Goal: Task Accomplishment & Management: Manage account settings

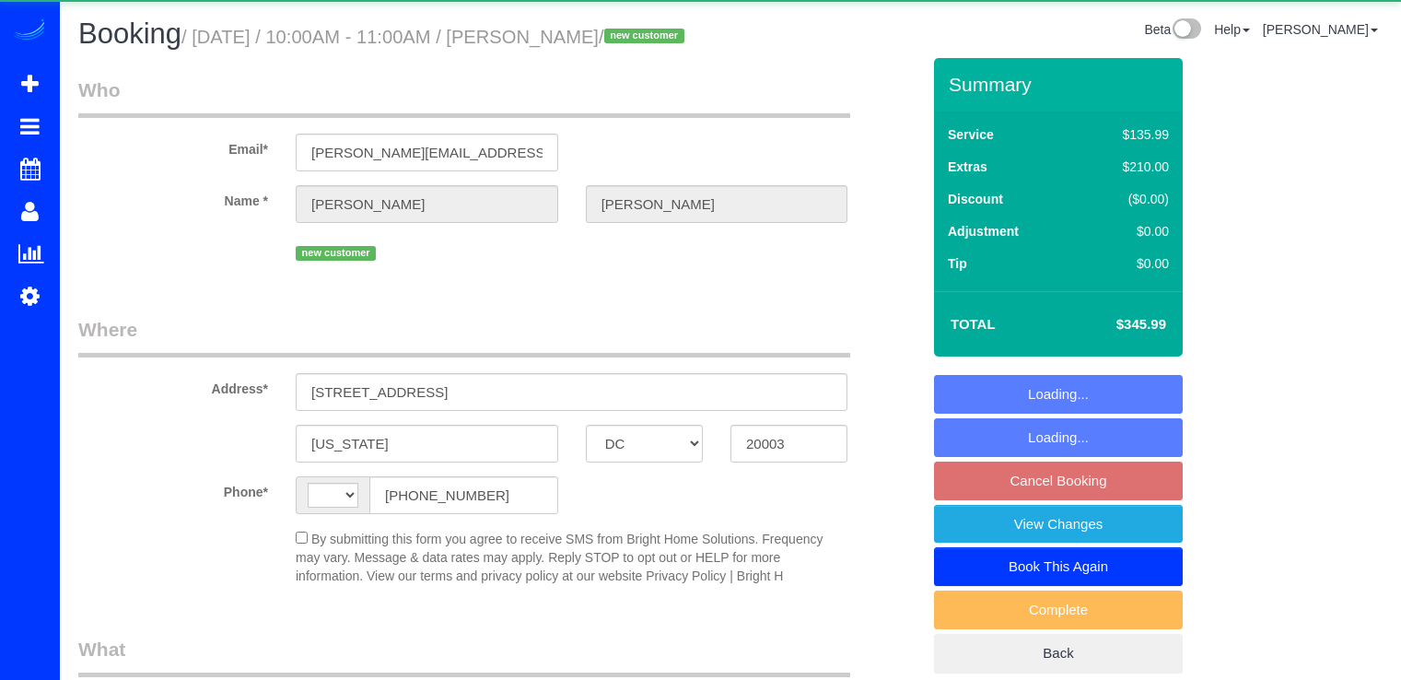
select select "DC"
select select "string:US"
select select "object:766"
select select "string:fspay-71d1c26d-12d2-4ea2-8e6d-8c3a0997d8d8"
select select "2"
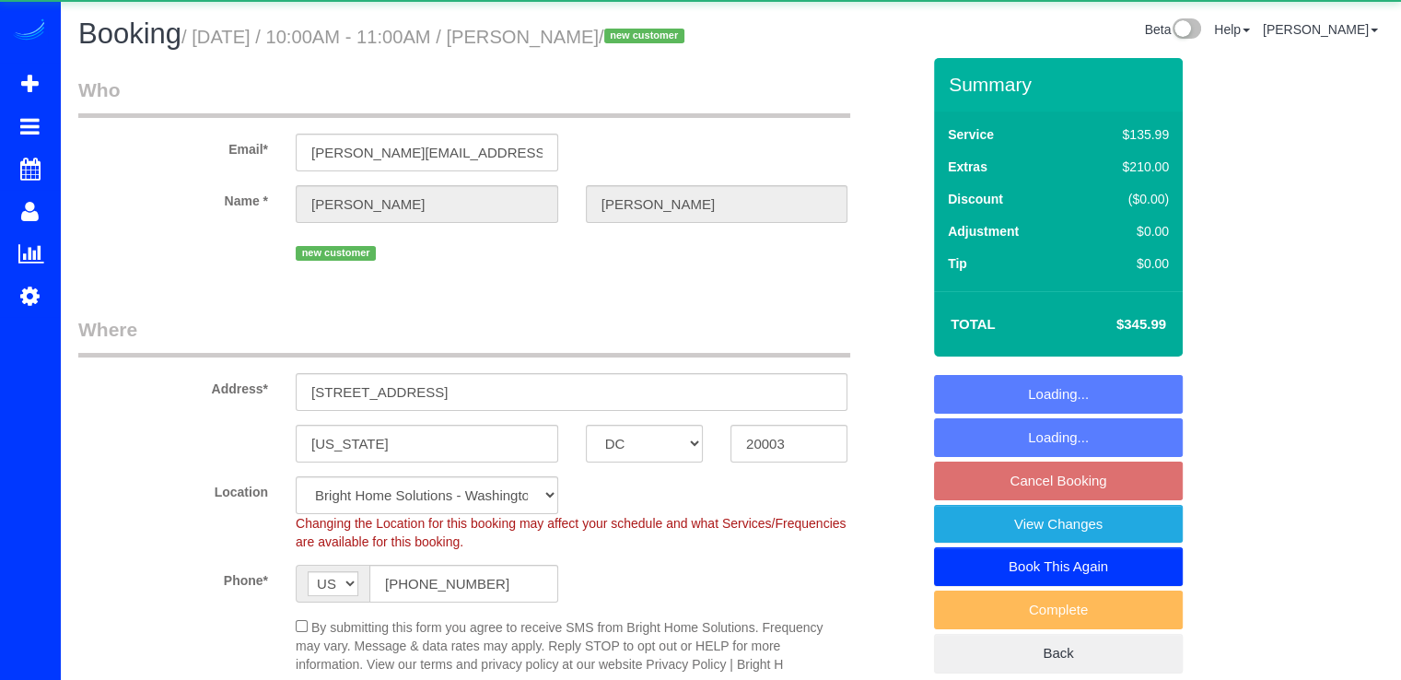
select select "spot1"
select select "DC"
select select "2"
select select "spot1"
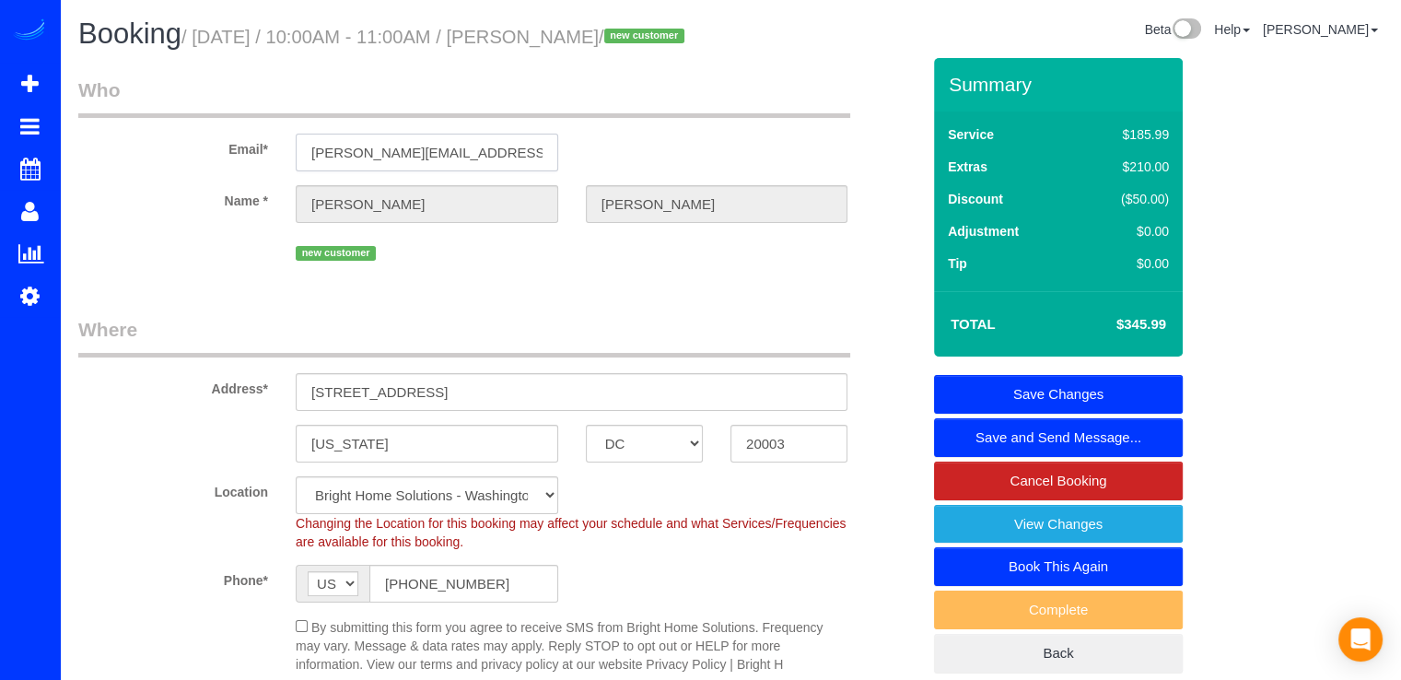
click at [509, 171] on input "[PERSON_NAME][EMAIL_ADDRESS][DOMAIN_NAME]" at bounding box center [427, 153] width 263 height 38
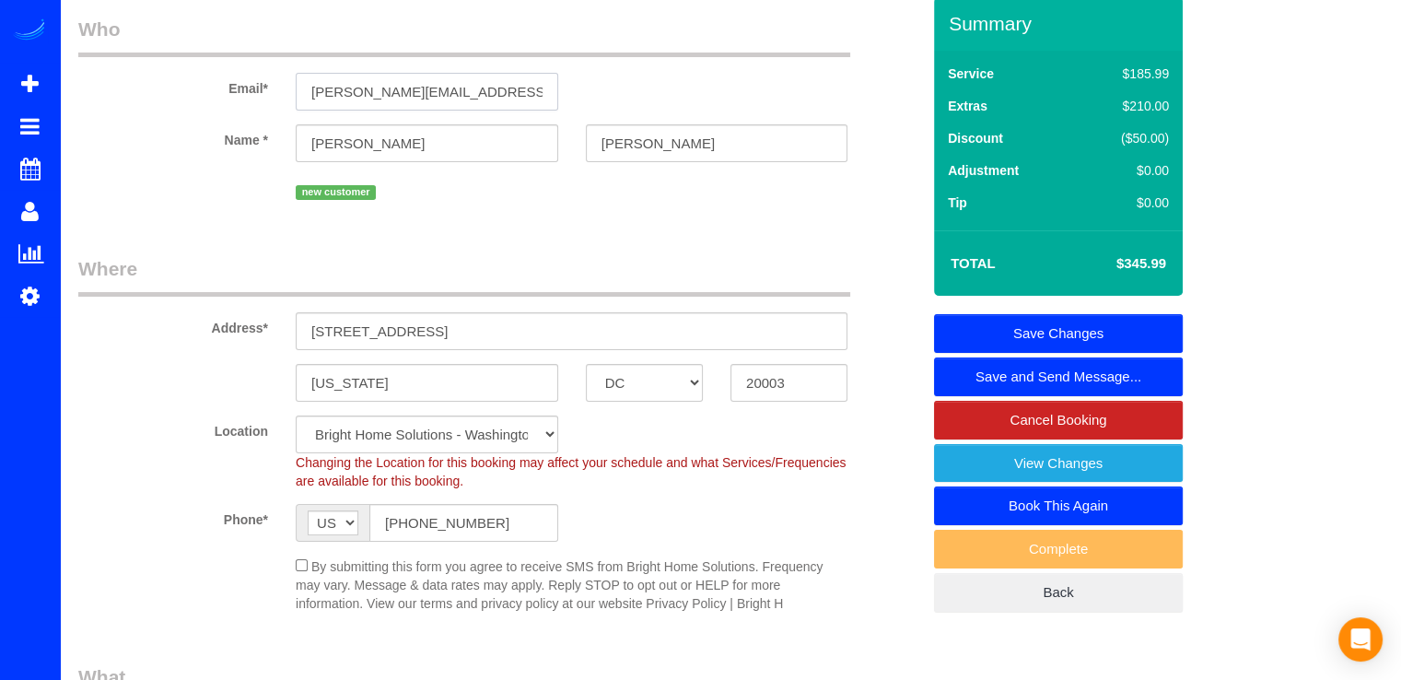
scroll to position [92, 0]
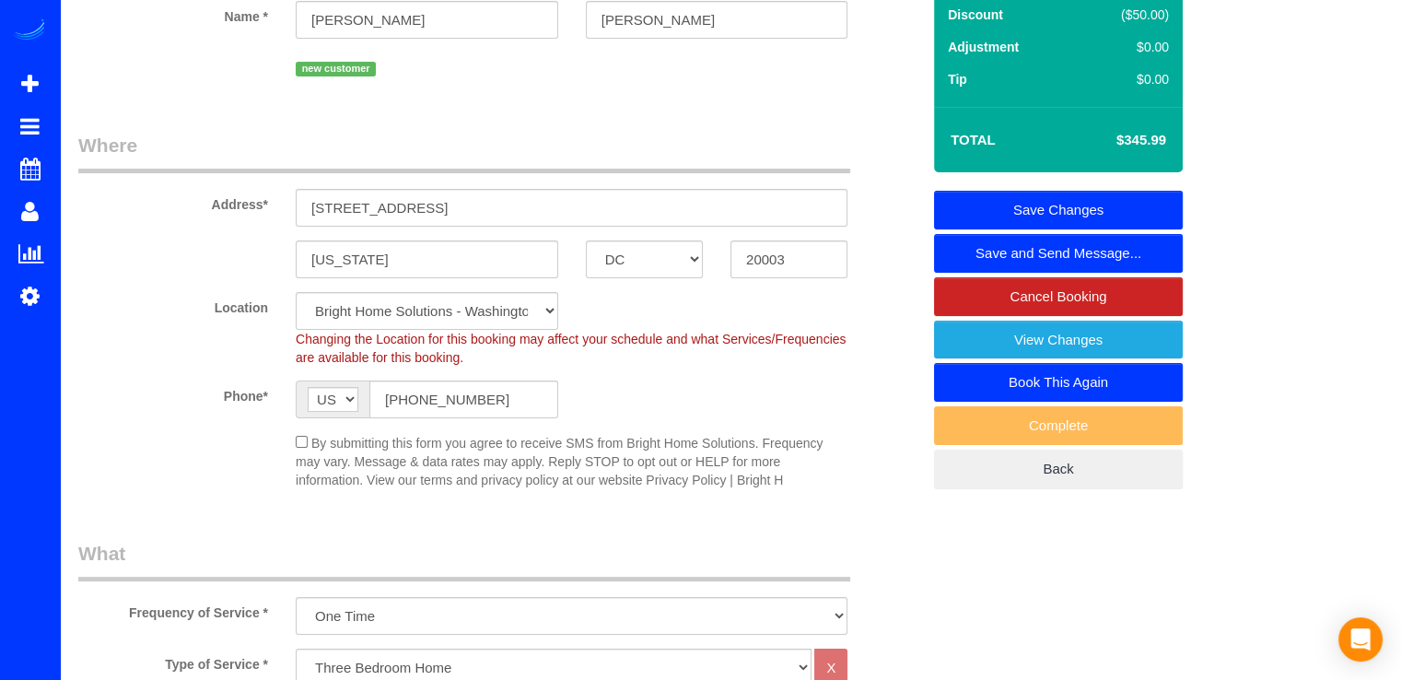
type input "[PERSON_NAME][EMAIL_ADDRESS][DOMAIN_NAME]"
select select "string:fspay"
click at [1008, 273] on link "Save and Send Message..." at bounding box center [1058, 253] width 249 height 39
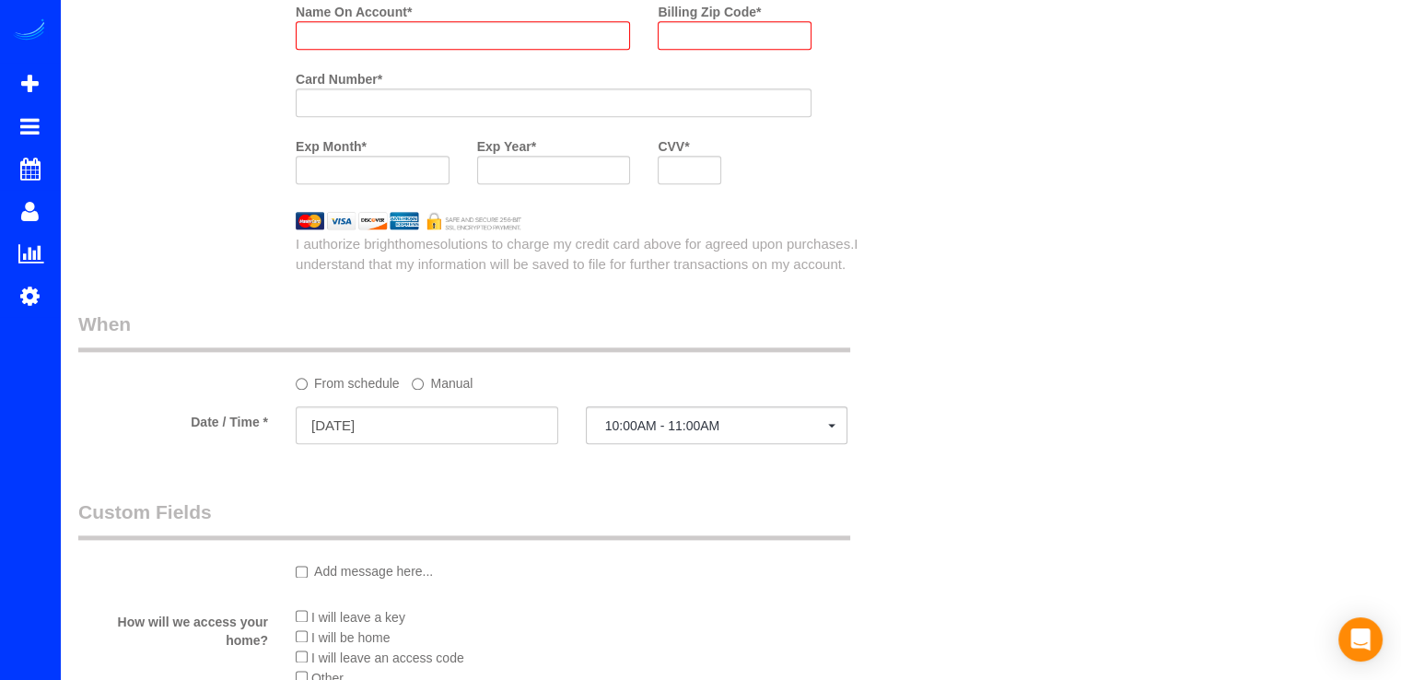
select select "spot15"
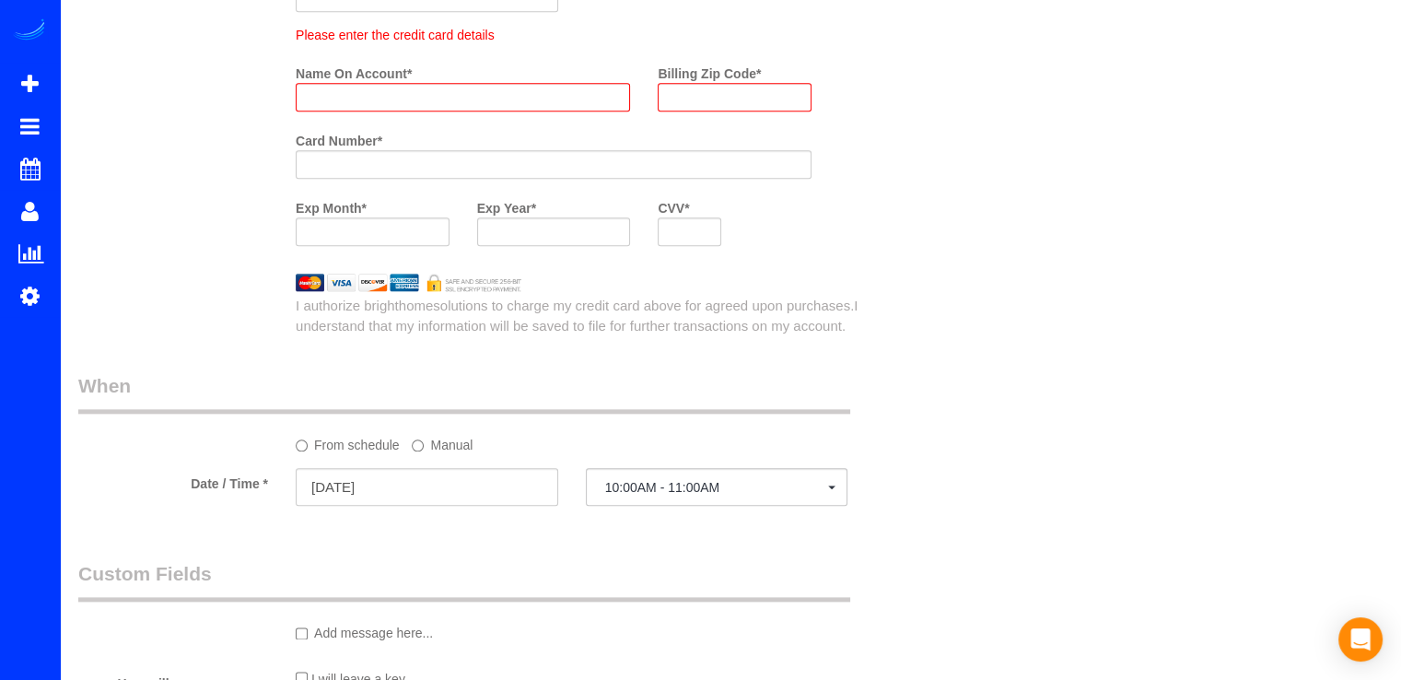
scroll to position [1949, 0]
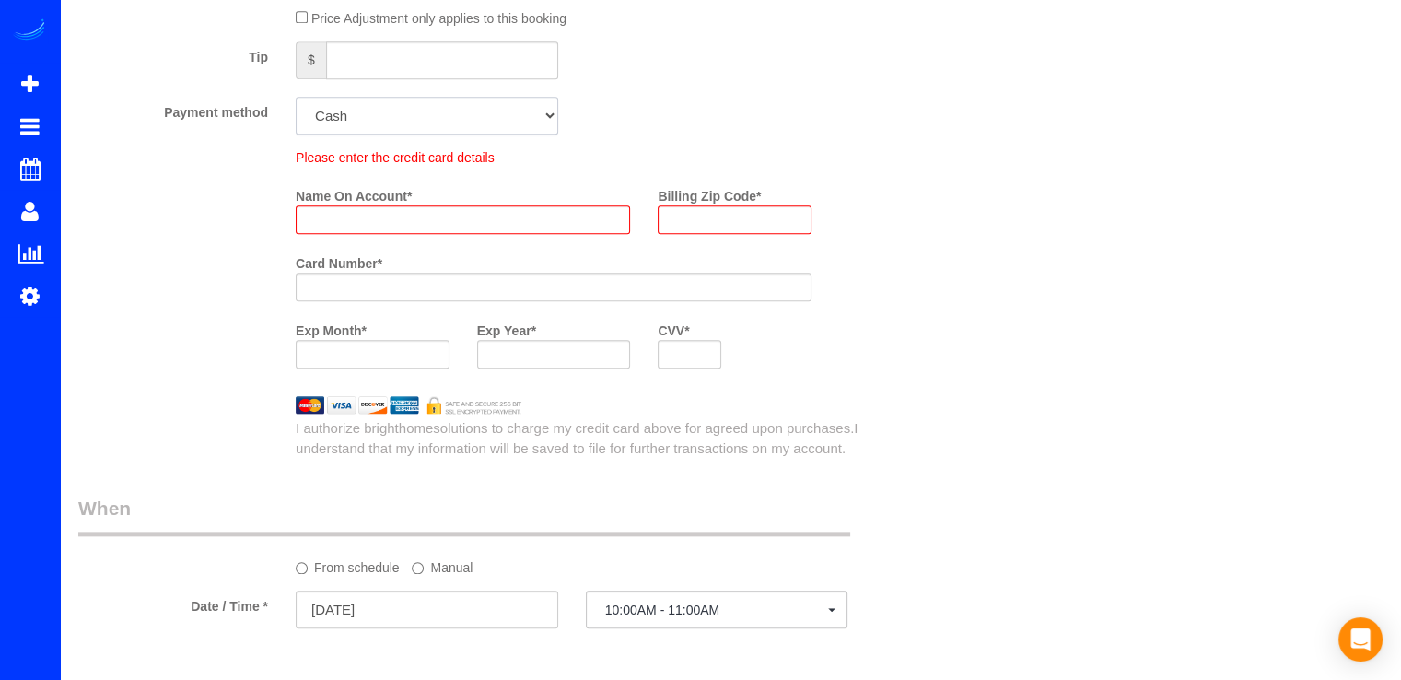
click at [456, 135] on select "Add Credit Card Cash Check Paypal" at bounding box center [427, 116] width 263 height 38
click at [708, 135] on div "Payment method Add Credit Card Cash Check Paypal" at bounding box center [499, 116] width 870 height 38
click at [477, 135] on select "Add Credit Card Cash Check Paypal" at bounding box center [427, 116] width 263 height 38
click at [642, 135] on div "Payment method Add Credit Card Cash Check Paypal" at bounding box center [499, 116] width 870 height 38
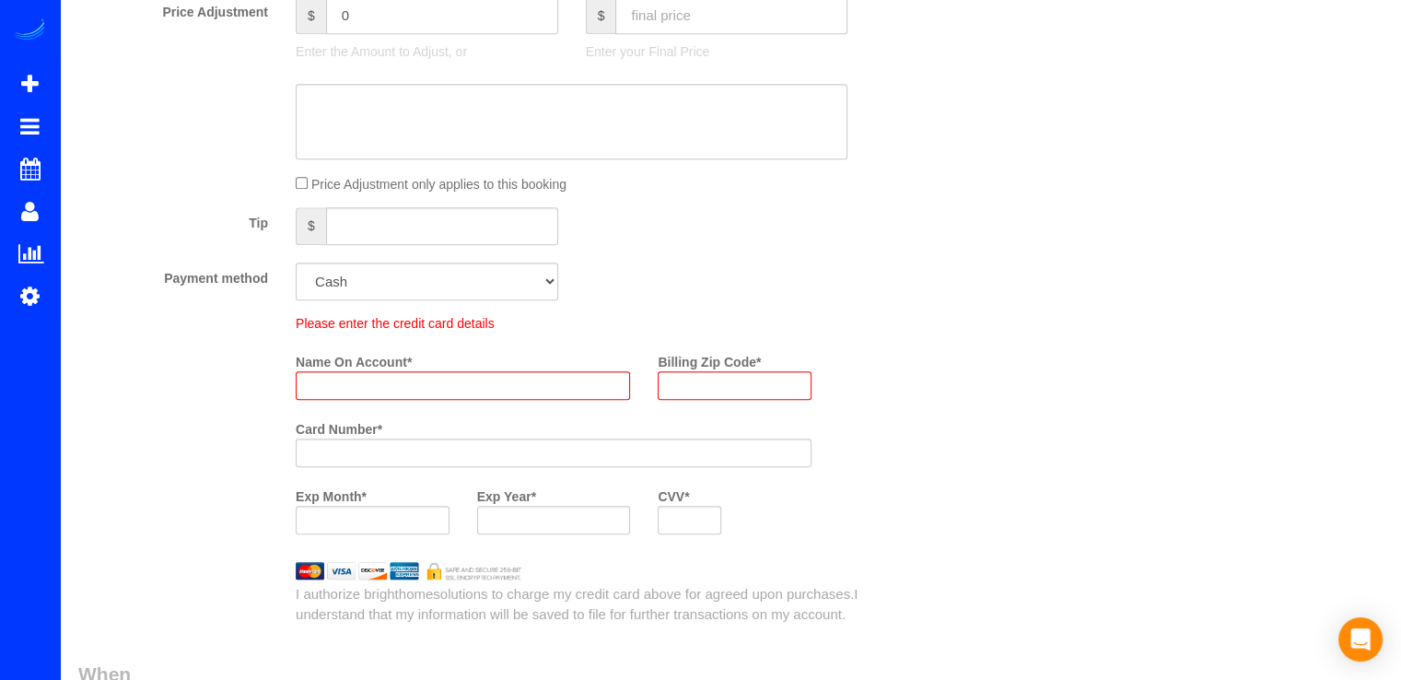
scroll to position [1765, 0]
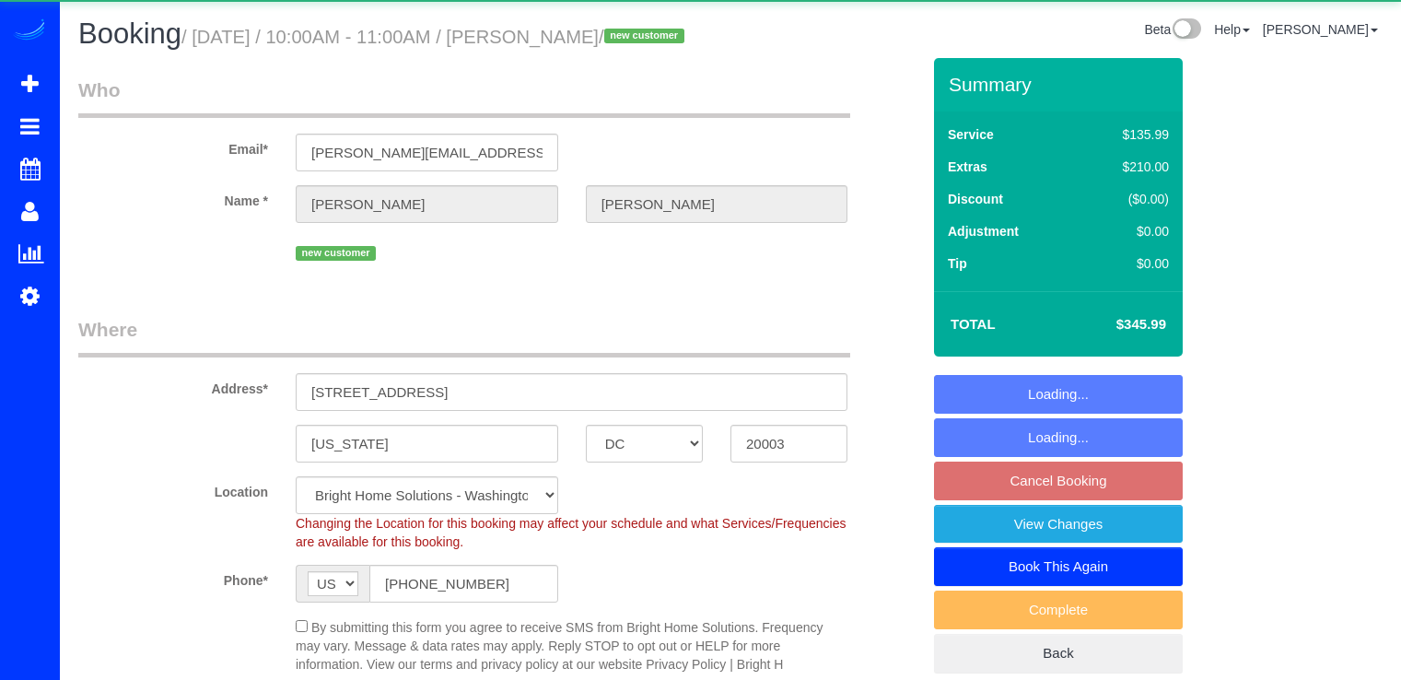
select select "DC"
select select "2"
select select "spot1"
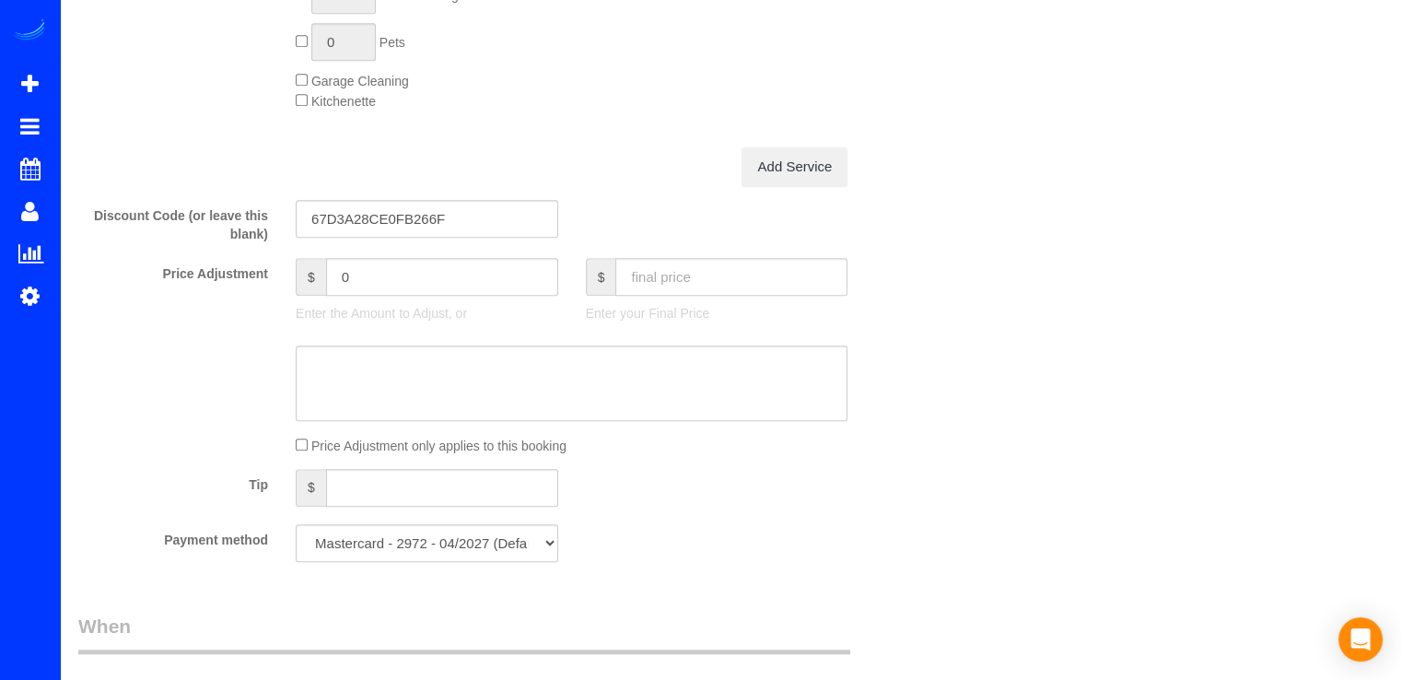
scroll to position [1566, 0]
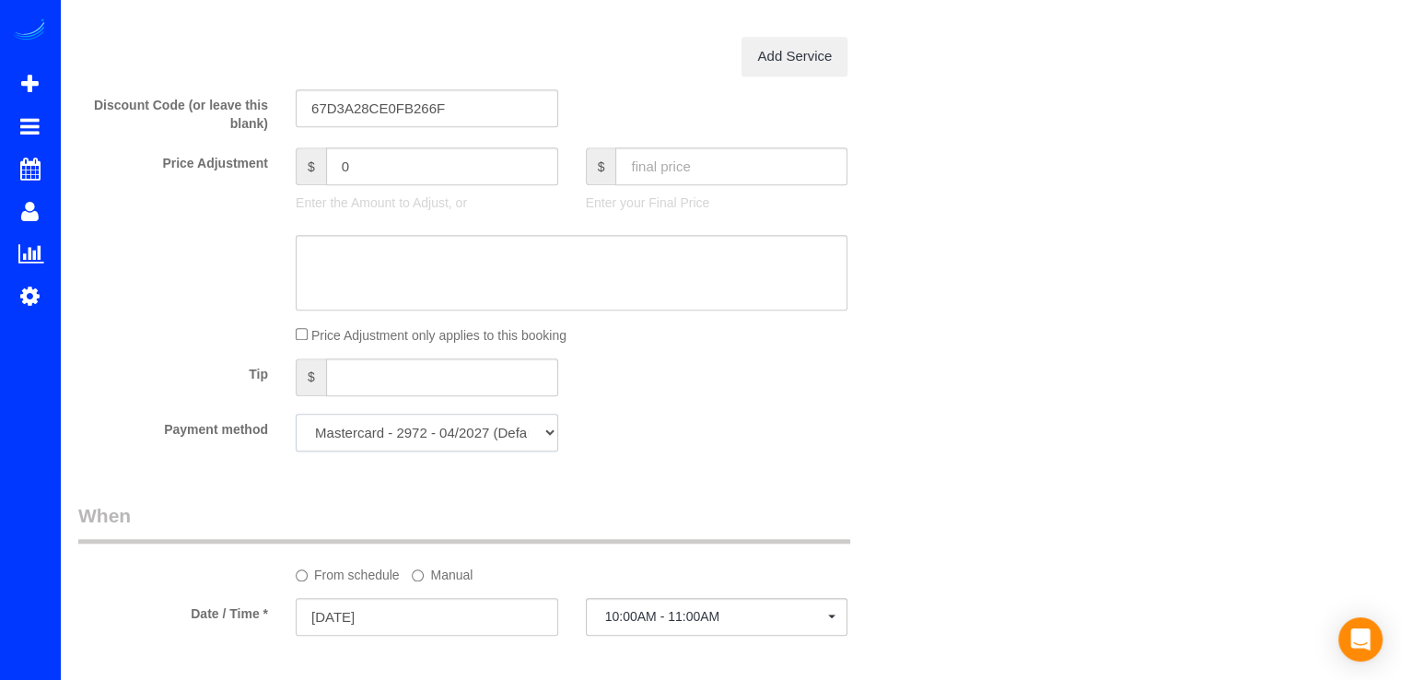
drag, startPoint x: 472, startPoint y: 476, endPoint x: 497, endPoint y: 479, distance: 25.9
click at [472, 451] on select "Mastercard - 2972 - 04/2027 (Default) Add Credit Card ─────────────── Cash Chec…" at bounding box center [427, 433] width 263 height 38
click at [844, 451] on div "Payment method Mastercard - 2972 - 04/2027 (Default) Add Credit Card ──────────…" at bounding box center [499, 433] width 870 height 38
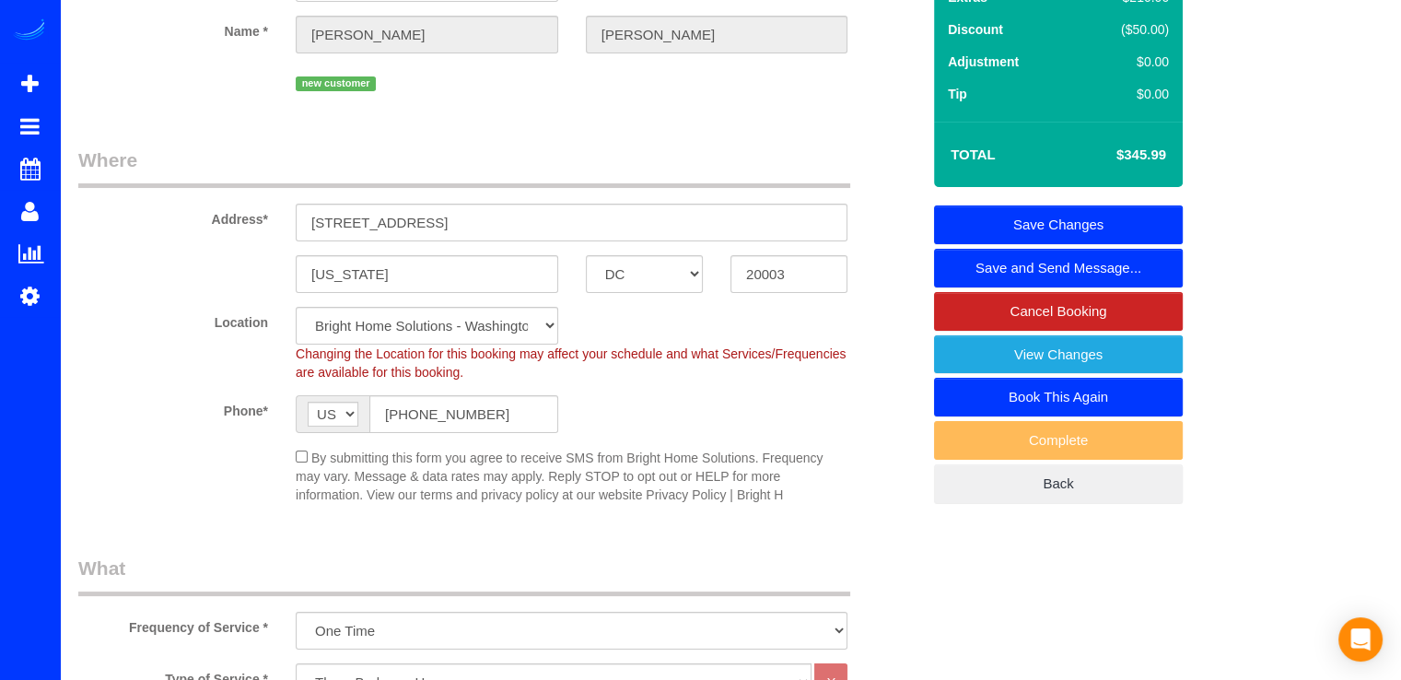
scroll to position [0, 0]
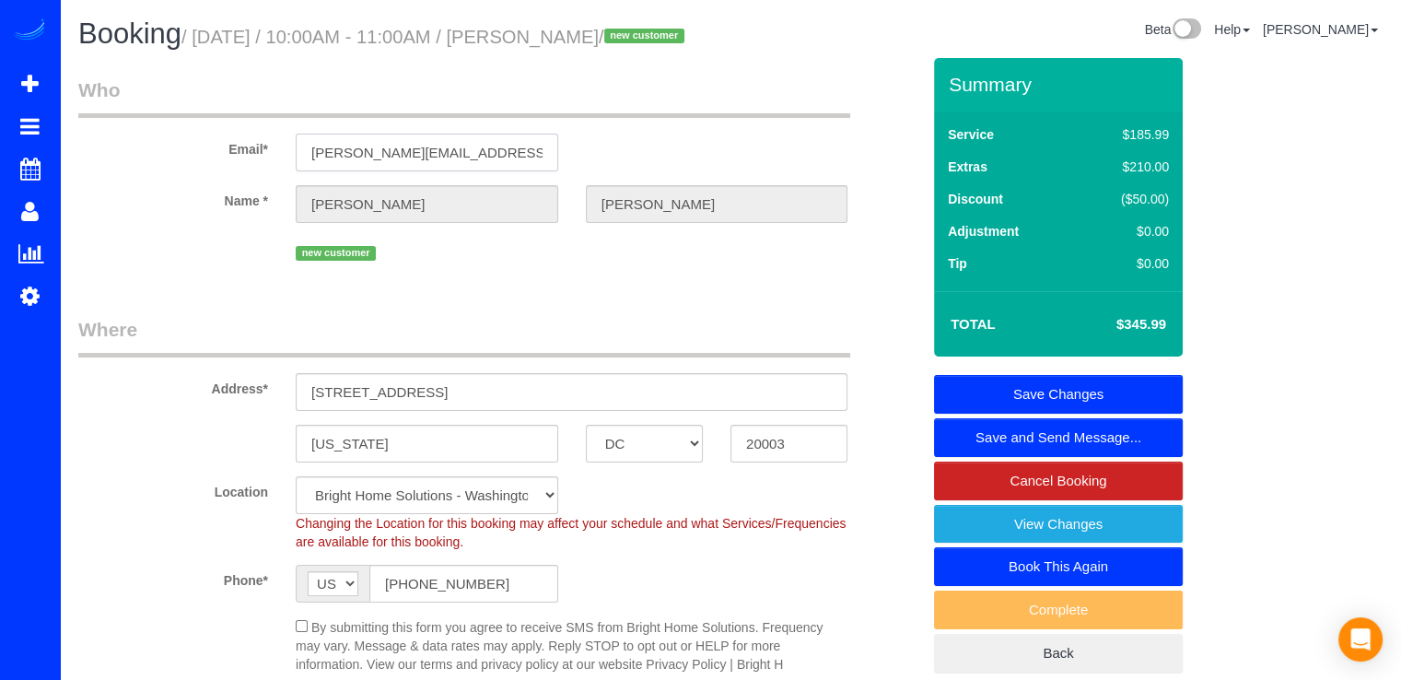
click at [502, 171] on input "margaret@barleyandbarley.co" at bounding box center [427, 153] width 263 height 38
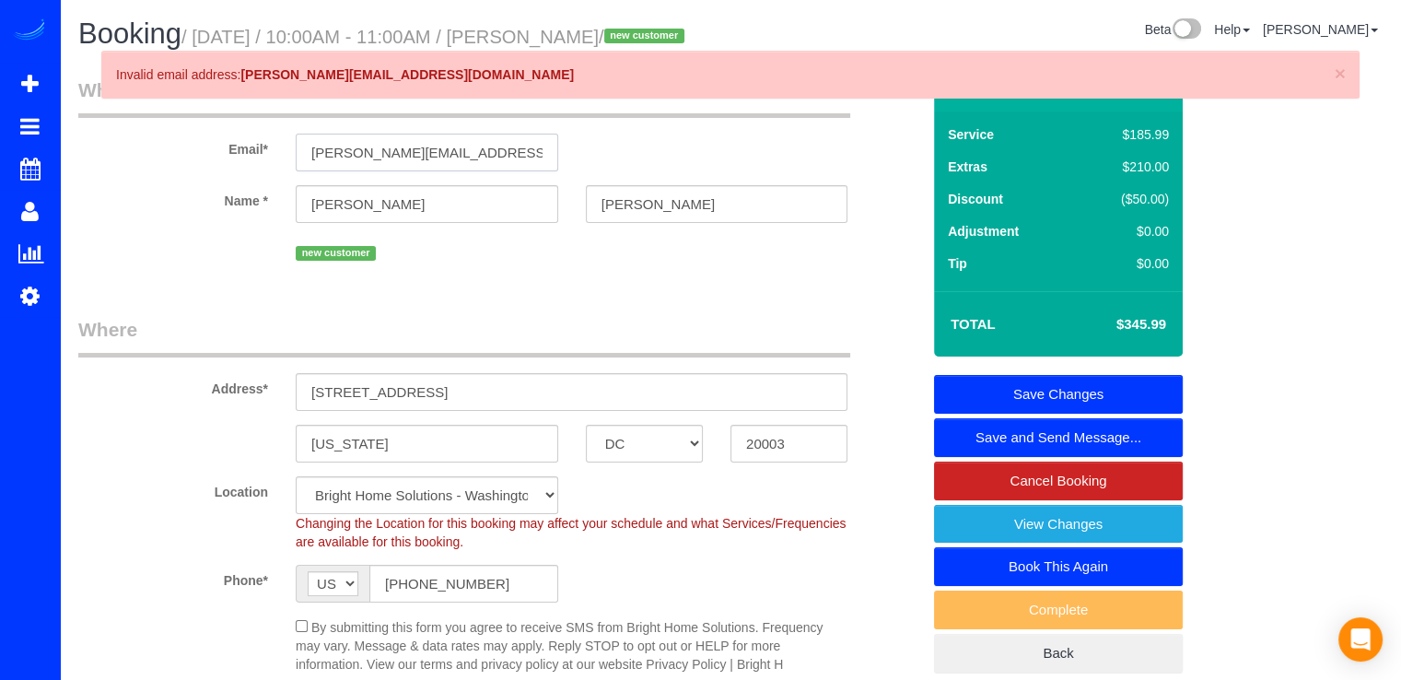
type input "[PERSON_NAME][EMAIL_ADDRESS][DOMAIN_NAME]"
click at [1030, 414] on link "Save Changes" at bounding box center [1058, 394] width 249 height 39
select select "string:fspay"
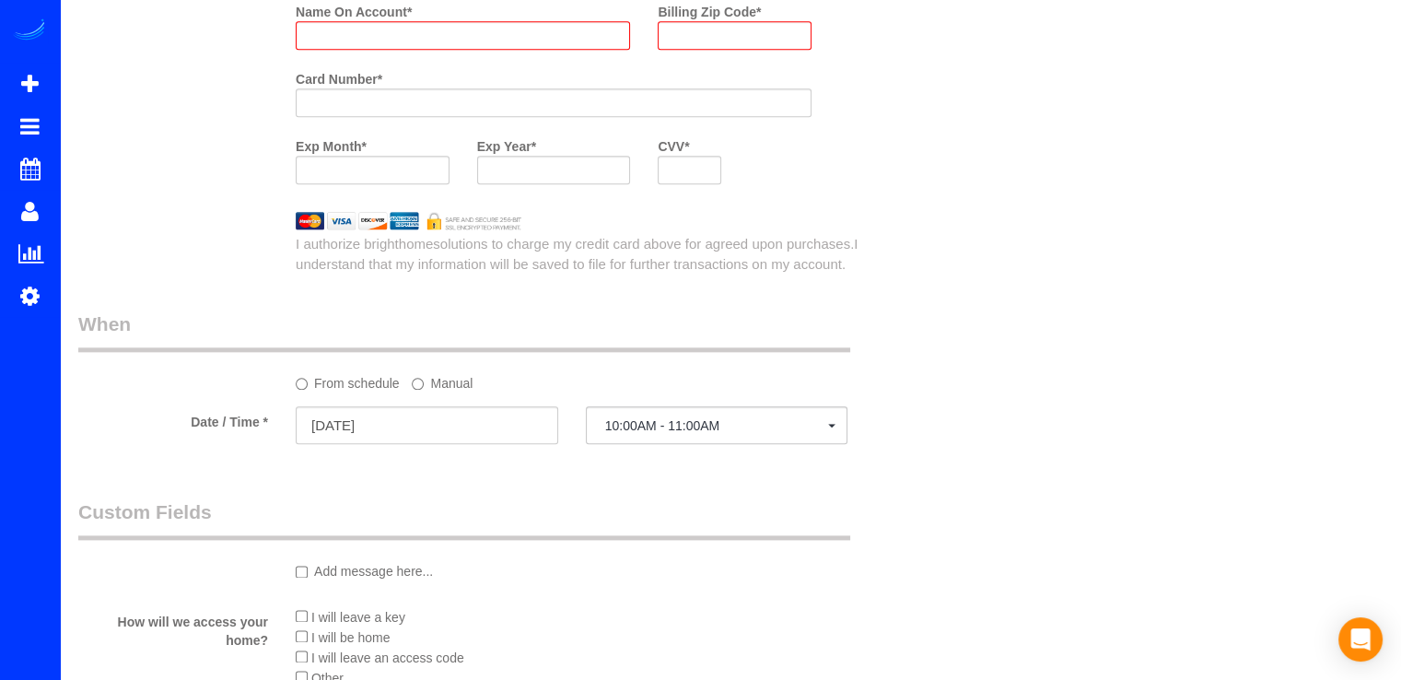
select select "spot15"
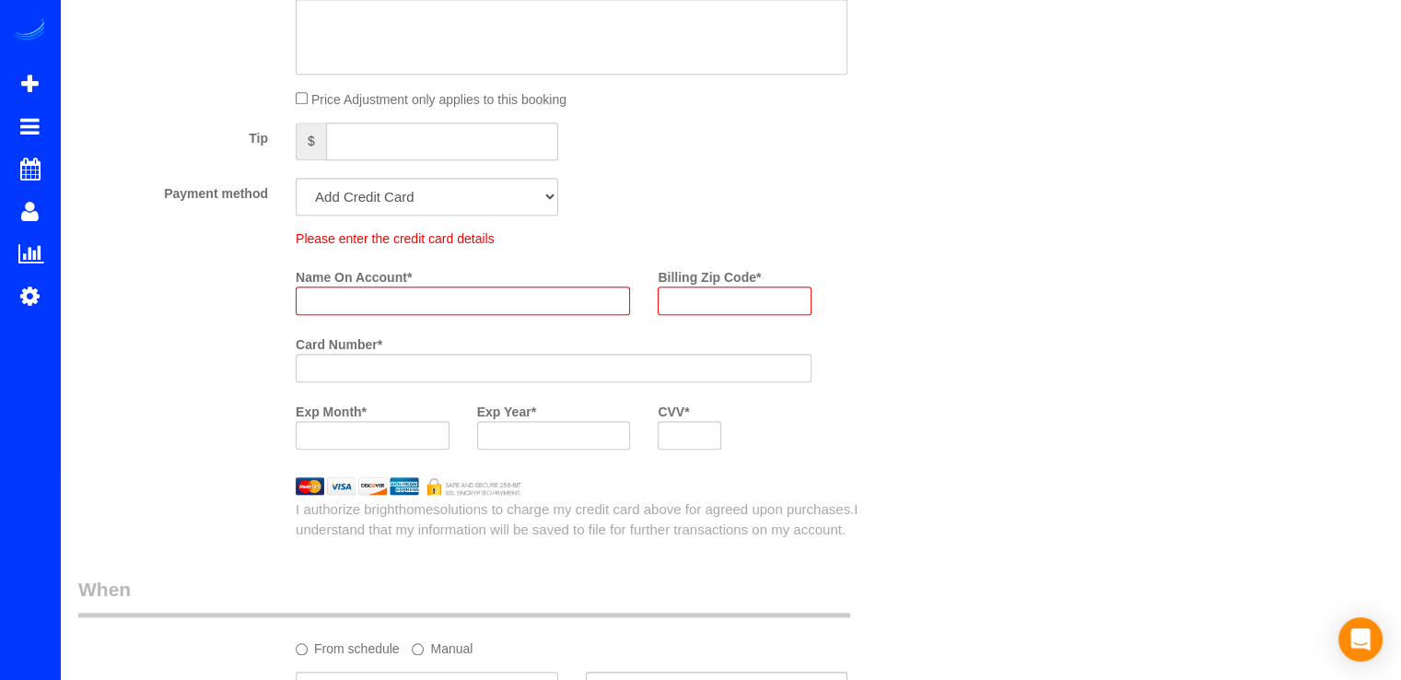
scroll to position [1857, 0]
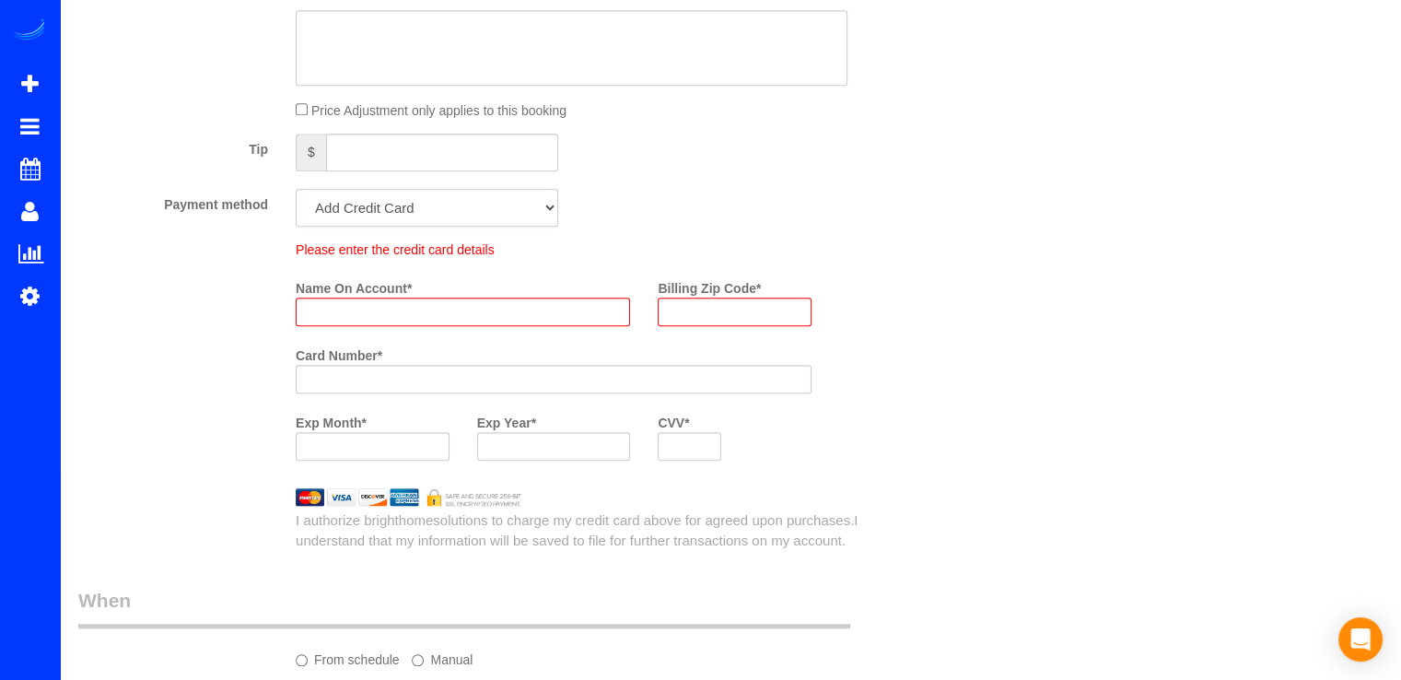
click at [415, 227] on select "Add Credit Card Cash Check Paypal" at bounding box center [427, 208] width 263 height 38
click at [783, 227] on div "Payment method Add Credit Card Cash Check Paypal" at bounding box center [499, 208] width 870 height 38
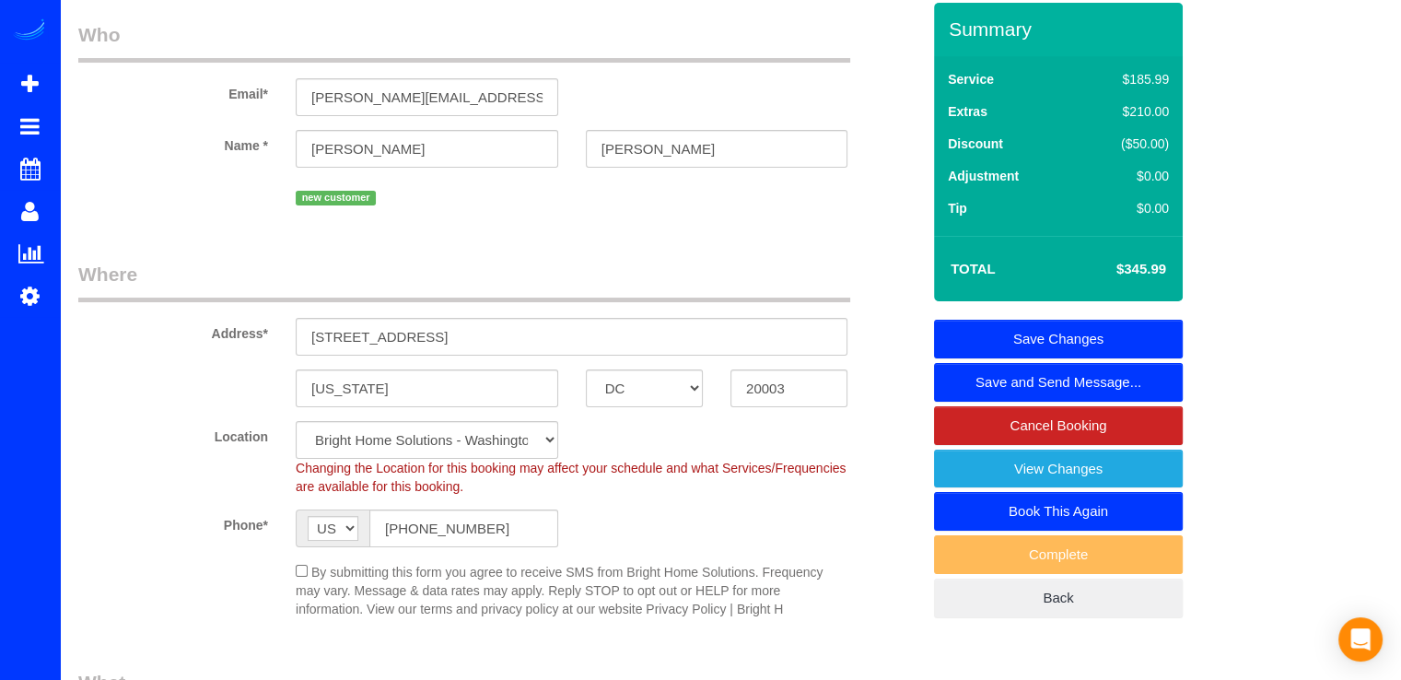
scroll to position [0, 0]
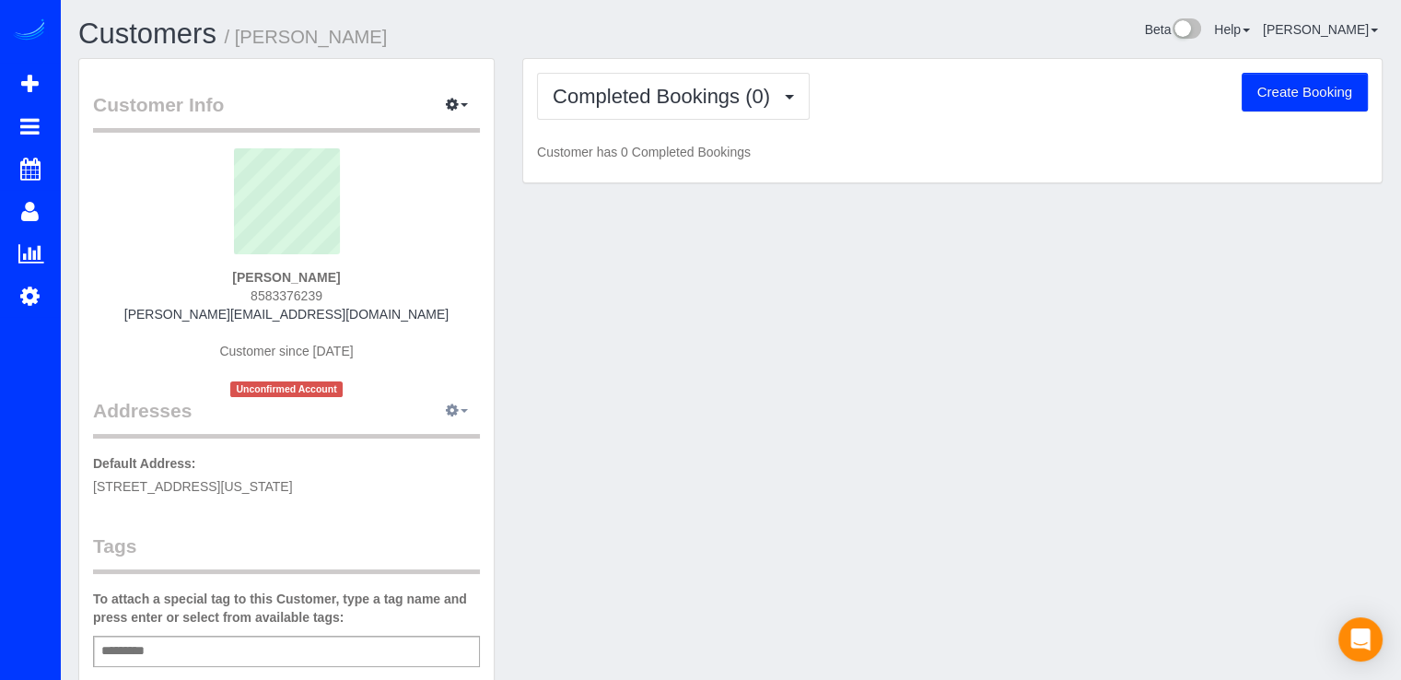
click at [453, 408] on icon "button" at bounding box center [452, 409] width 13 height 11
click at [452, 121] on legend "Customer Info Edit Contact Info Send Message Email Preferences Special Sales Ta…" at bounding box center [286, 111] width 387 height 41
click at [454, 104] on icon "button" at bounding box center [452, 104] width 13 height 11
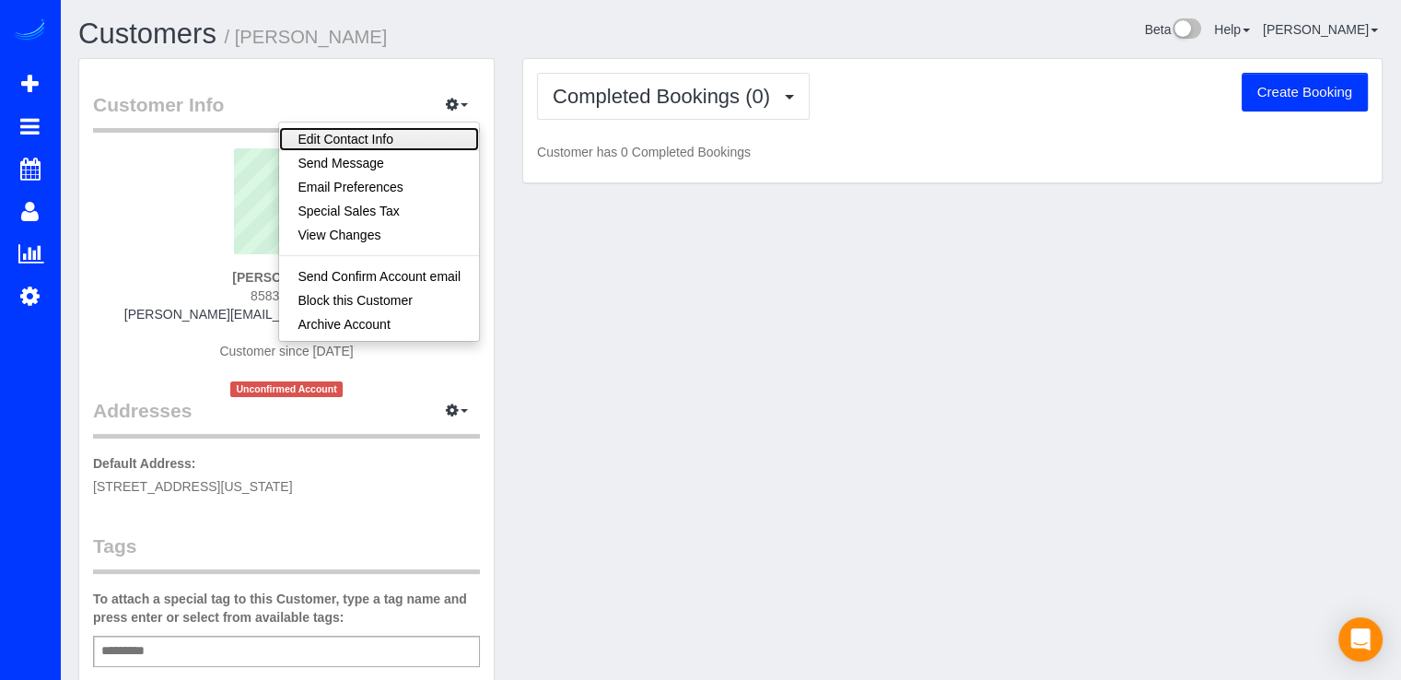
click at [391, 141] on link "Edit Contact Info" at bounding box center [379, 139] width 200 height 24
select select "DC"
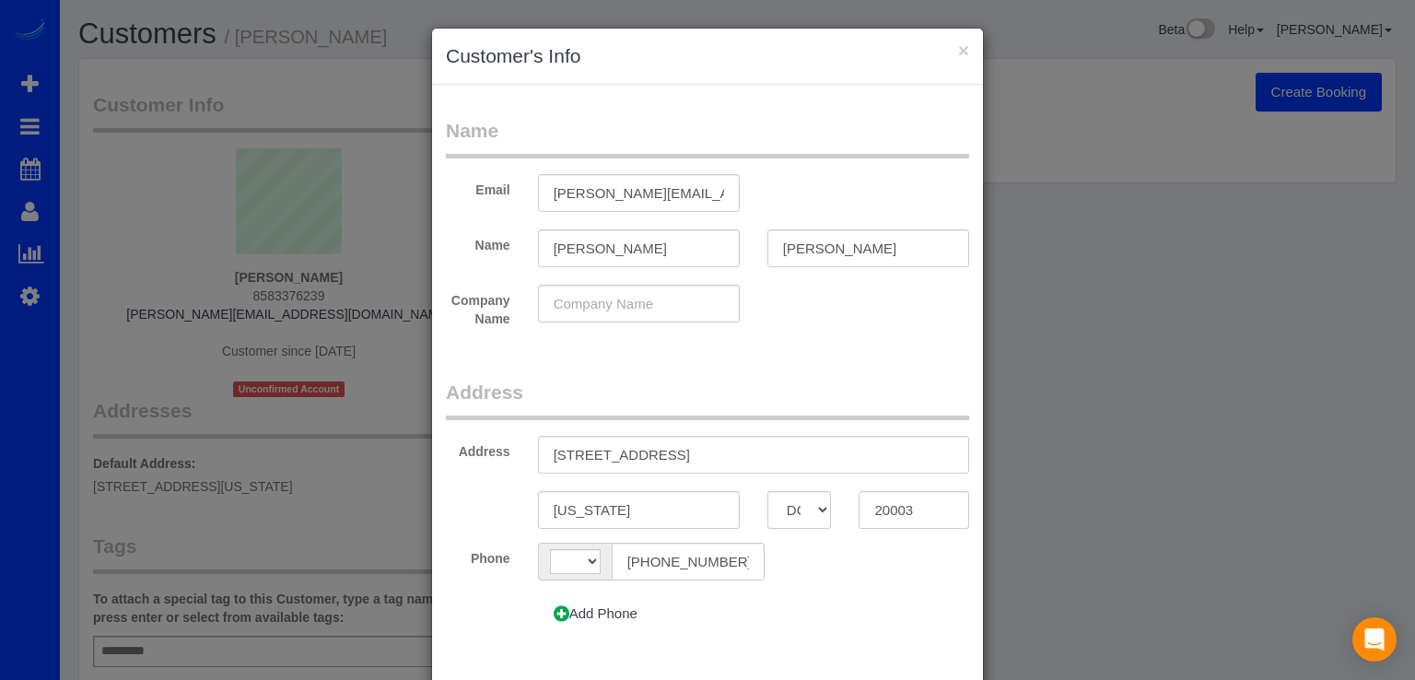
select select "string:US"
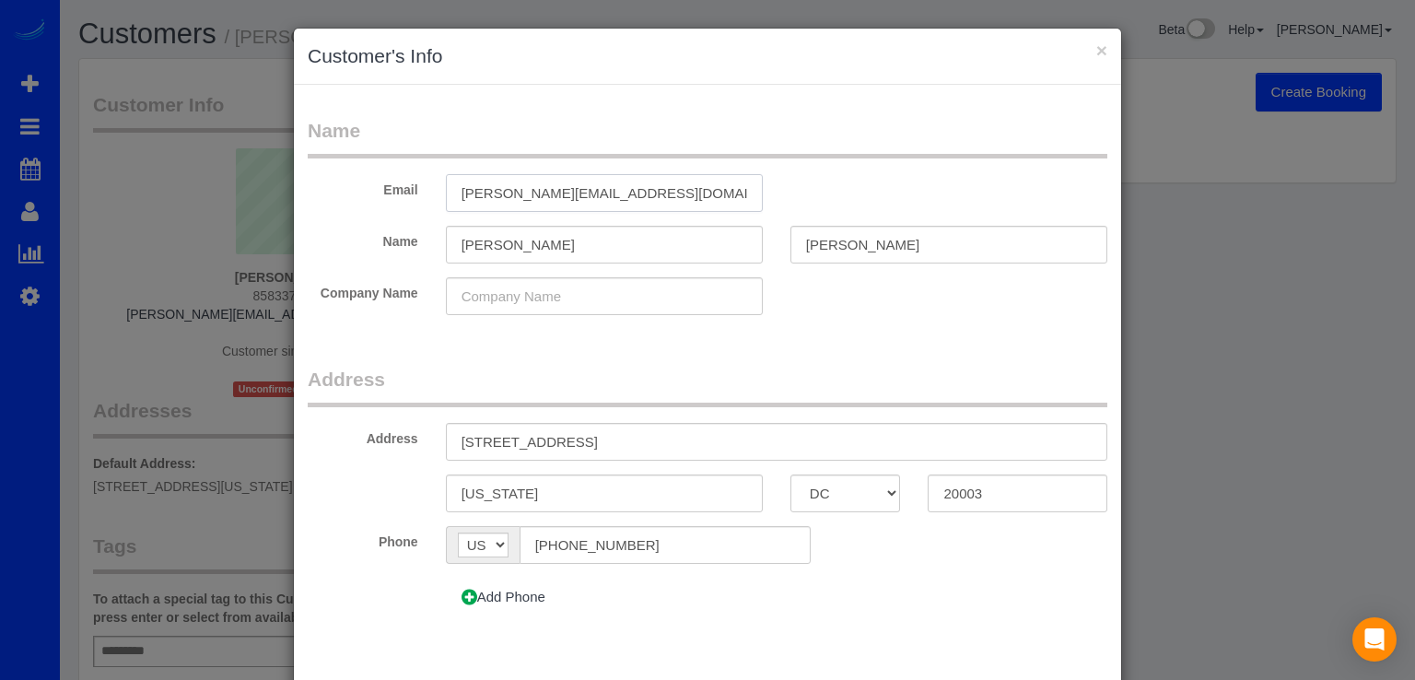
click at [638, 189] on input "margaret@barleyandbarley.co" at bounding box center [604, 193] width 317 height 38
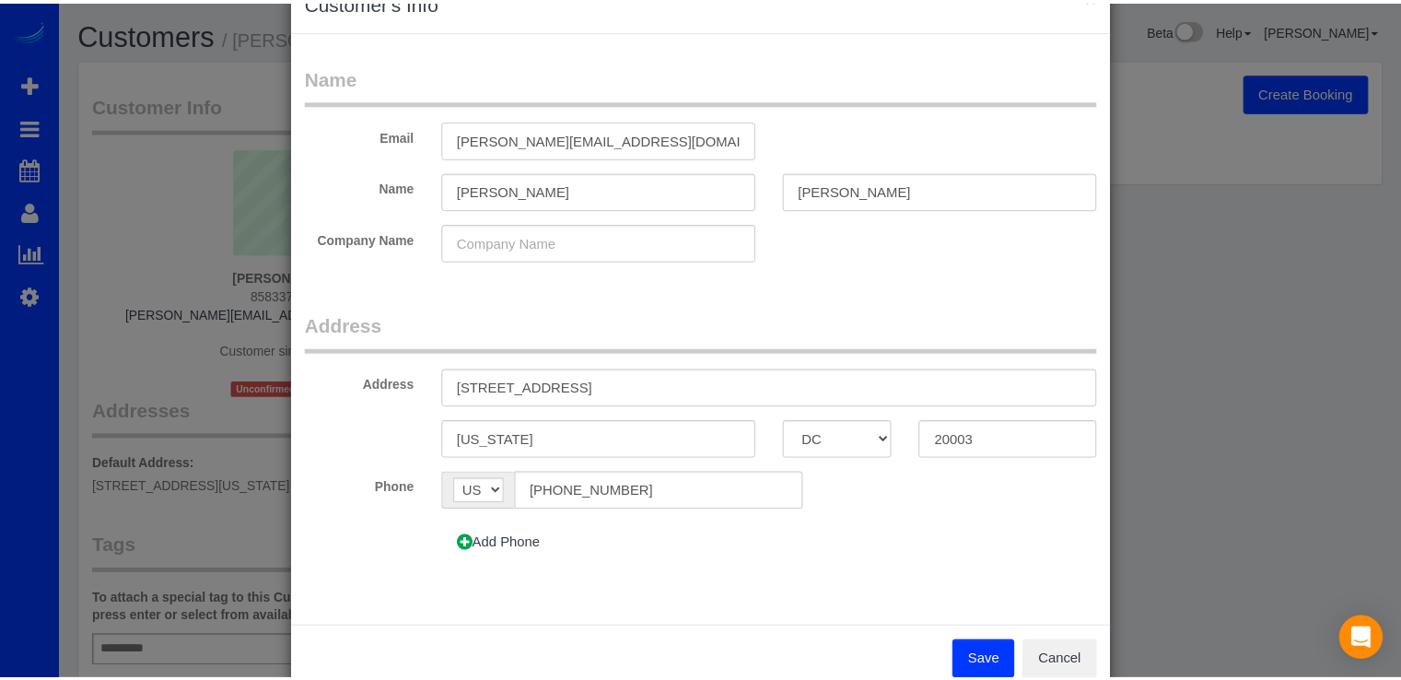
scroll to position [95, 0]
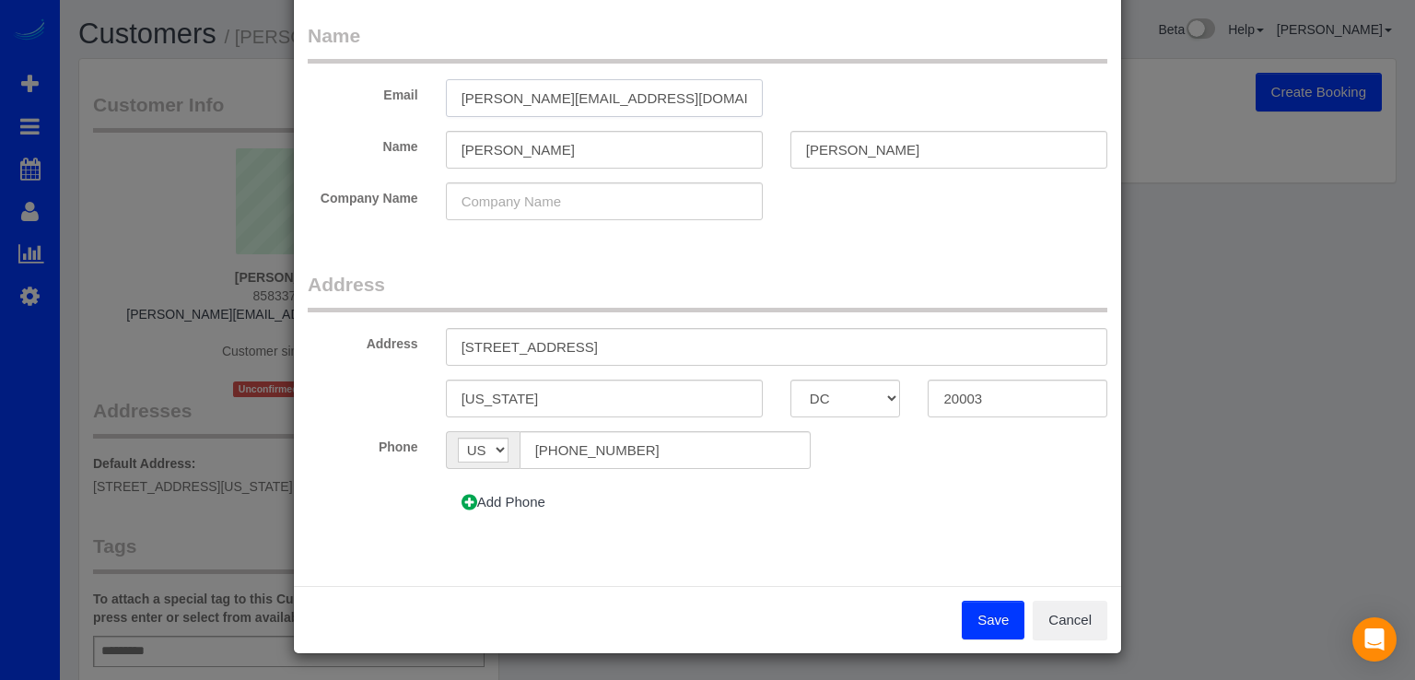
type input "[PERSON_NAME][EMAIL_ADDRESS][DOMAIN_NAME]"
click at [992, 613] on button "Save" at bounding box center [993, 620] width 63 height 39
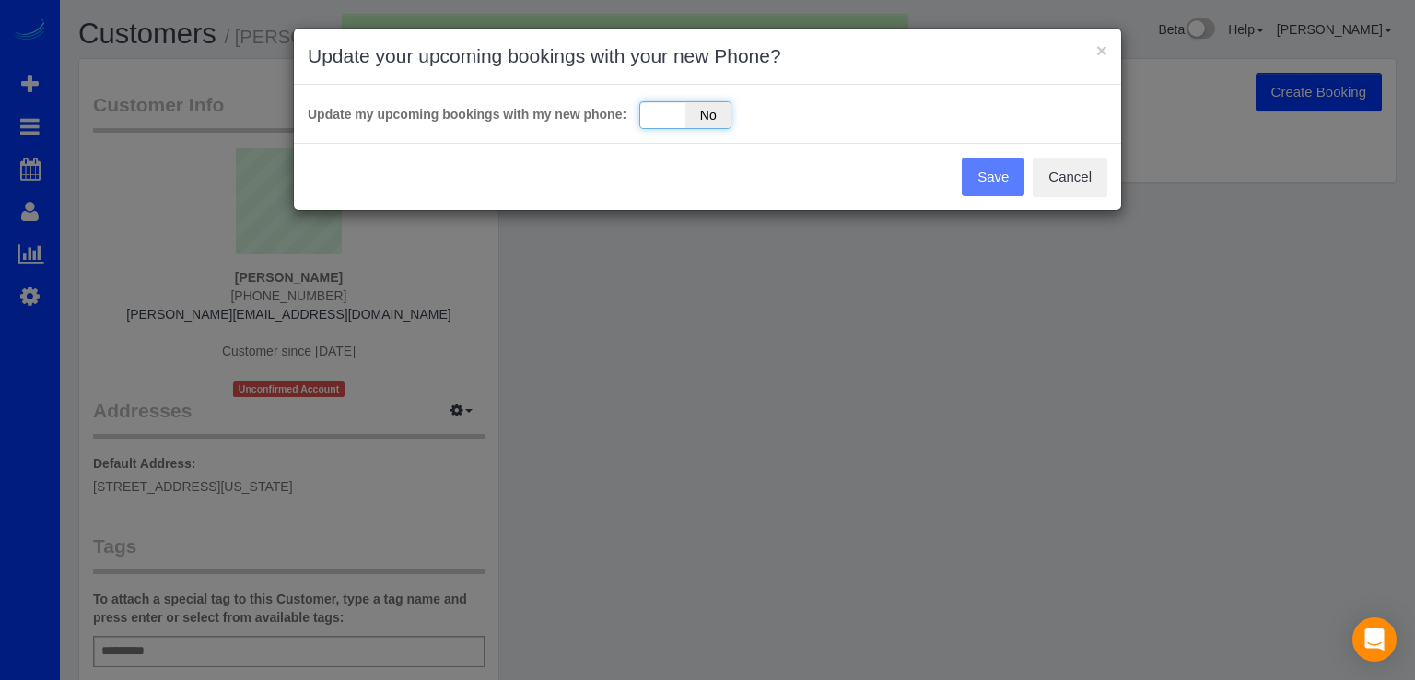
click at [696, 118] on span "No" at bounding box center [707, 115] width 45 height 26
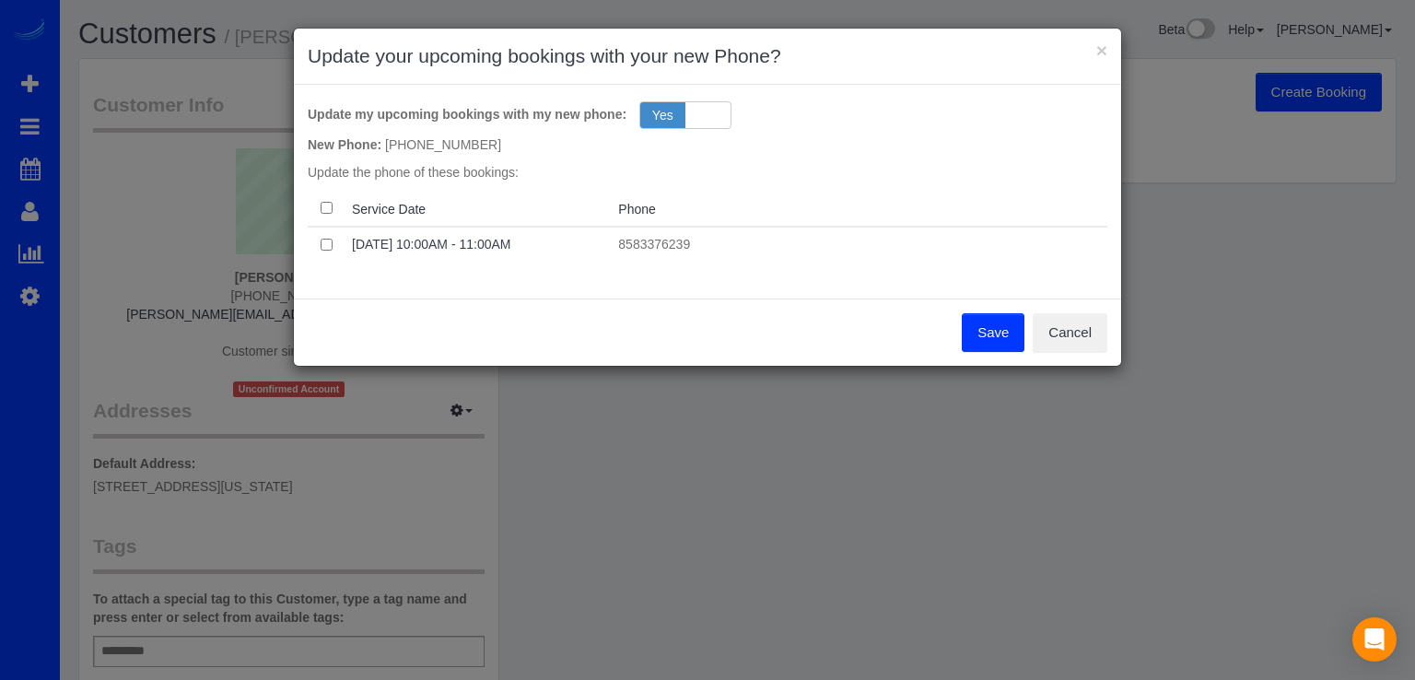
click at [971, 333] on button "Save" at bounding box center [993, 332] width 63 height 39
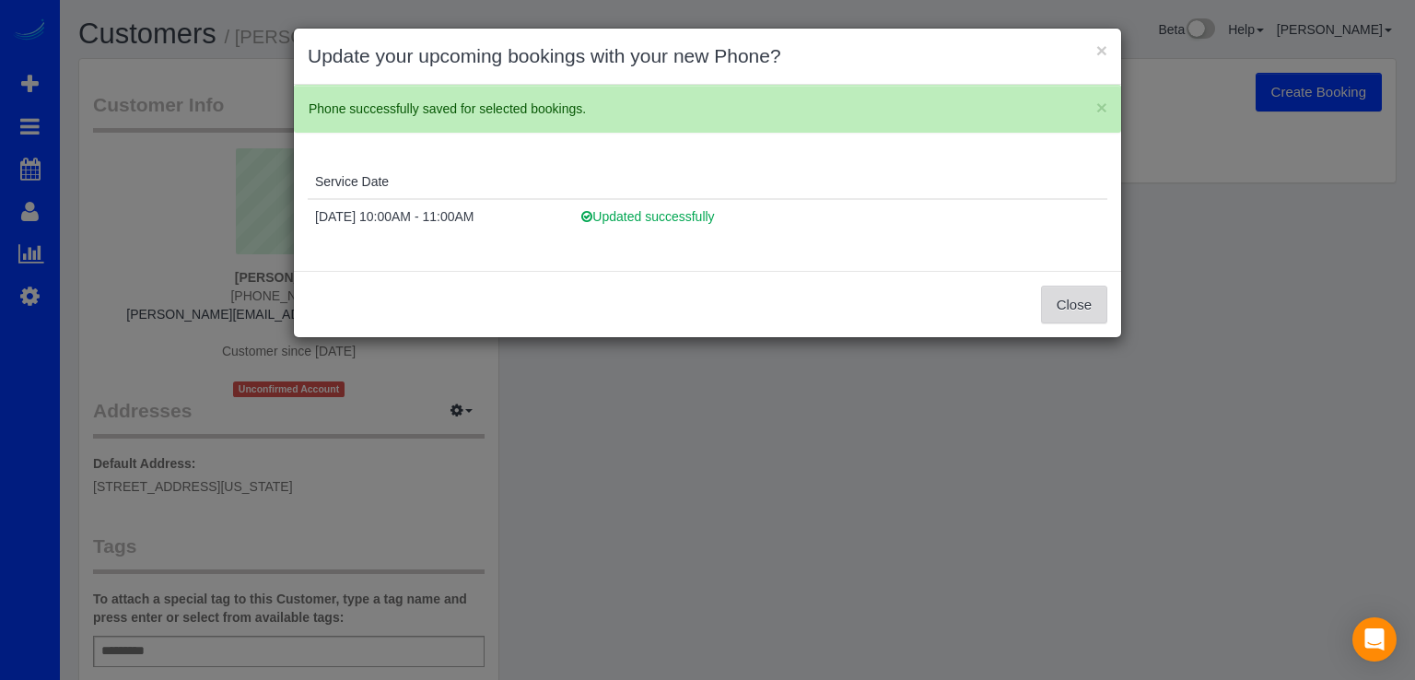
click at [1088, 307] on button "Close" at bounding box center [1074, 305] width 66 height 39
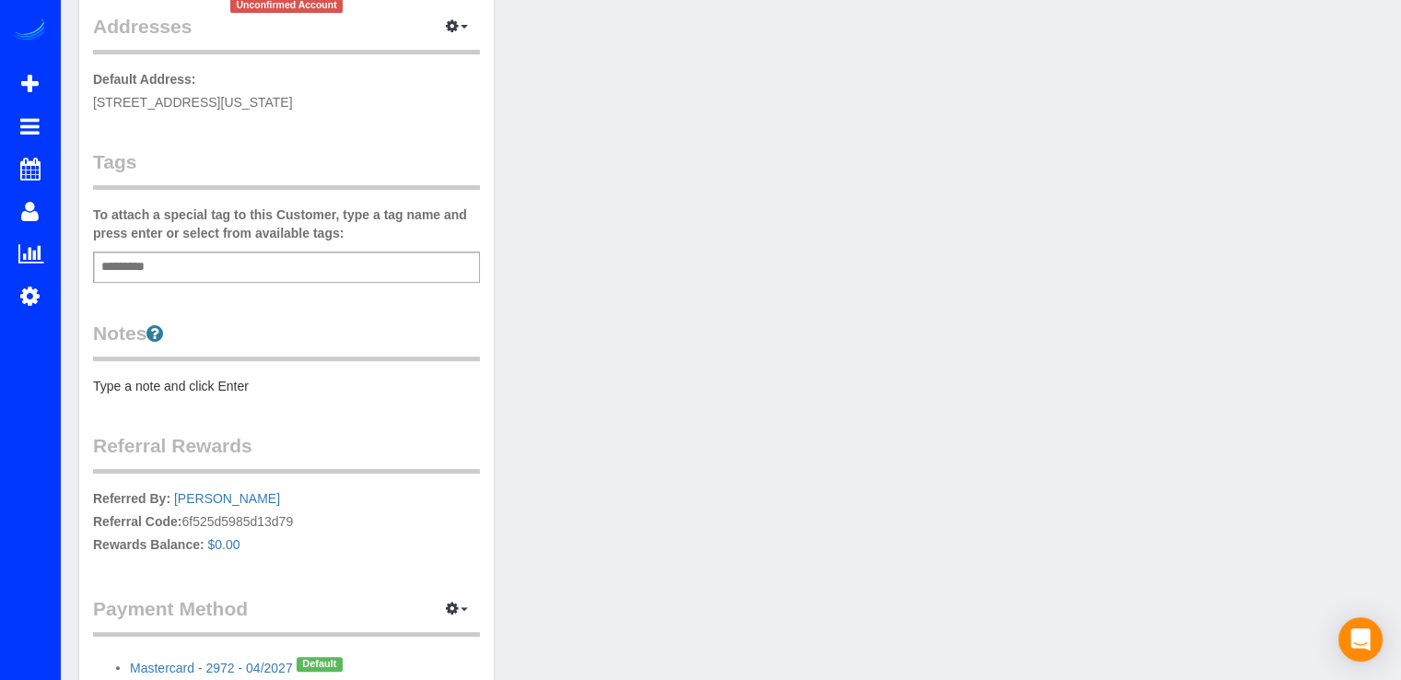
scroll to position [0, 0]
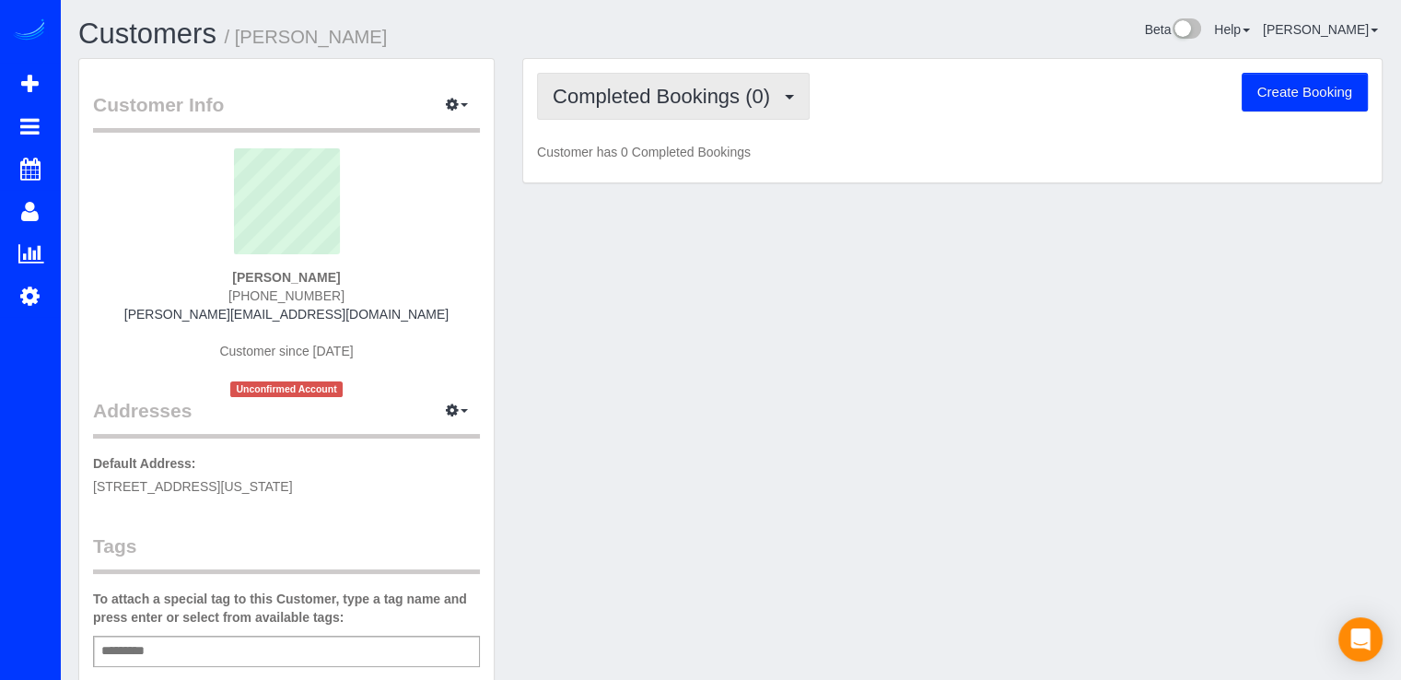
drag, startPoint x: 726, startPoint y: 97, endPoint x: 716, endPoint y: 111, distance: 17.9
click at [722, 97] on span "Completed Bookings (0)" at bounding box center [666, 96] width 227 height 23
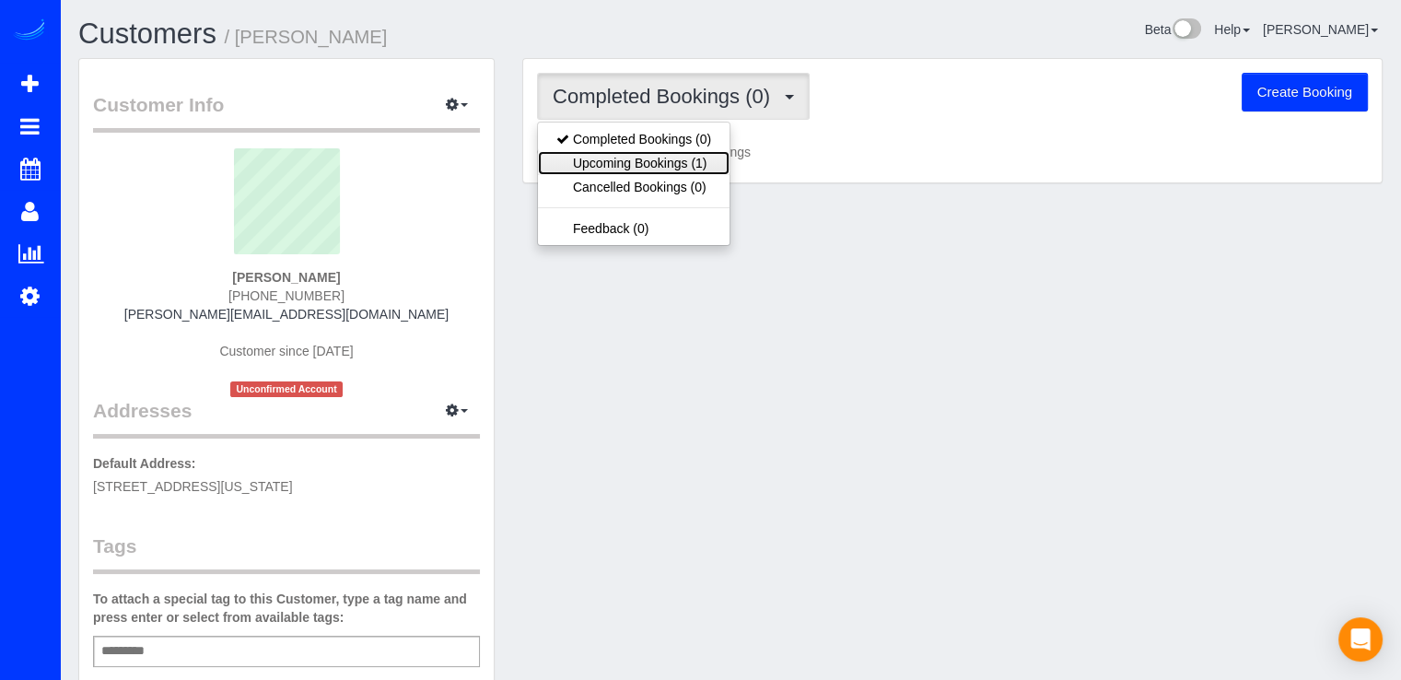
click at [693, 160] on link "Upcoming Bookings (1)" at bounding box center [634, 163] width 192 height 24
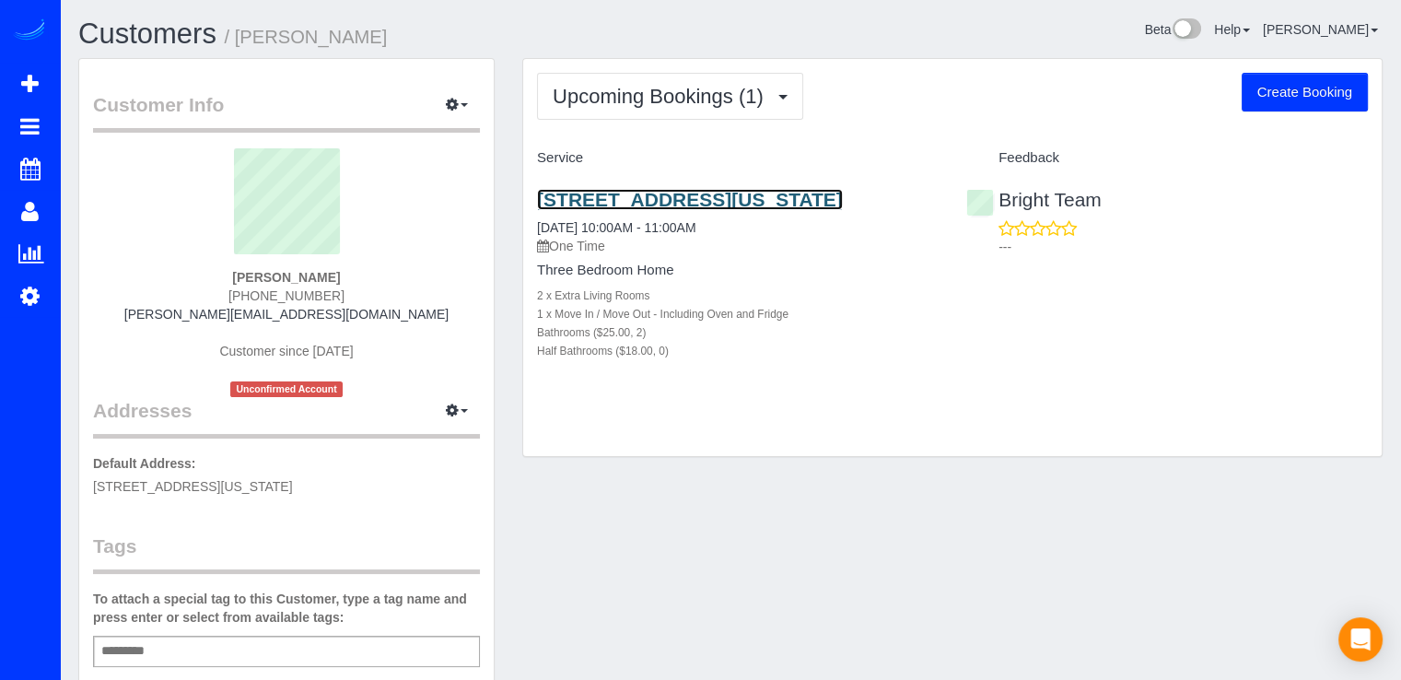
click at [690, 199] on link "[STREET_ADDRESS][US_STATE]" at bounding box center [690, 199] width 306 height 21
click at [701, 193] on link "407 11th St Se, Washington, DC 20003" at bounding box center [690, 199] width 306 height 21
click at [693, 200] on link "407 11th St Se, Washington, DC 20003" at bounding box center [690, 199] width 306 height 21
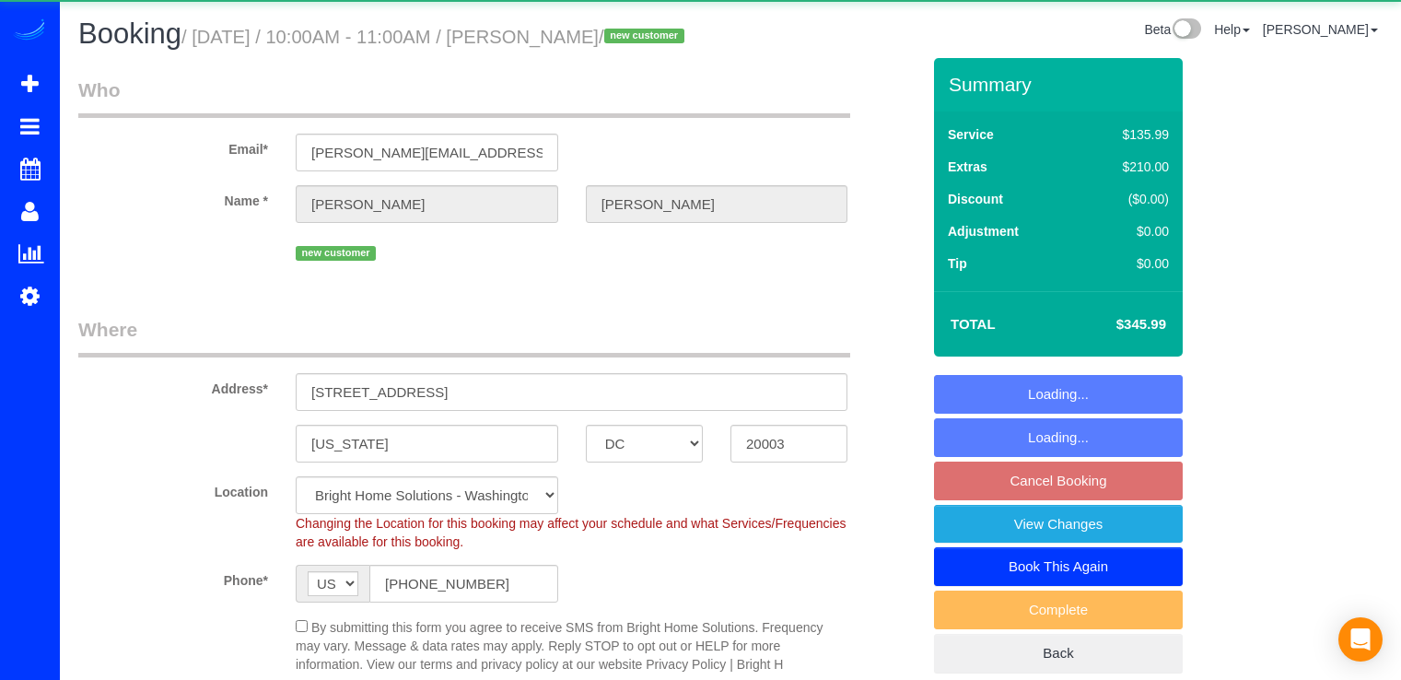
select select "DC"
select select "2"
select select "spot1"
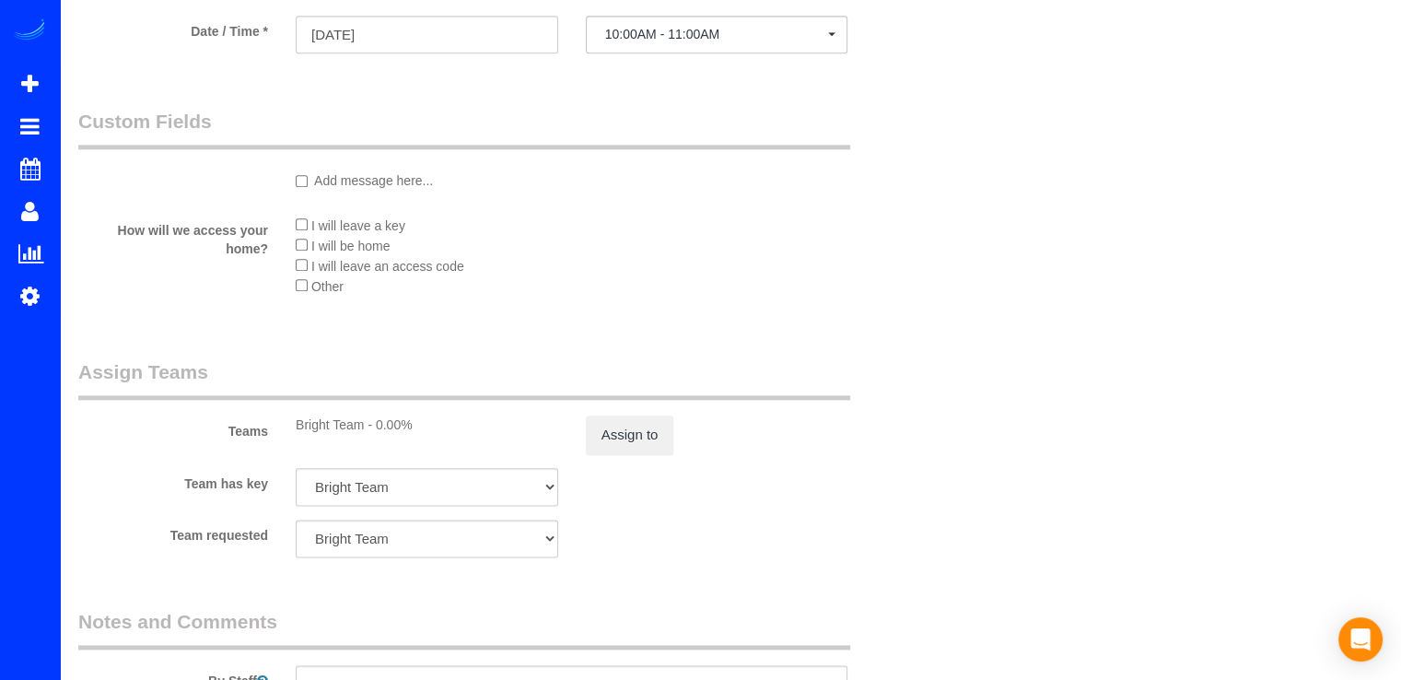
scroll to position [2517, 0]
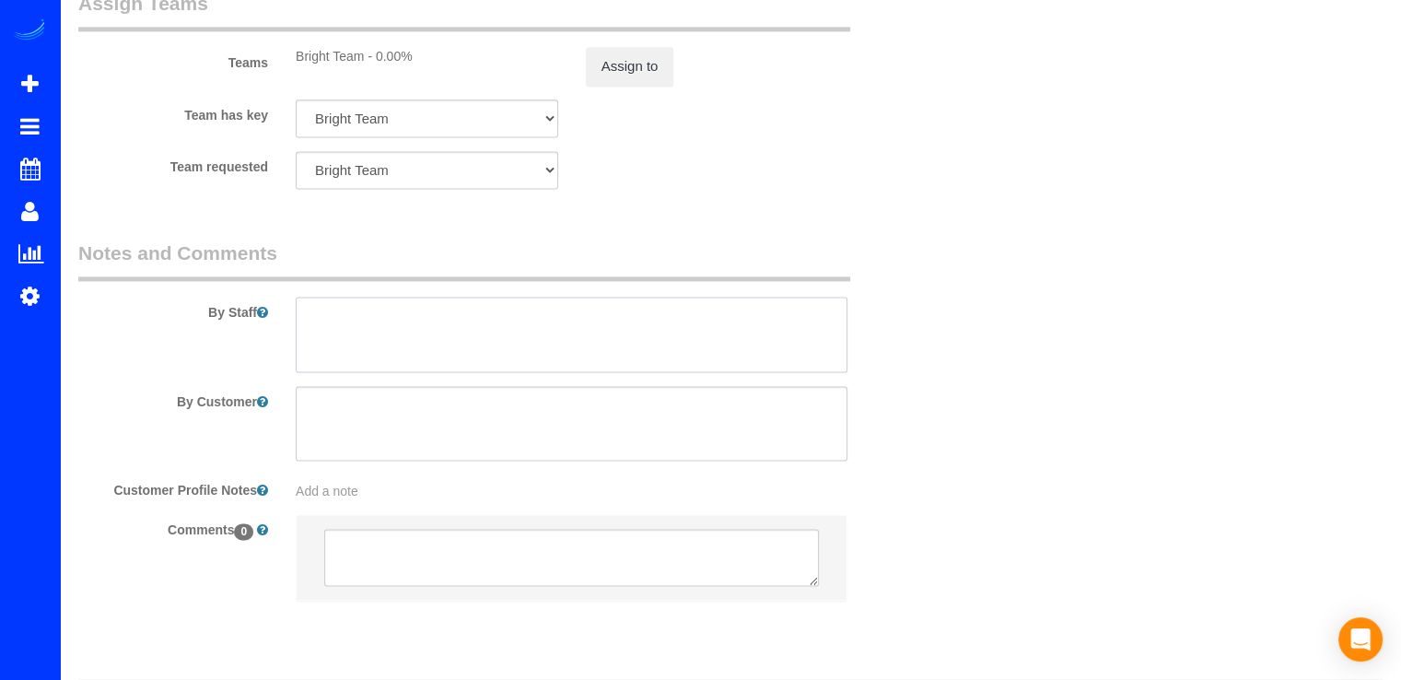
click at [363, 346] on textarea at bounding box center [572, 335] width 552 height 76
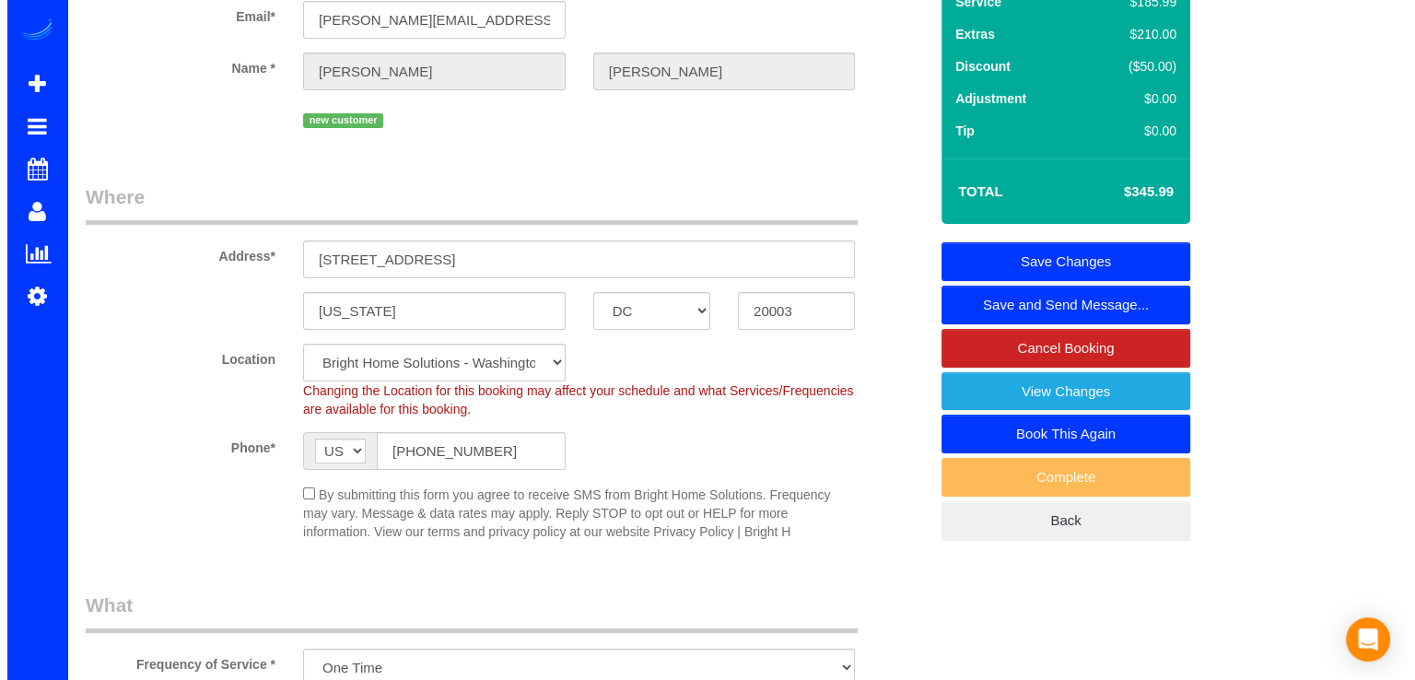
scroll to position [122, 0]
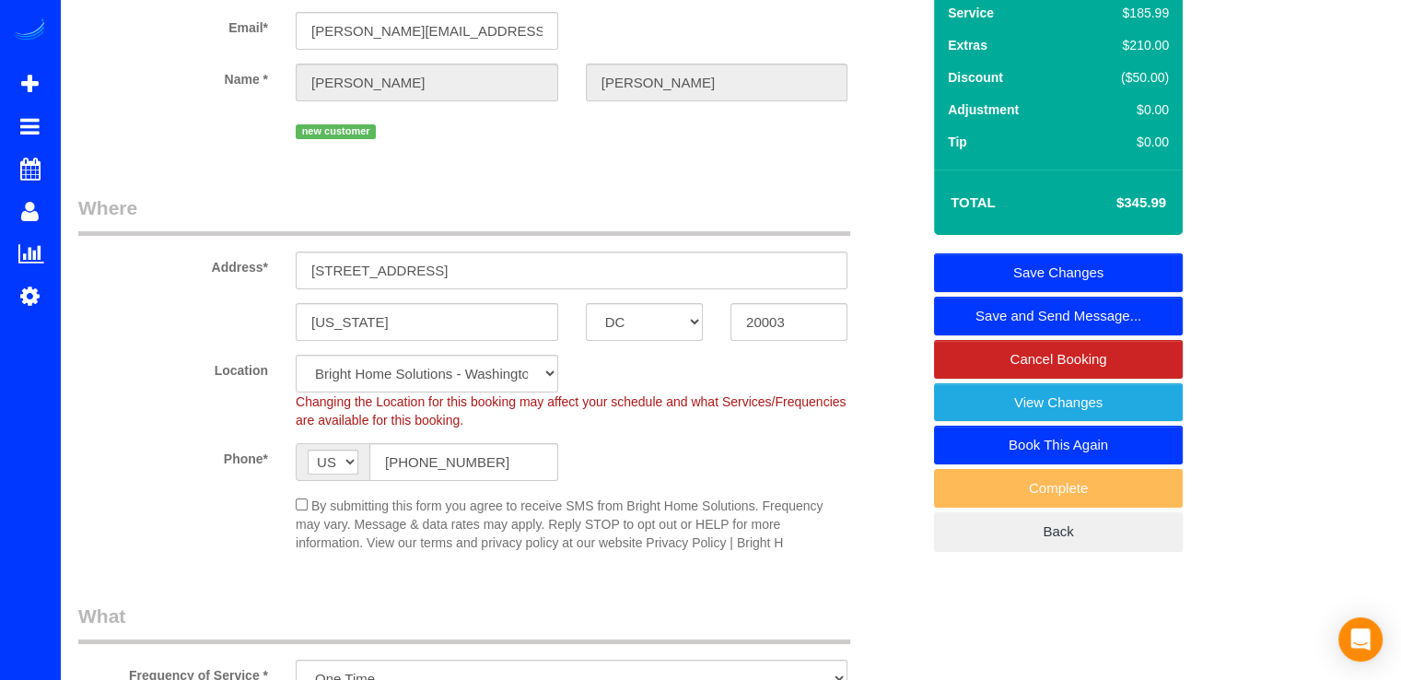
type textarea "Lock box 1924 , right to the railing in some steps. front gate, second key, ope…"
click at [1001, 335] on link "Save and Send Message..." at bounding box center [1058, 316] width 249 height 39
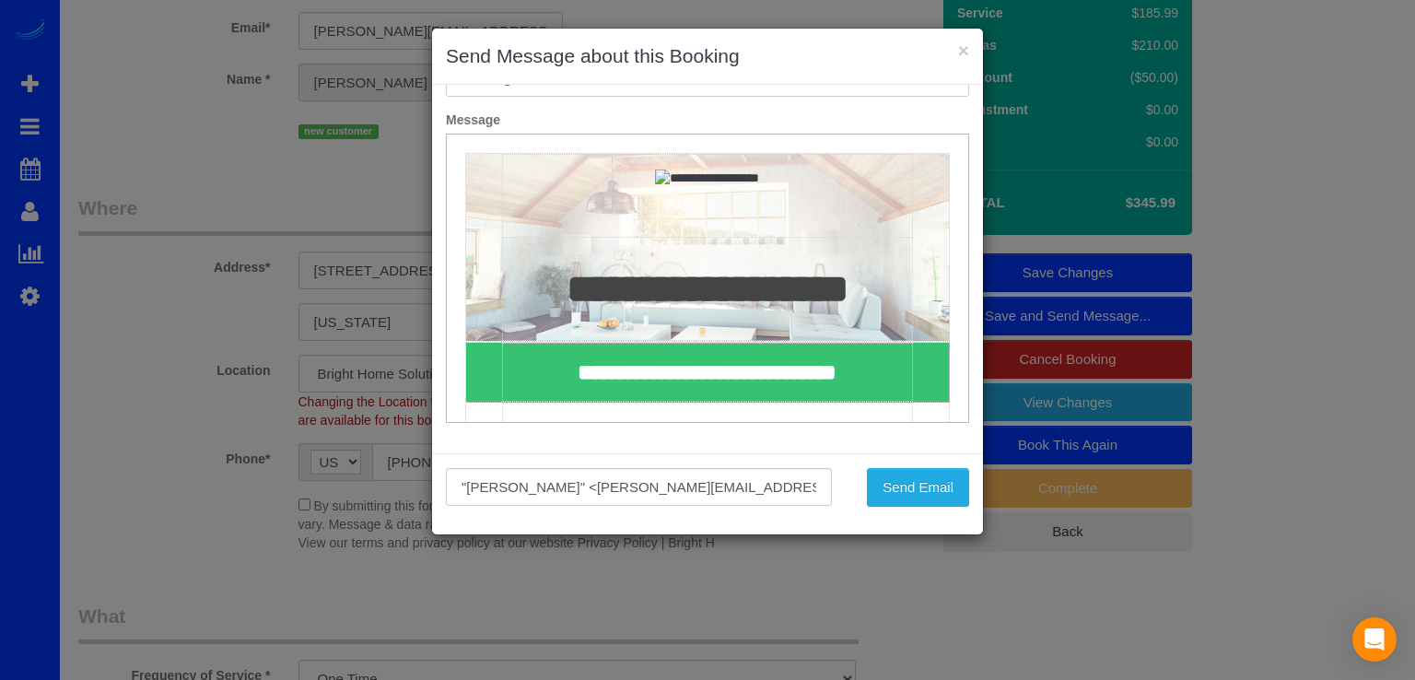
scroll to position [42, 0]
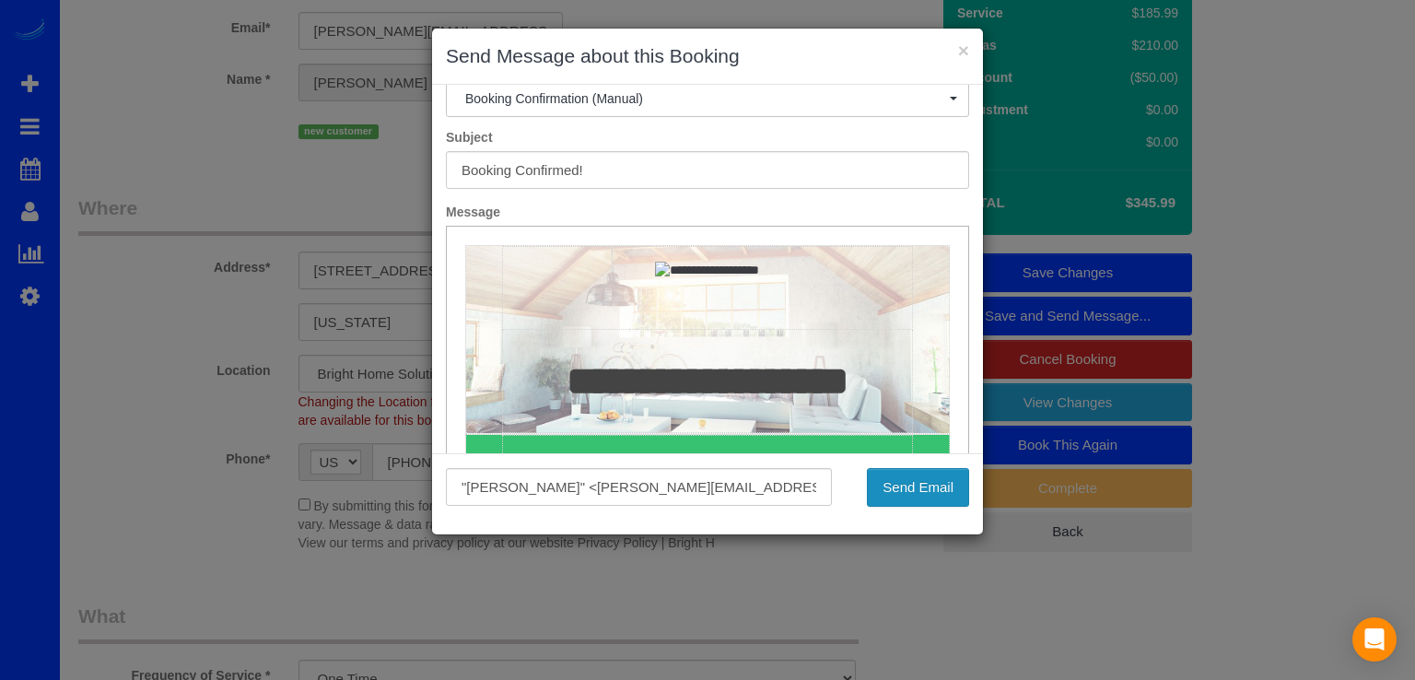
click at [929, 502] on button "Send Email" at bounding box center [918, 487] width 102 height 39
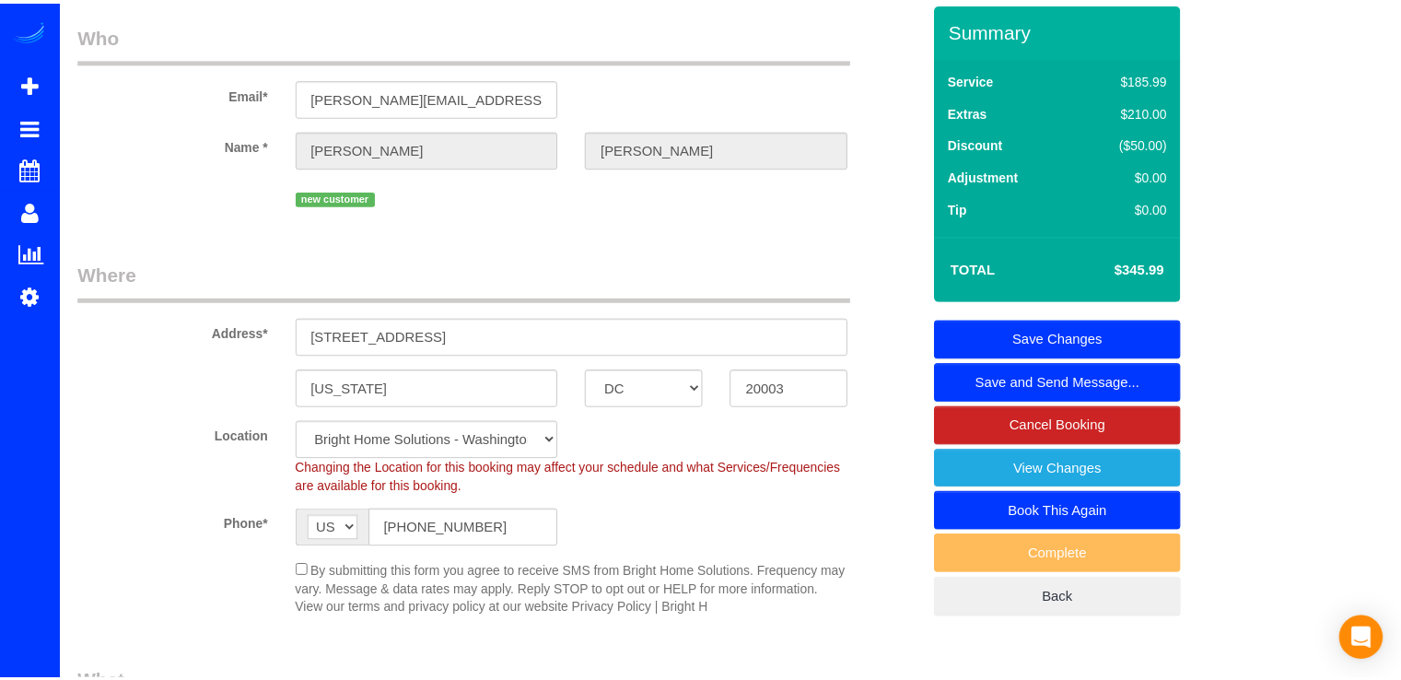
scroll to position [187, 0]
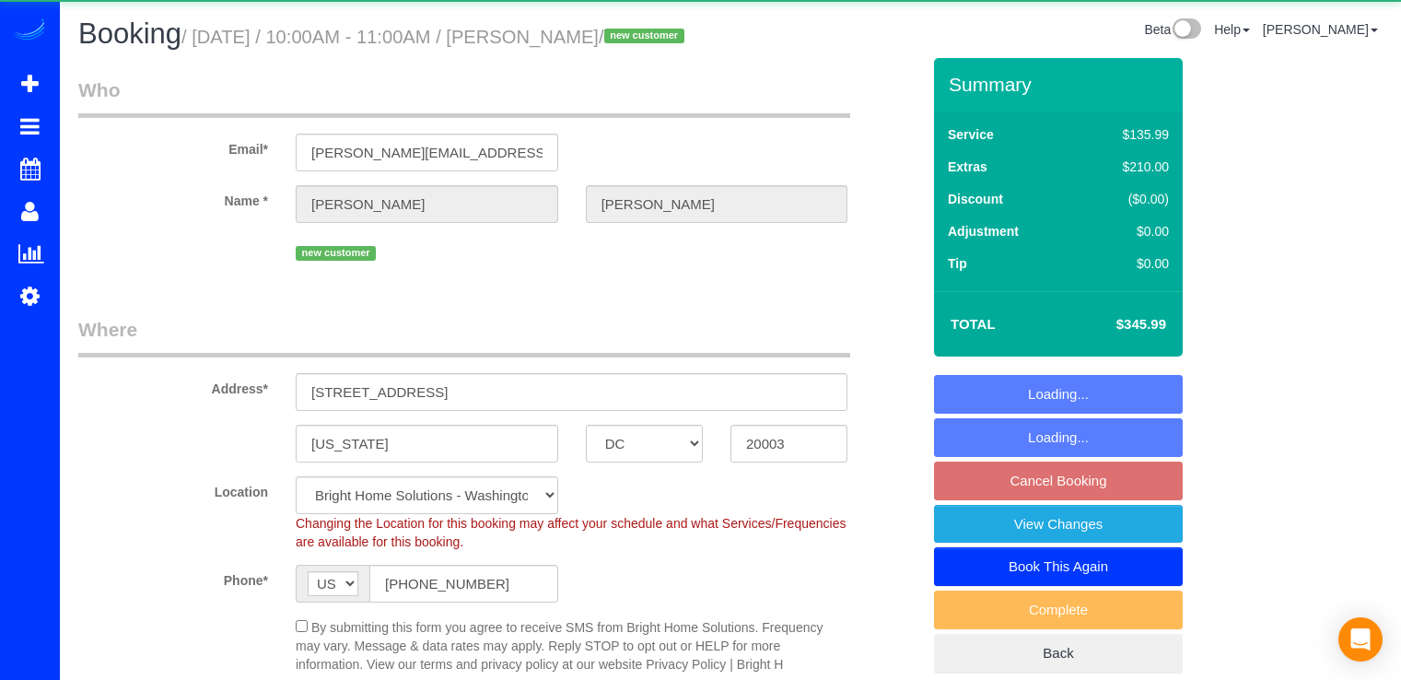
select select "DC"
select select "2"
select select "spot1"
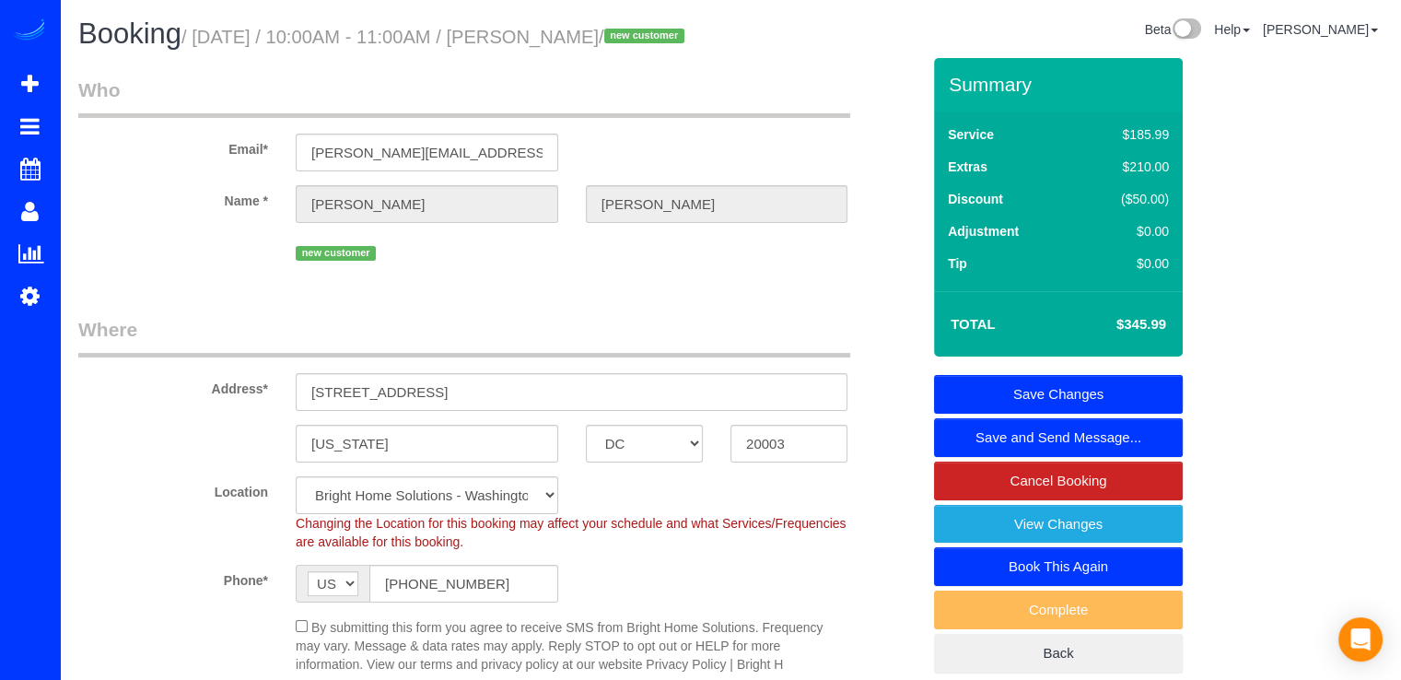
click at [1117, 457] on link "Save and Send Message..." at bounding box center [1058, 437] width 249 height 39
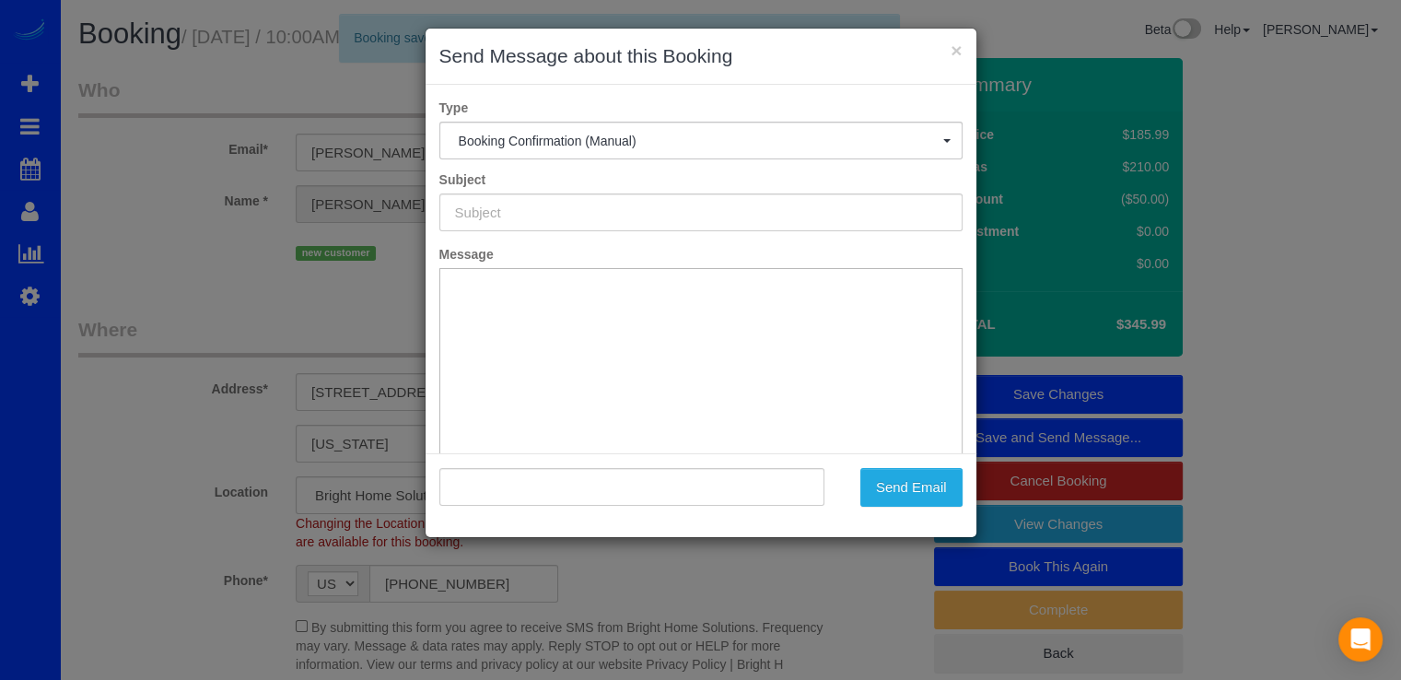
type input "Booking Confirmed!"
type input ""Margaret Youngblood" <margaret@barleyandbarley.com>"
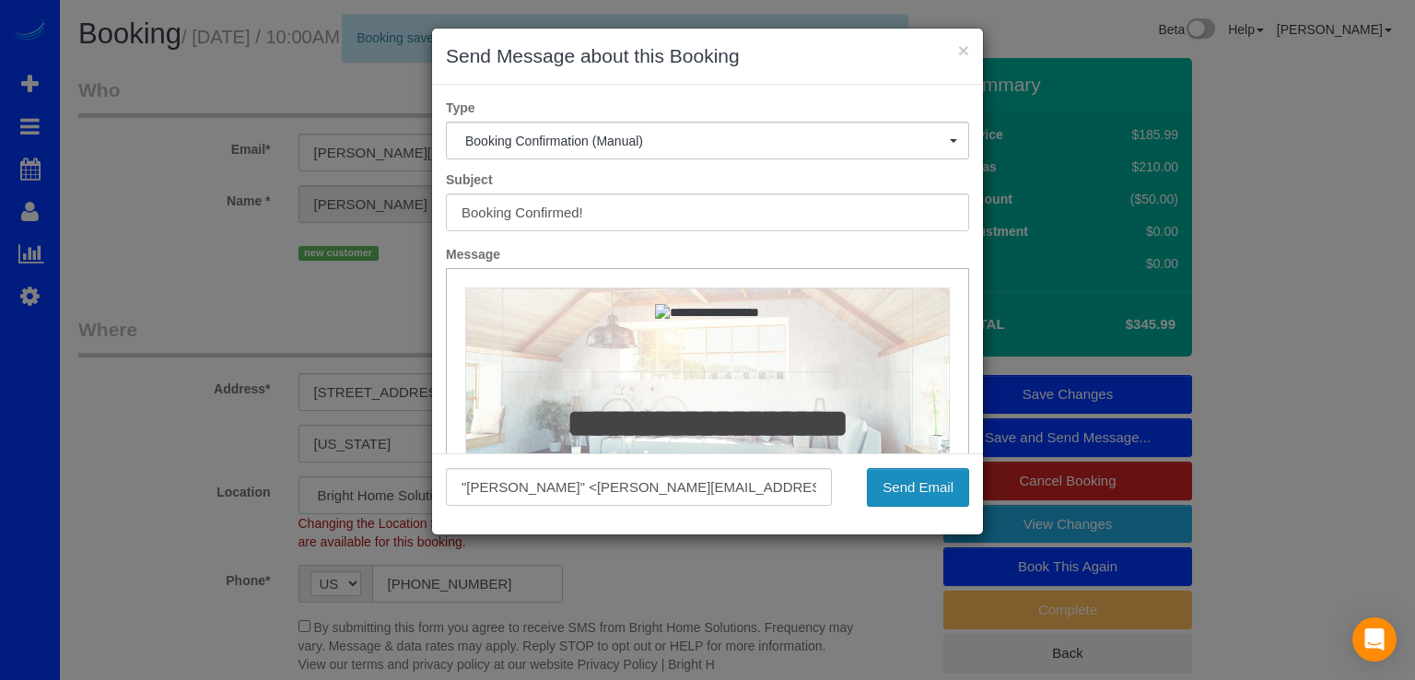
click at [933, 493] on button "Send Email" at bounding box center [918, 487] width 102 height 39
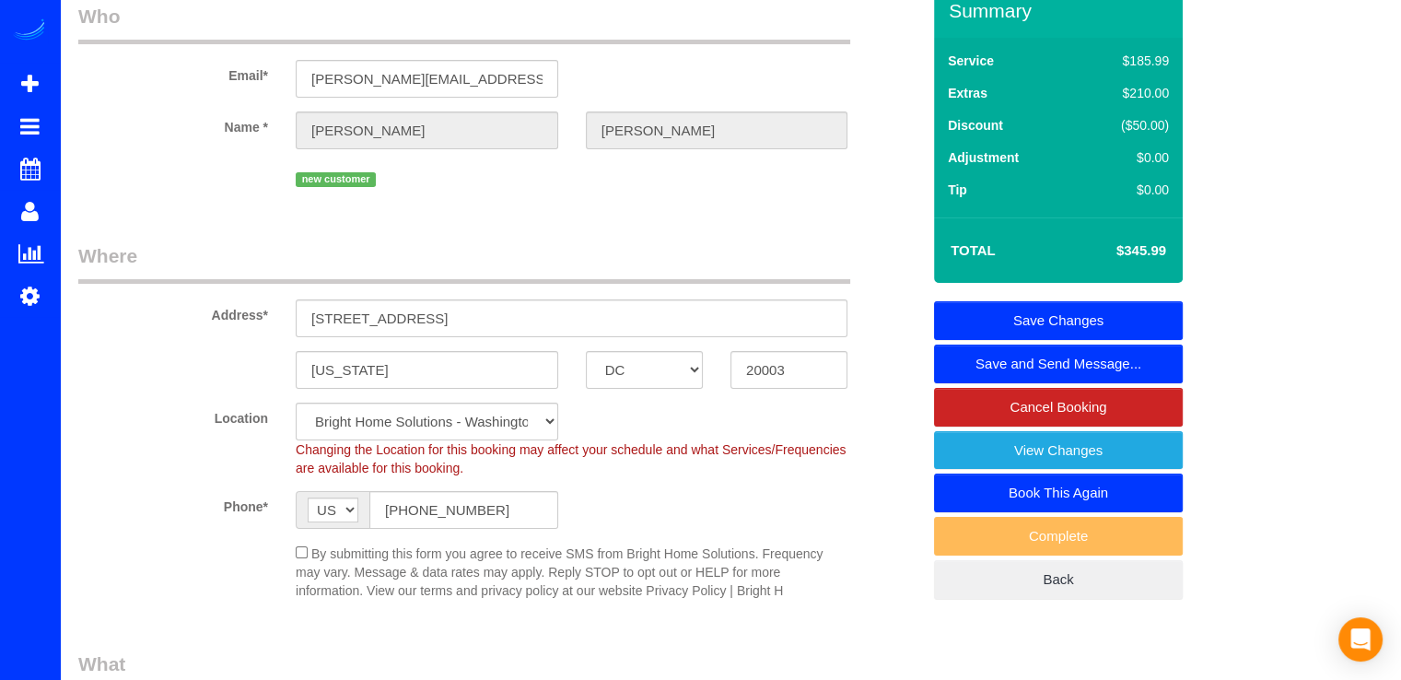
scroll to position [184, 0]
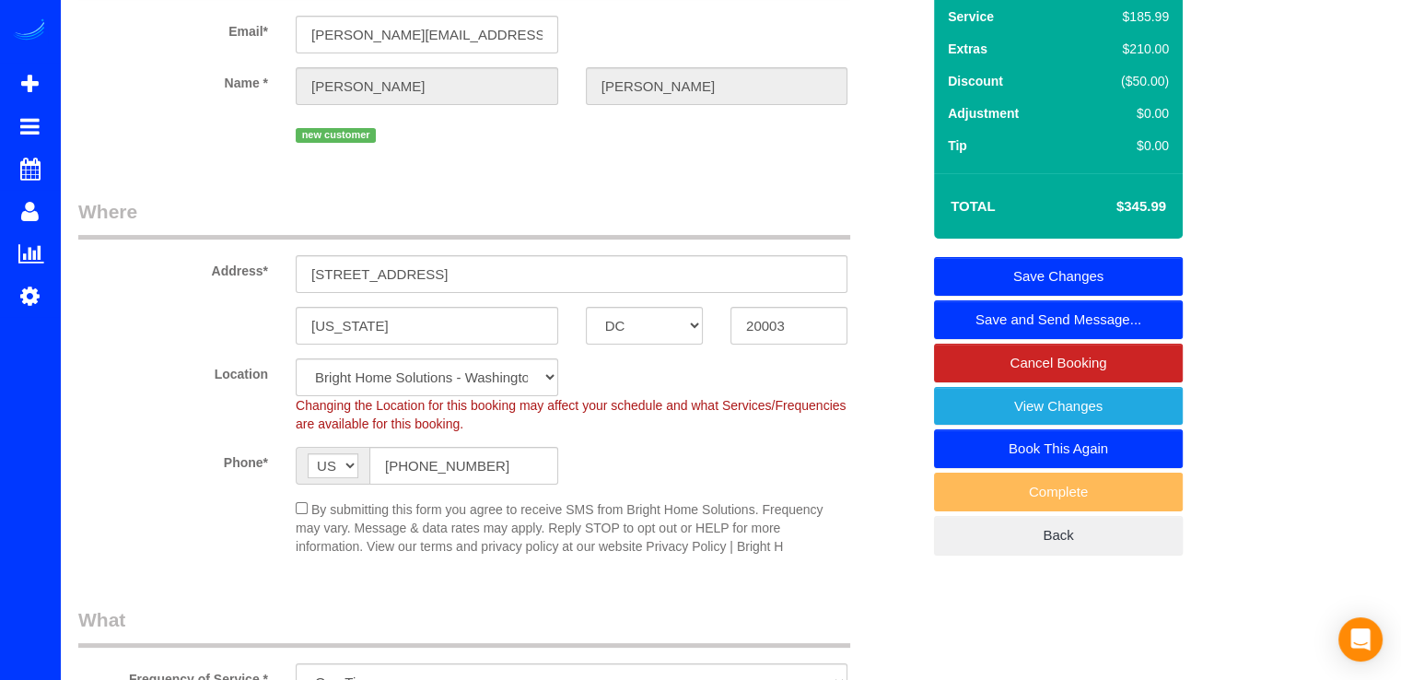
click at [1094, 296] on link "Save Changes" at bounding box center [1058, 276] width 249 height 39
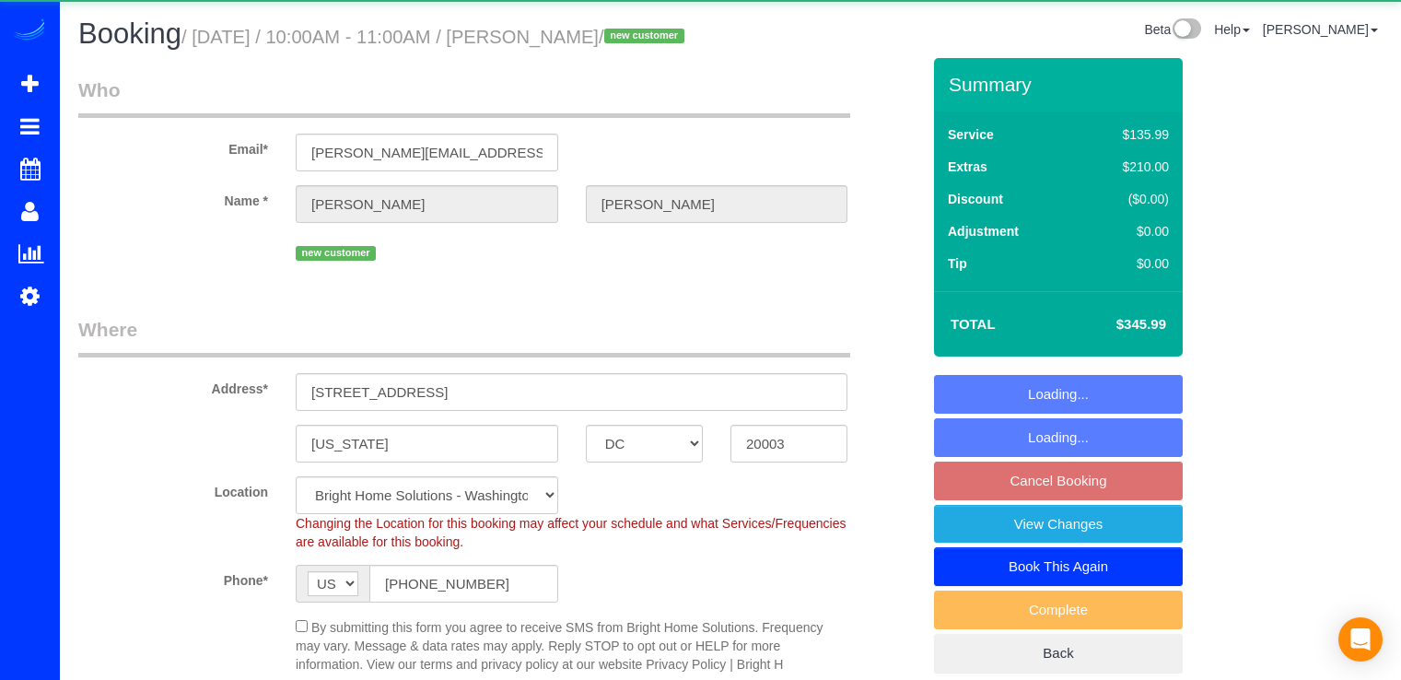
select select "DC"
select select "2"
select select "spot1"
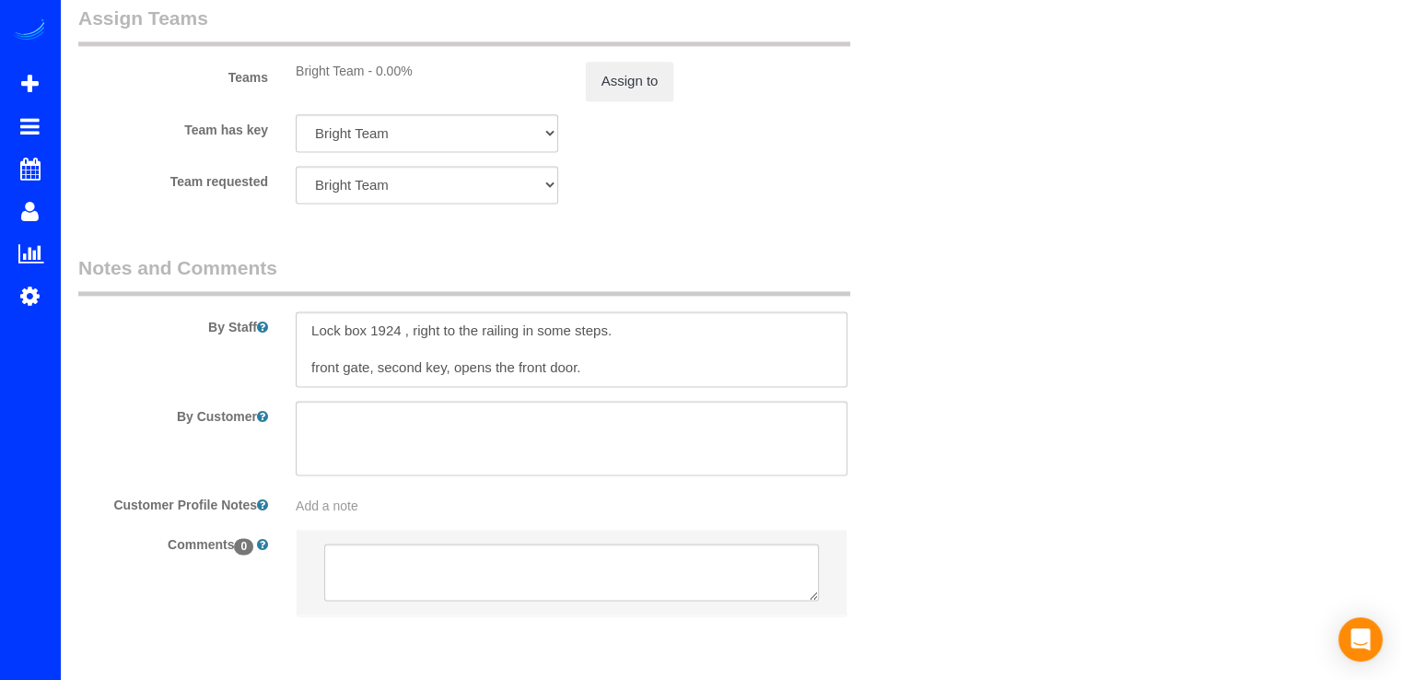
scroll to position [2609, 0]
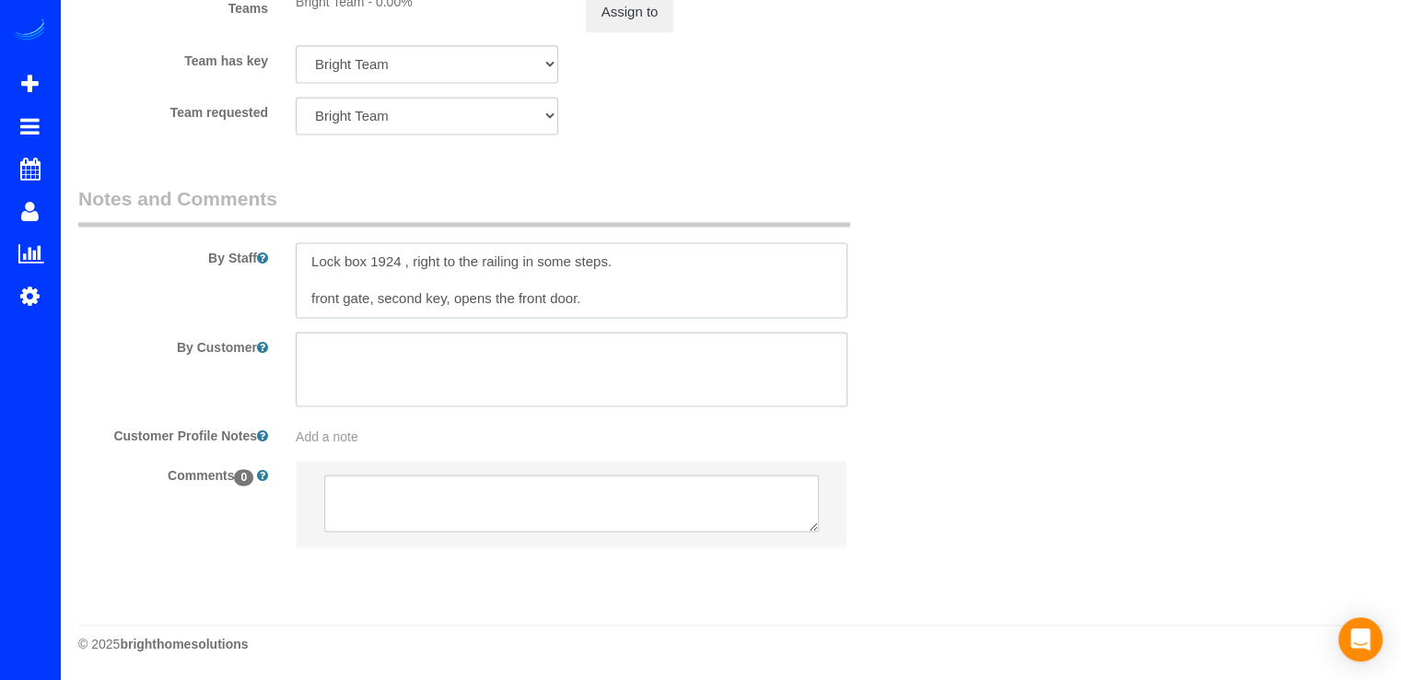
click at [310, 294] on textarea at bounding box center [572, 280] width 552 height 76
drag, startPoint x: 504, startPoint y: 297, endPoint x: 783, endPoint y: 284, distance: 279.4
click at [783, 284] on textarea at bounding box center [572, 280] width 552 height 76
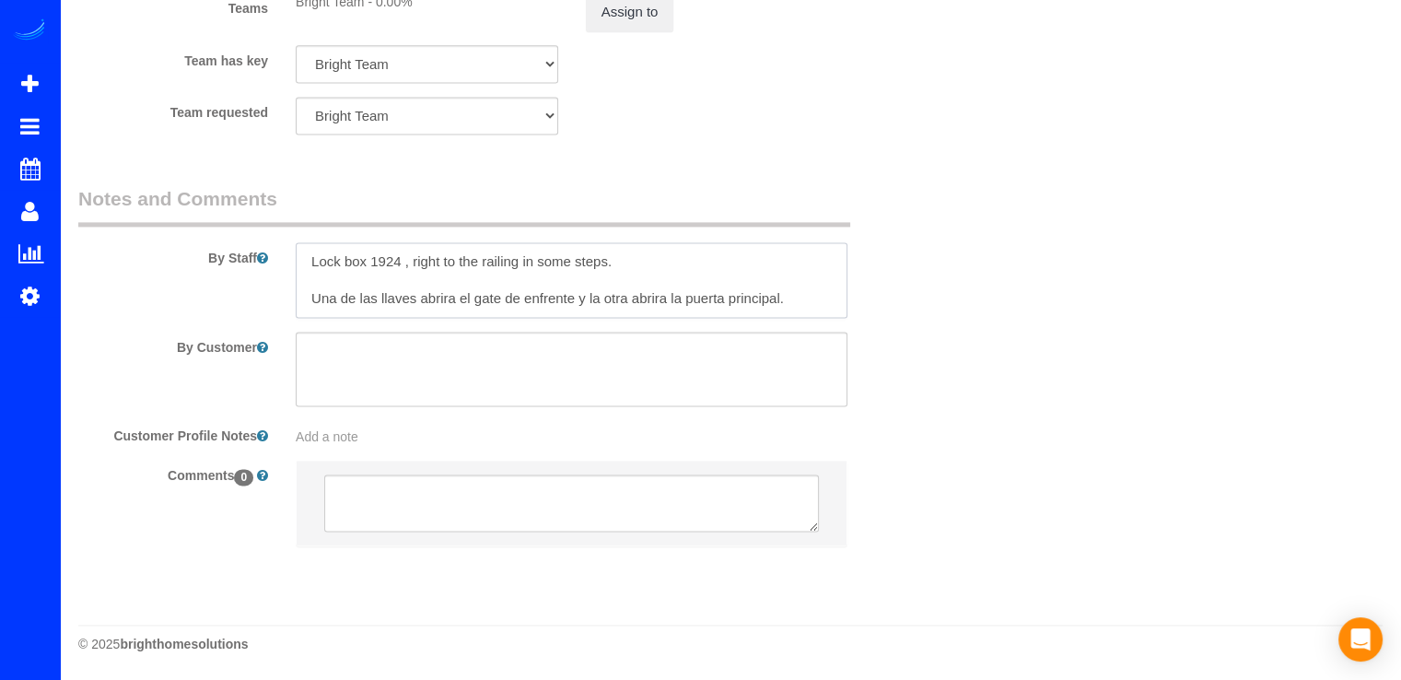
drag, startPoint x: 414, startPoint y: 263, endPoint x: 645, endPoint y: 247, distance: 231.8
click at [645, 247] on textarea at bounding box center [572, 280] width 552 height 76
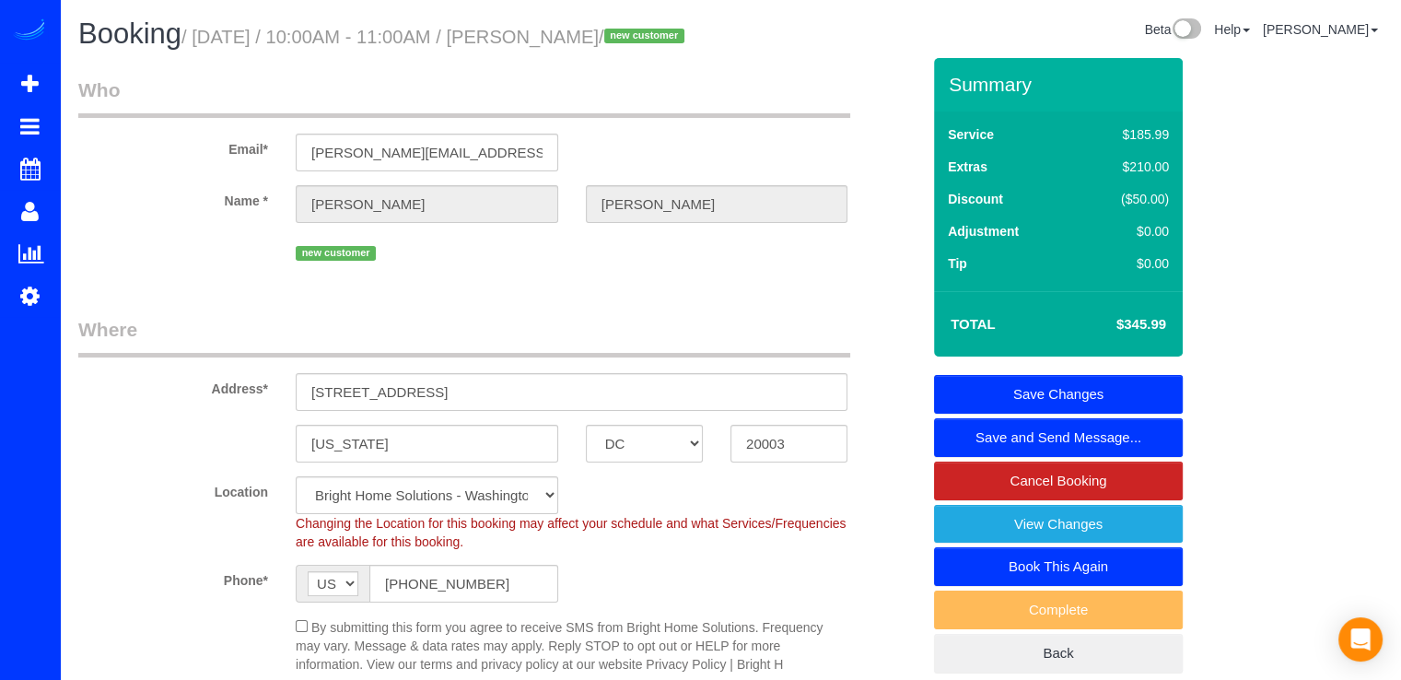
type textarea "Lock box 1924 , el lockbox esta en los rieles de la derecha de unos escalones. …"
click at [1082, 414] on link "Save Changes" at bounding box center [1058, 394] width 249 height 39
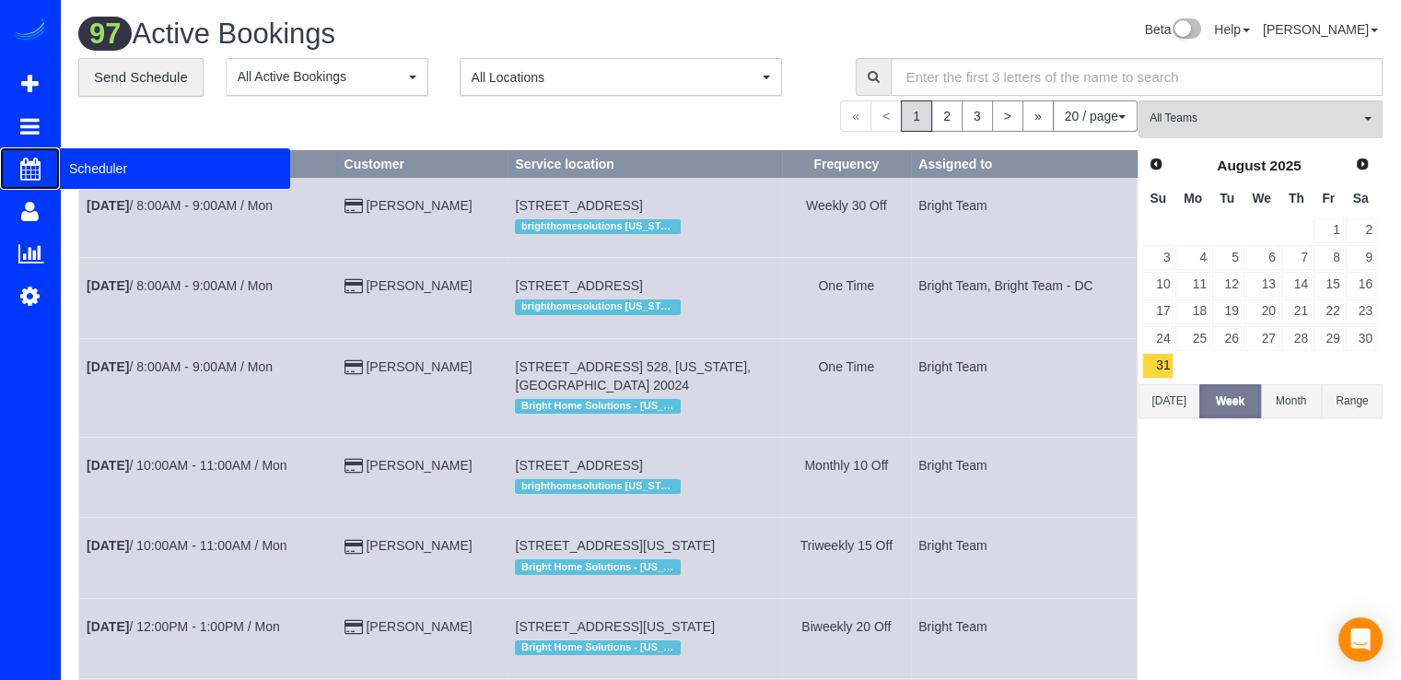
click at [106, 159] on span "Scheduler" at bounding box center [175, 168] width 230 height 42
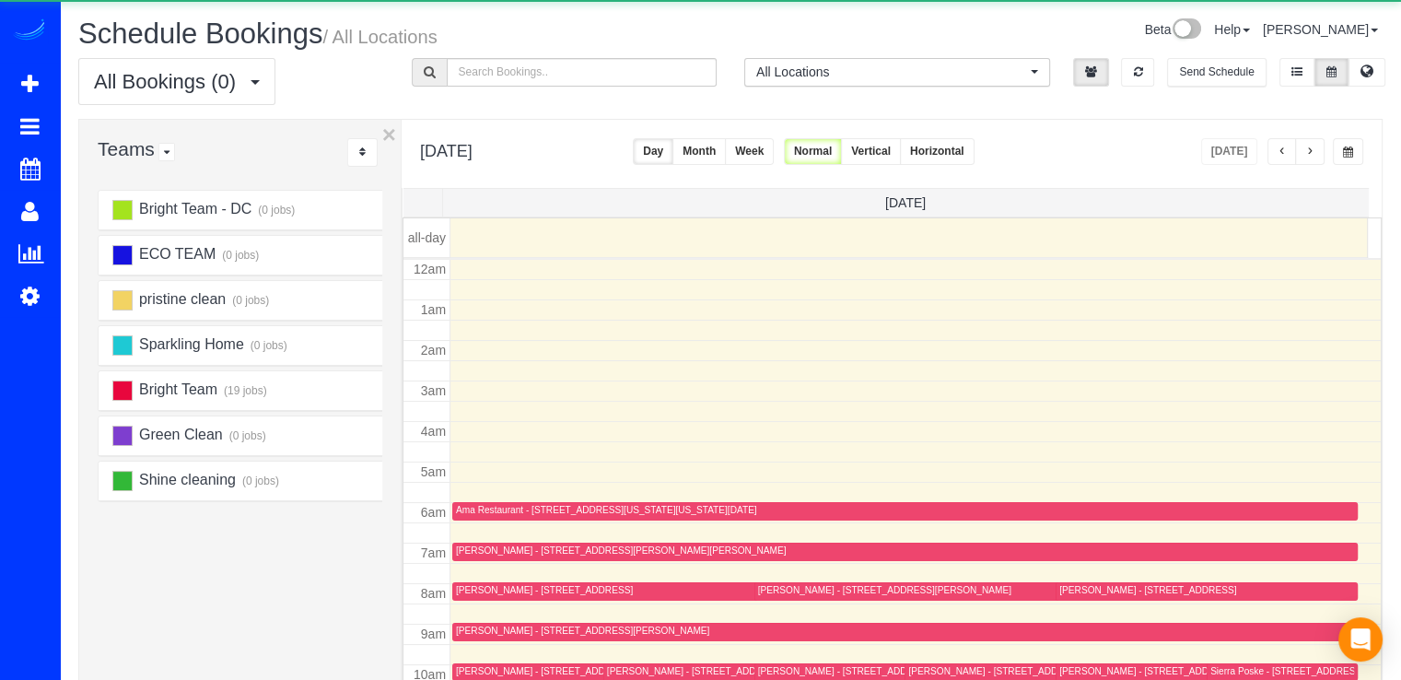
scroll to position [242, 0]
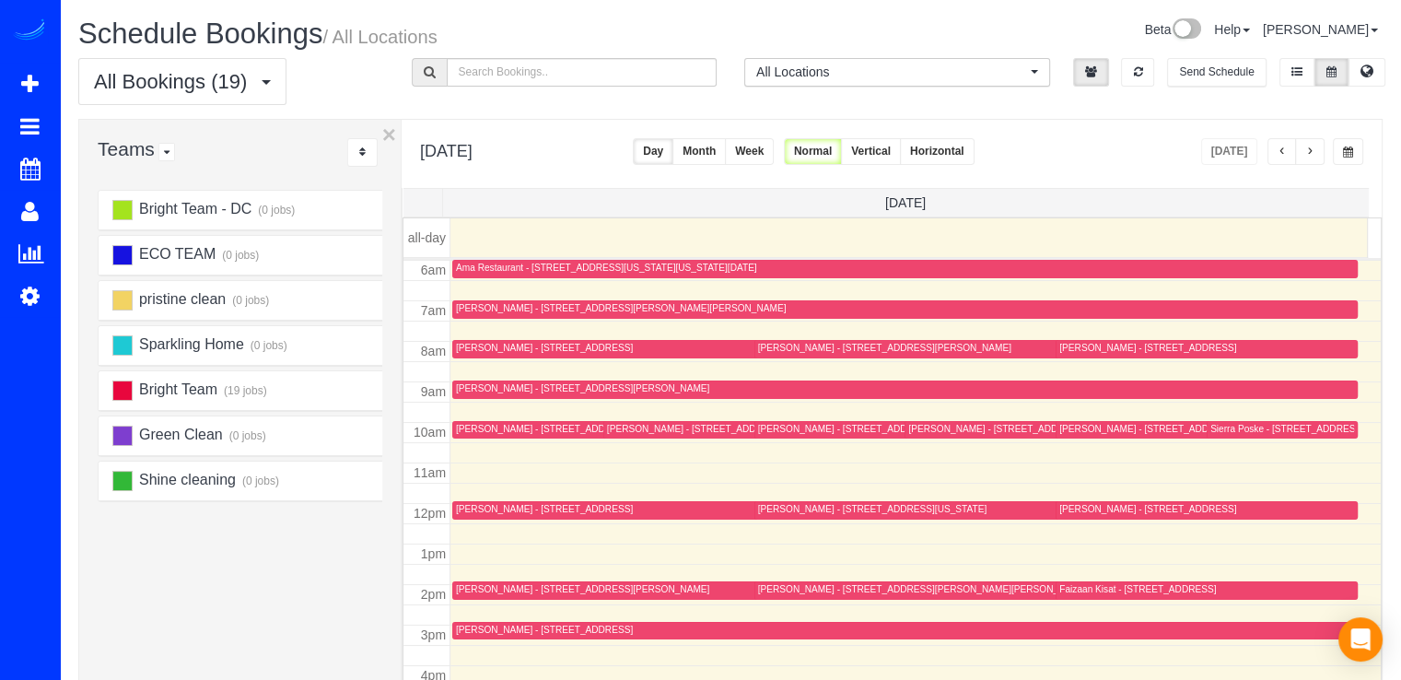
click at [1304, 152] on button "button" at bounding box center [1309, 151] width 29 height 27
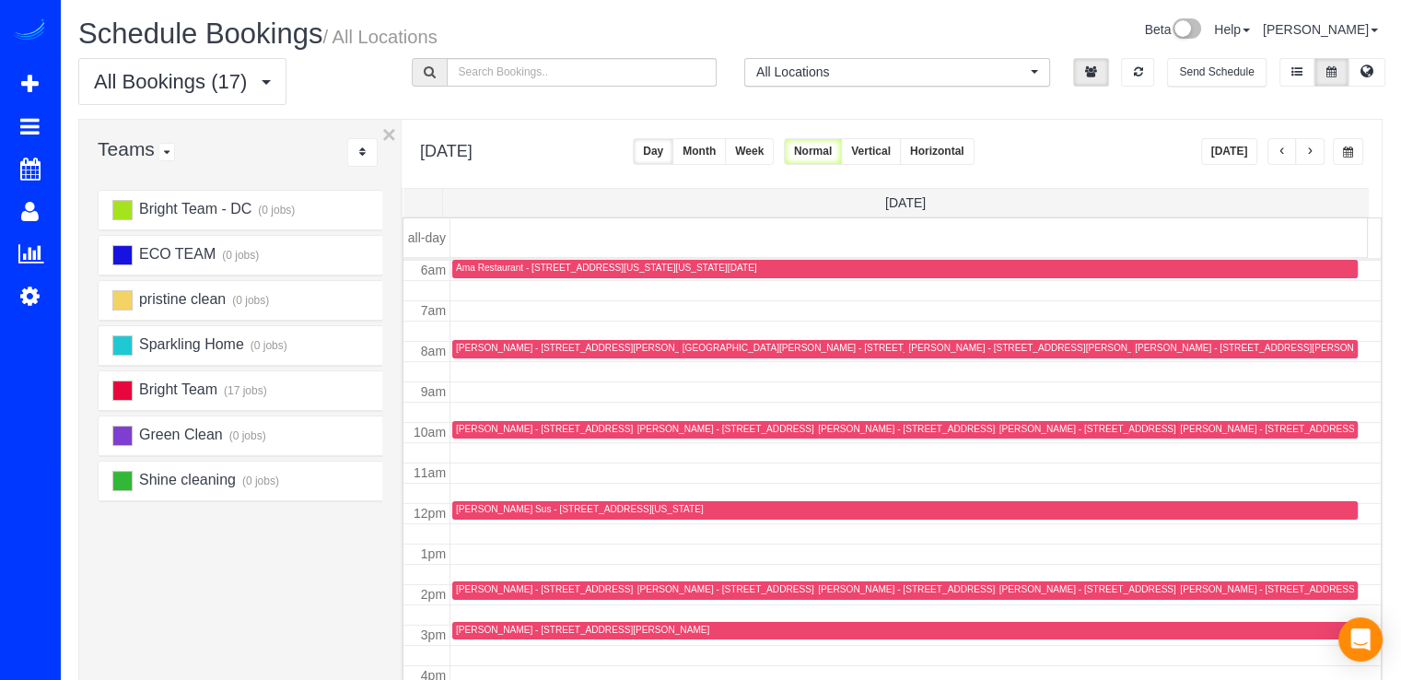
click at [1309, 156] on span "button" at bounding box center [1309, 151] width 9 height 11
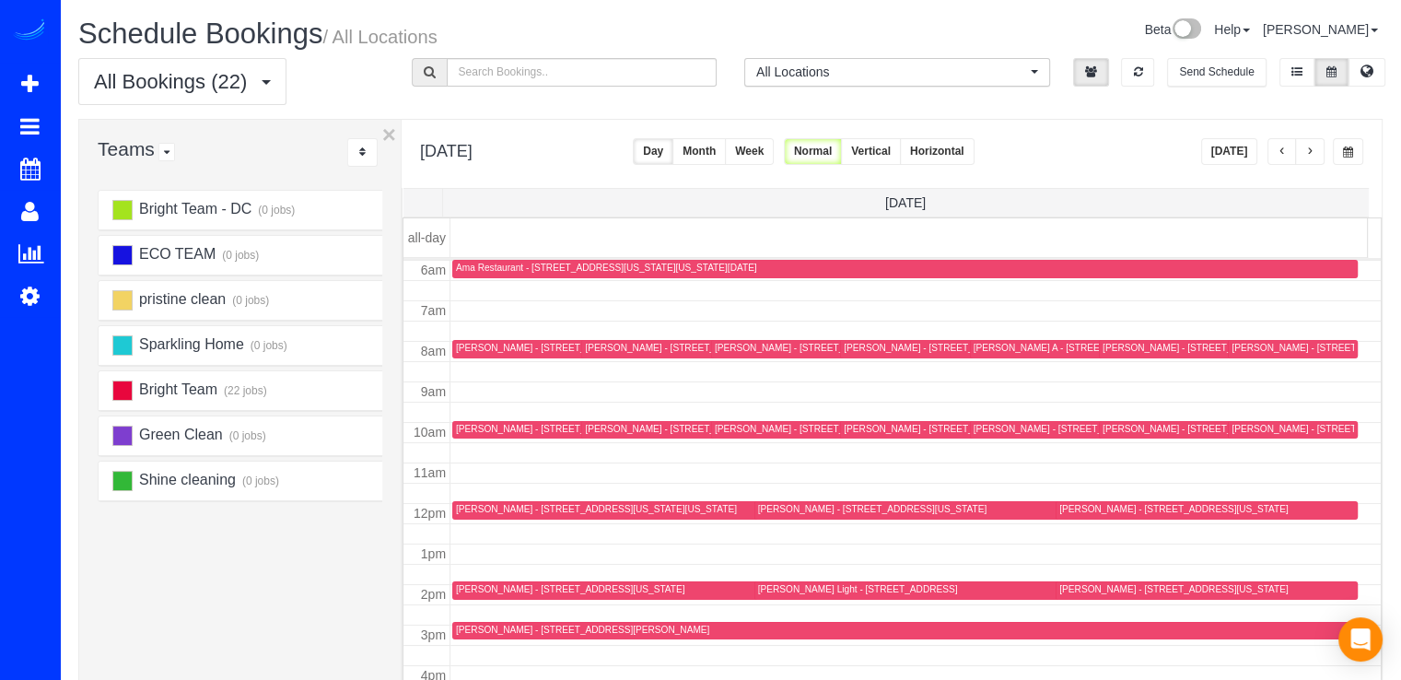
click at [1254, 423] on div "[PERSON_NAME] - [STREET_ADDRESS][US_STATE]" at bounding box center [1346, 429] width 228 height 12
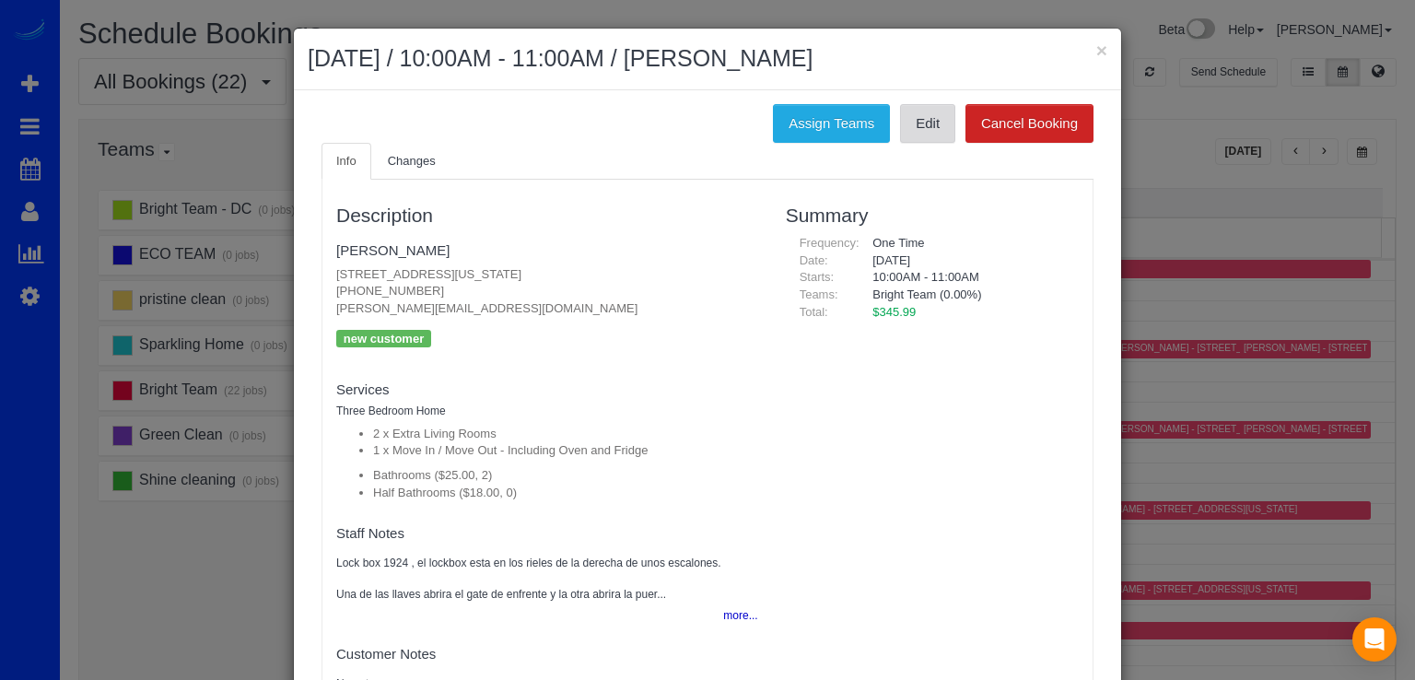
click at [925, 121] on link "Edit" at bounding box center [927, 123] width 55 height 39
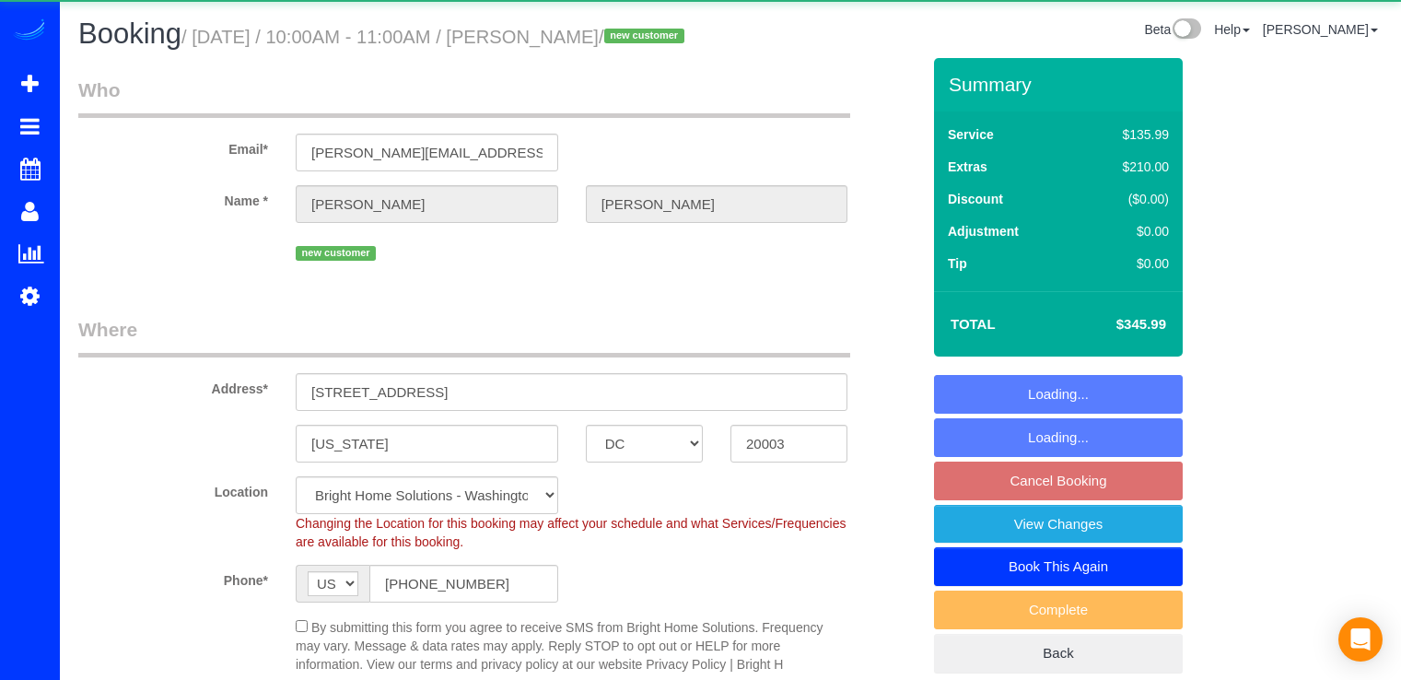
select select "DC"
select select "2"
select select "spot1"
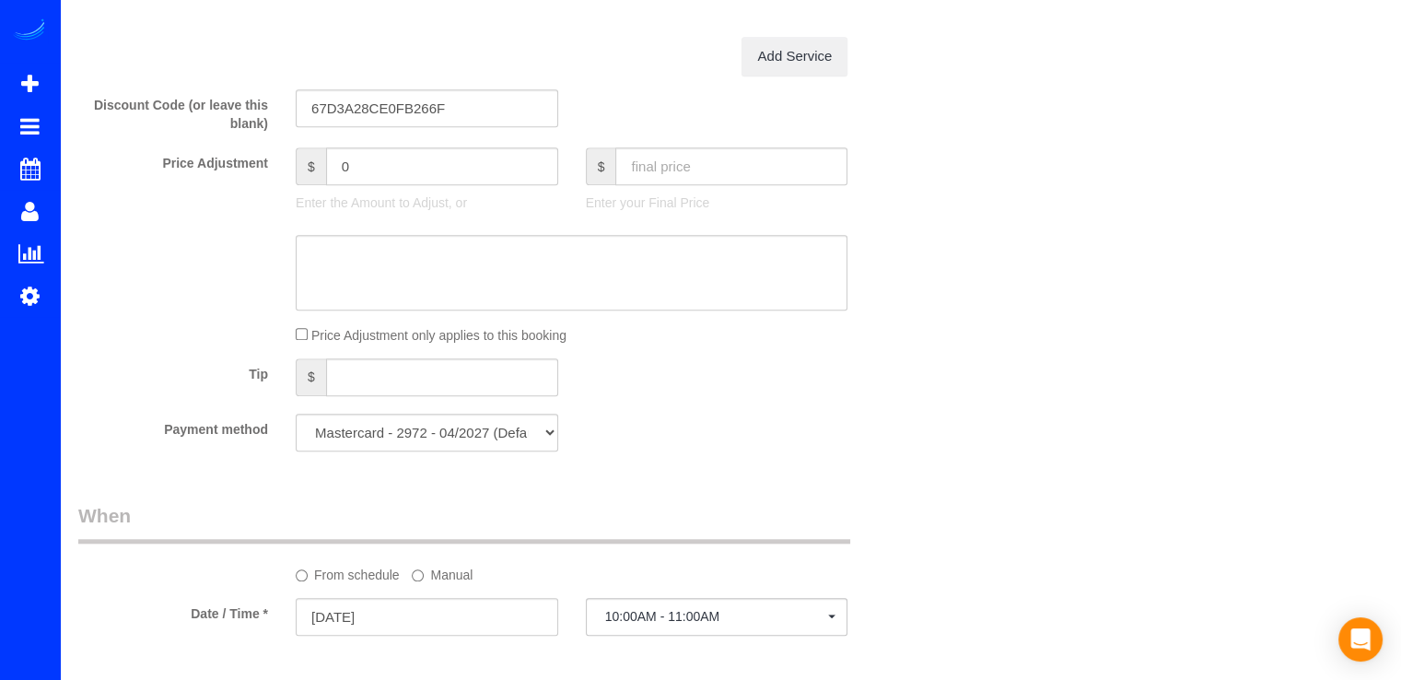
scroll to position [1658, 0]
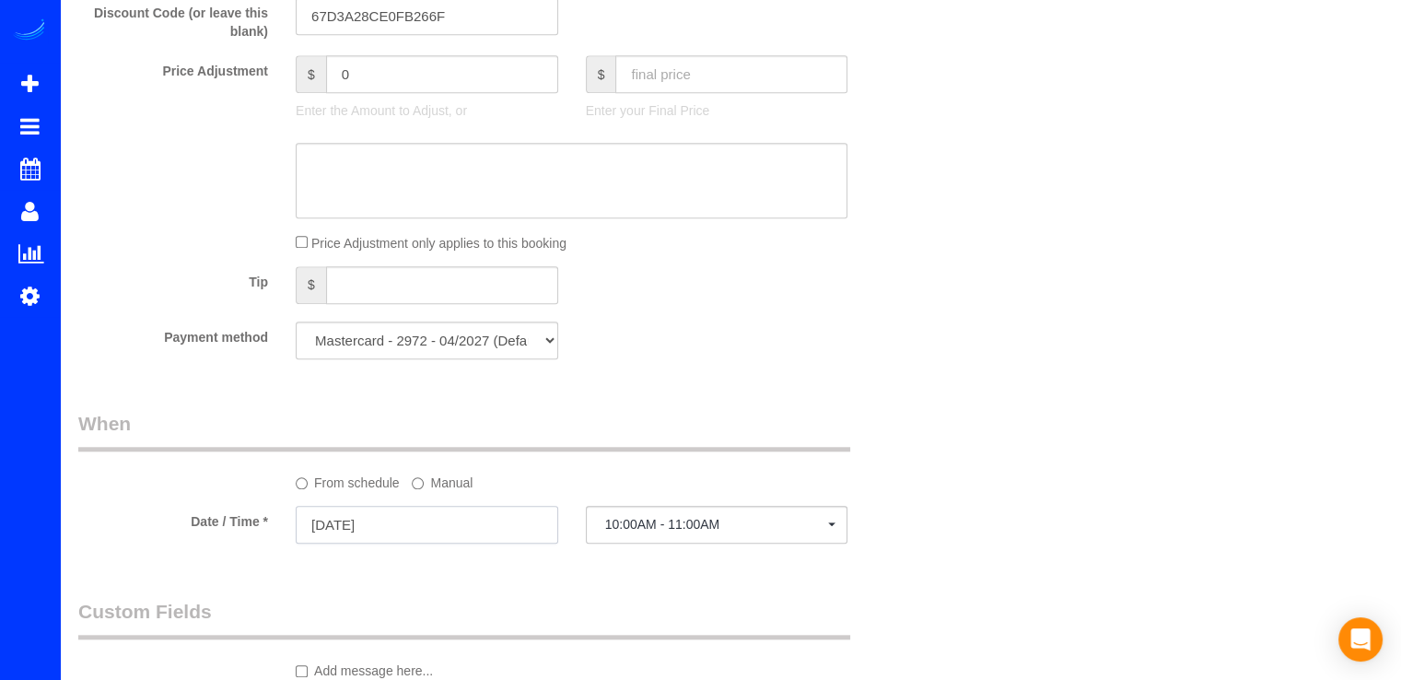
click at [399, 544] on input "[DATE]" at bounding box center [427, 525] width 263 height 38
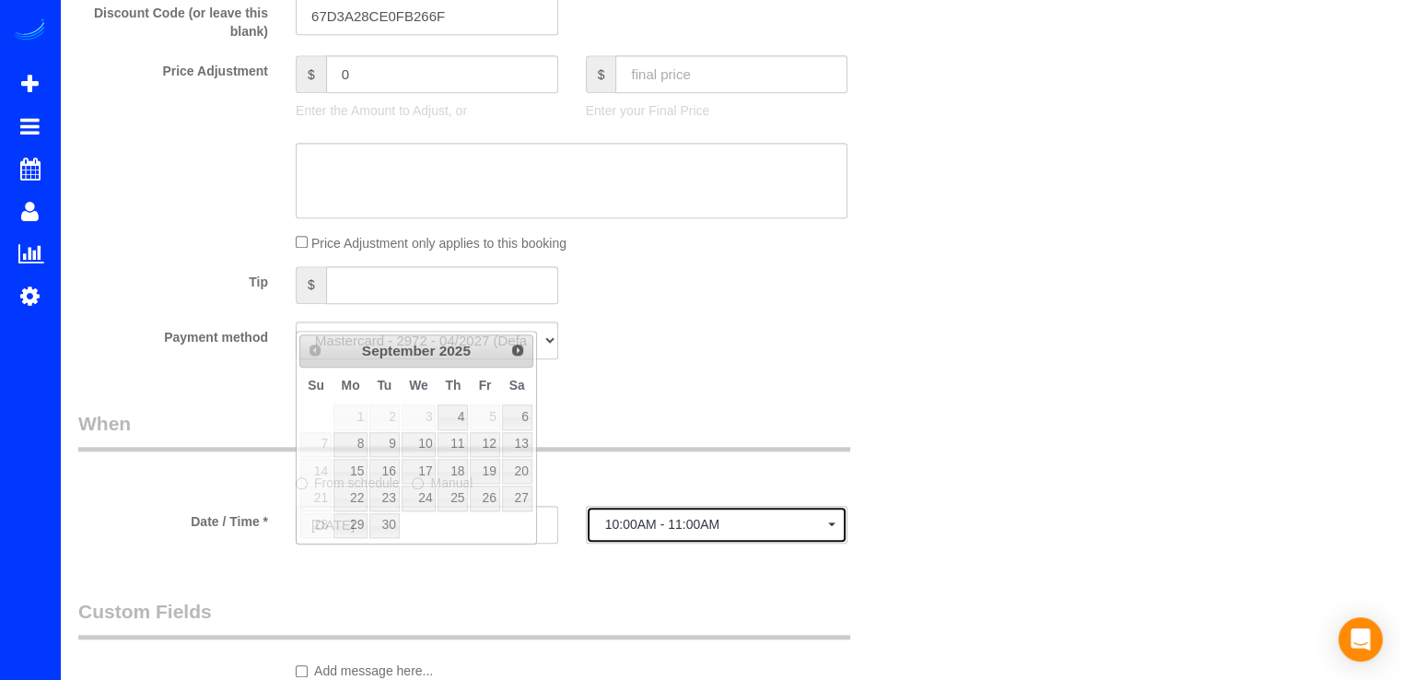
drag, startPoint x: 641, startPoint y: 573, endPoint x: 650, endPoint y: 561, distance: 15.1
click at [642, 544] on button "10:00AM - 11:00AM" at bounding box center [717, 525] width 263 height 38
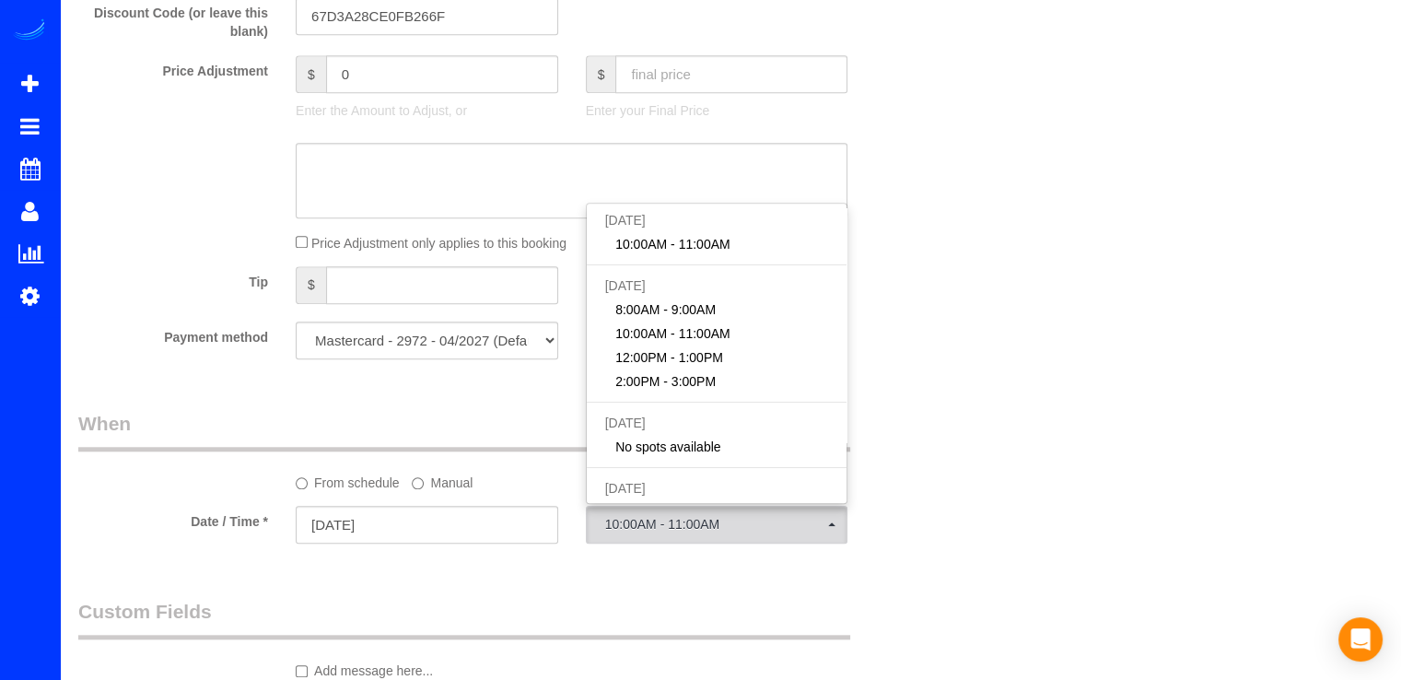
click at [450, 492] on label "Manual" at bounding box center [442, 479] width 61 height 25
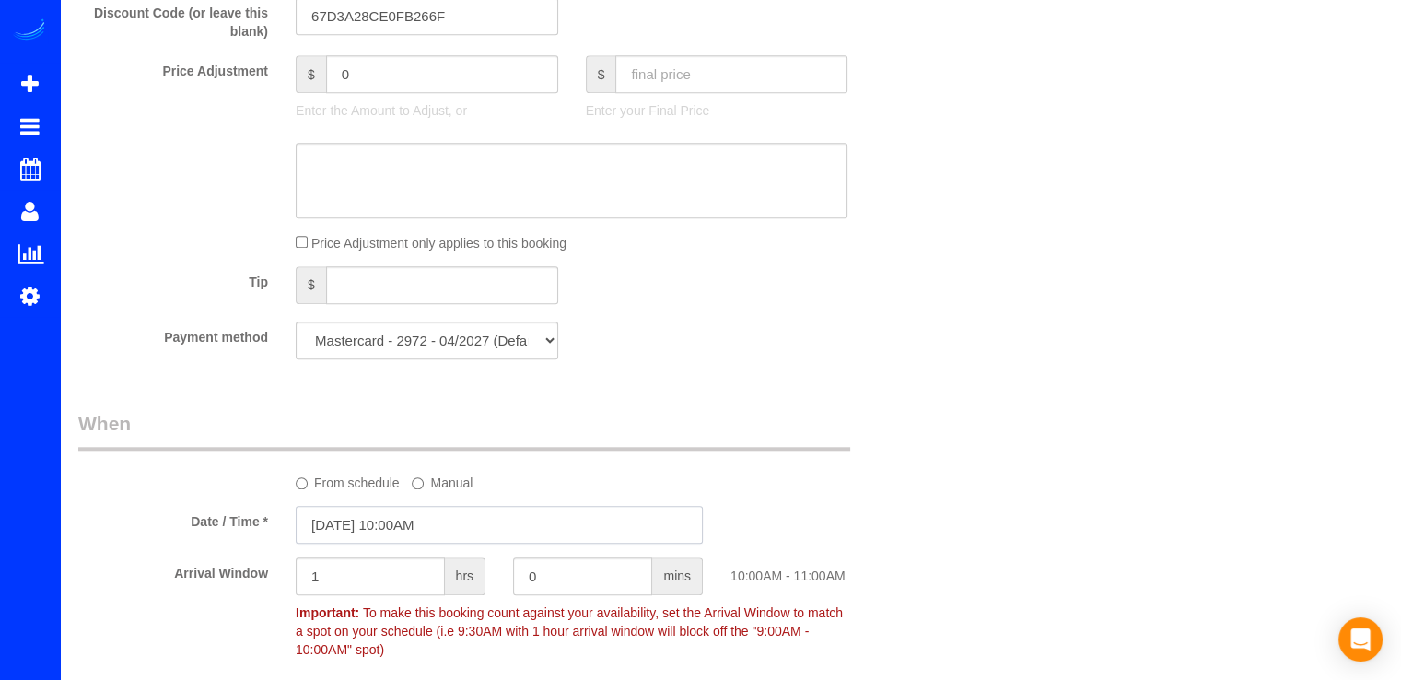
click at [434, 544] on input "[DATE] 10:00AM" at bounding box center [499, 525] width 407 height 38
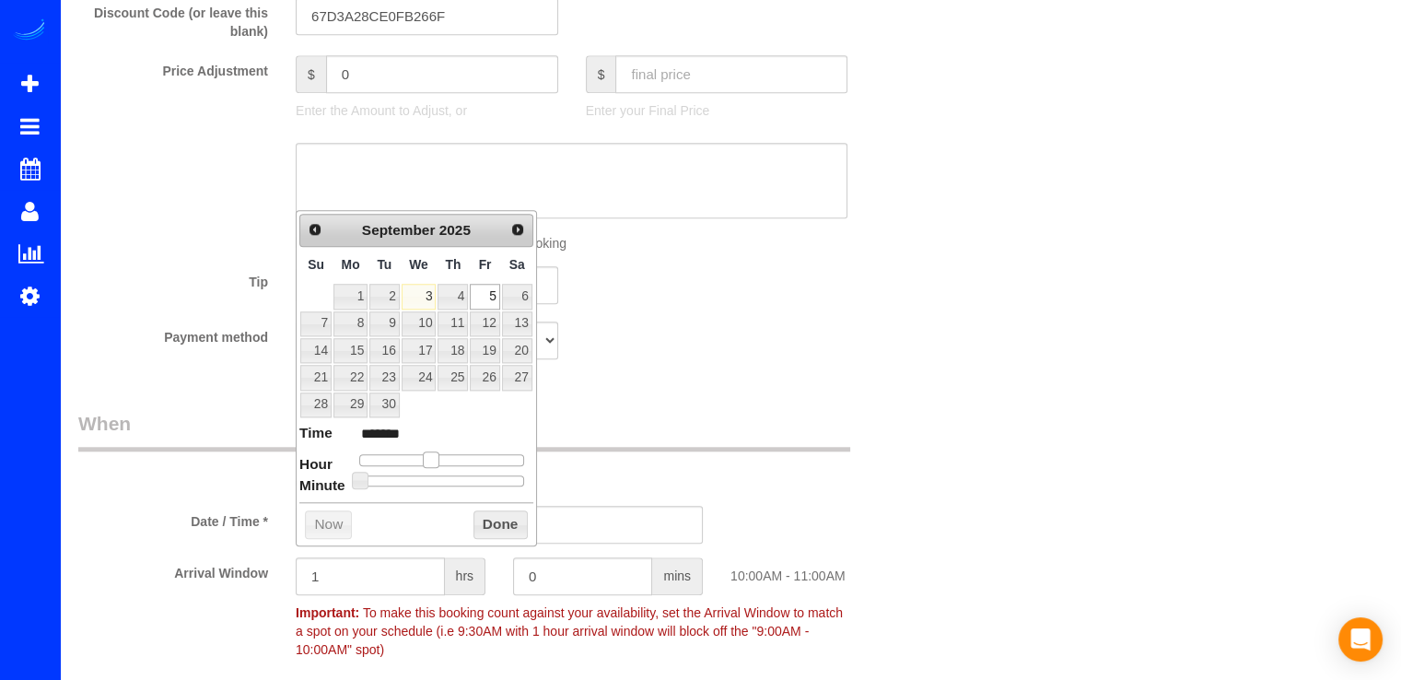
type input "[DATE] 11:00AM"
type input "*******"
type input "[DATE] 12:00PM"
type input "*******"
type input "09/05/2025 1:00PM"
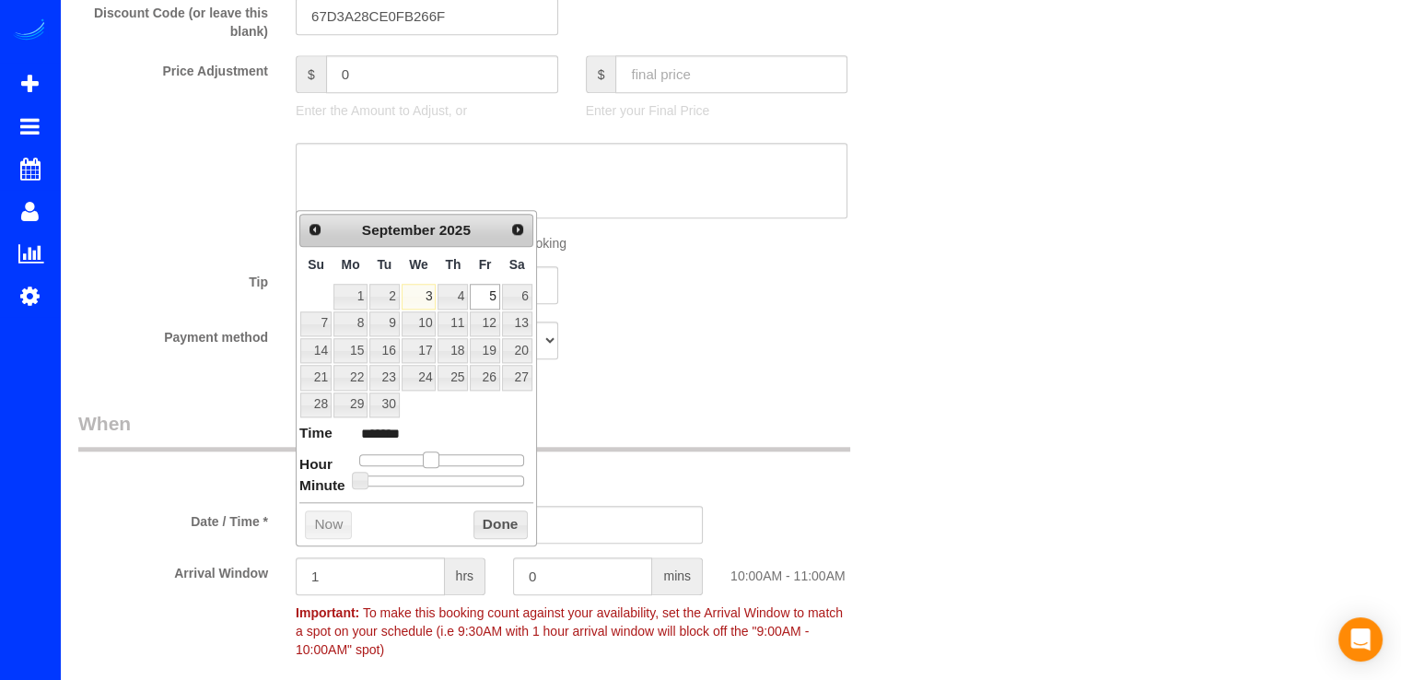
type input "******"
type input "09/05/2025 2:00PM"
type input "******"
type input "09/05/2025 1:00PM"
type input "******"
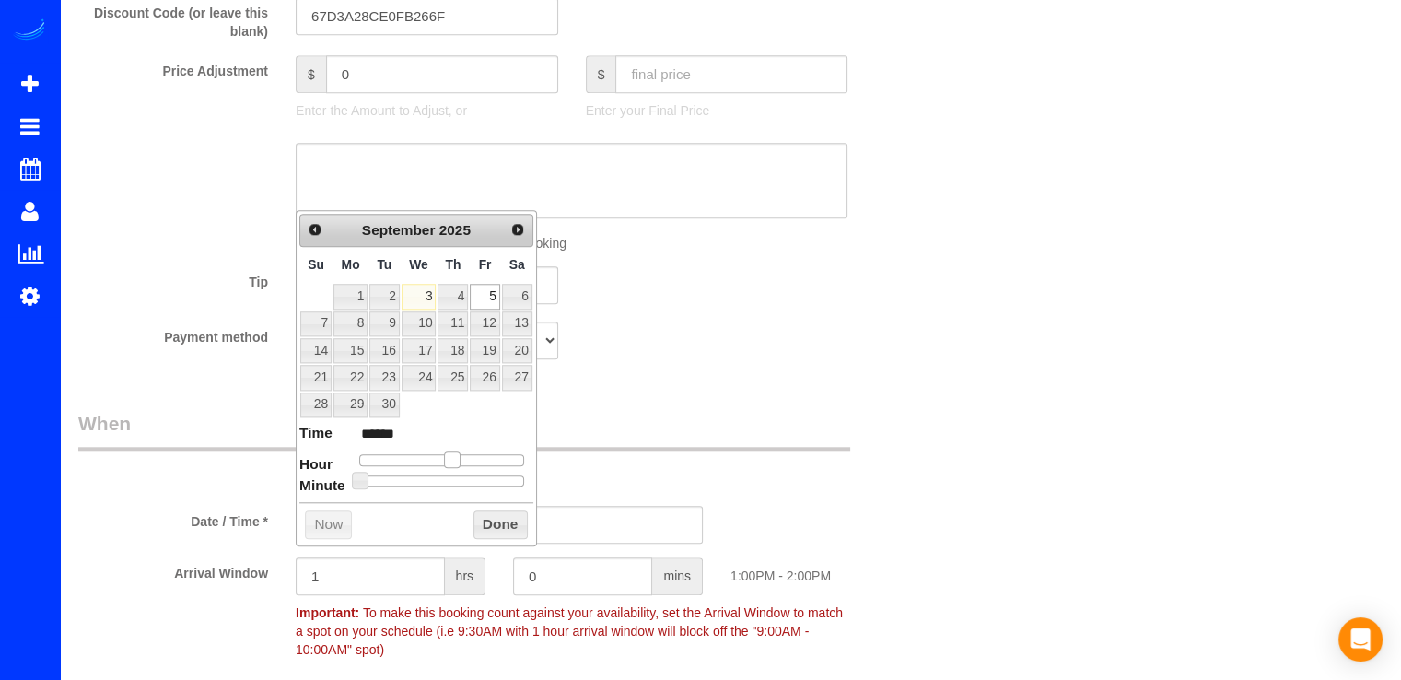
type input "[DATE] 12:00PM"
type input "*******"
drag, startPoint x: 430, startPoint y: 454, endPoint x: 446, endPoint y: 459, distance: 16.3
click at [446, 459] on span at bounding box center [445, 459] width 17 height 17
click at [497, 528] on button "Done" at bounding box center [501, 524] width 54 height 29
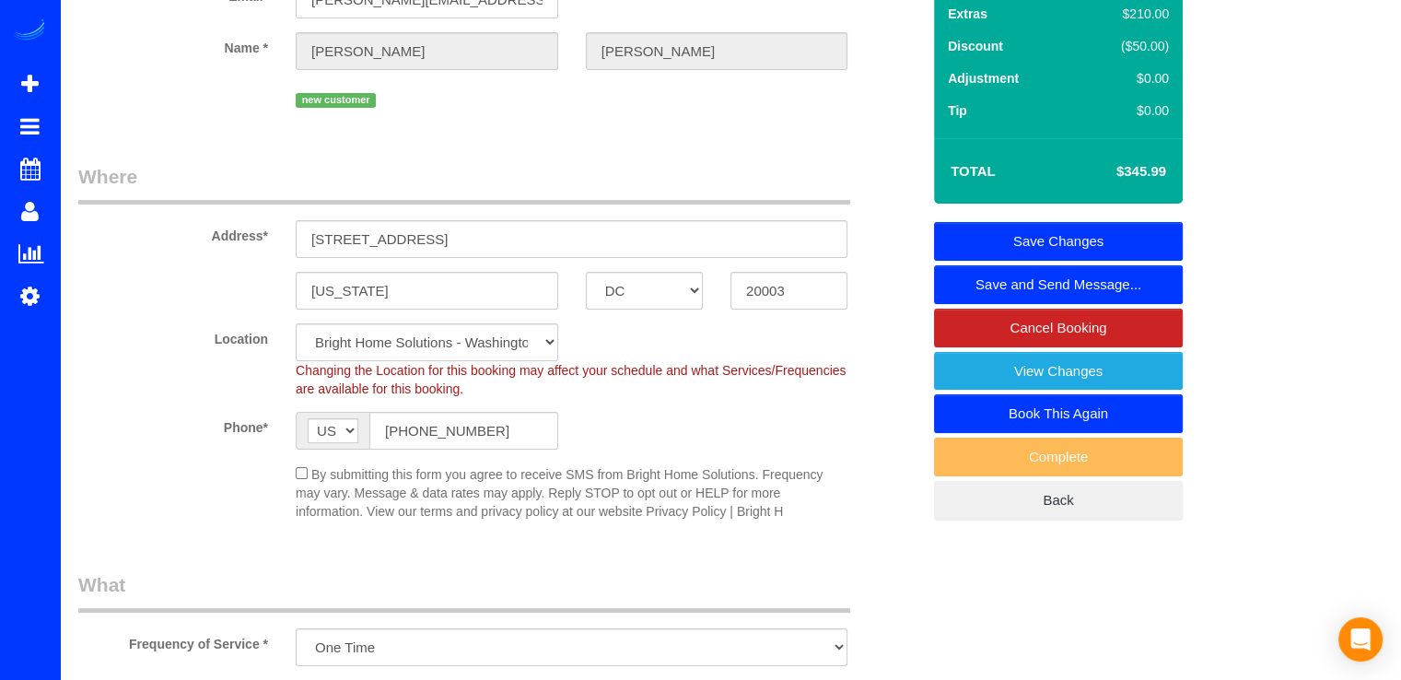
scroll to position [0, 0]
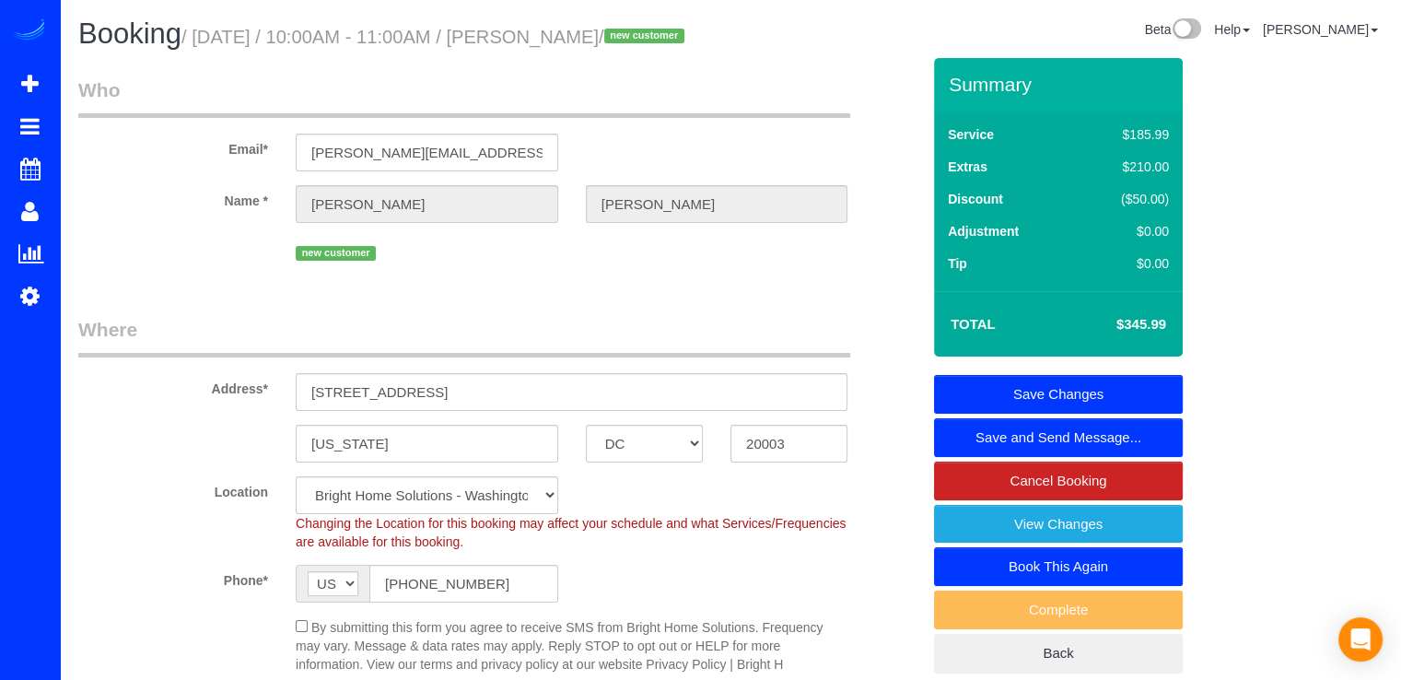
click at [1085, 414] on link "Save Changes" at bounding box center [1058, 394] width 249 height 39
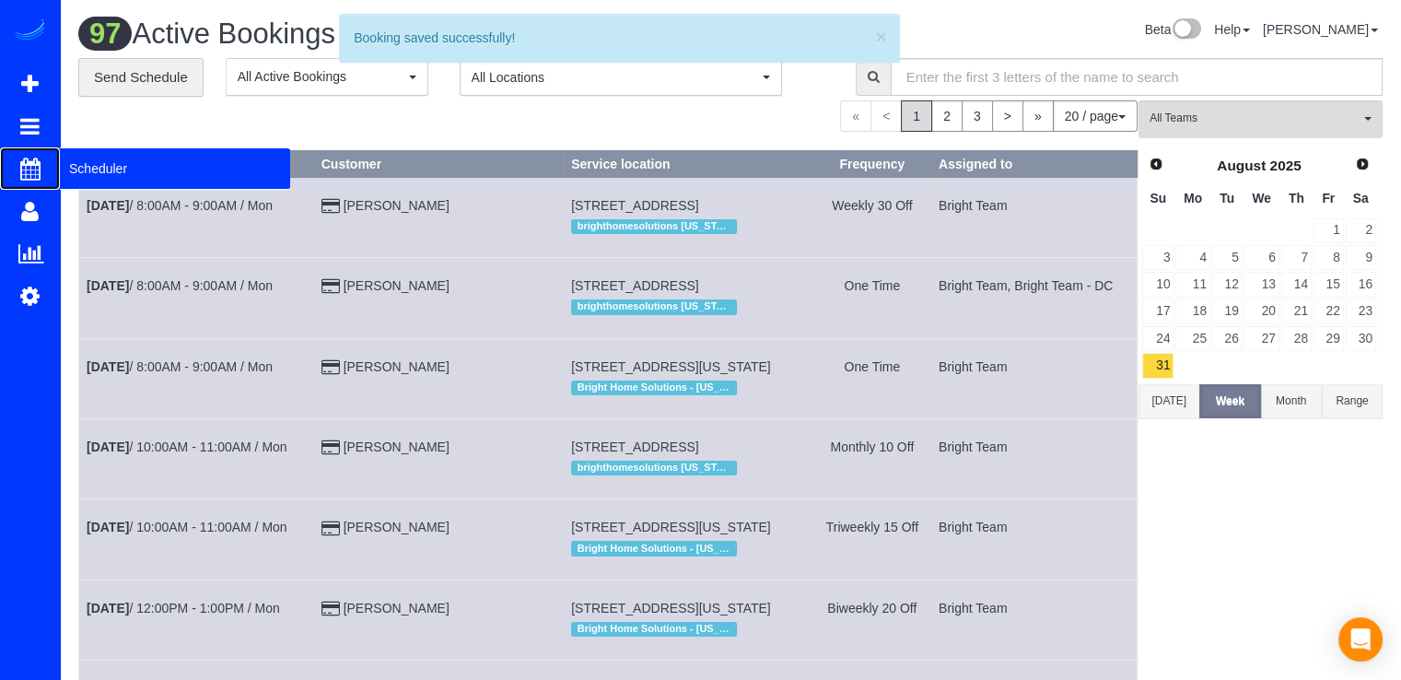
click at [71, 167] on span "Scheduler" at bounding box center [175, 168] width 230 height 42
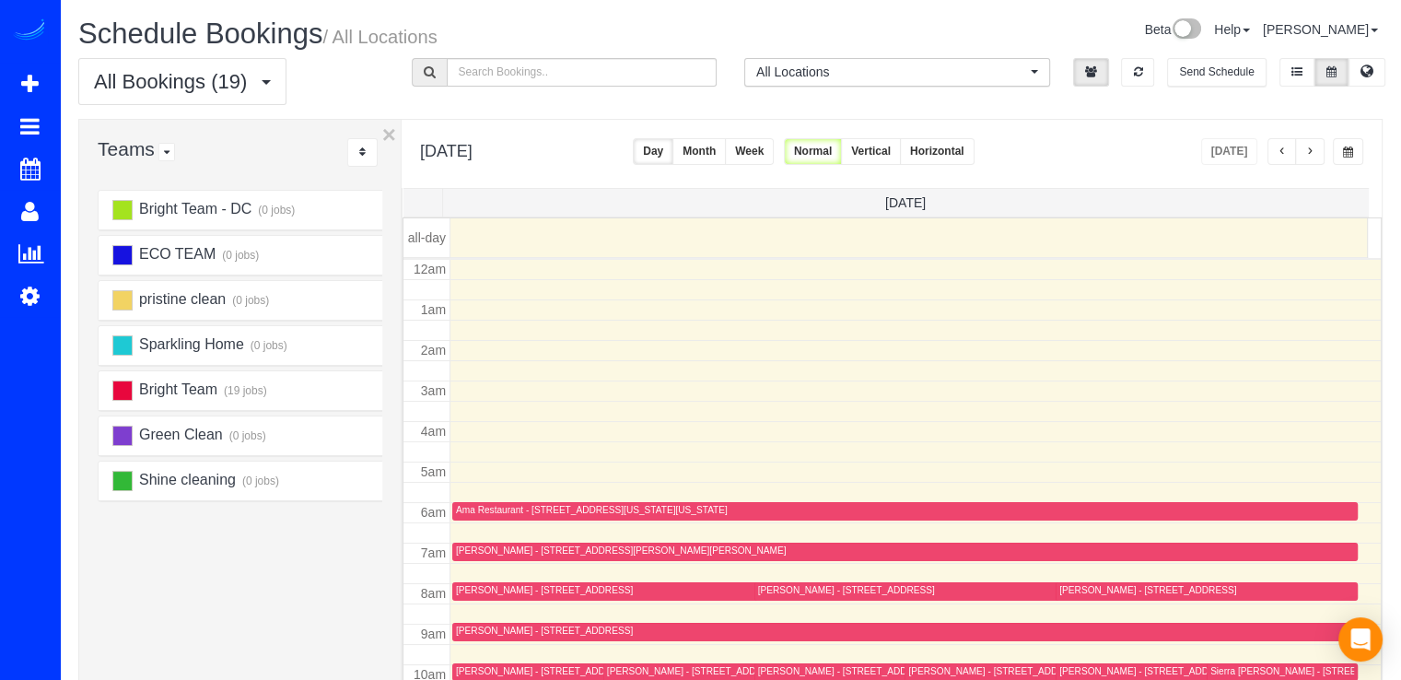
scroll to position [242, 0]
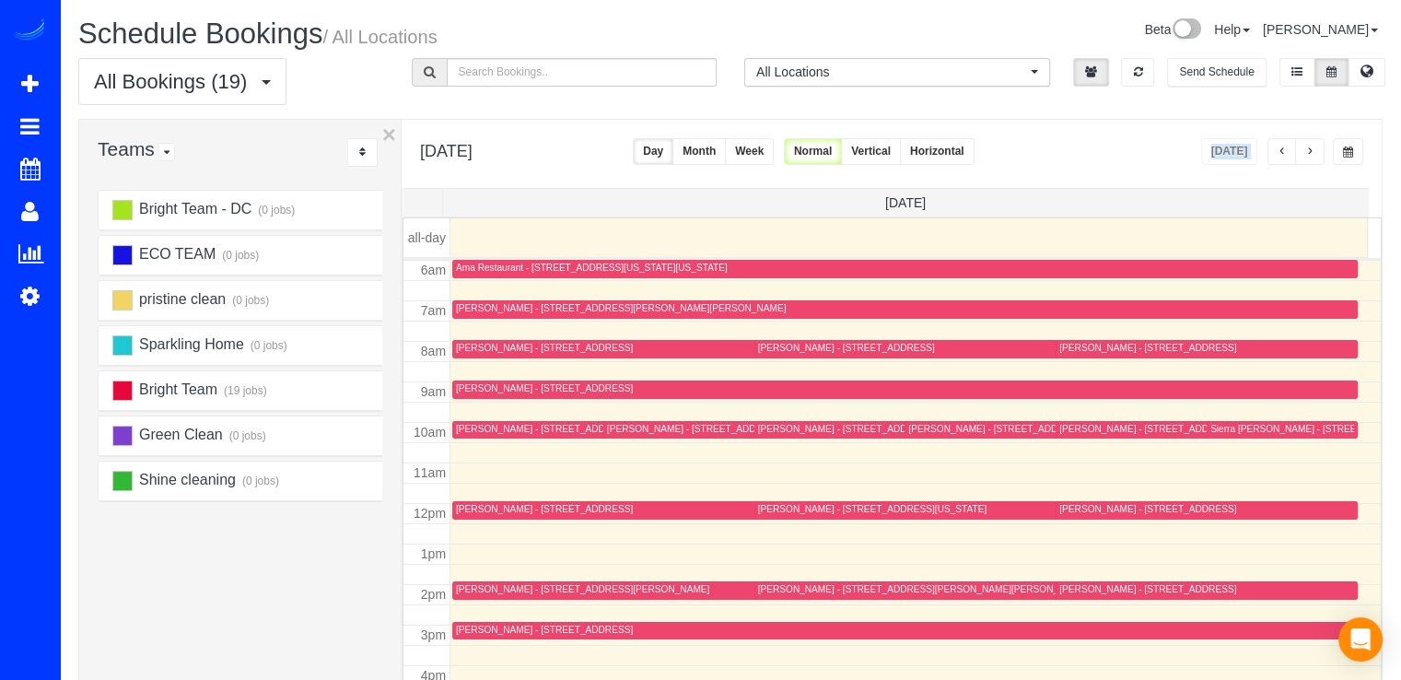
click at [1317, 163] on div "Wednesday, Sep 3, 2025 Today Day Month Week Normal Vertical Horizontal" at bounding box center [892, 154] width 980 height 68
click at [1312, 158] on button "button" at bounding box center [1309, 151] width 29 height 27
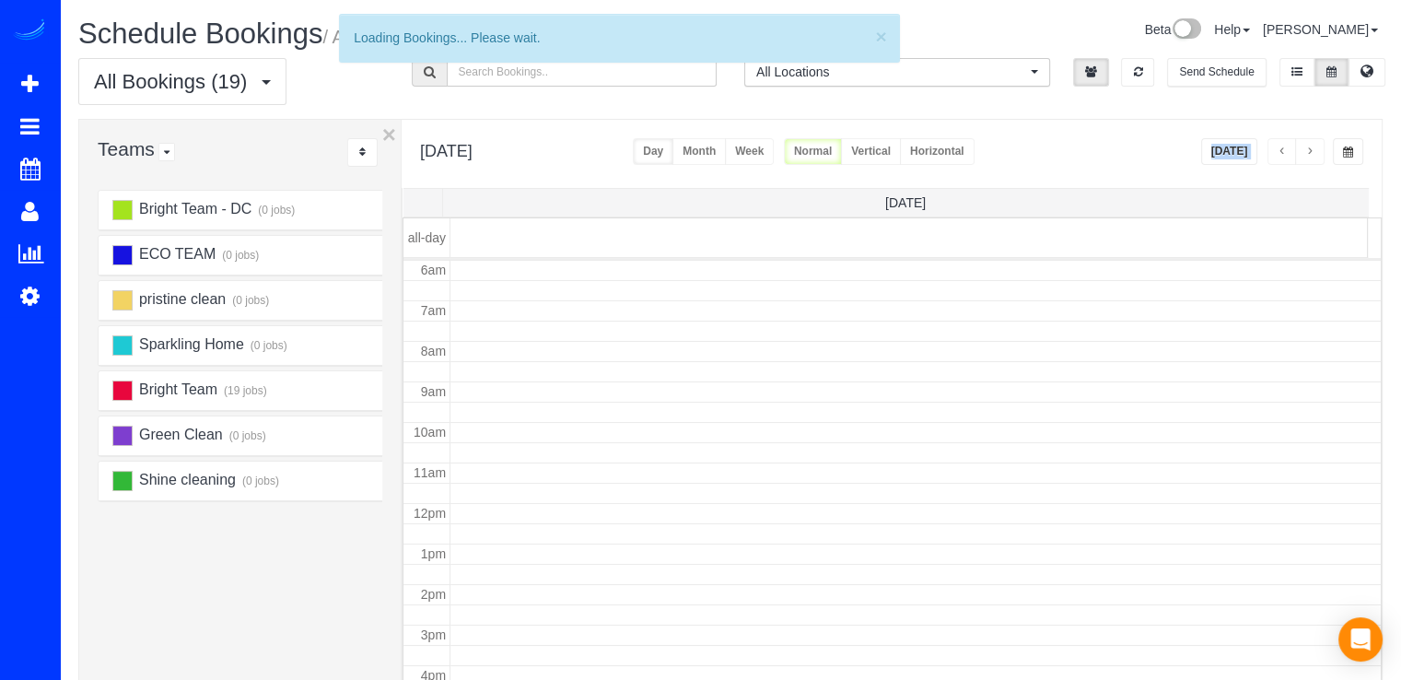
click at [1312, 158] on button "button" at bounding box center [1309, 151] width 29 height 27
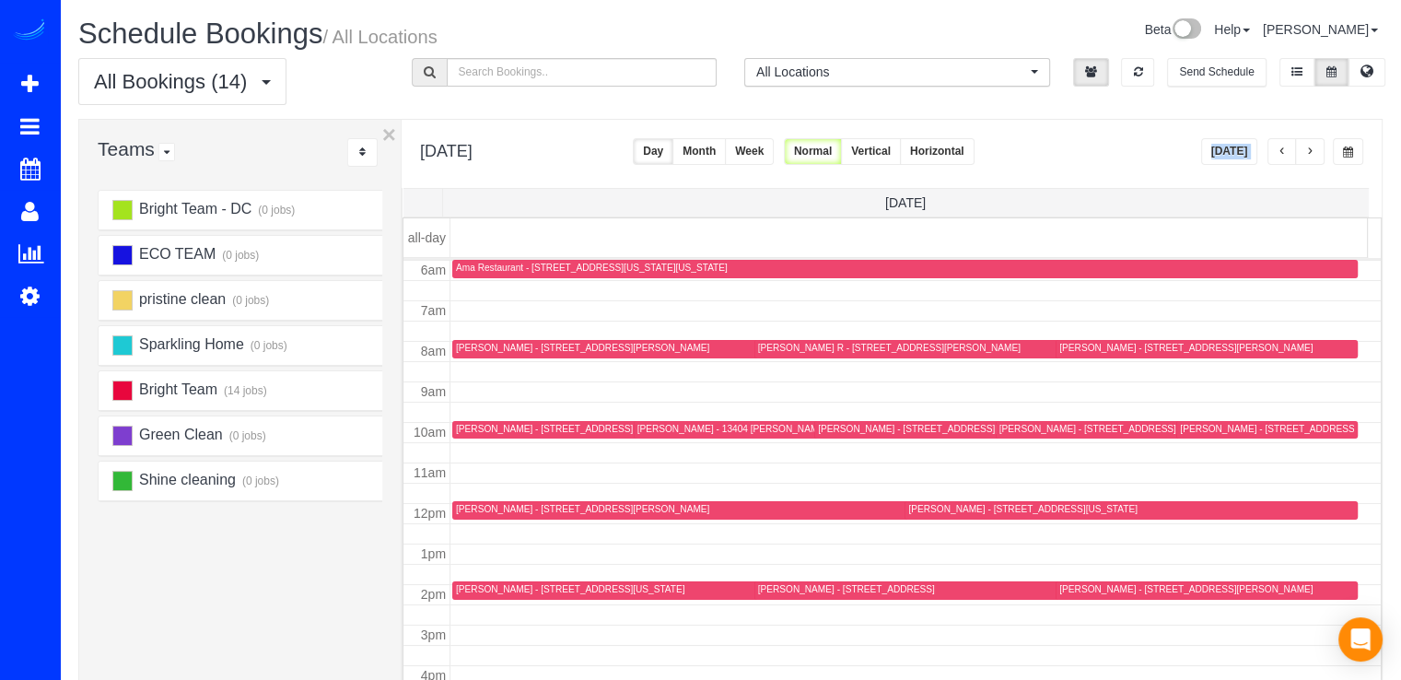
click at [1312, 158] on button "button" at bounding box center [1309, 151] width 29 height 27
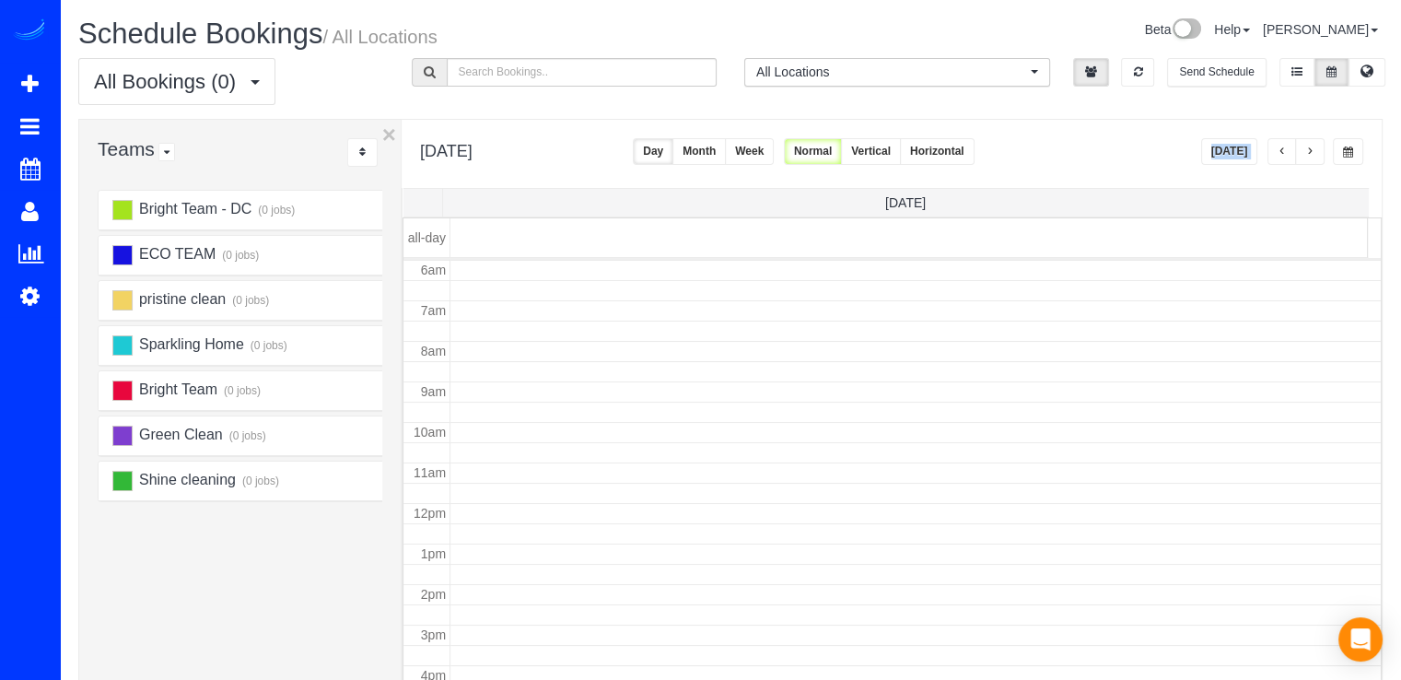
click at [1312, 157] on span "button" at bounding box center [1309, 151] width 9 height 11
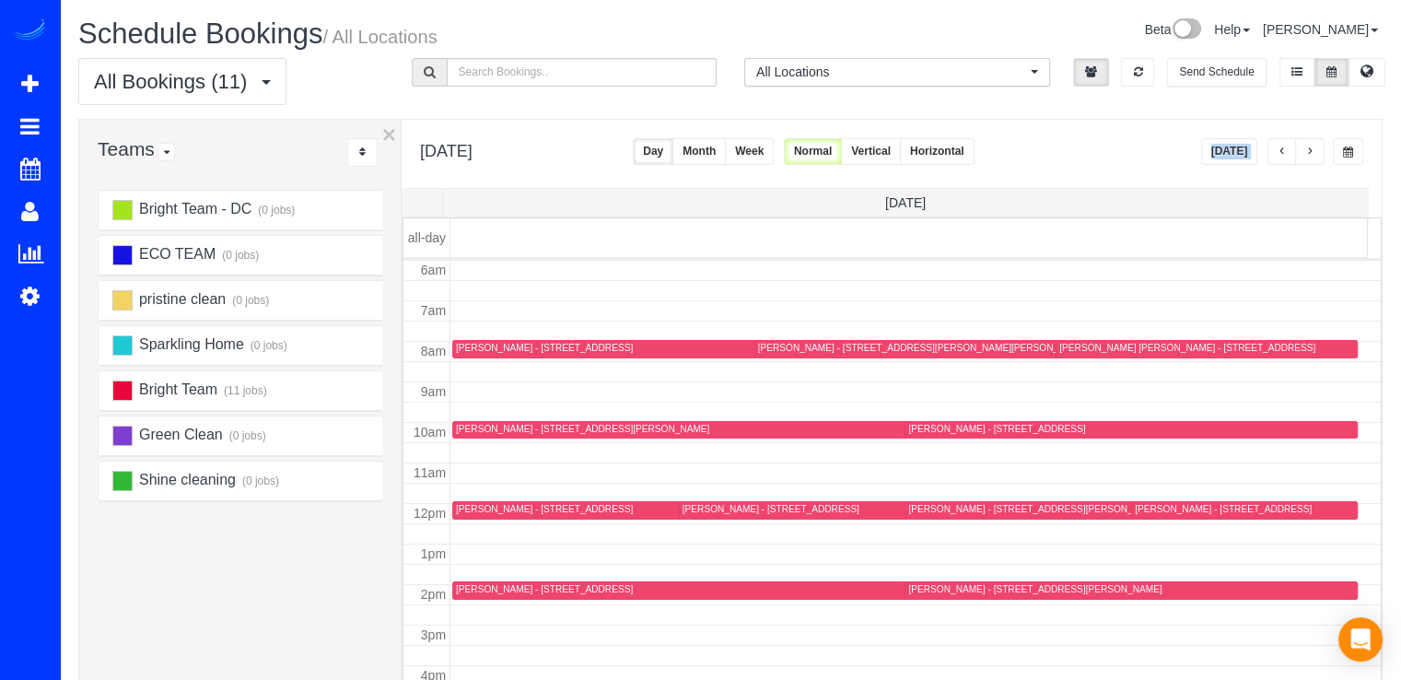
click at [1312, 157] on span "button" at bounding box center [1309, 151] width 9 height 11
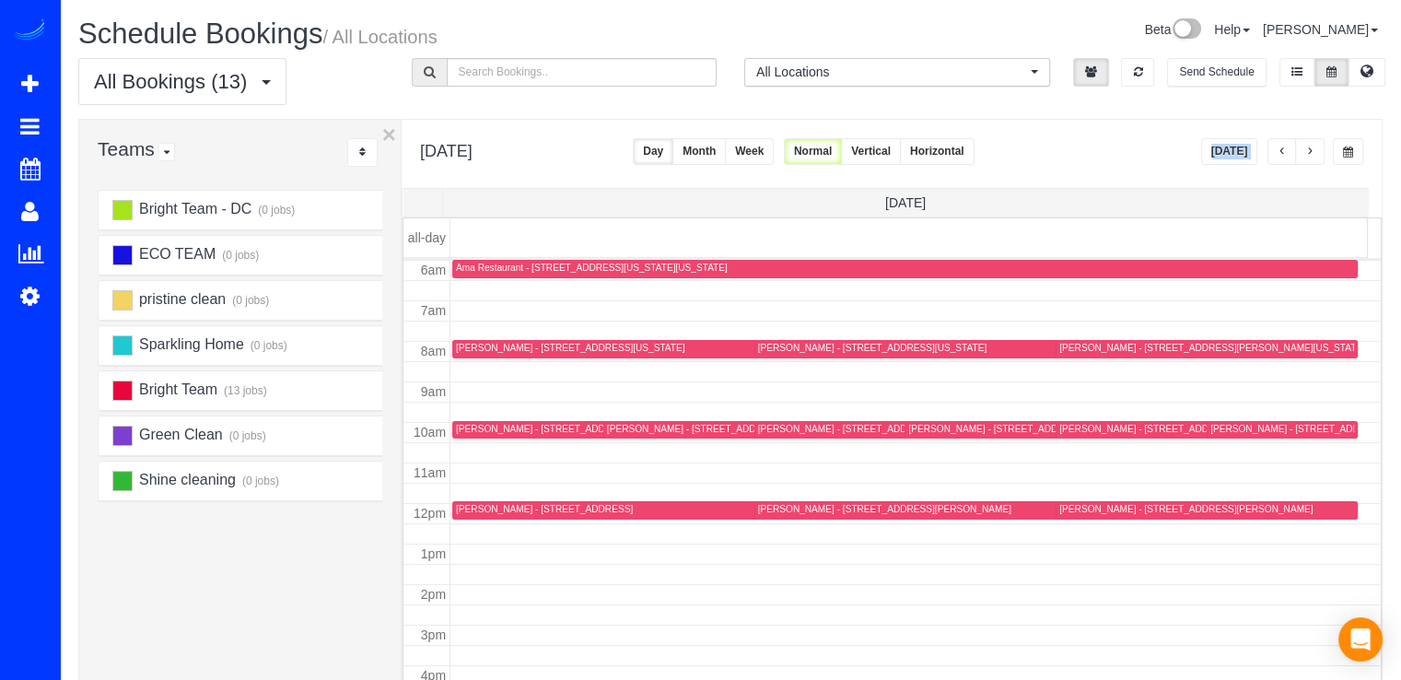
click at [1300, 144] on button "button" at bounding box center [1309, 151] width 29 height 27
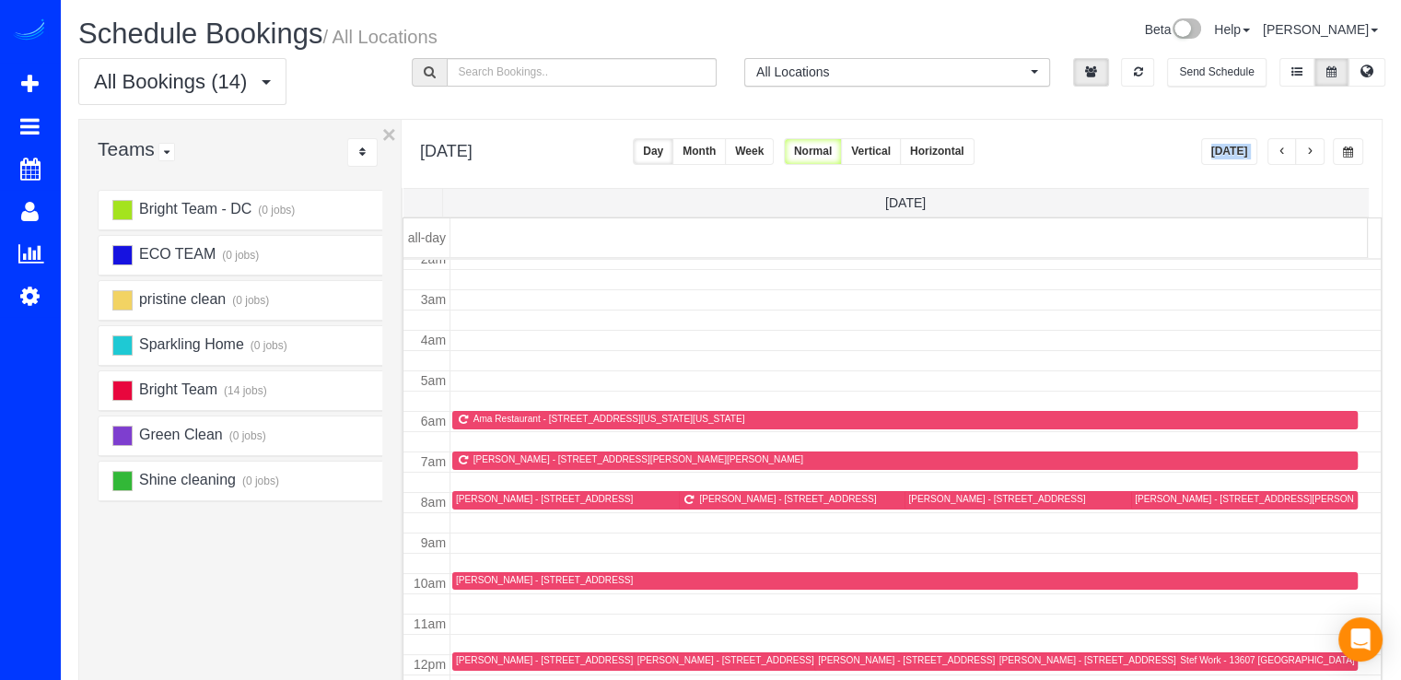
scroll to position [58, 0]
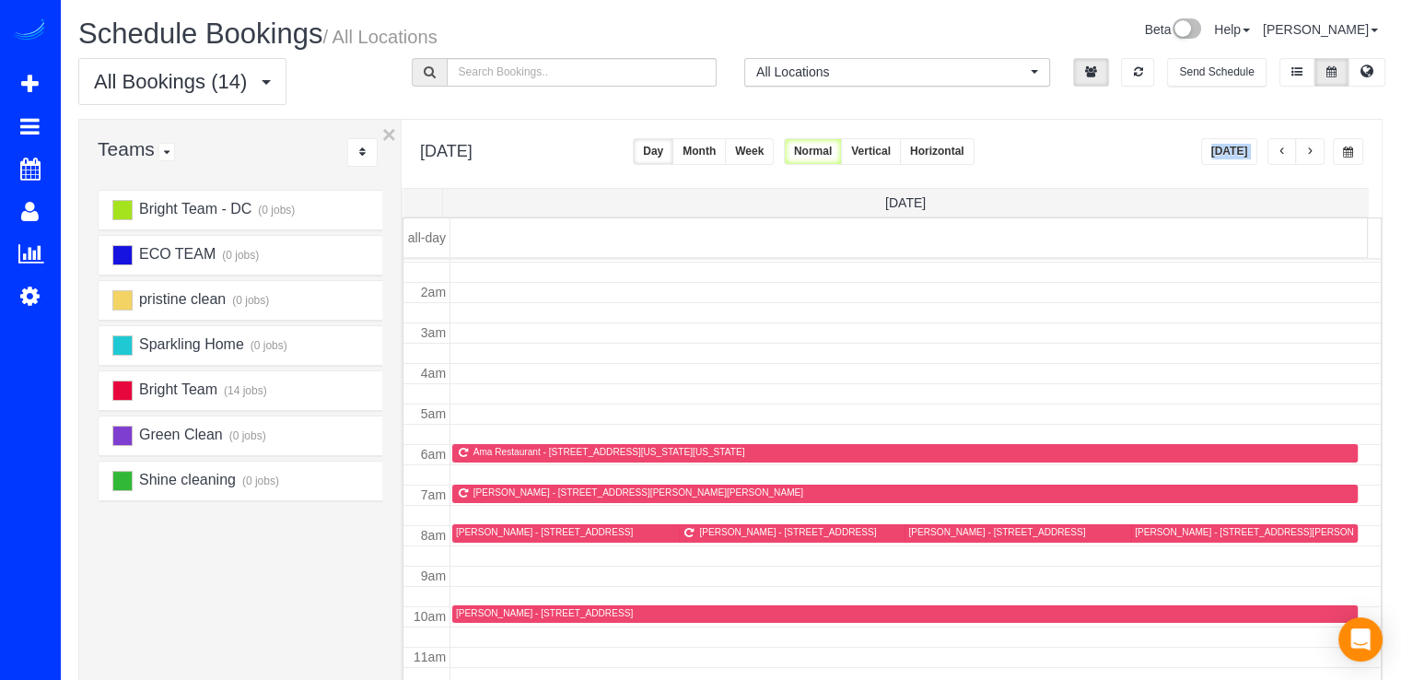
click at [1318, 150] on button "button" at bounding box center [1309, 151] width 29 height 27
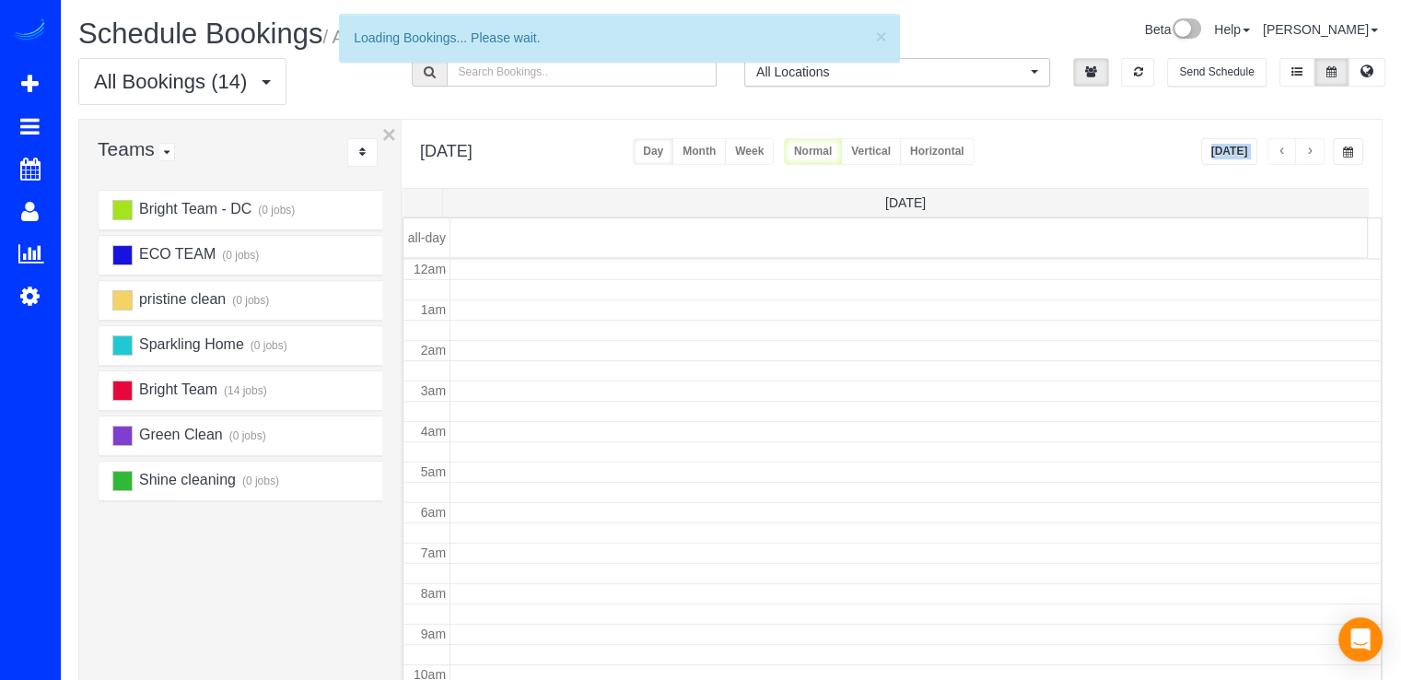
scroll to position [242, 0]
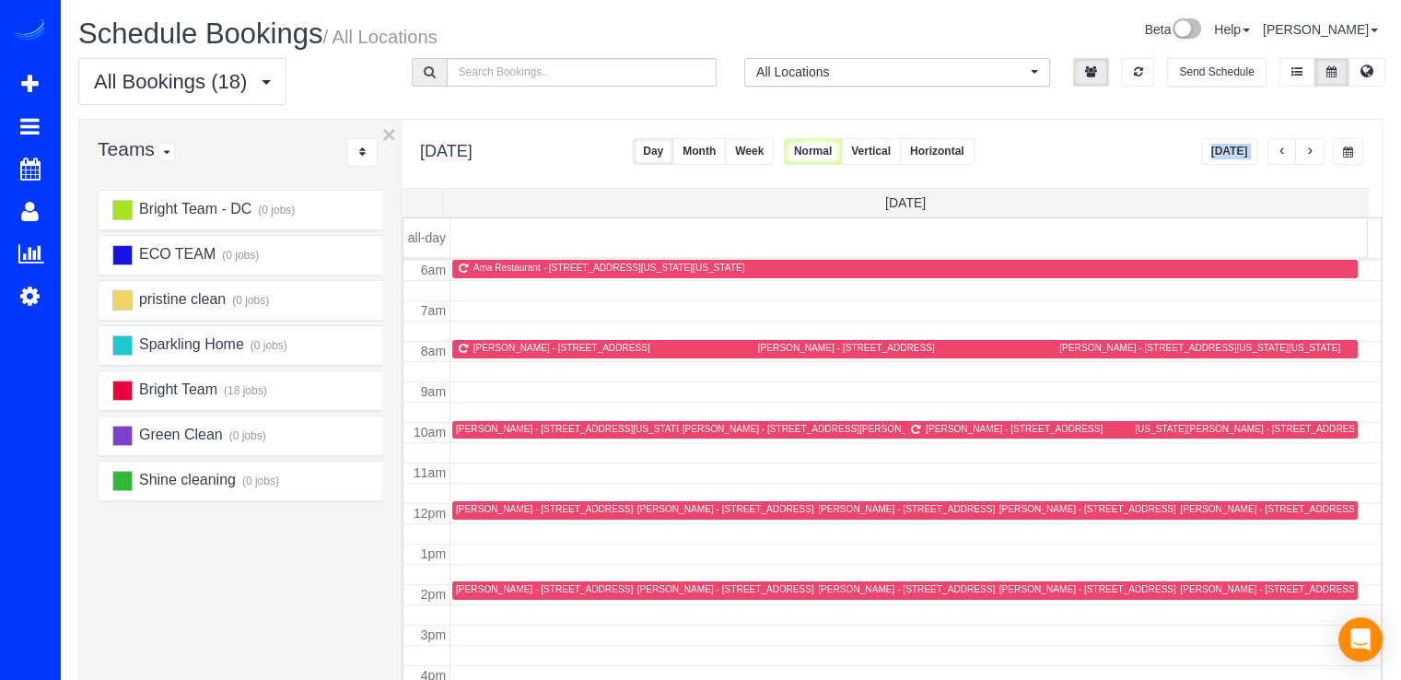
click at [1240, 156] on button "Today" at bounding box center [1229, 151] width 57 height 27
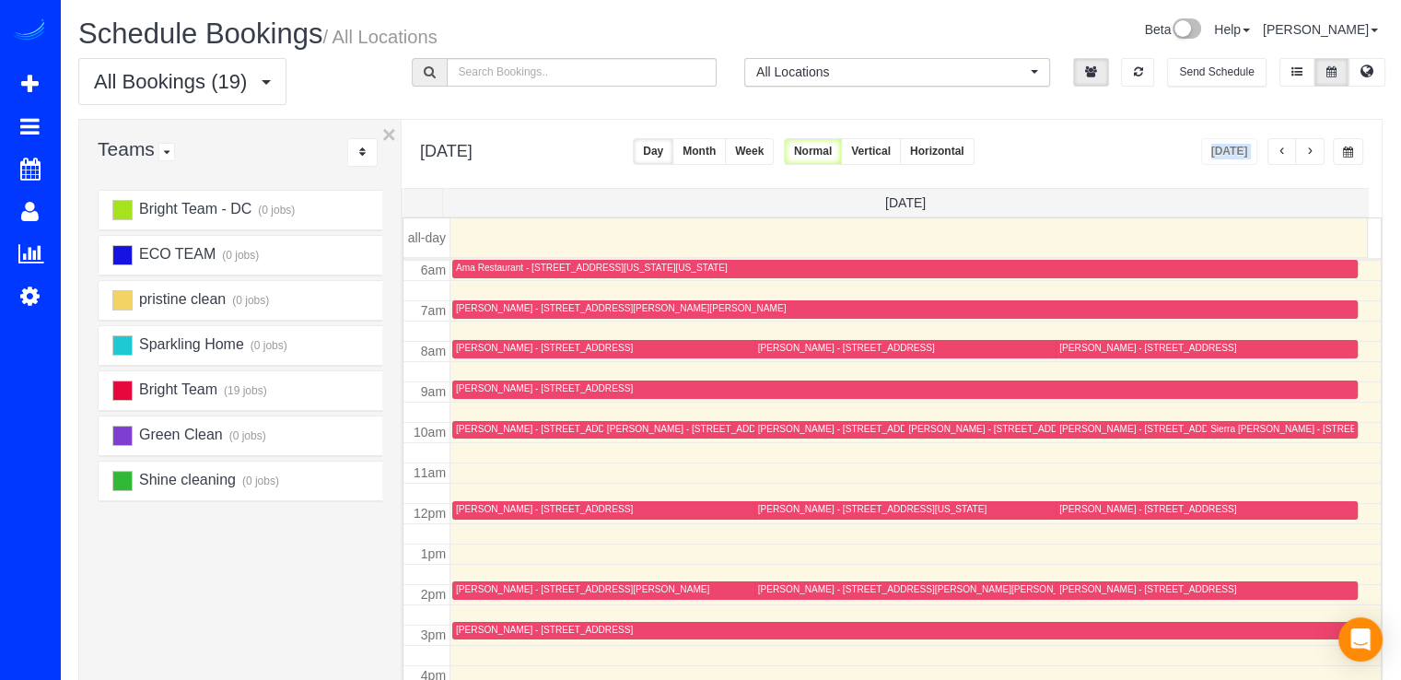
click at [1297, 150] on button "button" at bounding box center [1309, 151] width 29 height 27
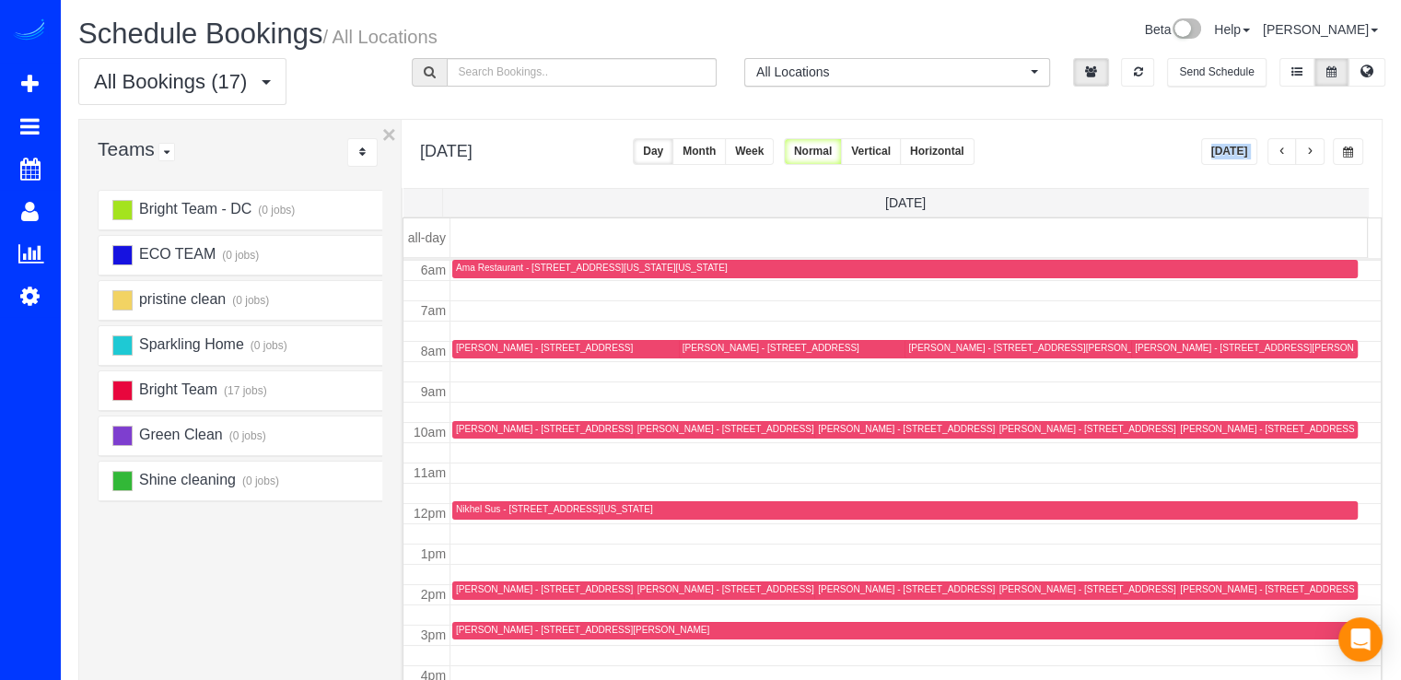
click at [1319, 150] on button "button" at bounding box center [1309, 151] width 29 height 27
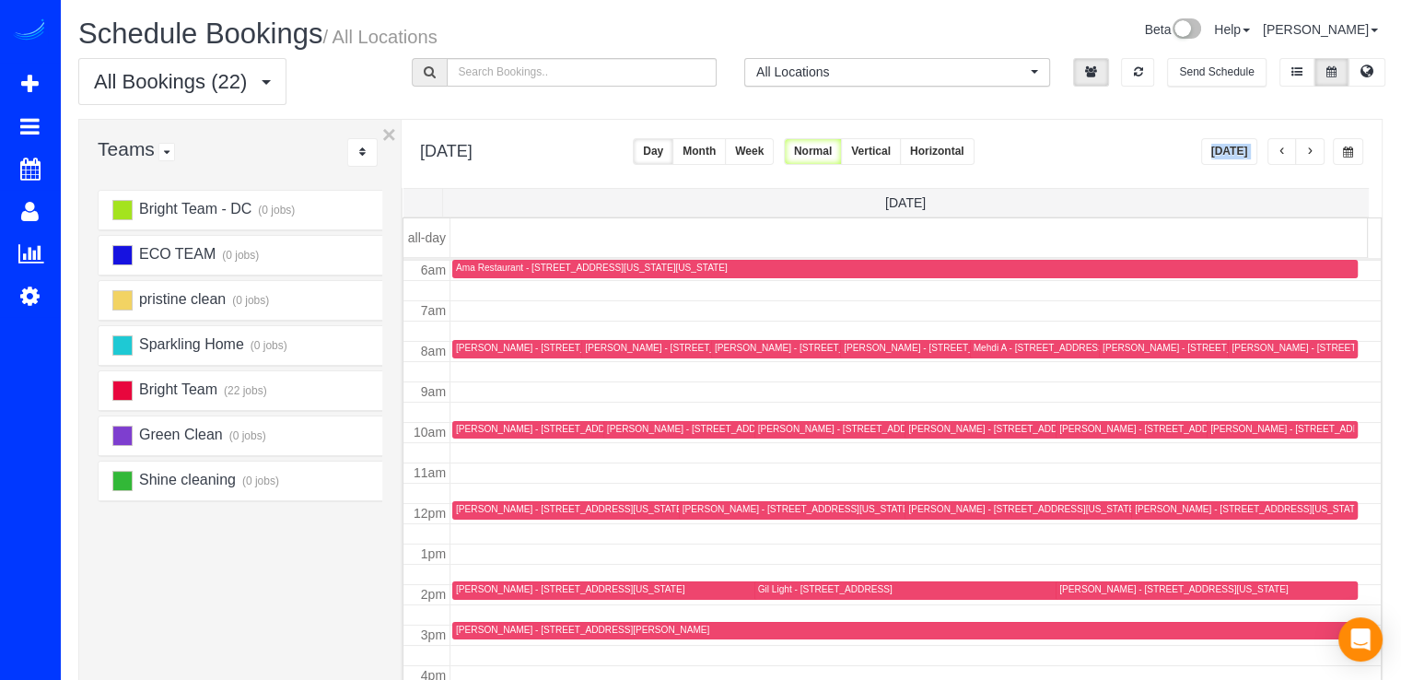
click at [1249, 347] on div "Sean Banner - 3400 Potomac Ave Apt 703, Arlington, VA 22202" at bounding box center [1320, 348] width 177 height 12
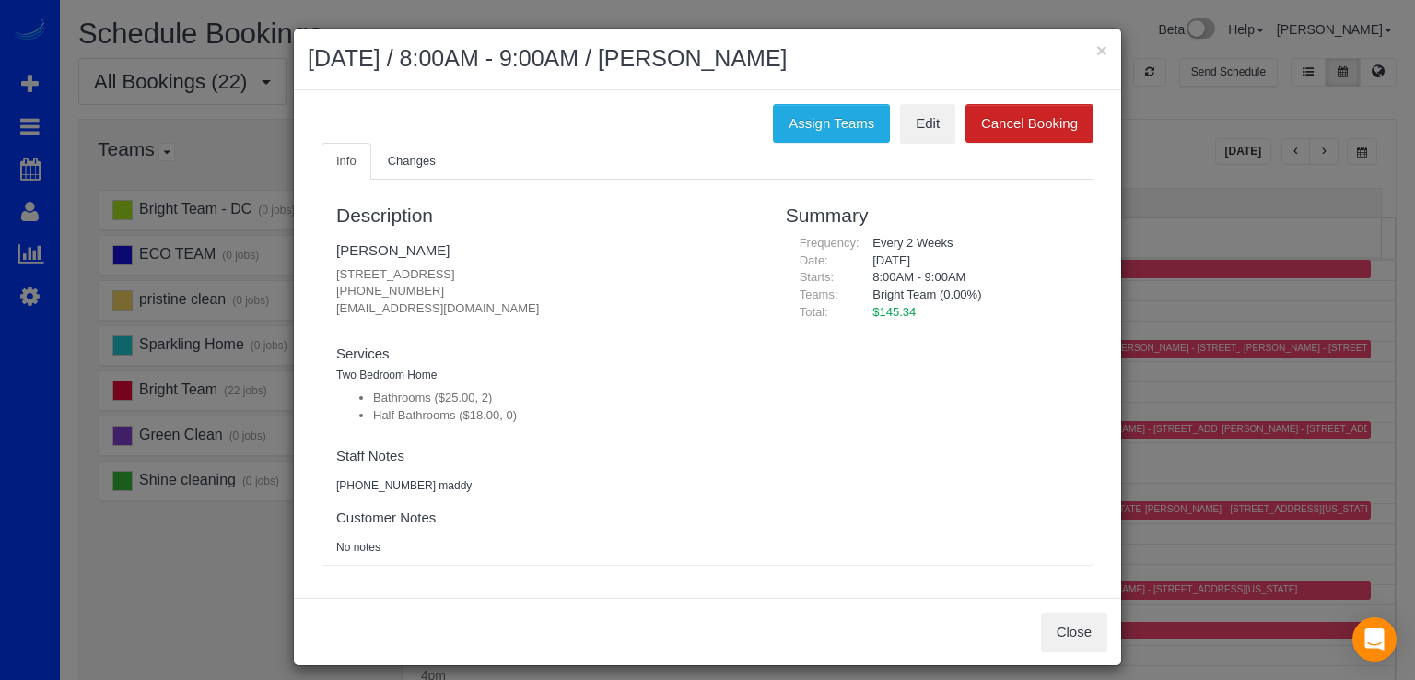
click at [1085, 43] on h2 "September 05, 2025 / 8:00AM - 9:00AM / Sean Banner" at bounding box center [708, 58] width 800 height 33
click at [1087, 43] on h2 "September 05, 2025 / 8:00AM - 9:00AM / Sean Banner" at bounding box center [708, 58] width 800 height 33
click at [1096, 47] on button "×" at bounding box center [1101, 50] width 11 height 19
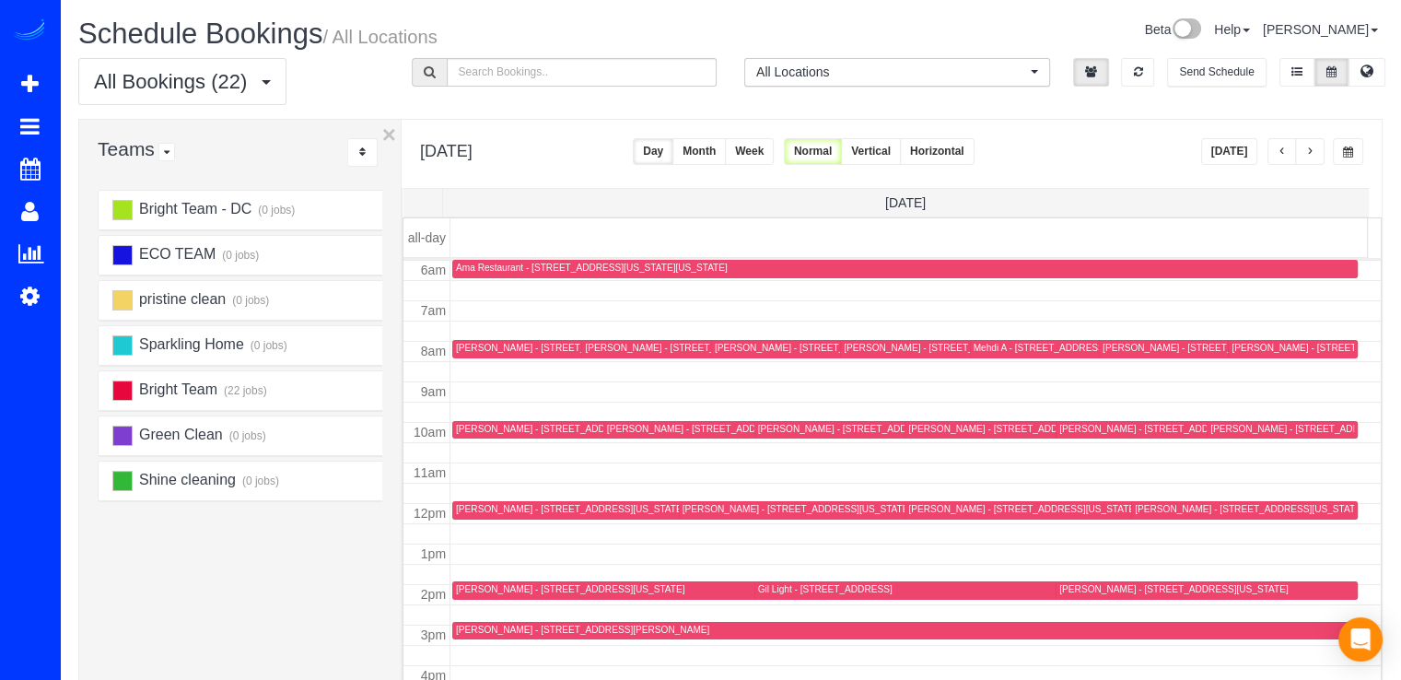
click at [1232, 354] on div "Sean Banner - 3400 Potomac Ave Apt 703, Arlington, VA 22202" at bounding box center [1293, 349] width 122 height 14
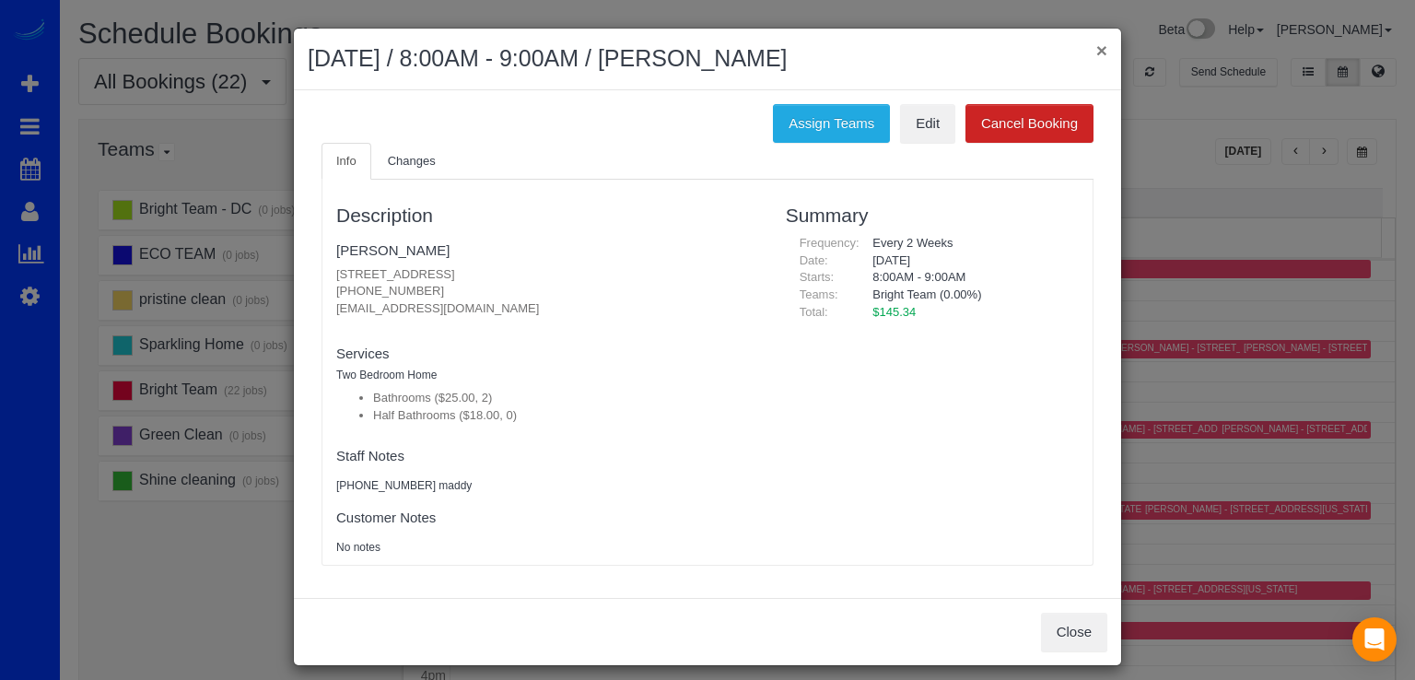
click at [1096, 55] on button "×" at bounding box center [1101, 50] width 11 height 19
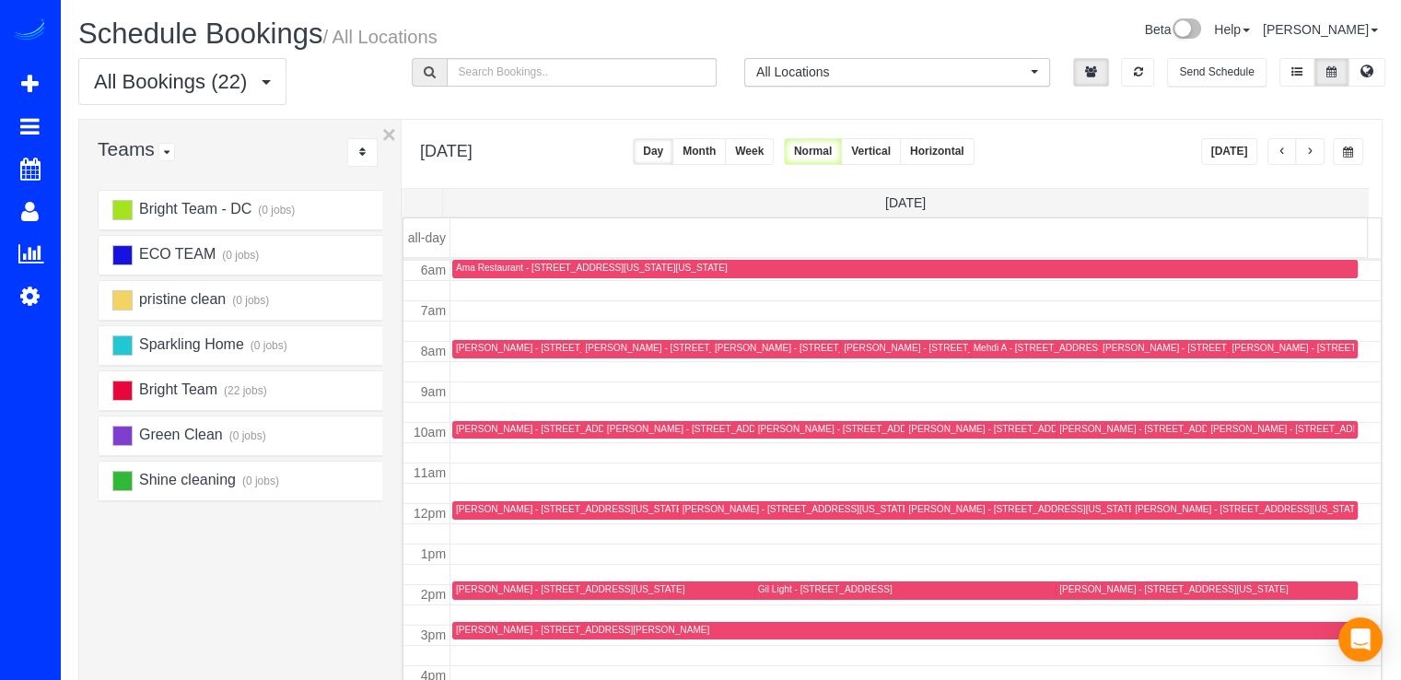
click at [980, 351] on div "Mehdi A - 6001 Arlington Blvd, Unit 312, Falls Church, VA 22044" at bounding box center [1041, 348] width 134 height 12
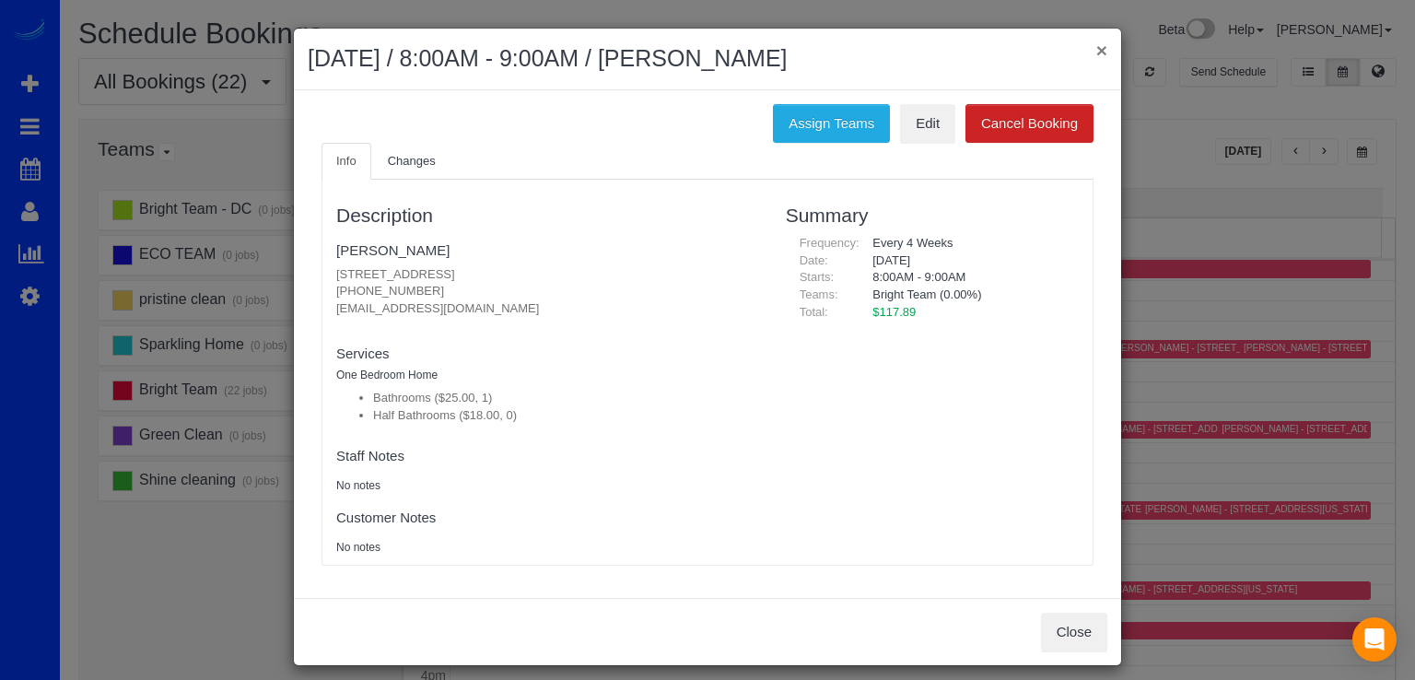
click at [1098, 45] on button "×" at bounding box center [1101, 50] width 11 height 19
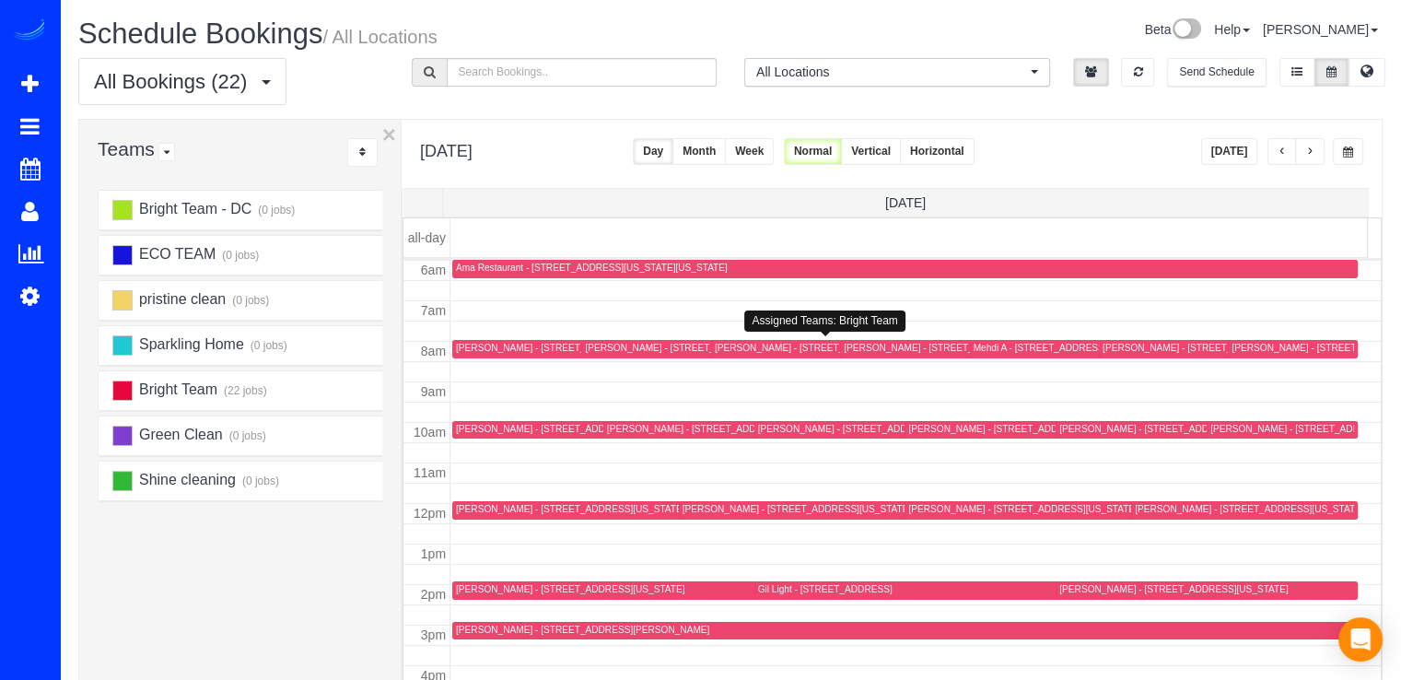
click at [737, 351] on div "Jeff Smith - 15812 Thistlebridge Dr, Rockville, MD 20853" at bounding box center [803, 348] width 177 height 12
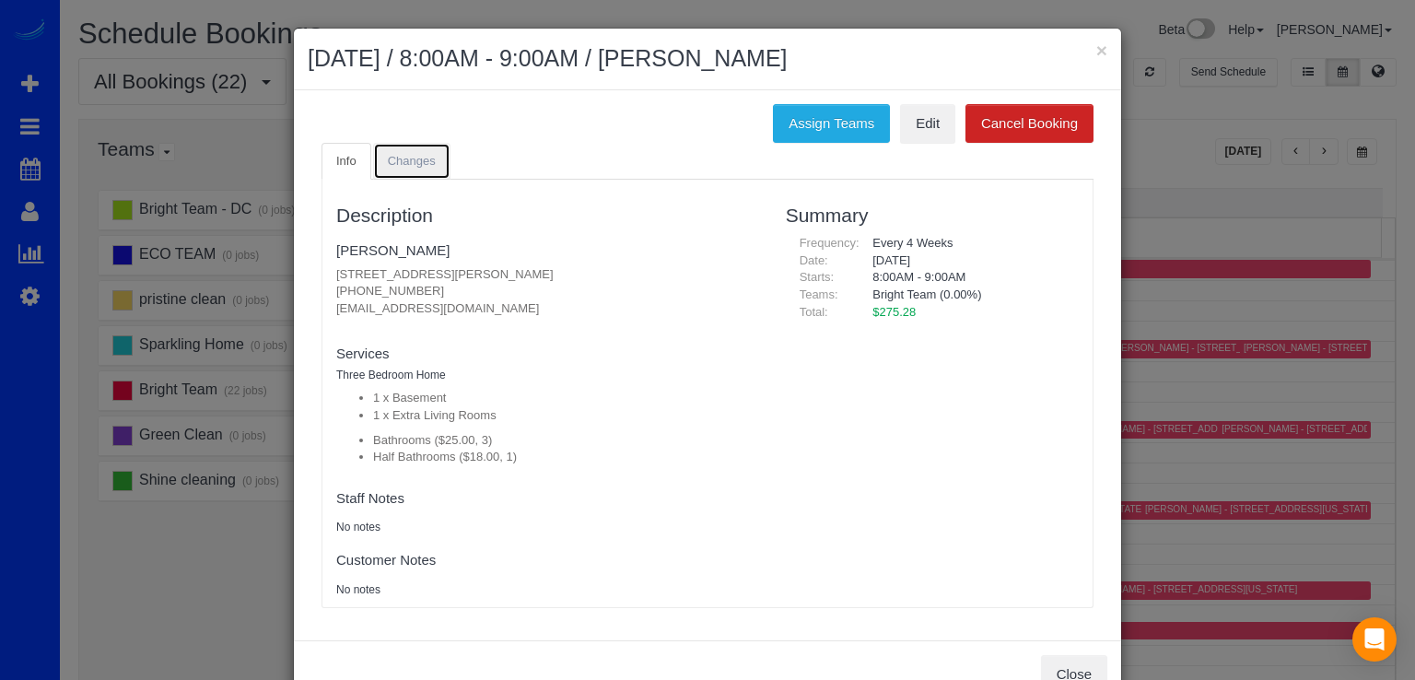
click at [417, 163] on span "Changes" at bounding box center [412, 161] width 48 height 14
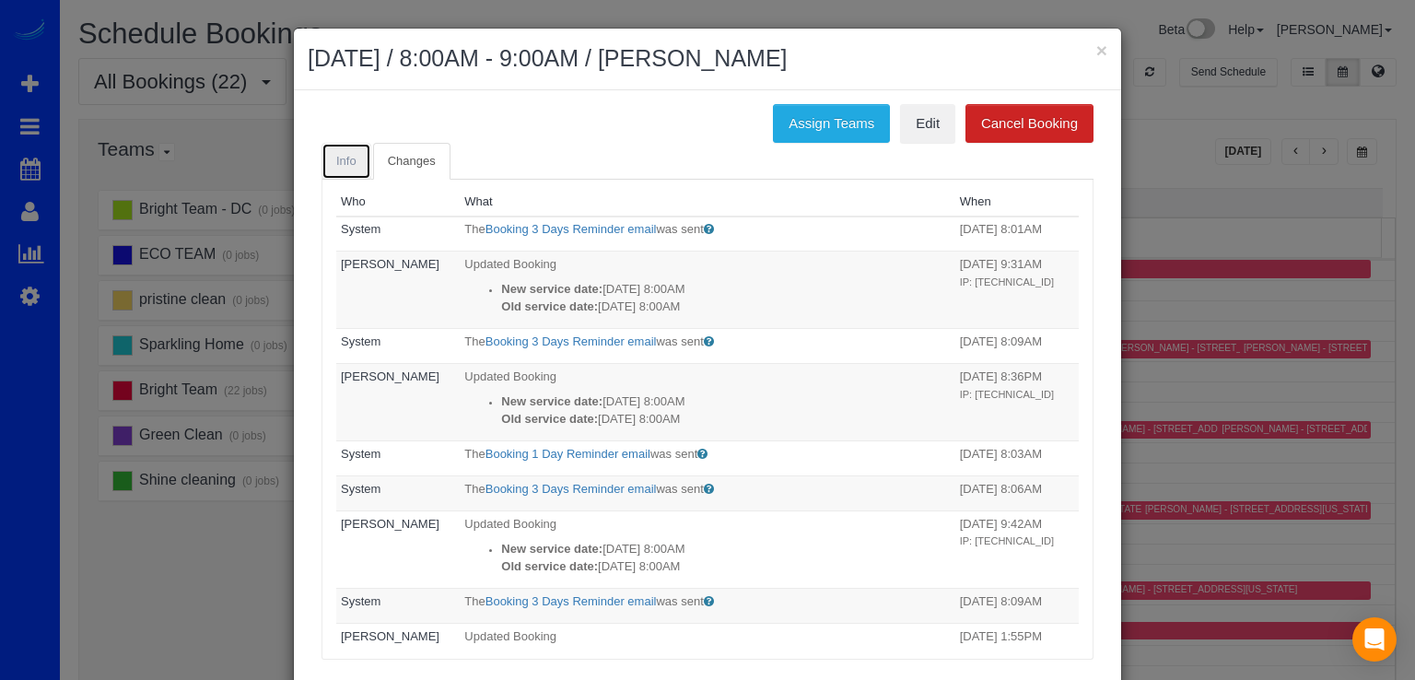
click at [326, 158] on link "Info" at bounding box center [347, 162] width 50 height 38
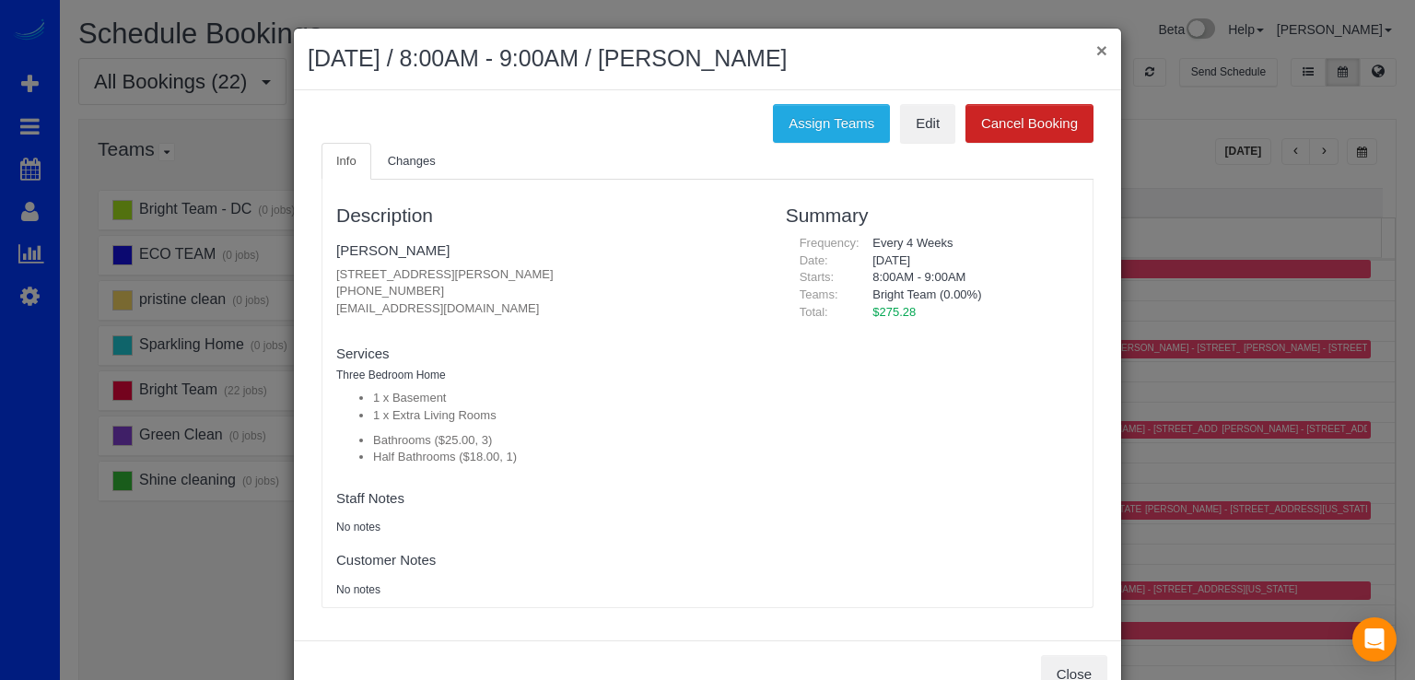
click at [1096, 55] on button "×" at bounding box center [1101, 50] width 11 height 19
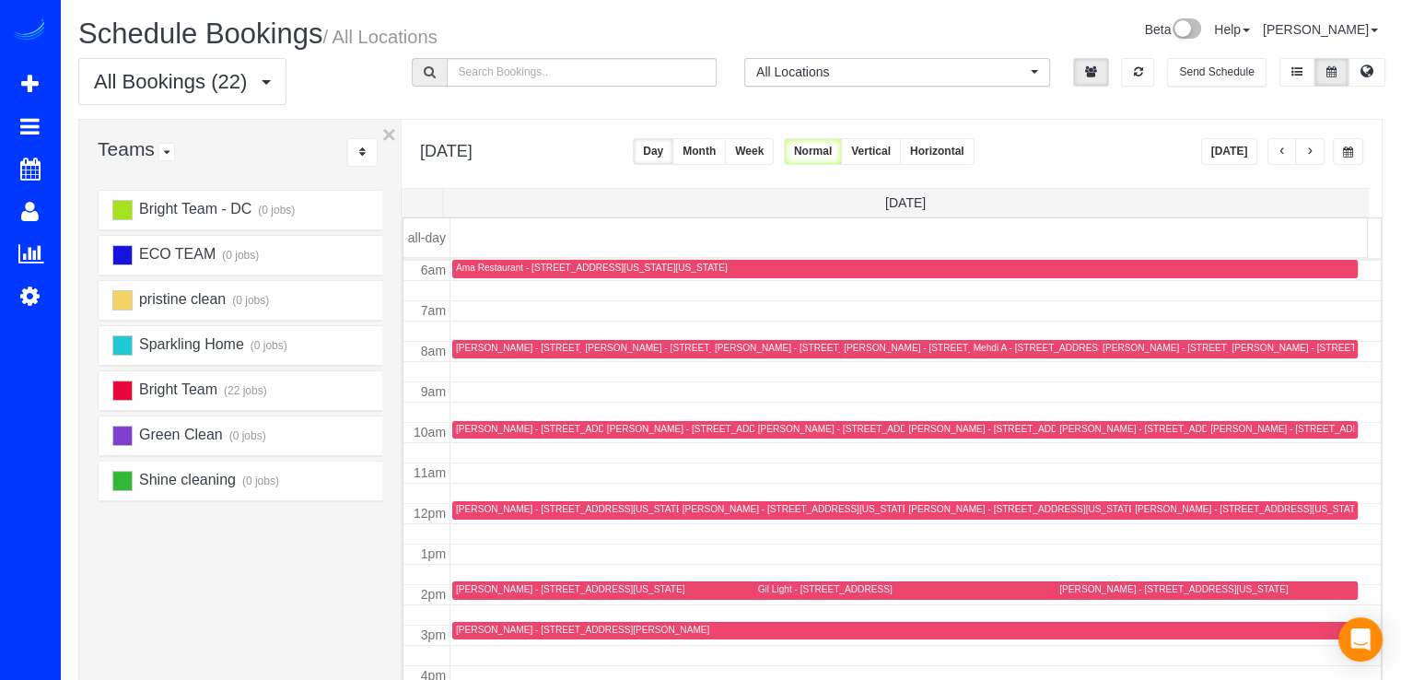
click at [1211, 432] on div "Jon Gold - 1503 Swann St. Nw, Unit A, Washington, DC 20009" at bounding box center [1364, 429] width 306 height 12
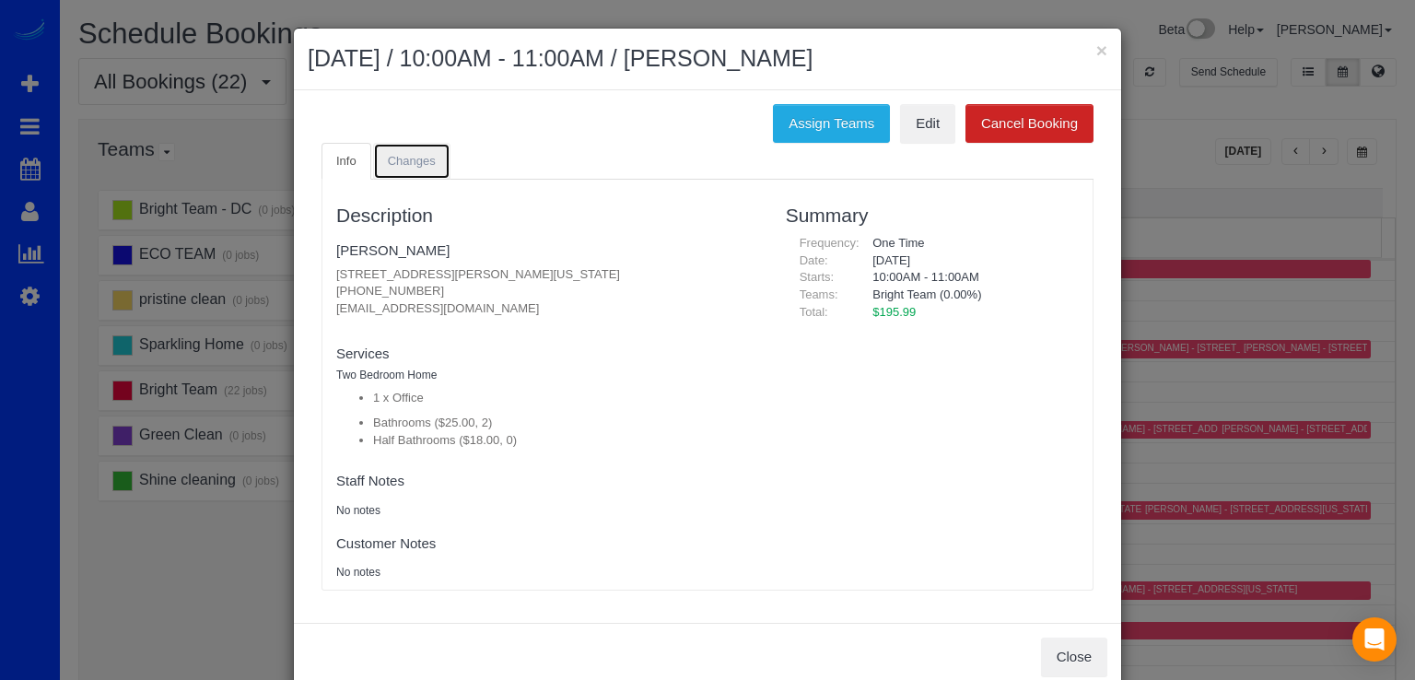
click at [415, 156] on span "Changes" at bounding box center [412, 161] width 48 height 14
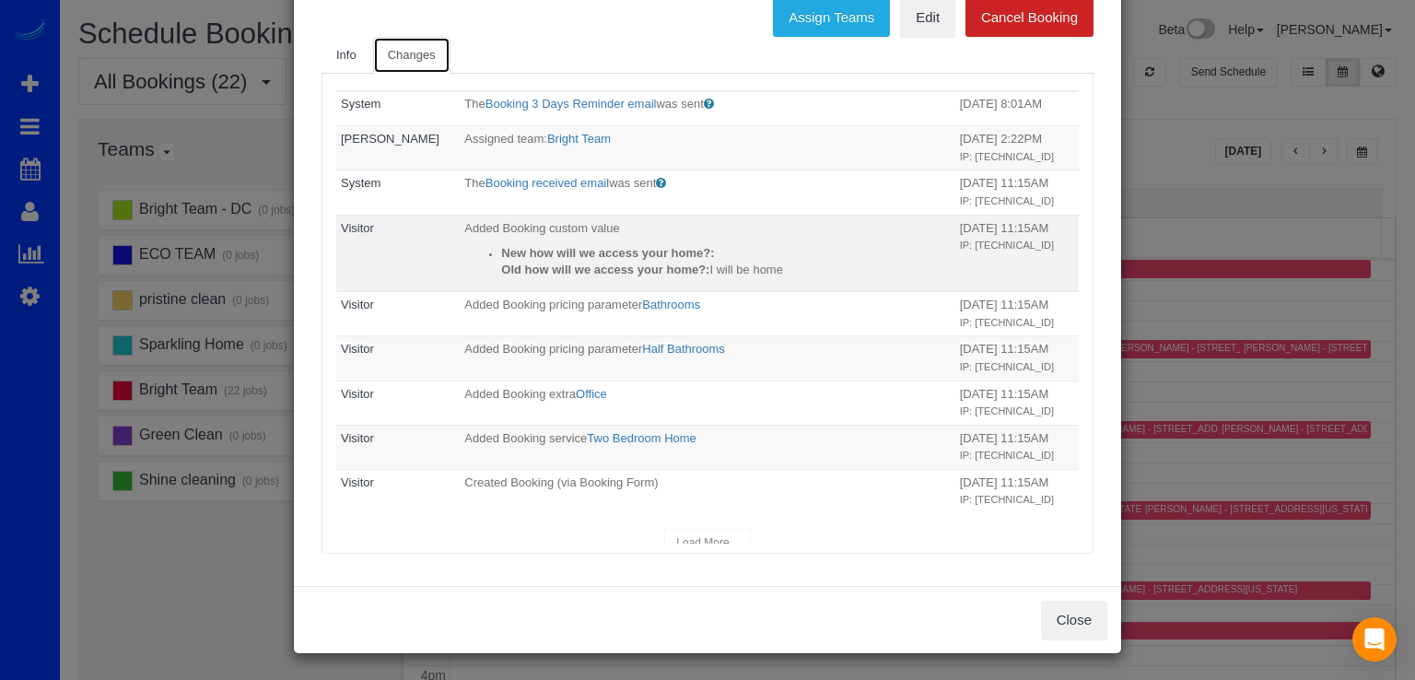
scroll to position [0, 0]
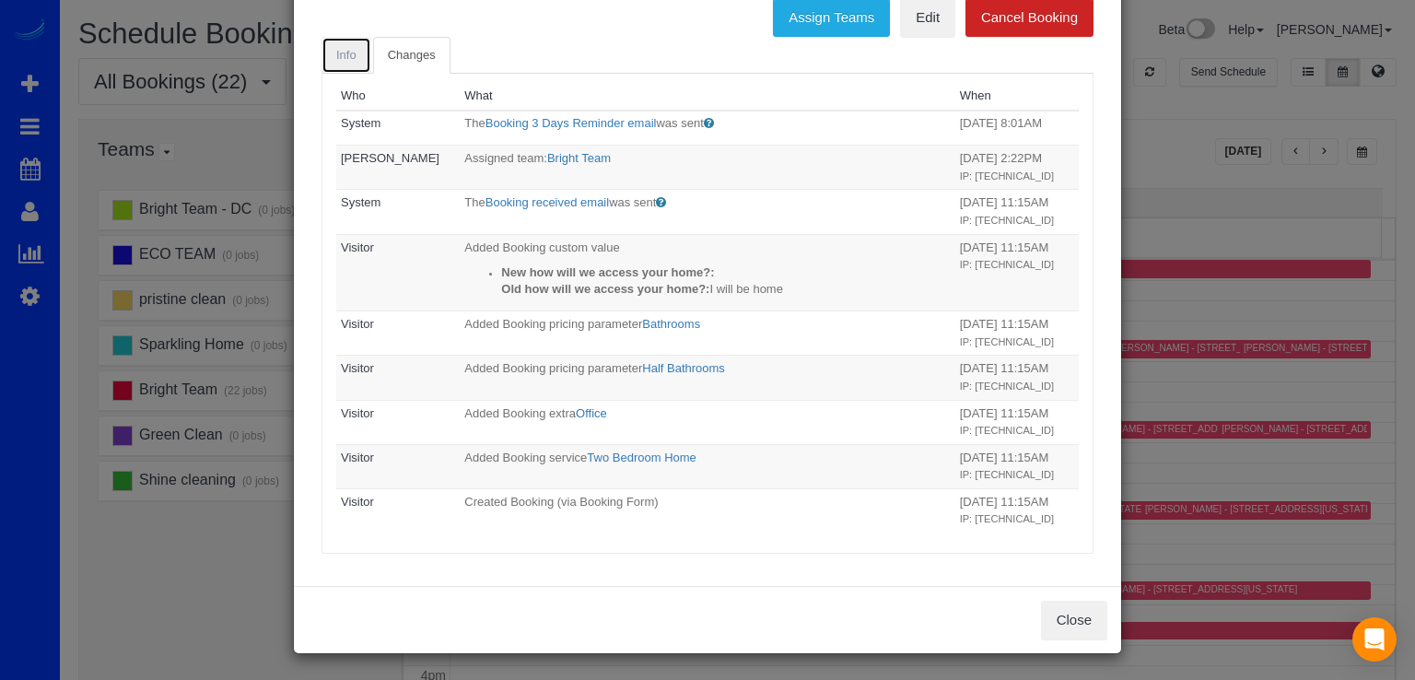
click at [346, 67] on link "Info" at bounding box center [347, 56] width 50 height 38
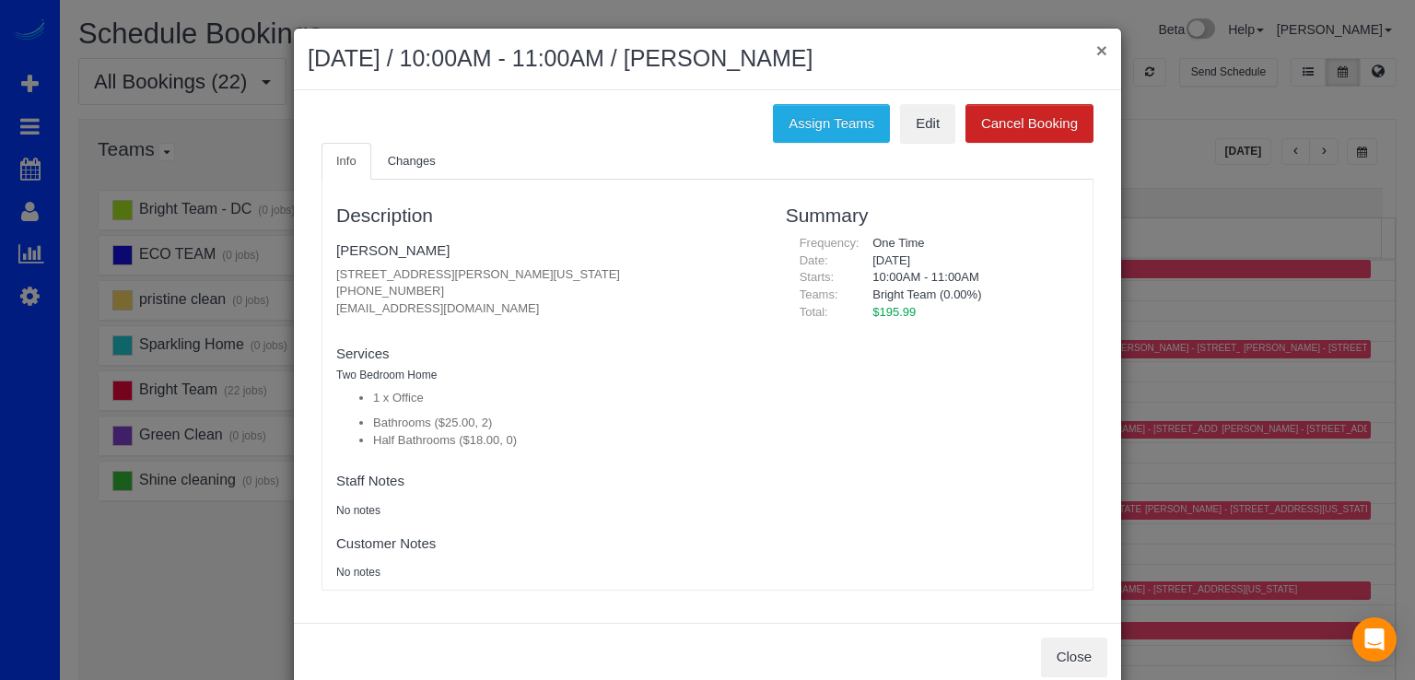
click at [1098, 50] on button "×" at bounding box center [1101, 50] width 11 height 19
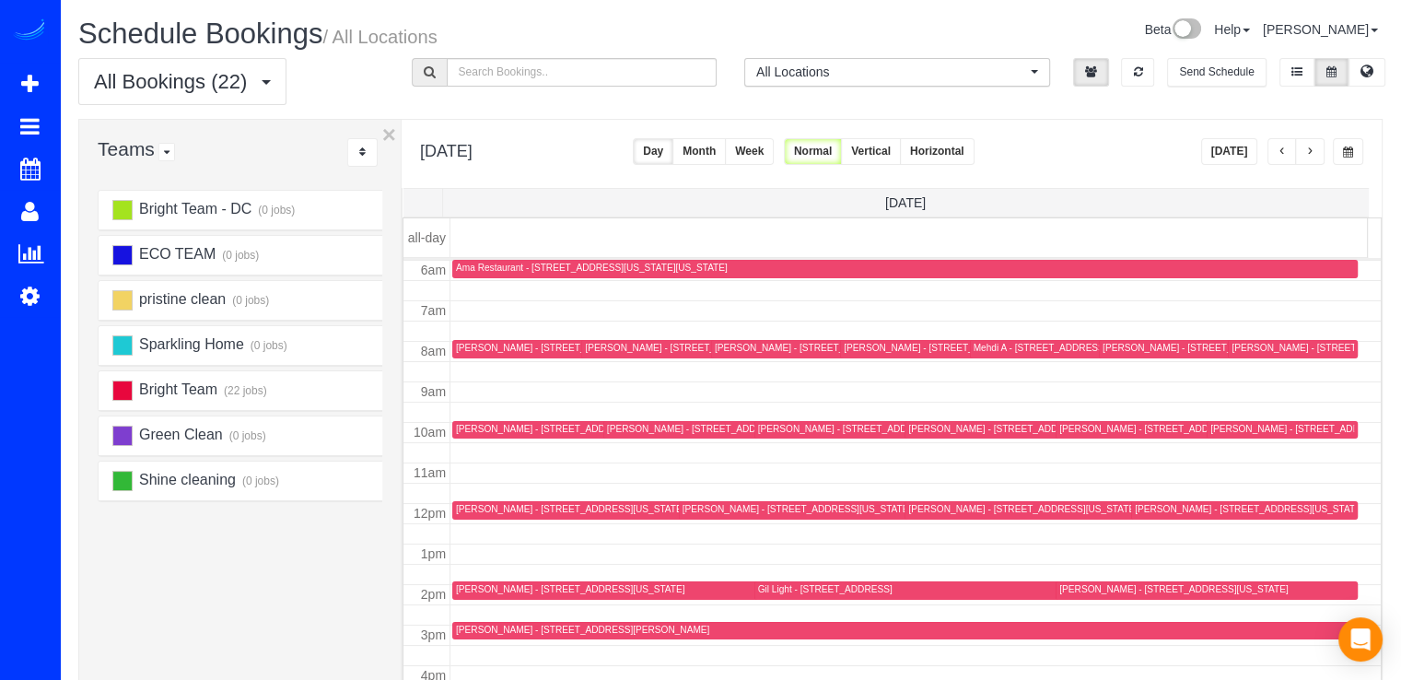
click at [1289, 157] on button "button" at bounding box center [1282, 151] width 29 height 27
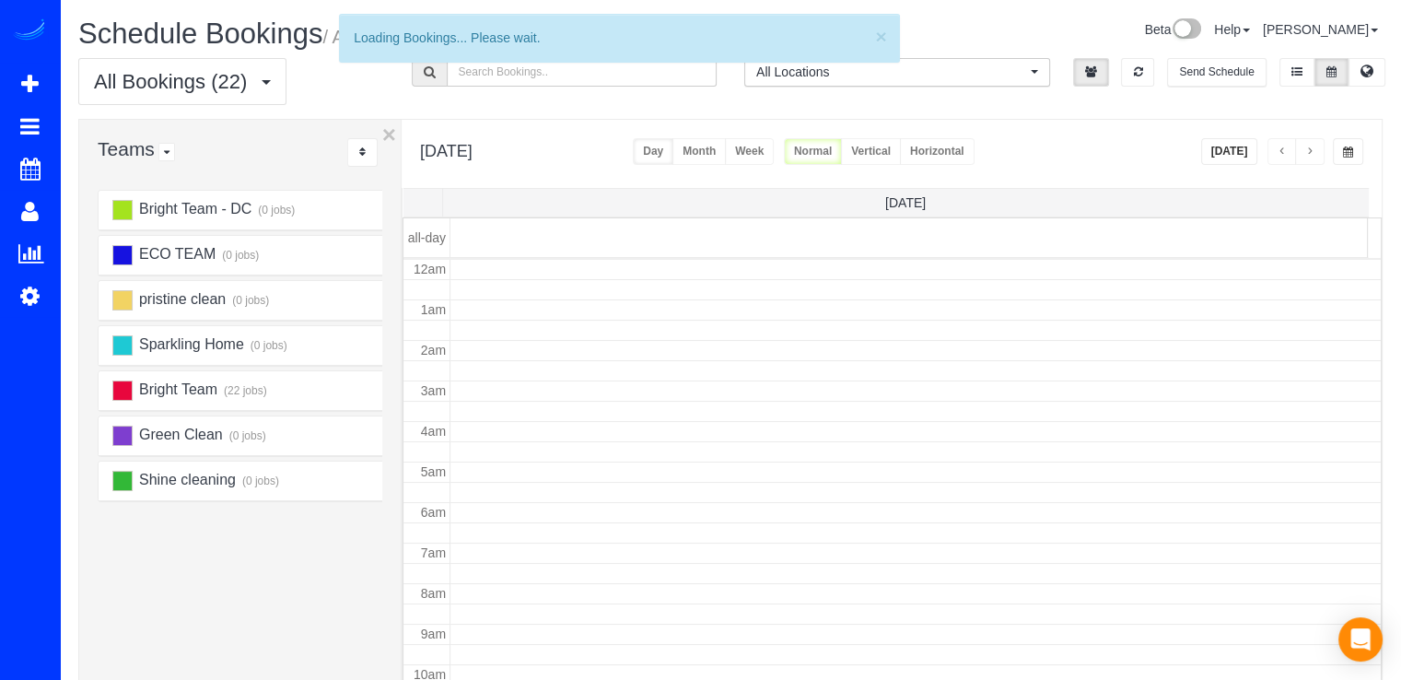
scroll to position [242, 0]
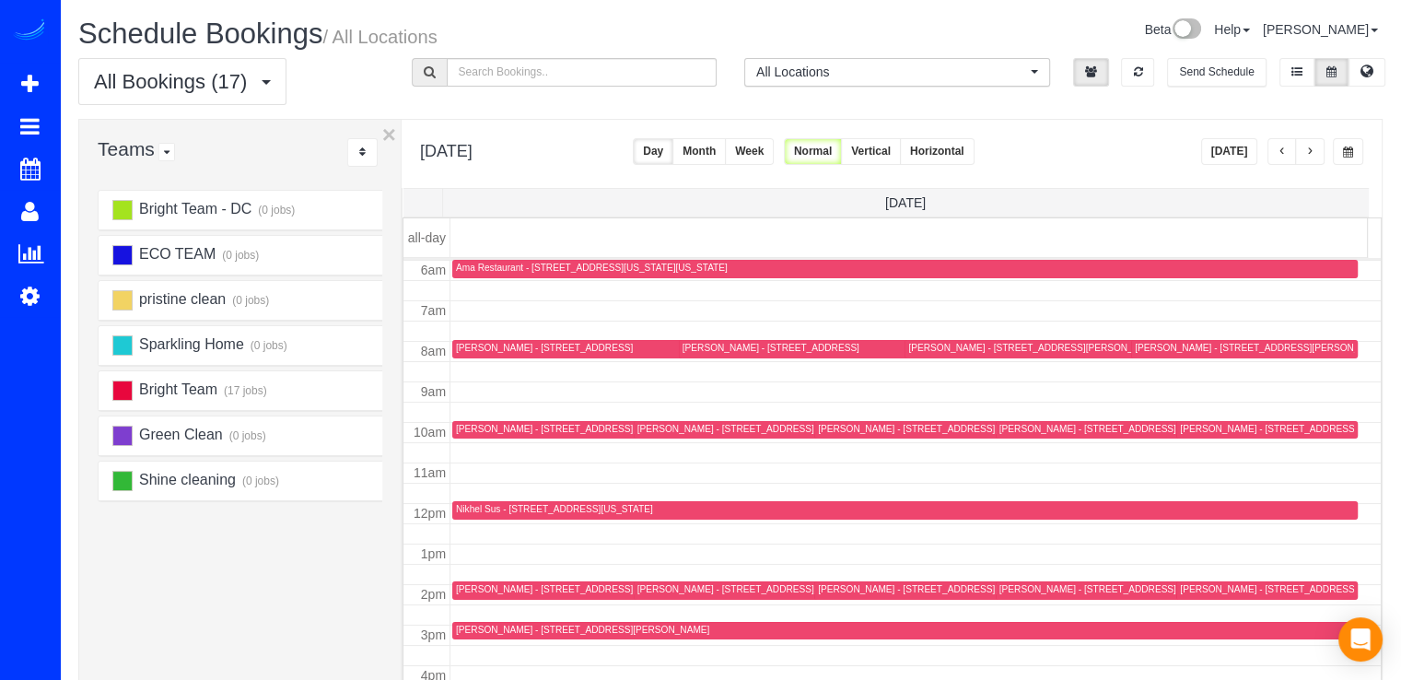
click at [1307, 148] on span "button" at bounding box center [1309, 151] width 9 height 11
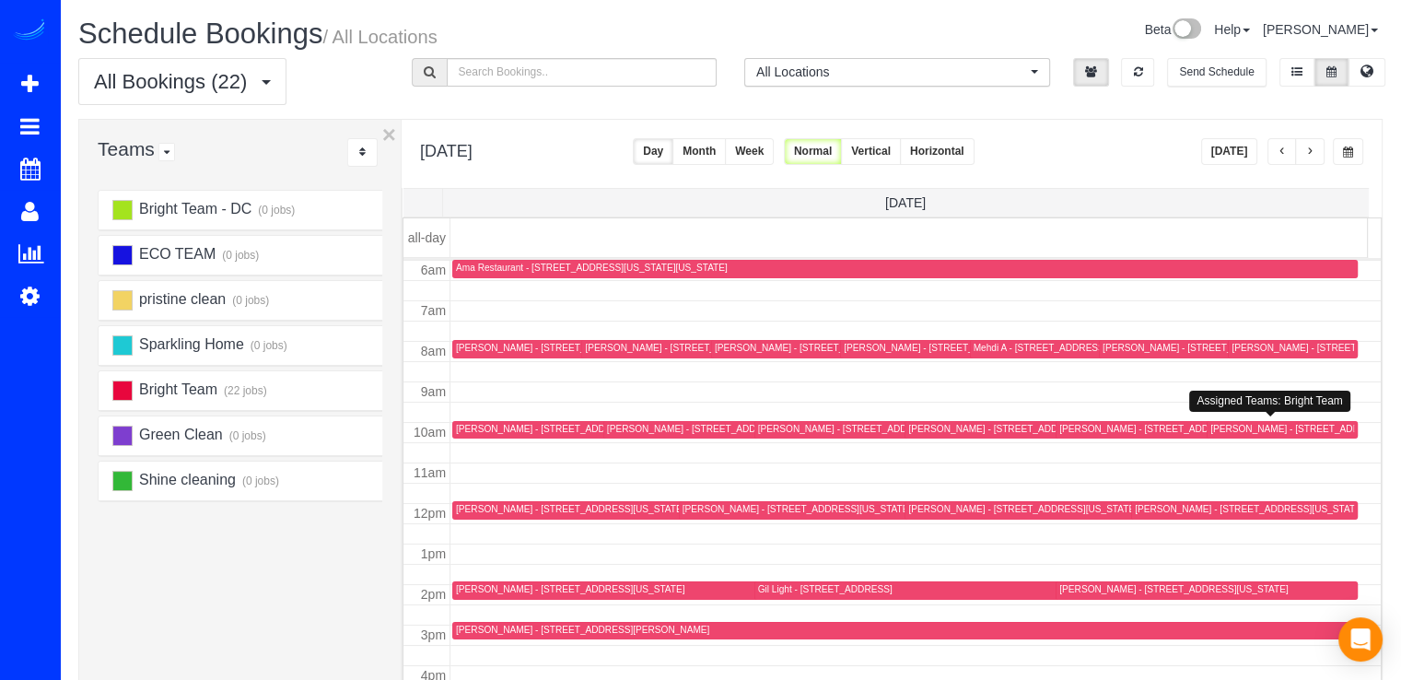
click at [1227, 425] on div "Jon Gold - 1503 Swann St. Nw, Unit A, Washington, DC 20009" at bounding box center [1364, 429] width 306 height 12
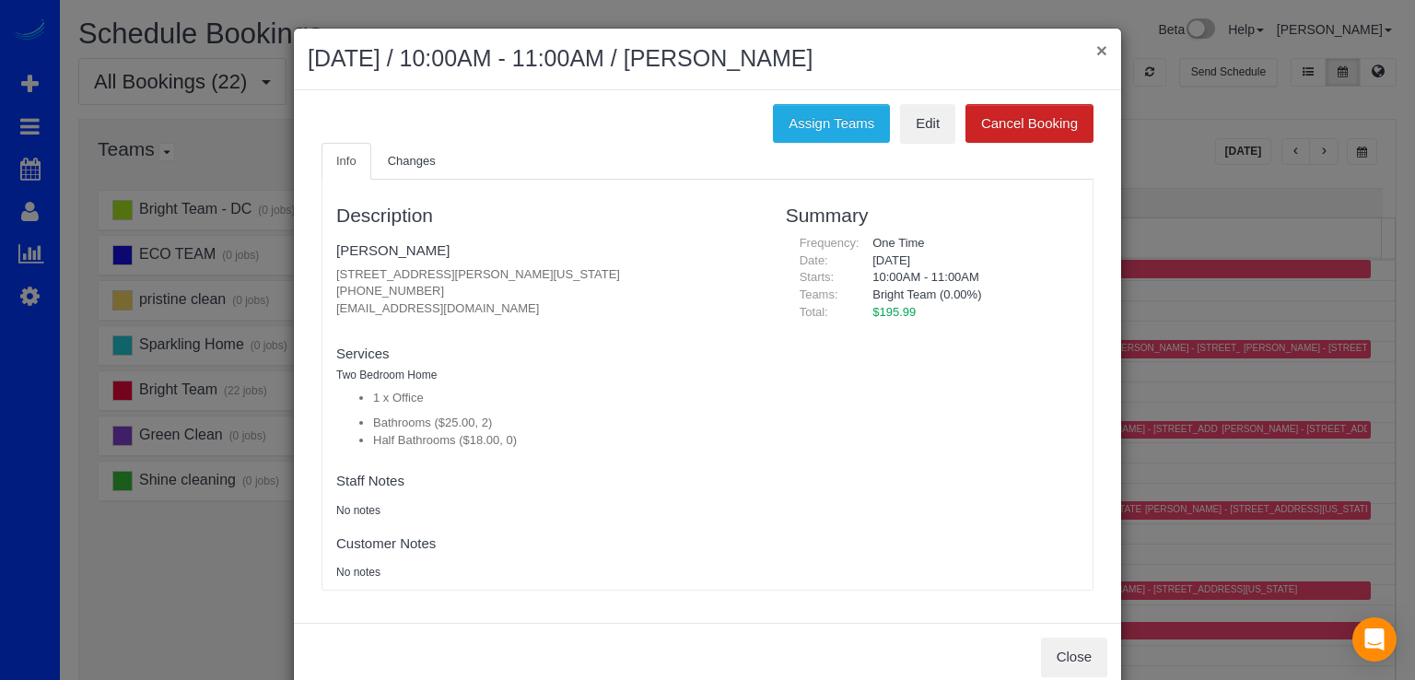
click at [1096, 44] on button "×" at bounding box center [1101, 50] width 11 height 19
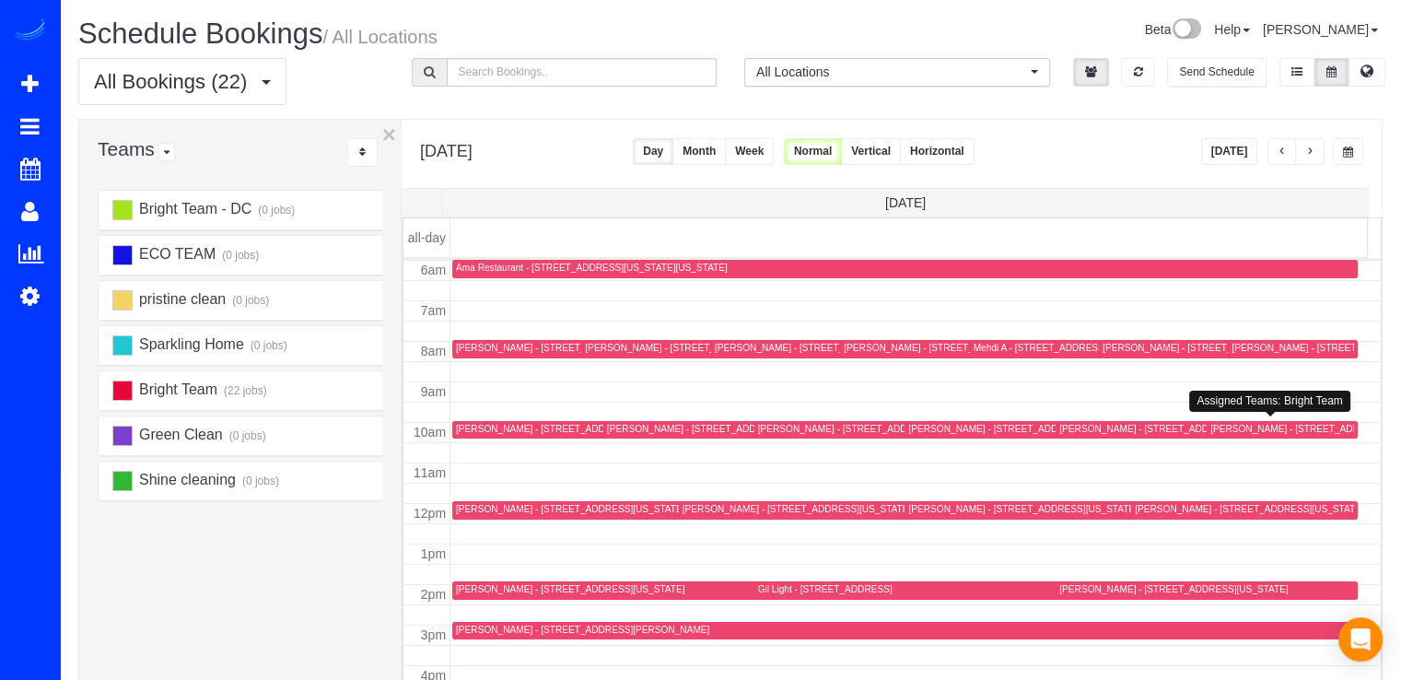
click at [1213, 424] on div "Jon Gold - 1503 Swann St. Nw, Unit A, Washington, DC 20009" at bounding box center [1364, 429] width 306 height 12
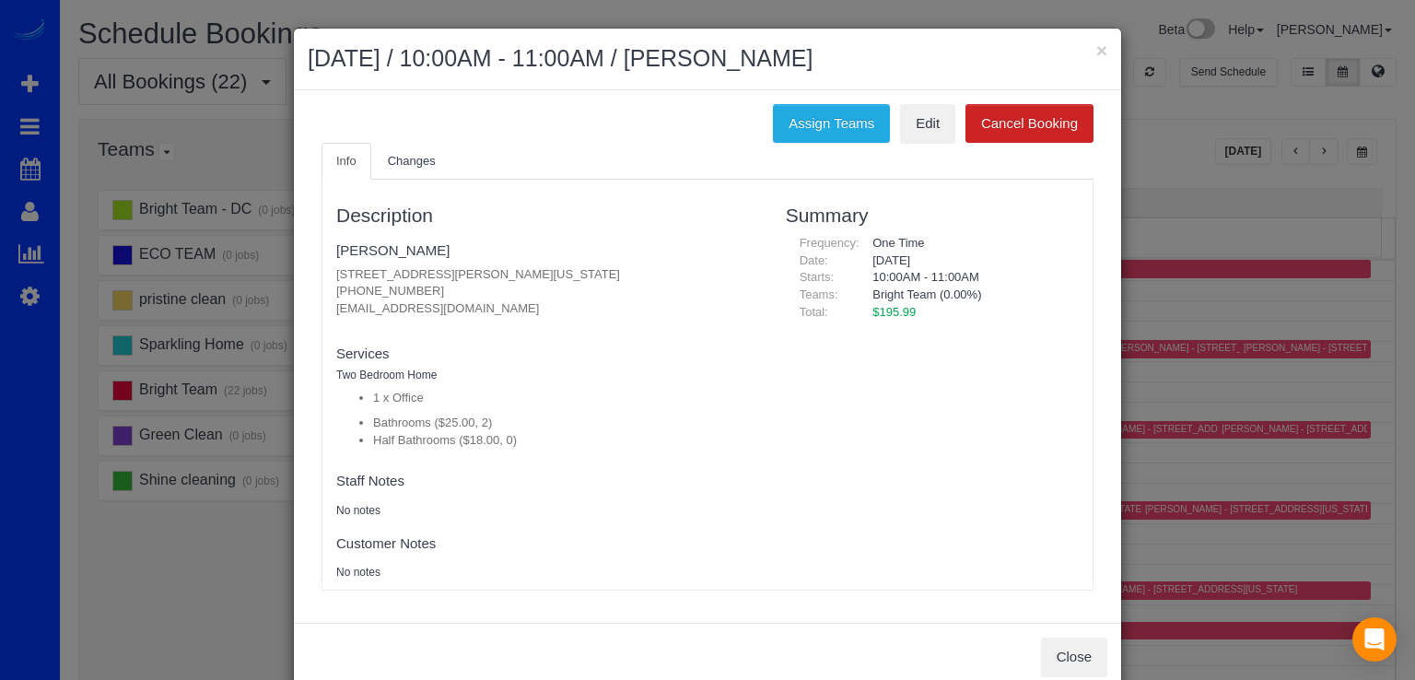
click at [1102, 51] on div "× September 05, 2025 / 10:00AM - 11:00AM / Jon Gold" at bounding box center [707, 60] width 827 height 62
click at [1096, 51] on button "×" at bounding box center [1101, 50] width 11 height 19
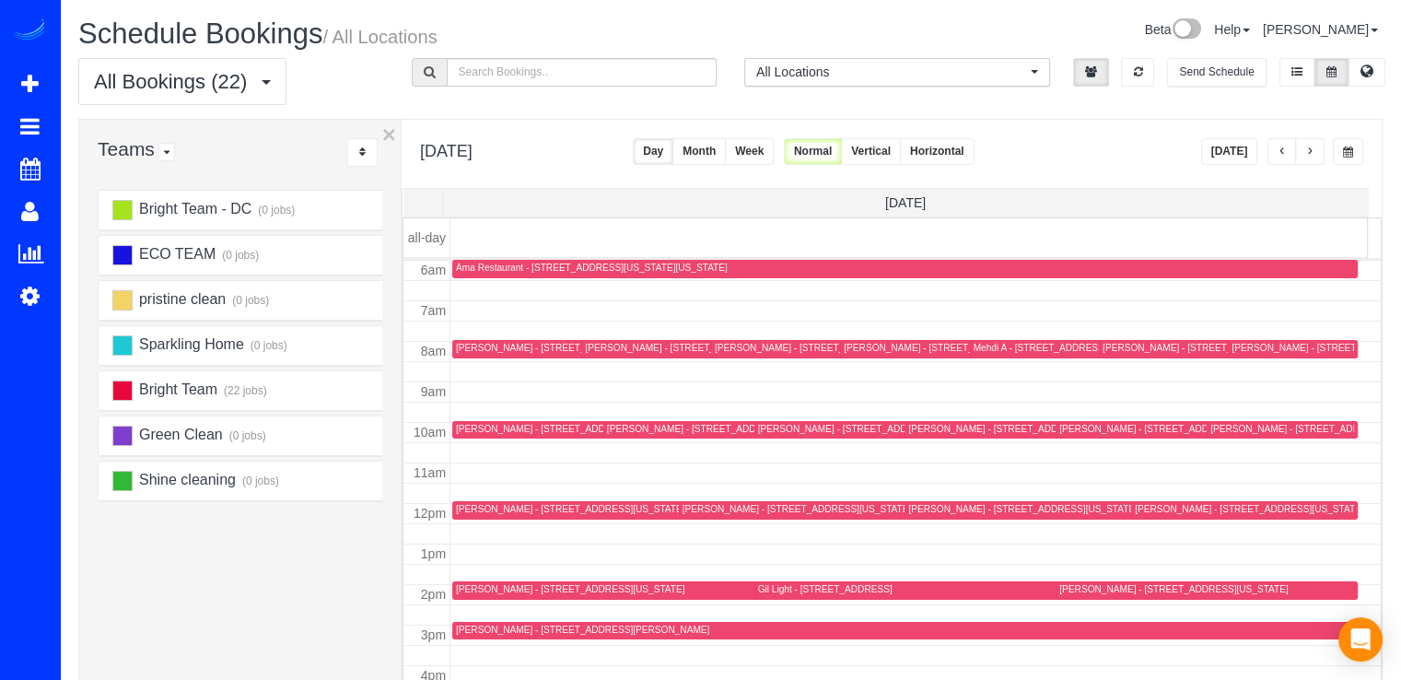
click at [1286, 151] on span "button" at bounding box center [1282, 151] width 9 height 11
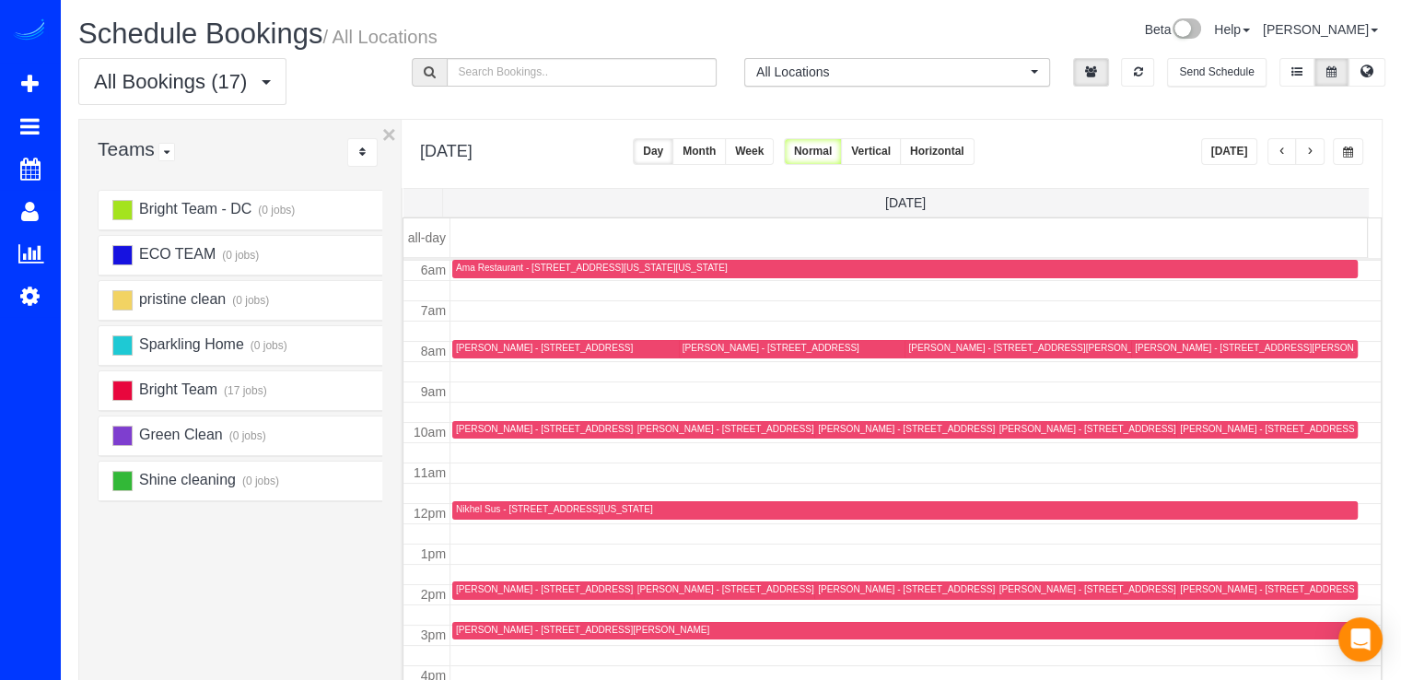
click at [1320, 146] on button "button" at bounding box center [1309, 151] width 29 height 27
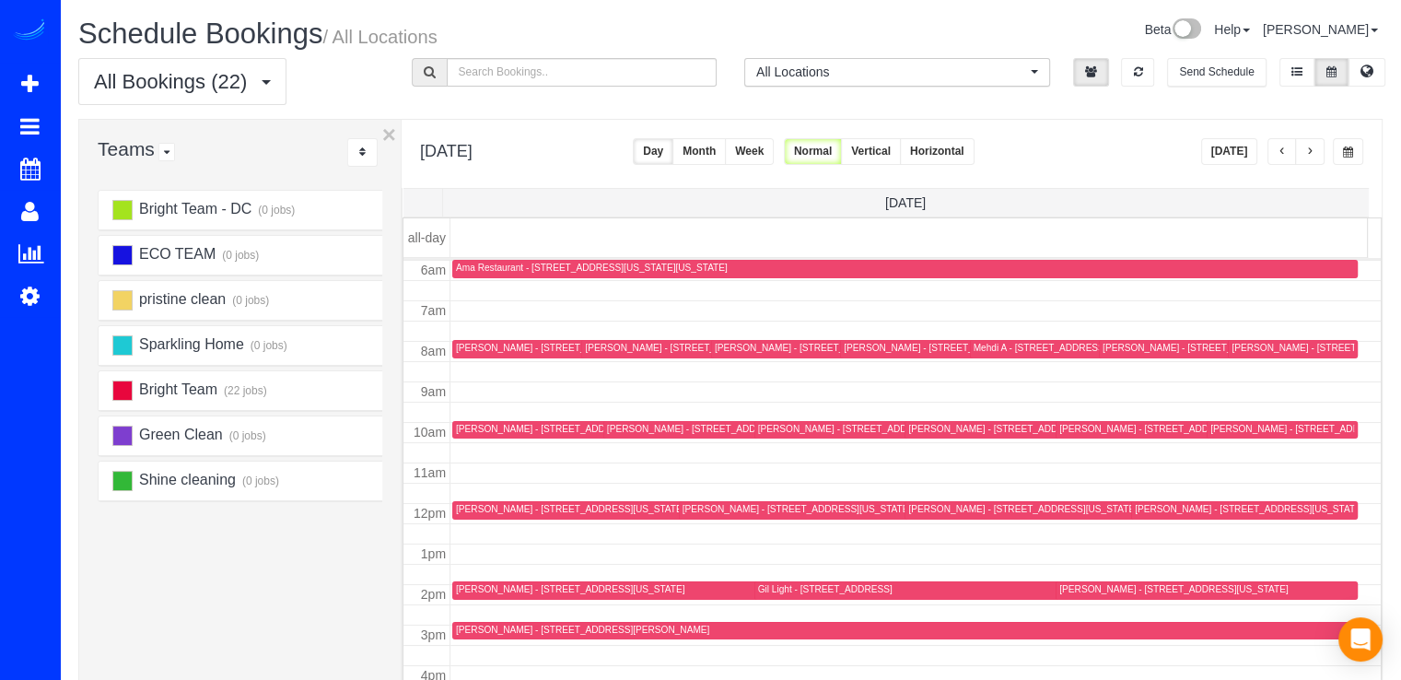
click at [1213, 434] on div "Jon Gold - 1503 Swann St. Nw, Unit A, Washington, DC 20009" at bounding box center [1283, 430] width 144 height 14
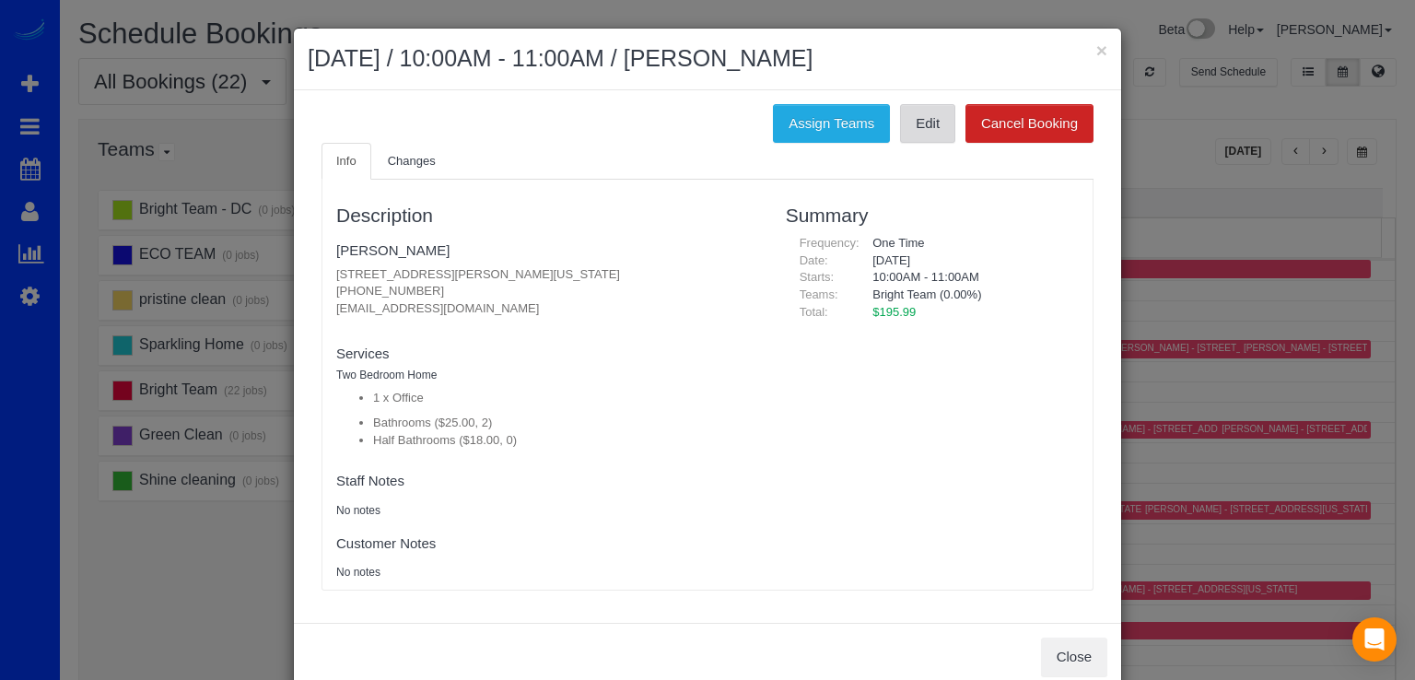
click at [936, 134] on link "Edit" at bounding box center [927, 123] width 55 height 39
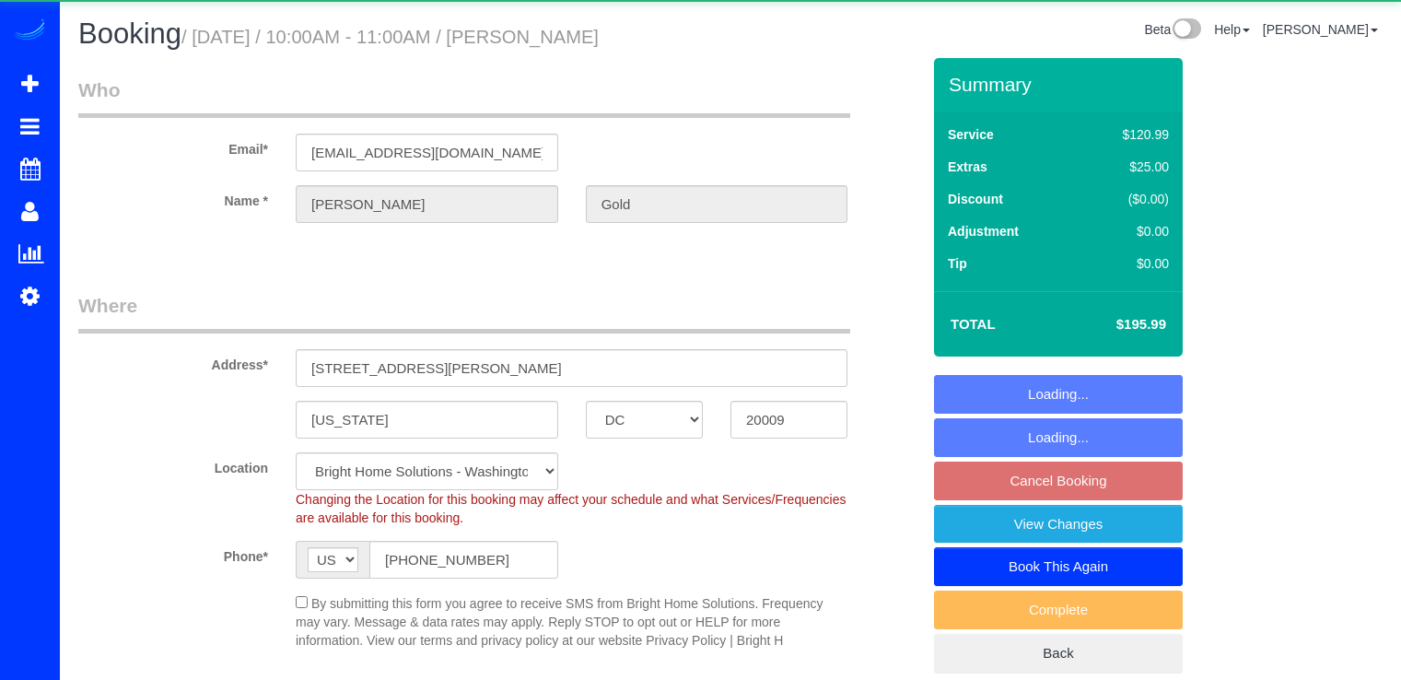
select select "DC"
select select "2"
select select "string:fspay-aa7a69d4-31fa-4674-9e32-6c8ea647cb2c"
select select "spot1"
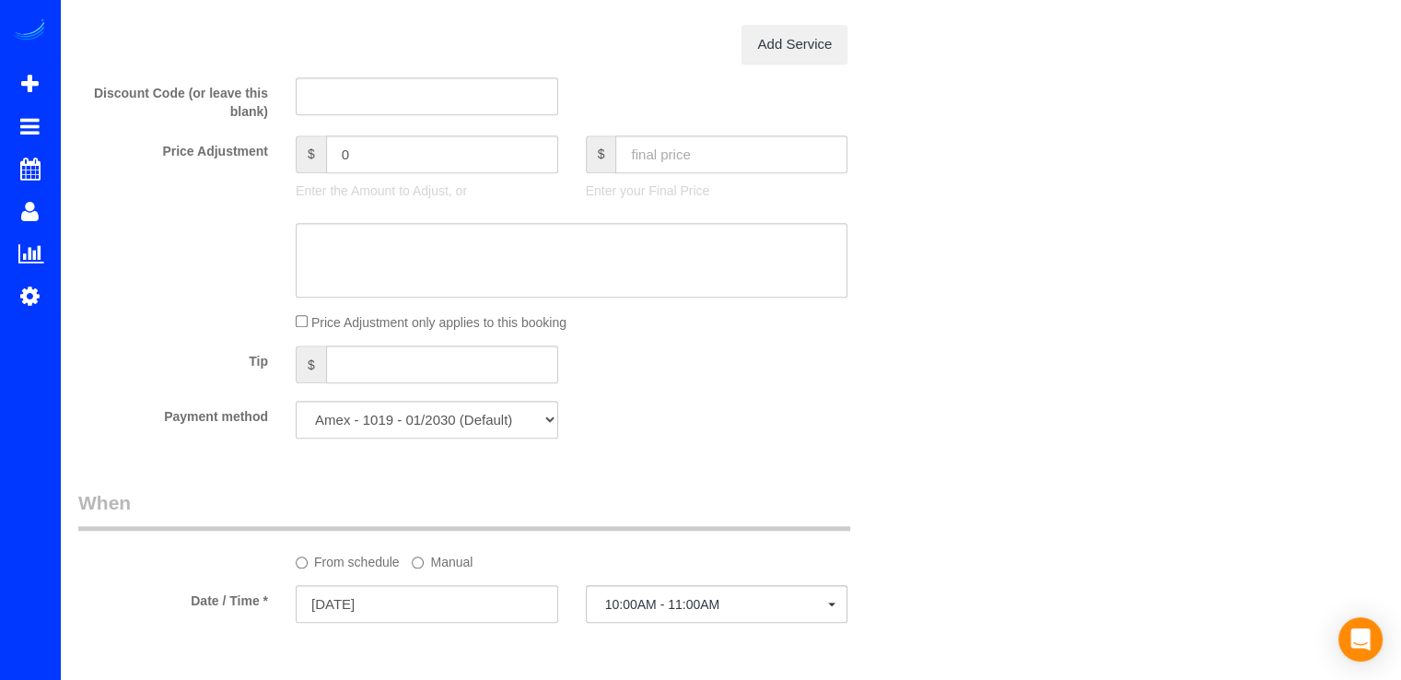
scroll to position [1658, 0]
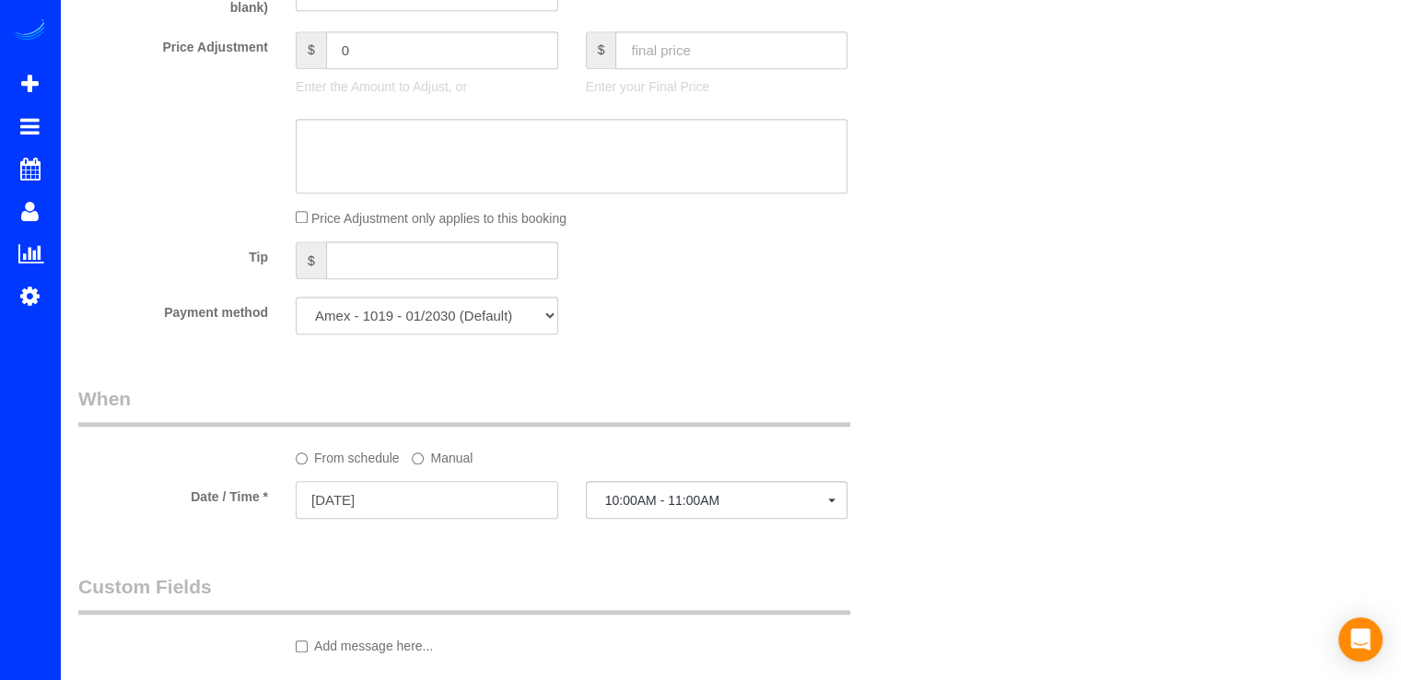
click at [483, 506] on input "[DATE]" at bounding box center [427, 500] width 263 height 38
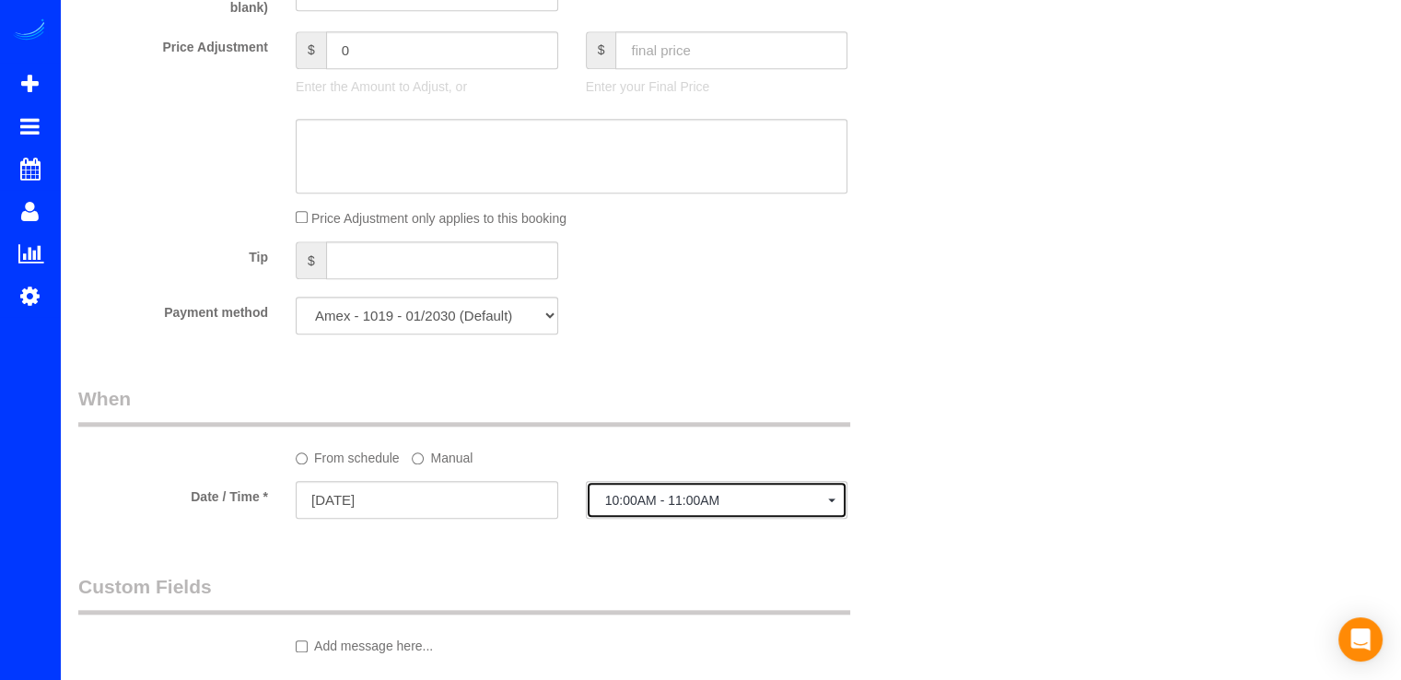
click at [721, 508] on span "10:00AM - 11:00AM" at bounding box center [717, 500] width 224 height 15
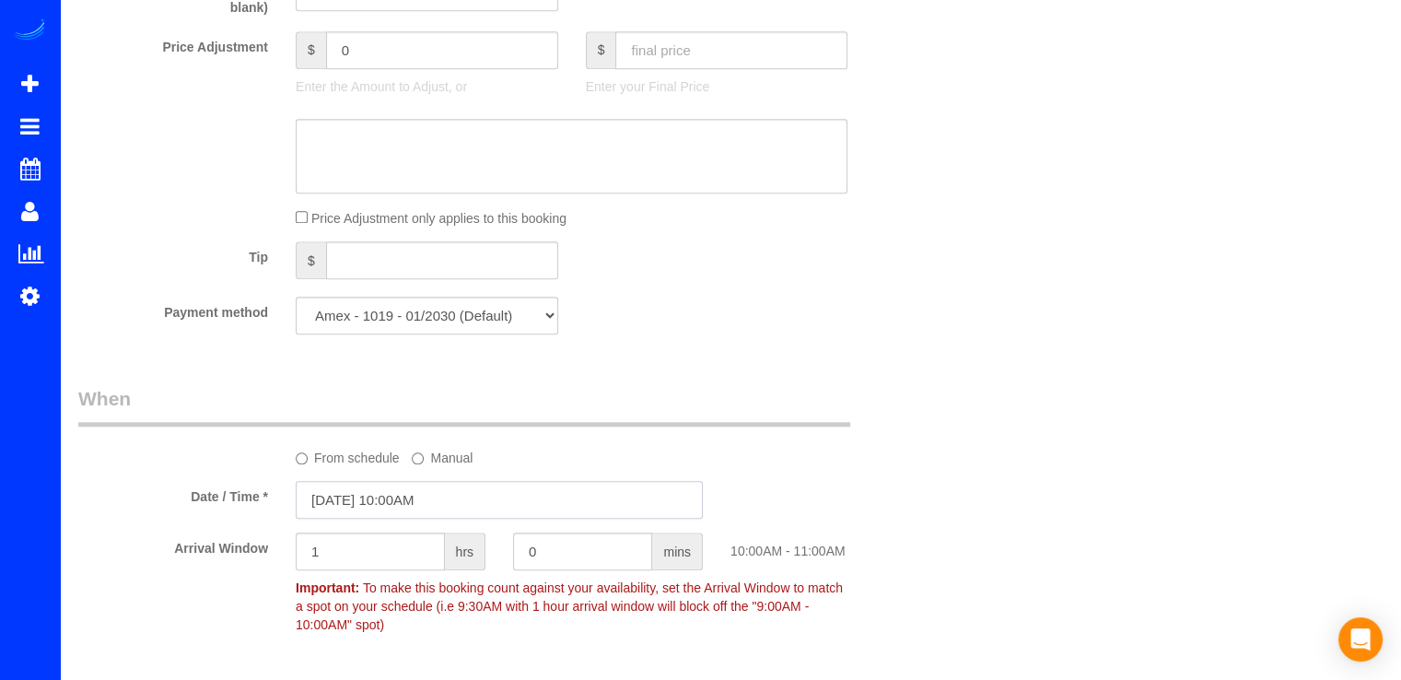
click at [511, 509] on input "[DATE] 10:00AM" at bounding box center [499, 500] width 407 height 38
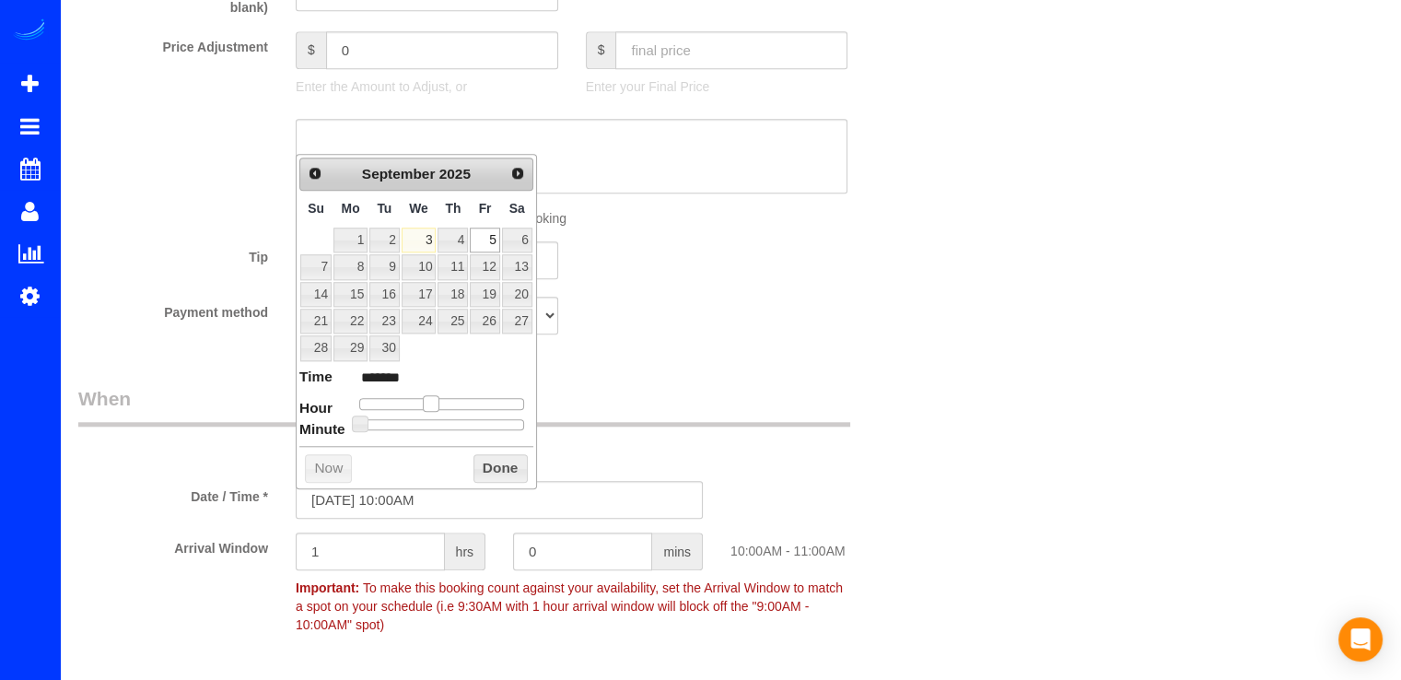
type input "09/05/2025 11:00AM"
type input "*******"
type input "[DATE] 12:00PM"
type input "*******"
drag, startPoint x: 431, startPoint y: 395, endPoint x: 446, endPoint y: 392, distance: 15.2
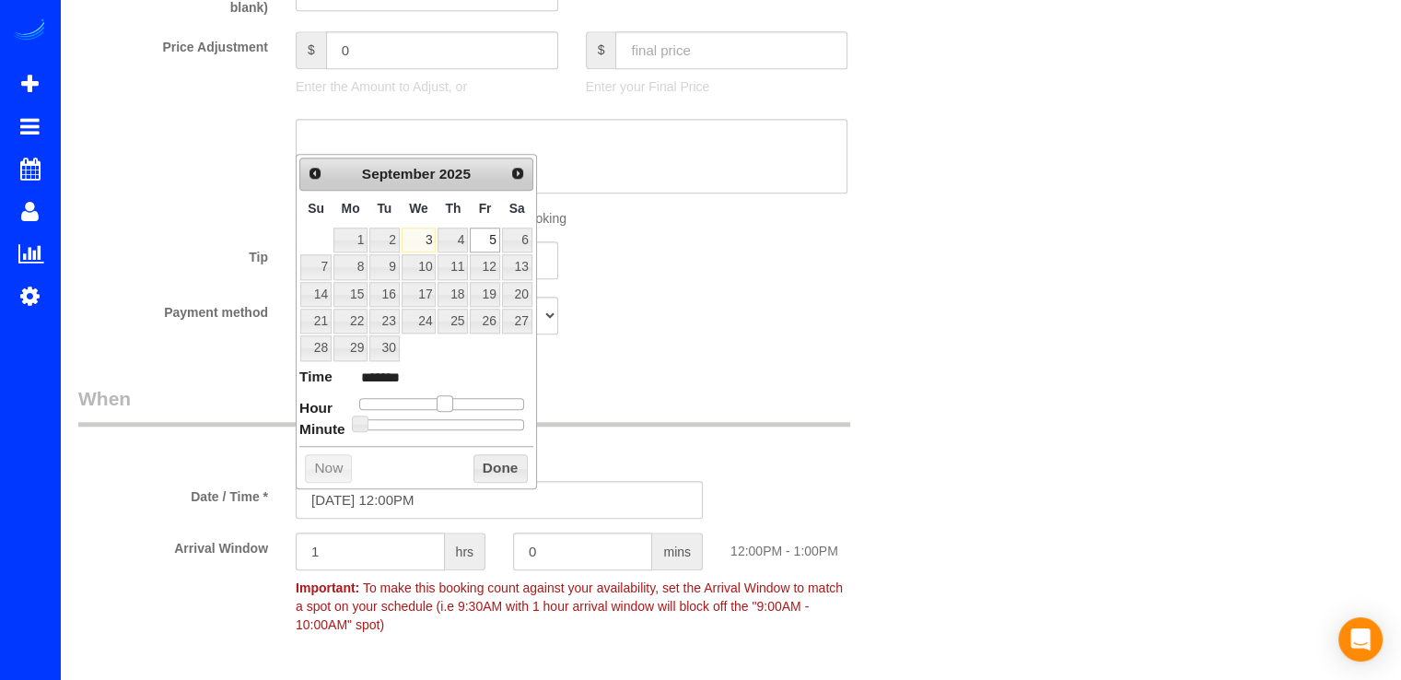
click at [446, 395] on span at bounding box center [445, 403] width 17 height 17
click at [486, 459] on button "Done" at bounding box center [501, 468] width 54 height 29
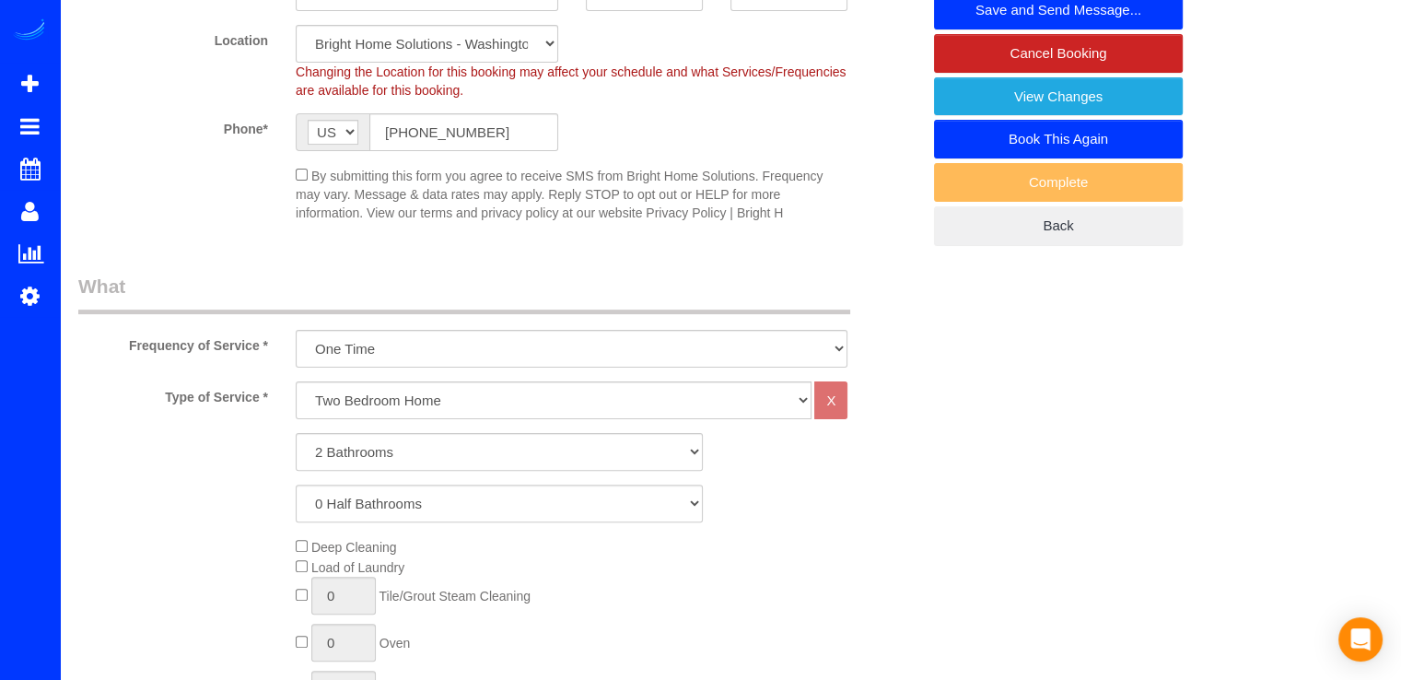
scroll to position [0, 0]
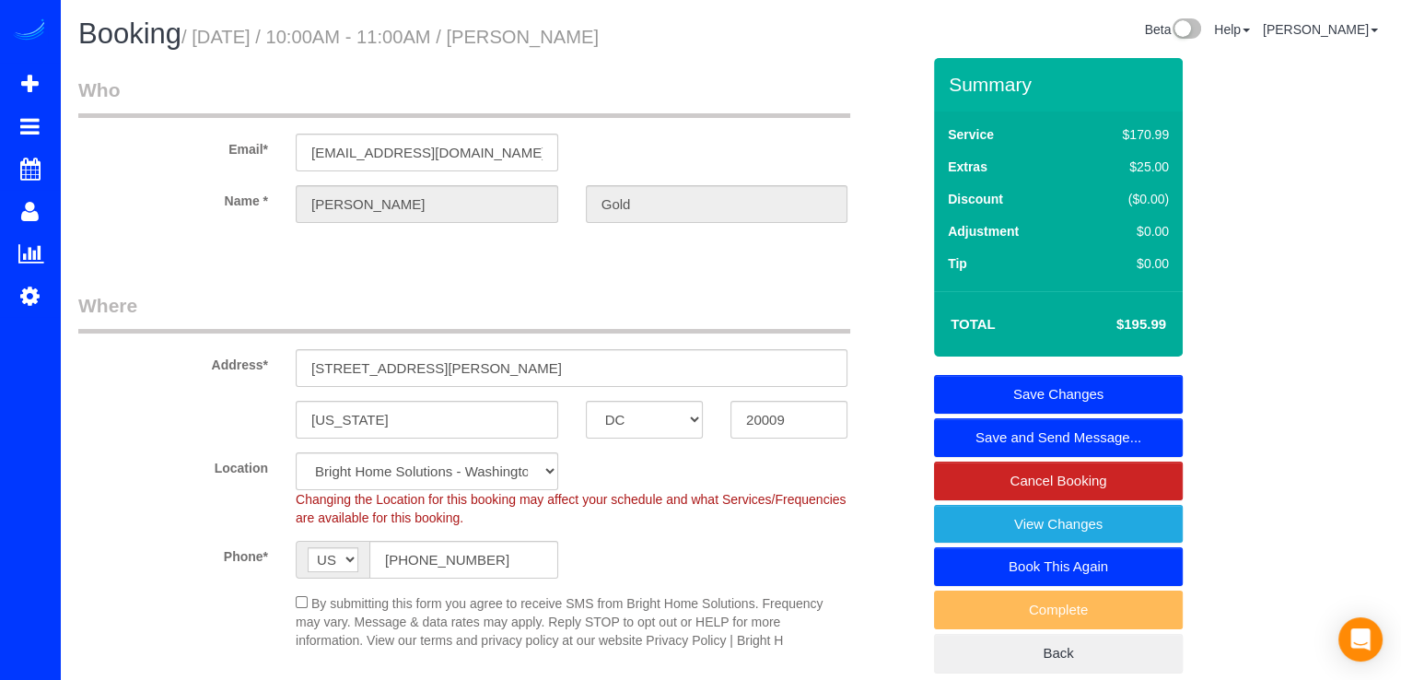
click at [1169, 400] on link "Save Changes" at bounding box center [1058, 394] width 249 height 39
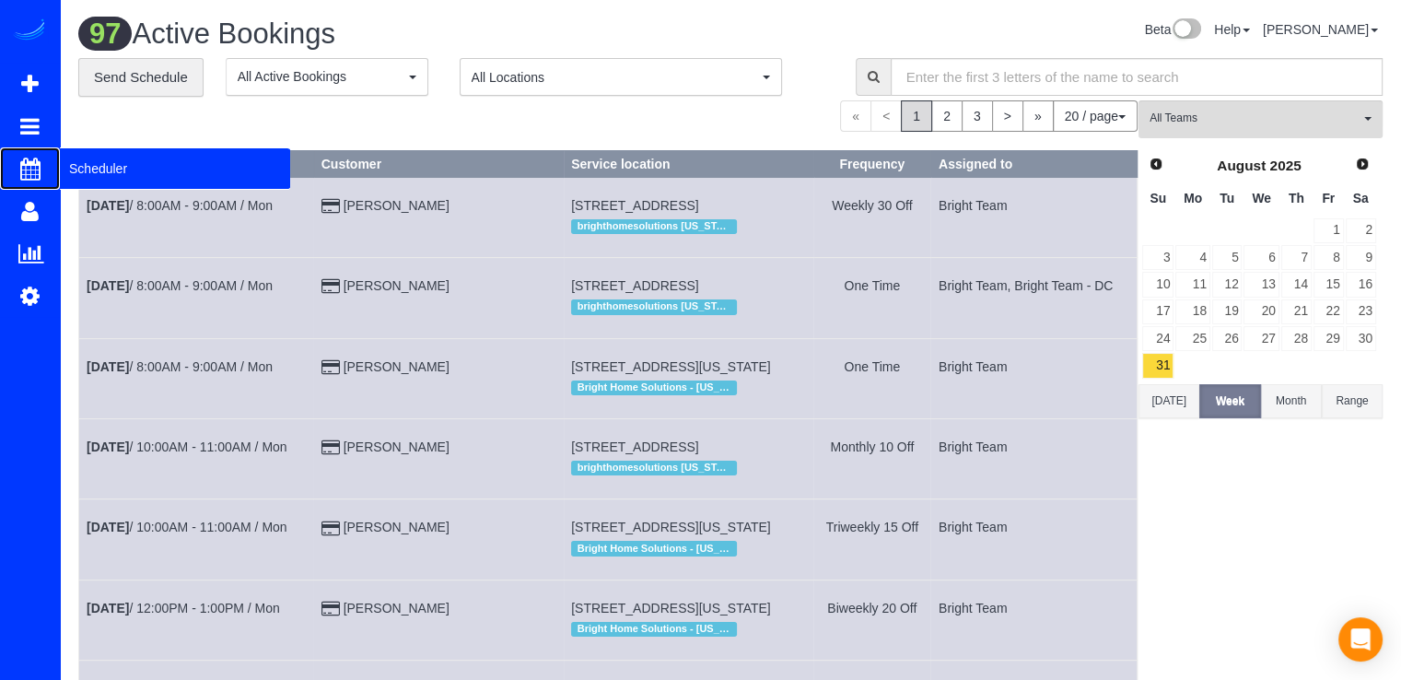
click at [72, 169] on span "Scheduler" at bounding box center [175, 168] width 230 height 42
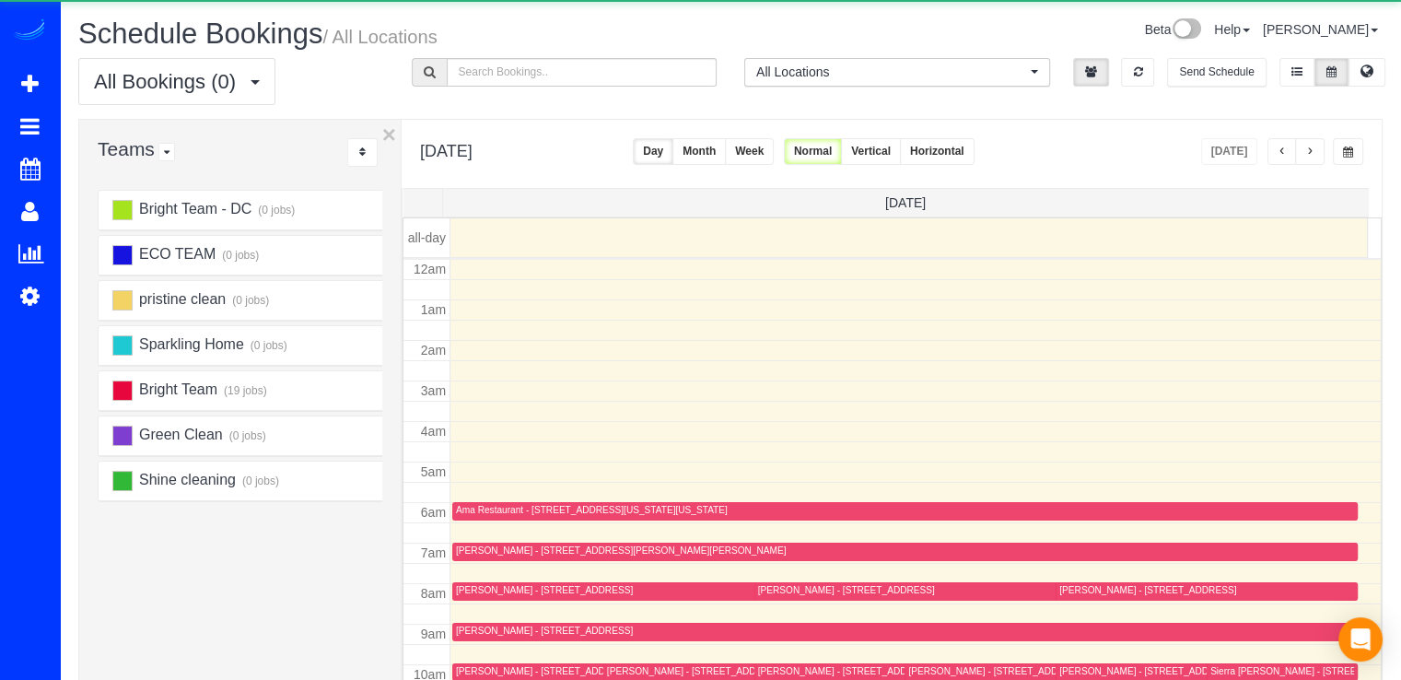
scroll to position [242, 0]
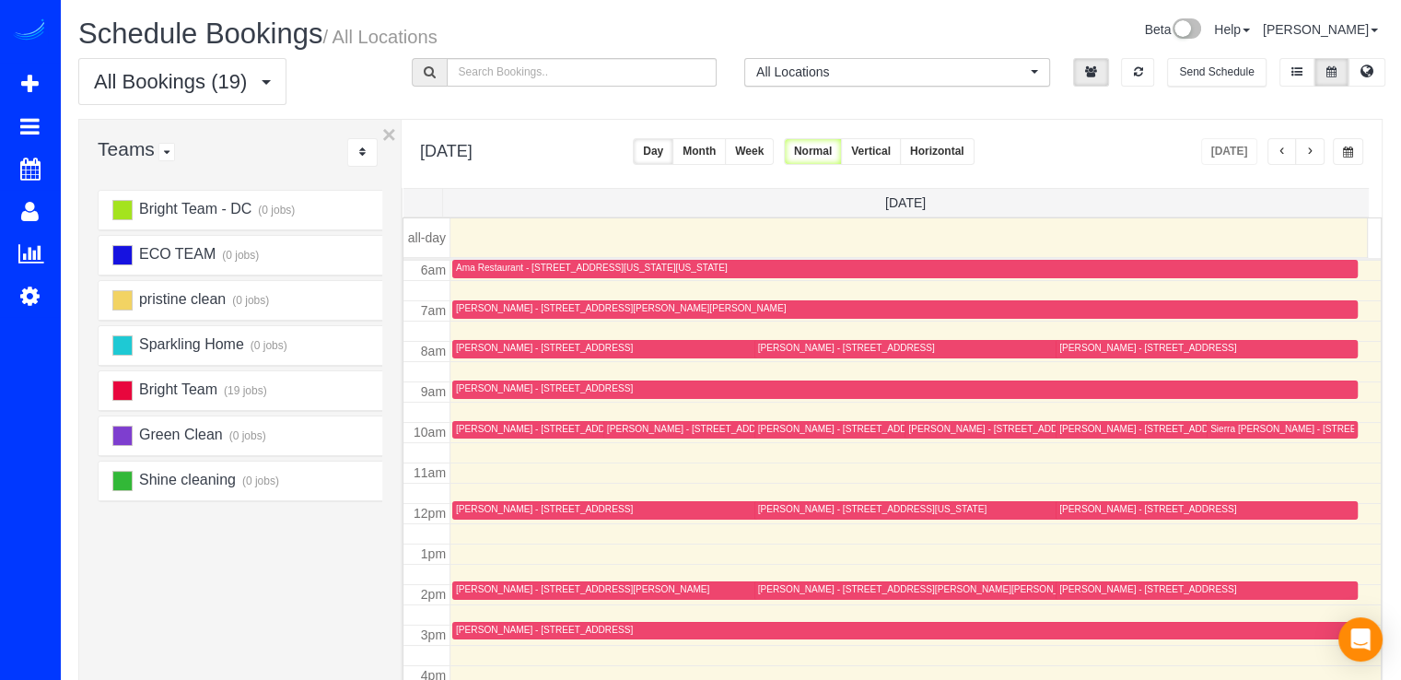
click at [1323, 156] on button "button" at bounding box center [1309, 151] width 29 height 27
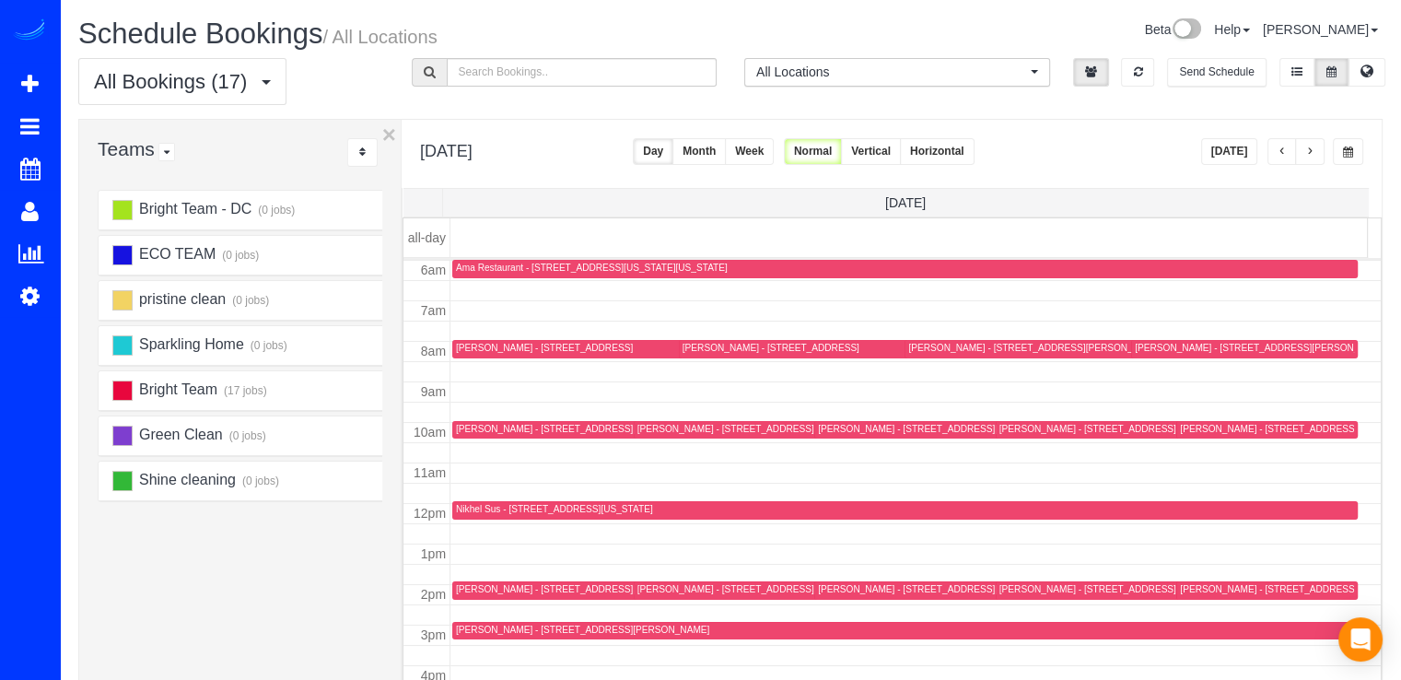
click at [1319, 156] on button "button" at bounding box center [1309, 151] width 29 height 27
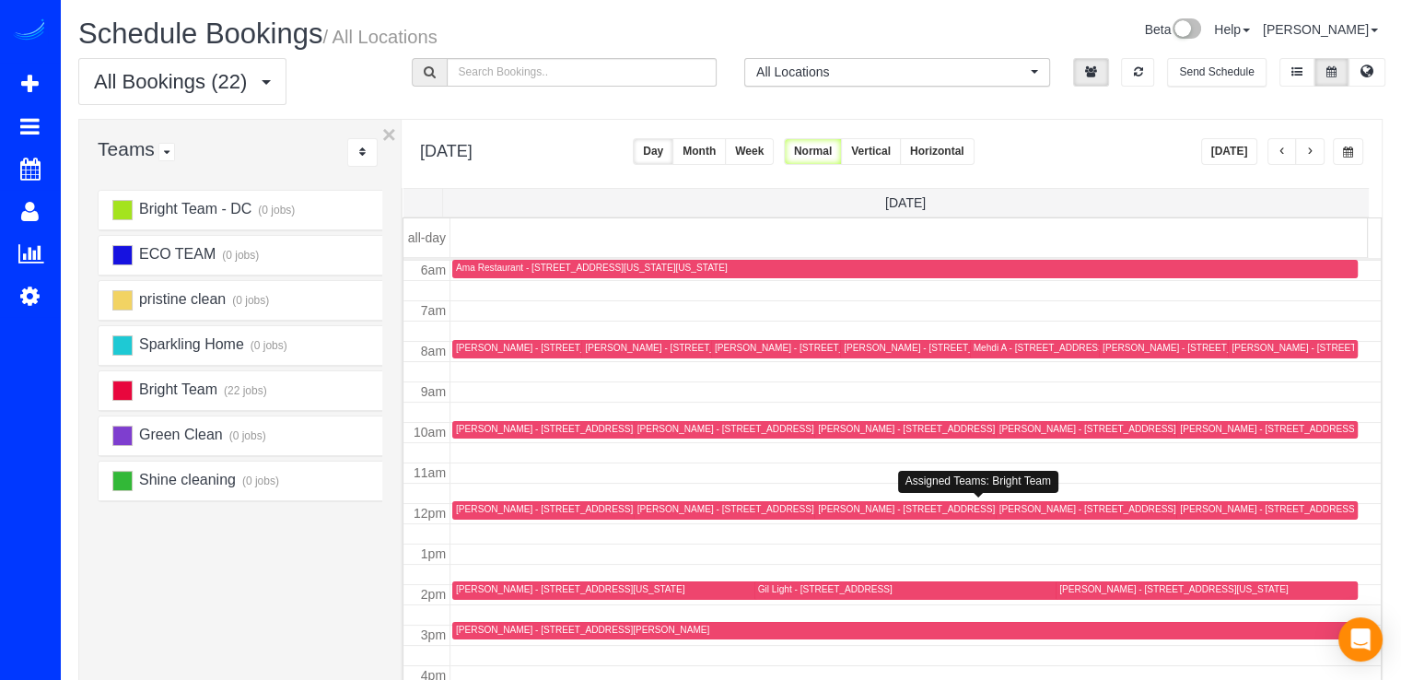
click at [862, 508] on div "Margaret Youngblood - 407 11th St Se, Washington, DC 20003" at bounding box center [932, 509] width 228 height 12
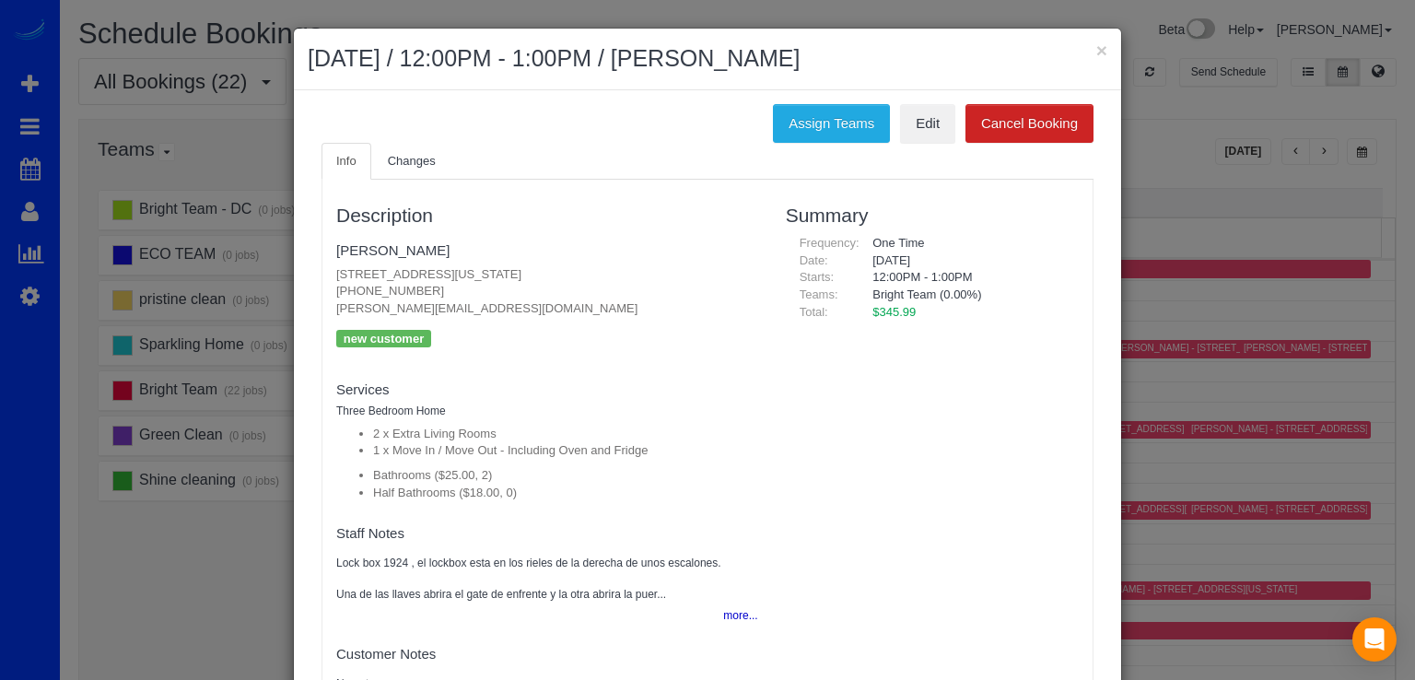
click at [1102, 41] on div "× September 05, 2025 / 12:00PM - 1:00PM / Margaret Youngblood" at bounding box center [707, 60] width 827 height 62
click at [1096, 50] on button "×" at bounding box center [1101, 50] width 11 height 19
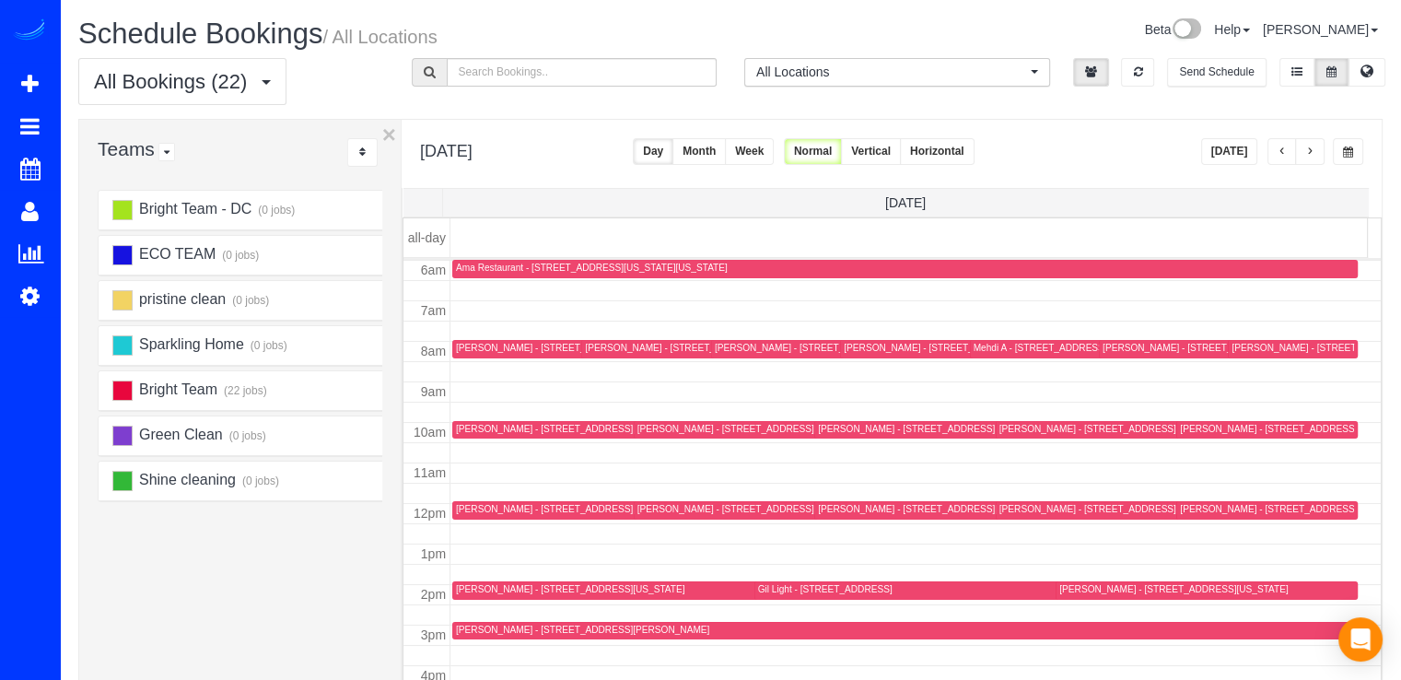
click at [1277, 144] on button "button" at bounding box center [1282, 151] width 29 height 27
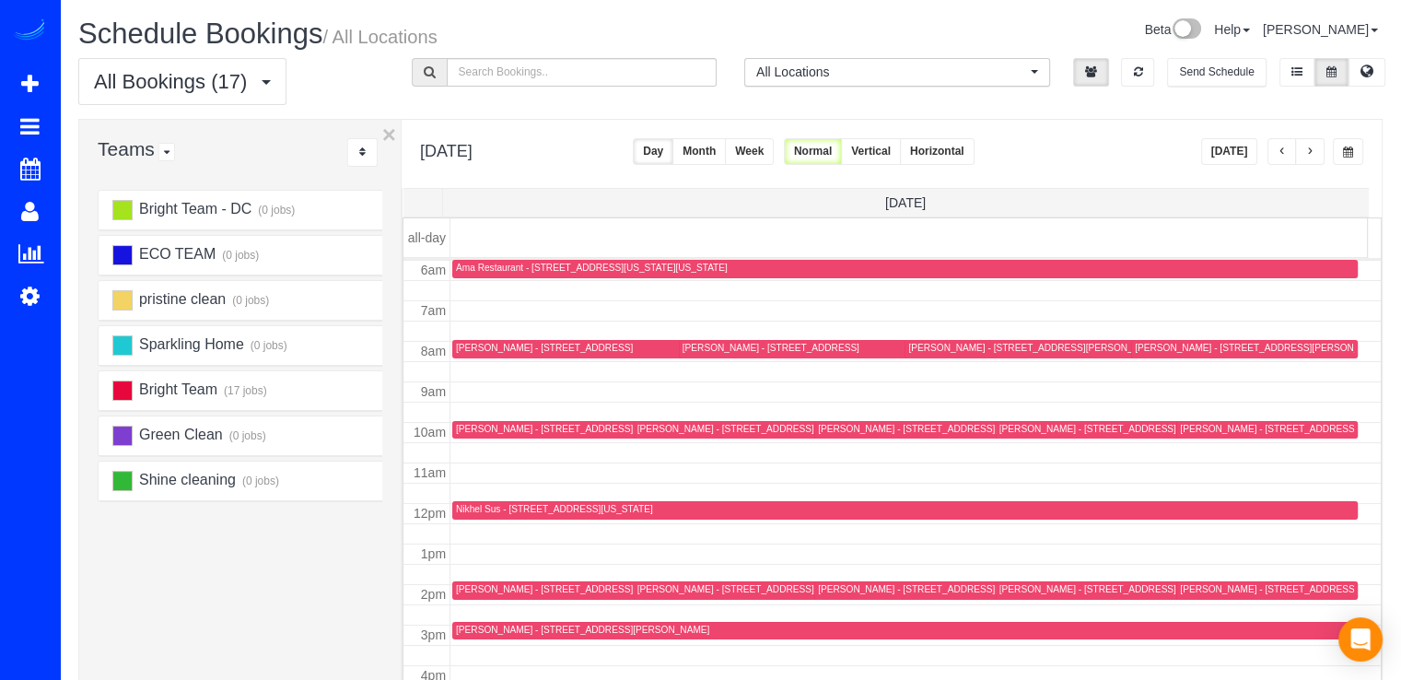
click at [1314, 148] on span "button" at bounding box center [1309, 151] width 9 height 11
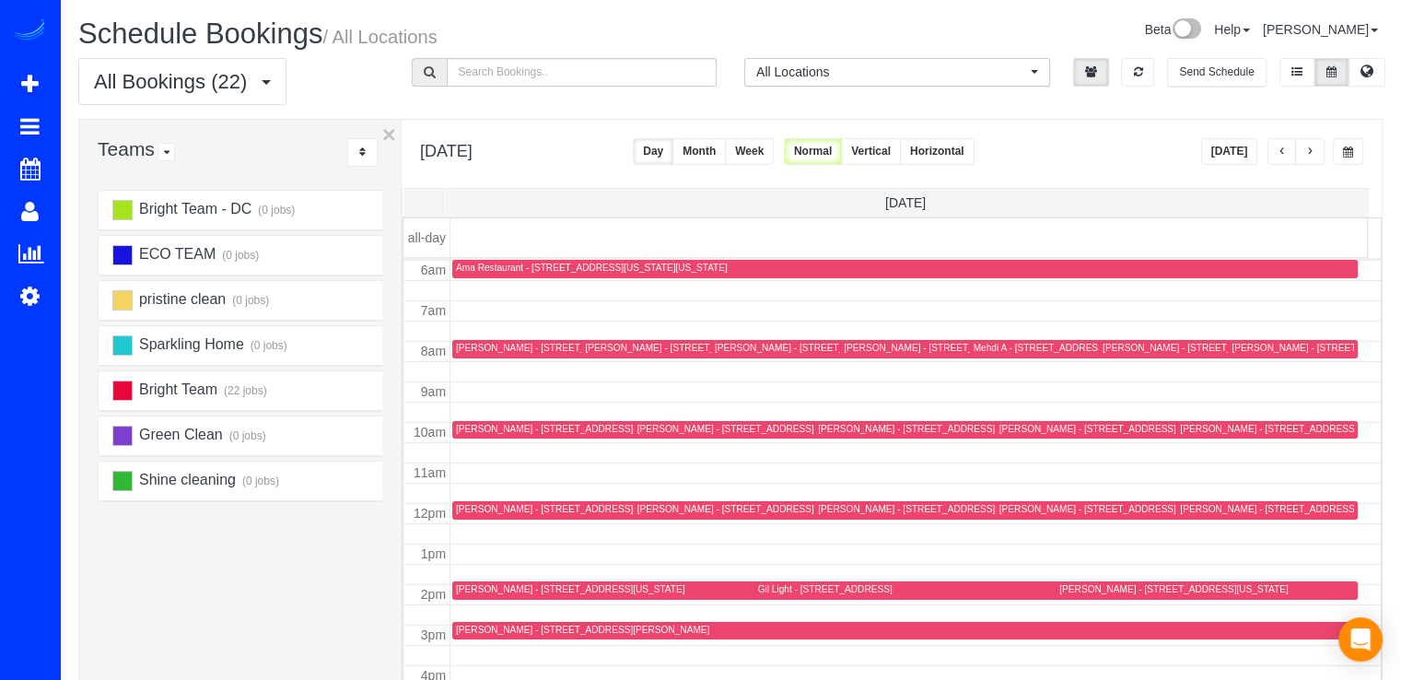
click at [743, 349] on div "Jeff Smith - 15812 Thistlebridge Dr, Rockville, MD 20853" at bounding box center [803, 348] width 177 height 12
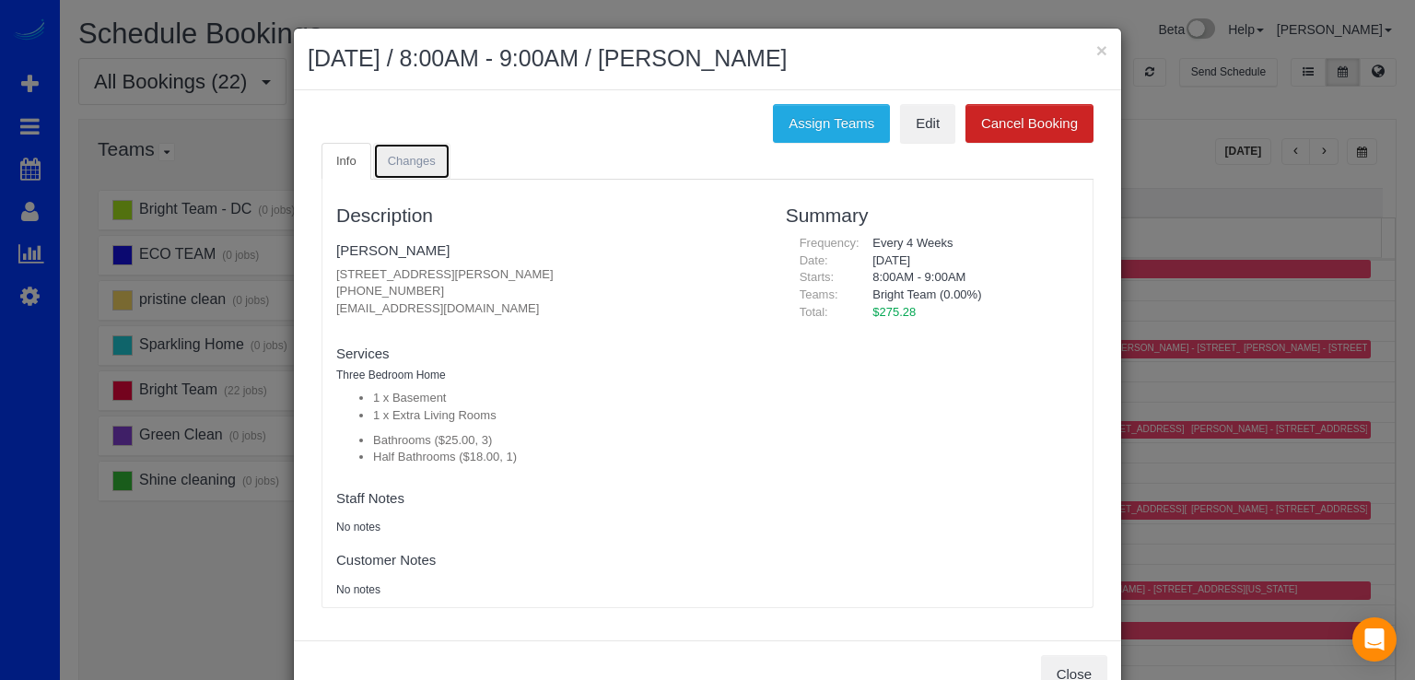
click at [404, 154] on span "Changes" at bounding box center [412, 161] width 48 height 14
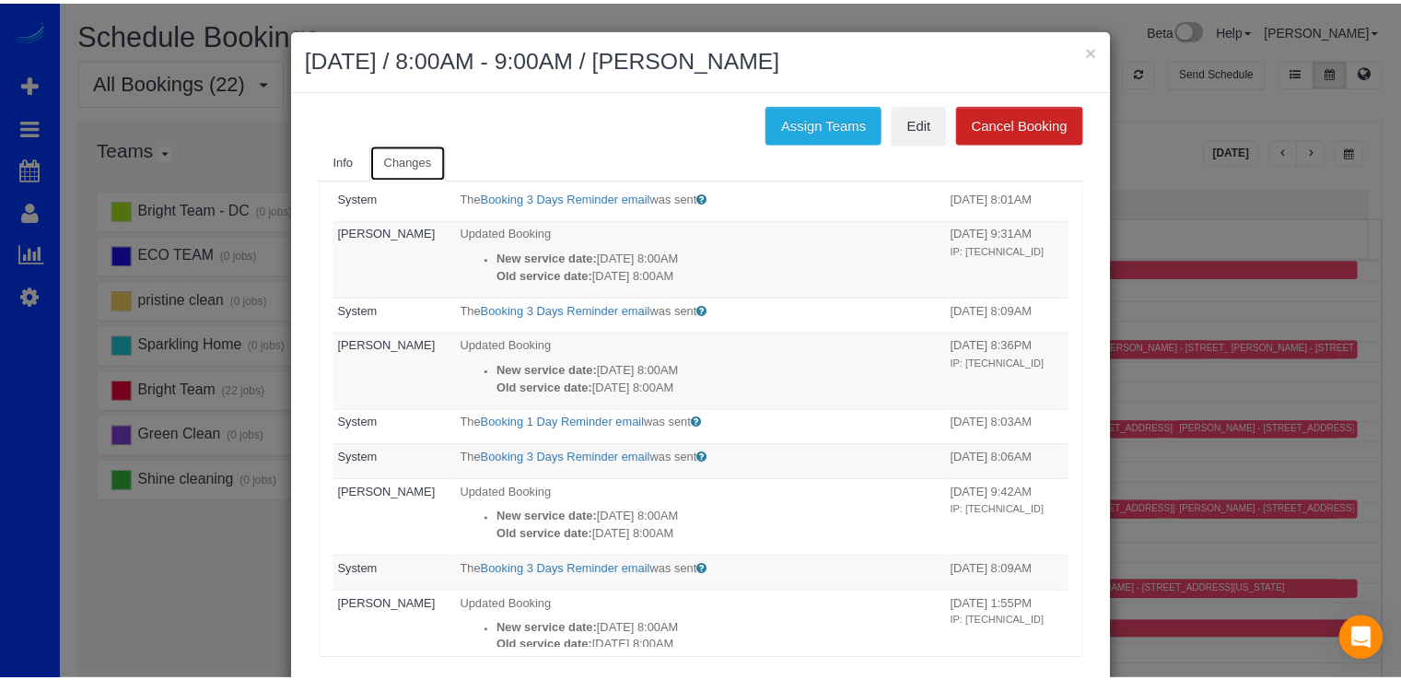
scroll to position [0, 0]
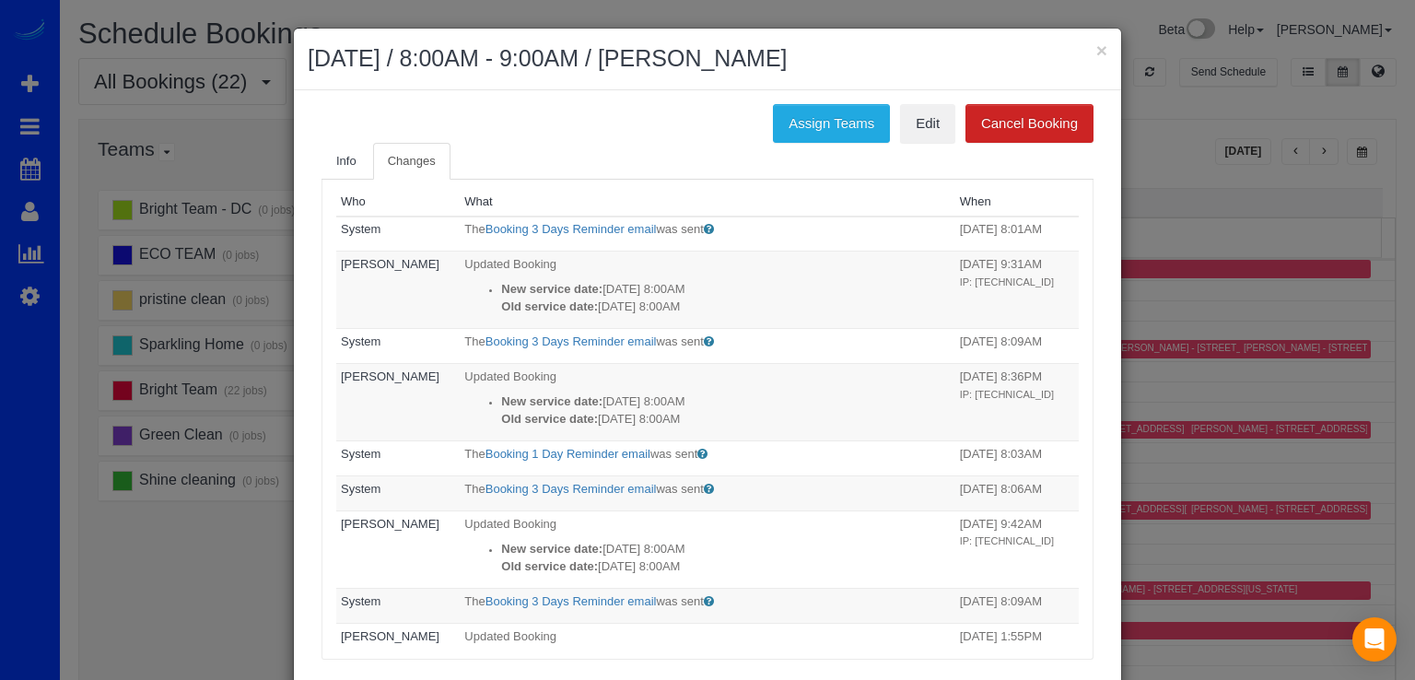
click at [1104, 56] on div "× September 05, 2025 / 8:00AM - 9:00AM / Jeff Smith" at bounding box center [707, 60] width 827 height 62
click at [1103, 56] on div "× September 05, 2025 / 8:00AM - 9:00AM / Jeff Smith" at bounding box center [707, 60] width 827 height 62
click at [1098, 56] on button "×" at bounding box center [1101, 50] width 11 height 19
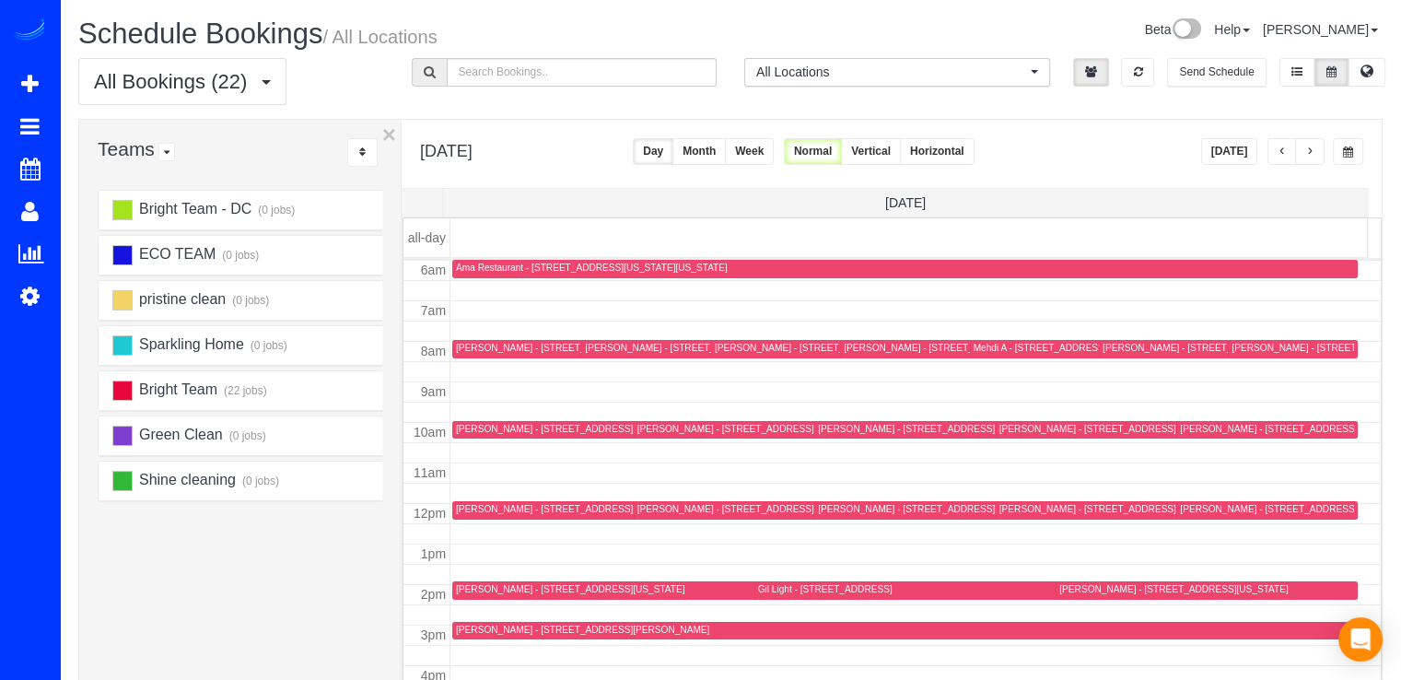
click at [719, 342] on div "Jeff Smith - 15812 Thistlebridge Dr, Rockville, MD 20853" at bounding box center [803, 348] width 177 height 12
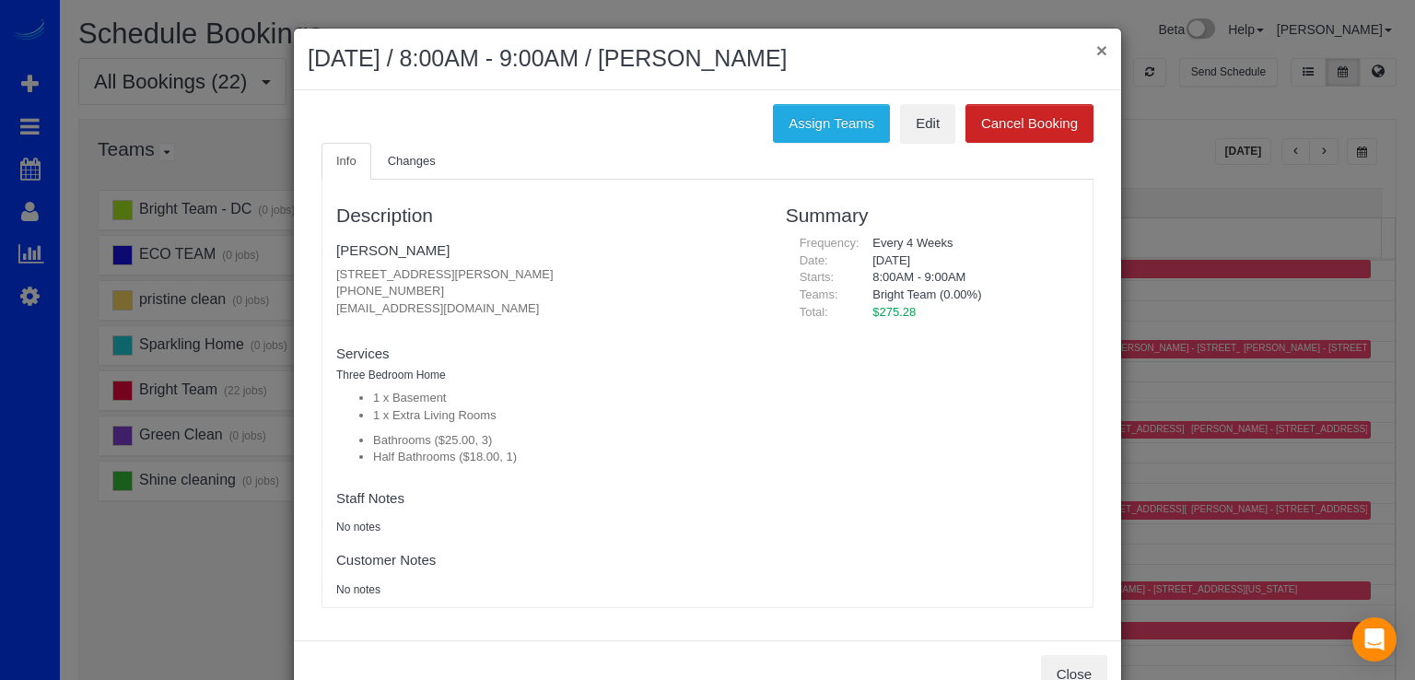
click at [1096, 44] on button "×" at bounding box center [1101, 50] width 11 height 19
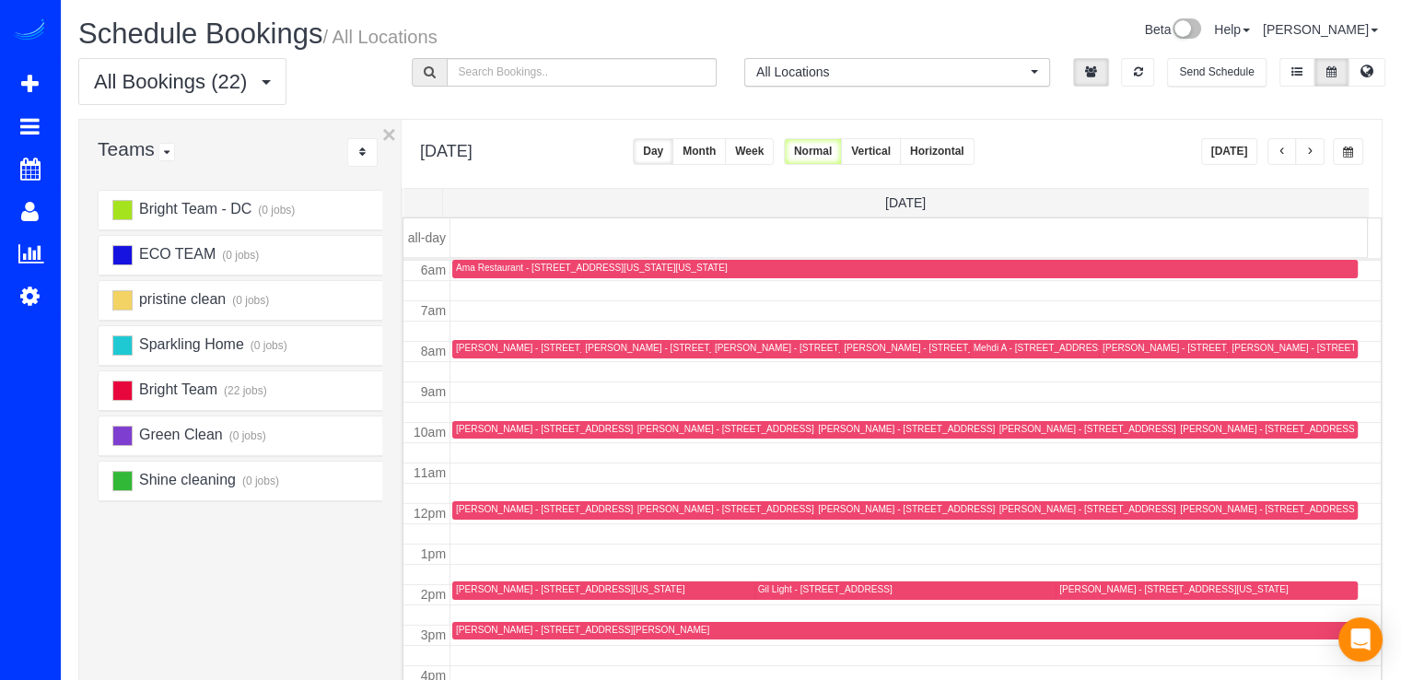
click at [1282, 151] on span "button" at bounding box center [1282, 151] width 9 height 11
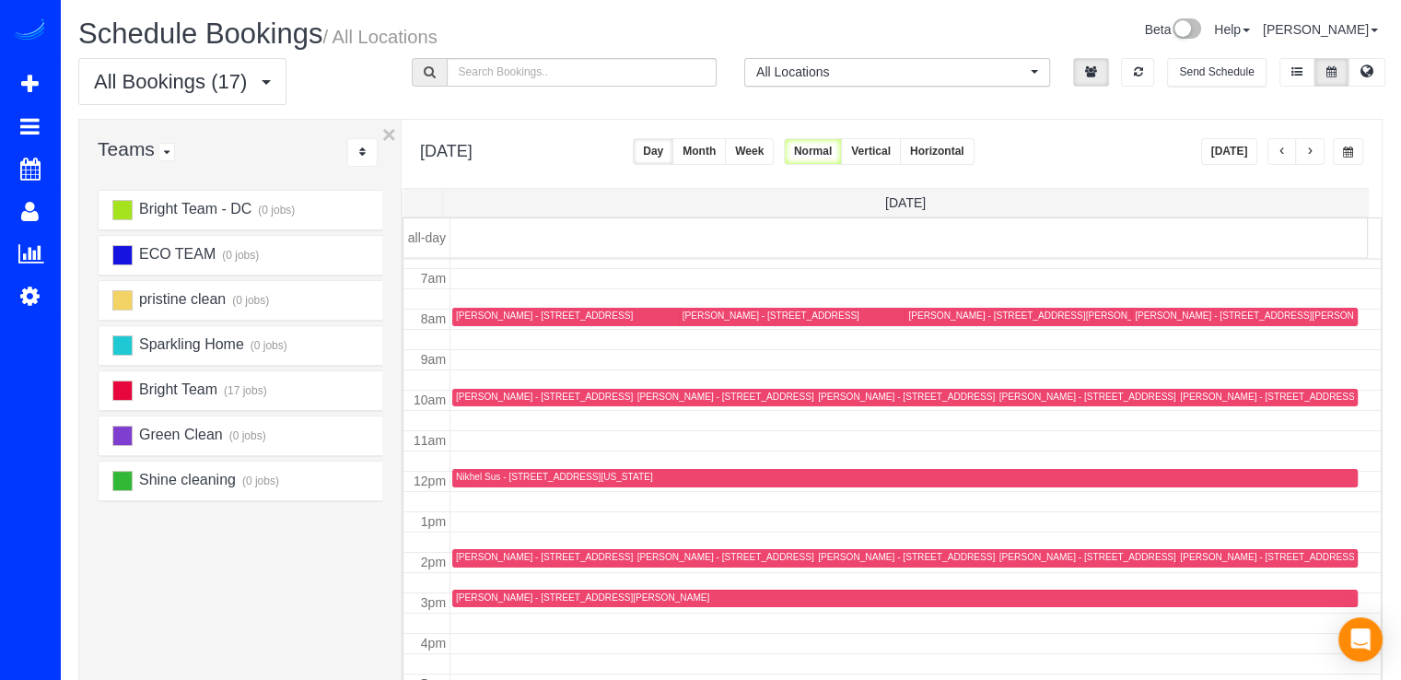
scroll to position [276, 0]
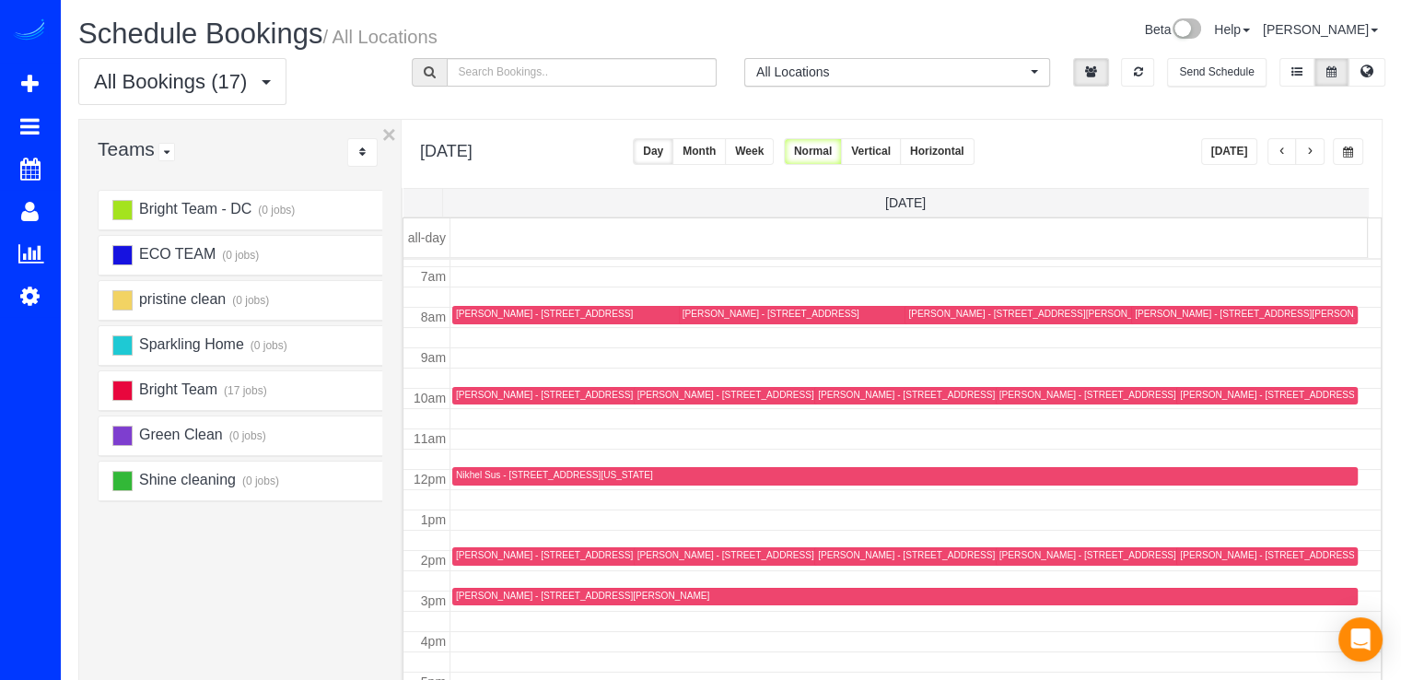
click at [1303, 154] on button "button" at bounding box center [1309, 151] width 29 height 27
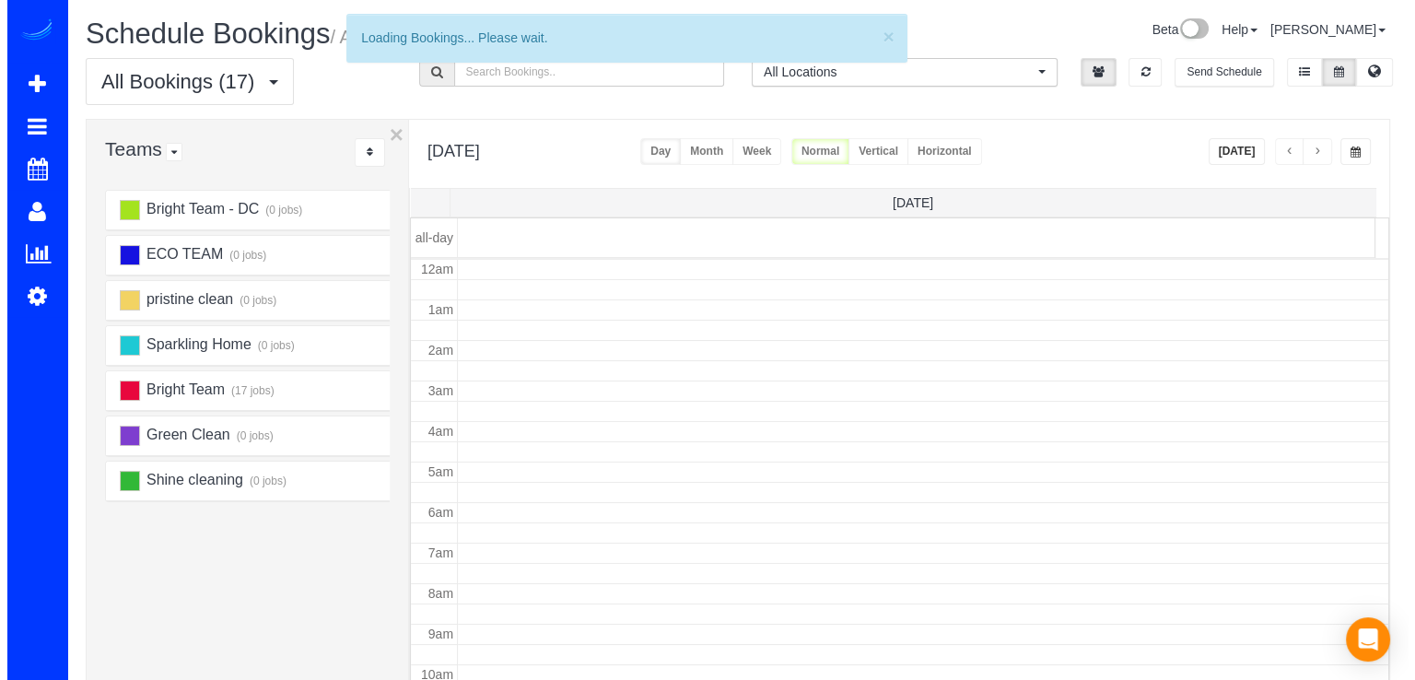
scroll to position [242, 0]
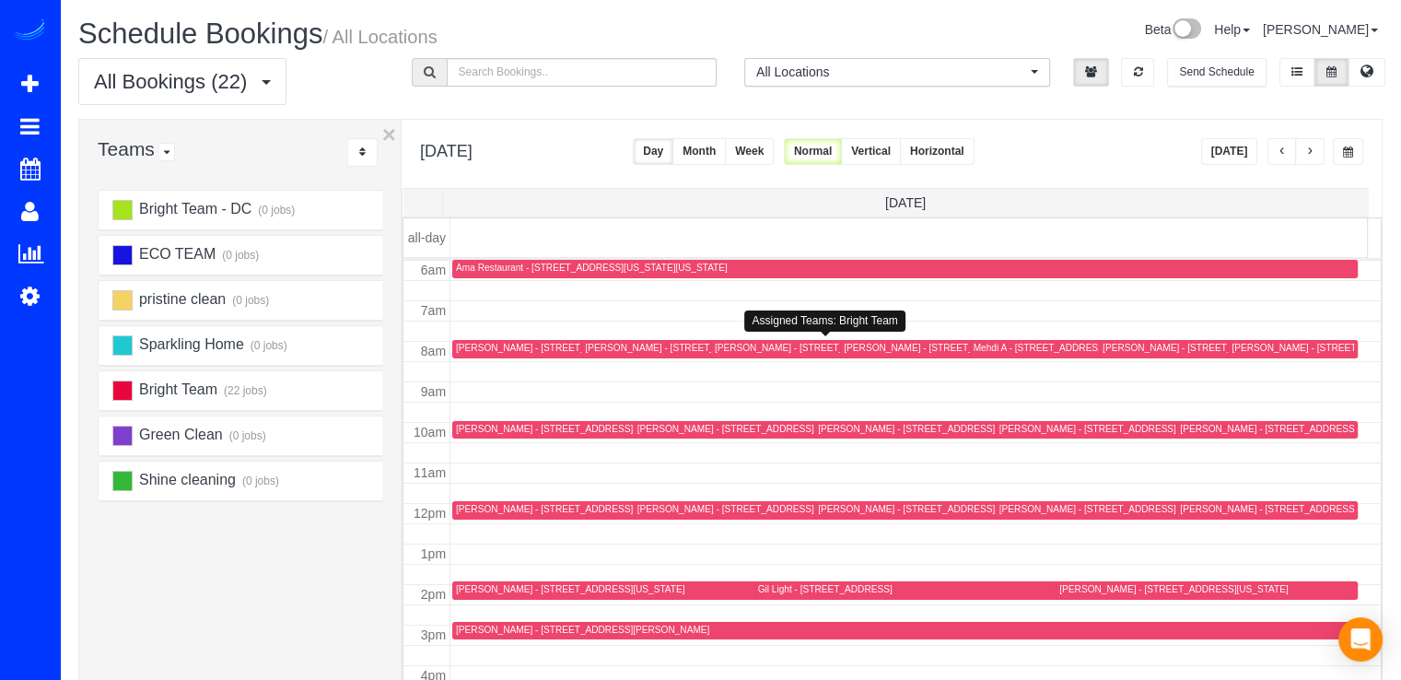
click at [741, 351] on div "Jeff Smith - 15812 Thistlebridge Dr, Rockville, MD 20853" at bounding box center [803, 348] width 177 height 12
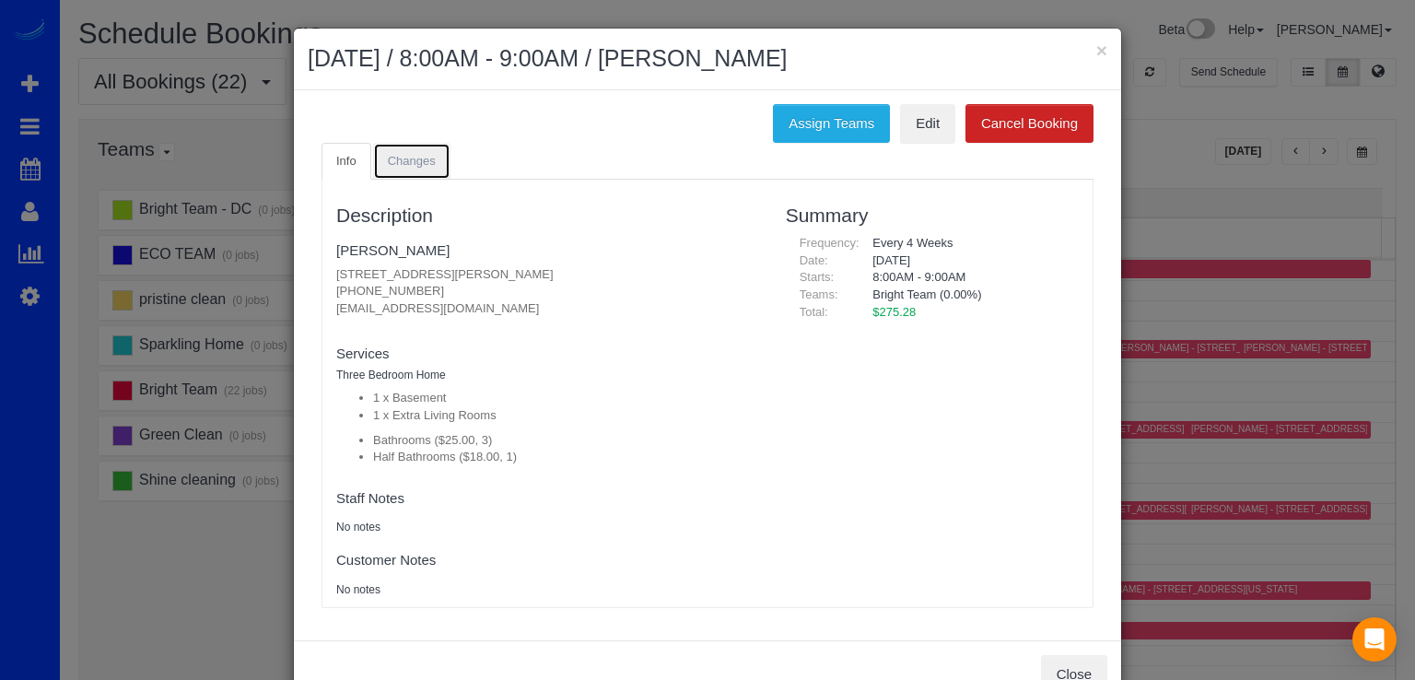
click at [409, 172] on link "Changes" at bounding box center [411, 162] width 77 height 38
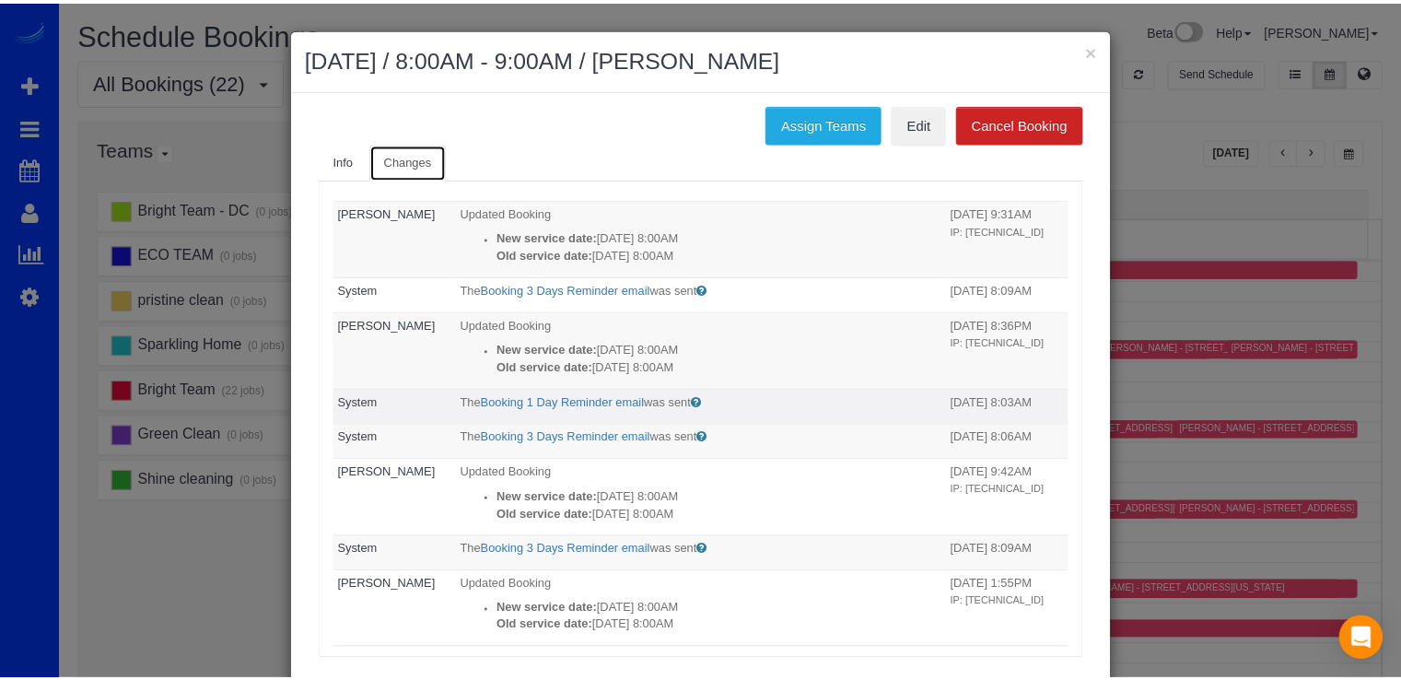
scroll to position [0, 0]
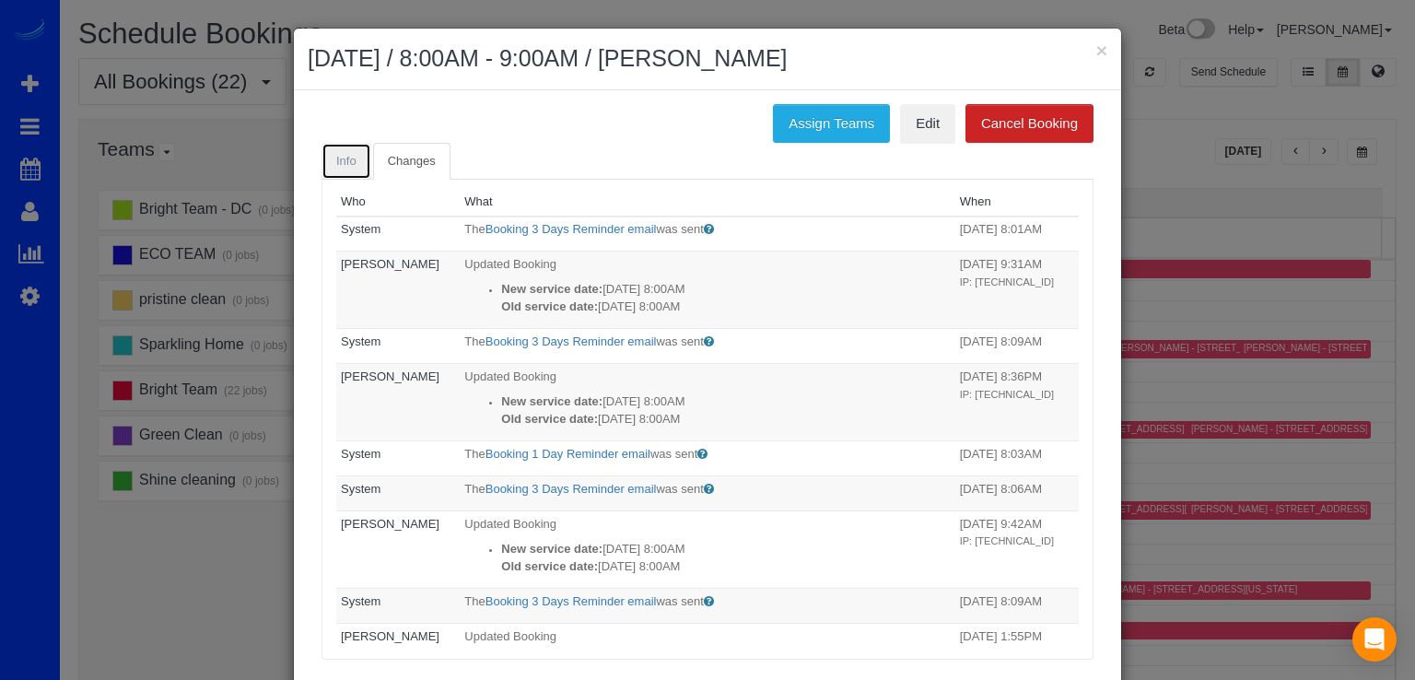
click at [350, 168] on link "Info" at bounding box center [347, 162] width 50 height 38
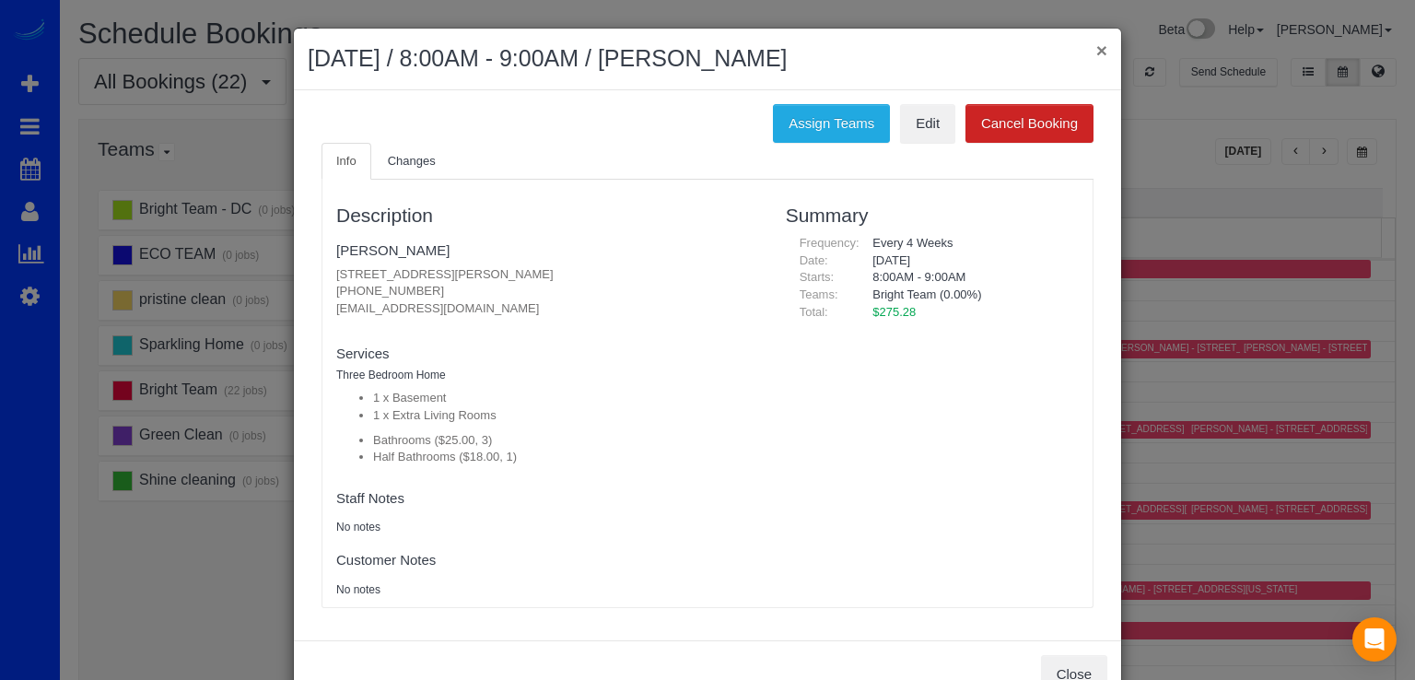
click at [1098, 53] on button "×" at bounding box center [1101, 50] width 11 height 19
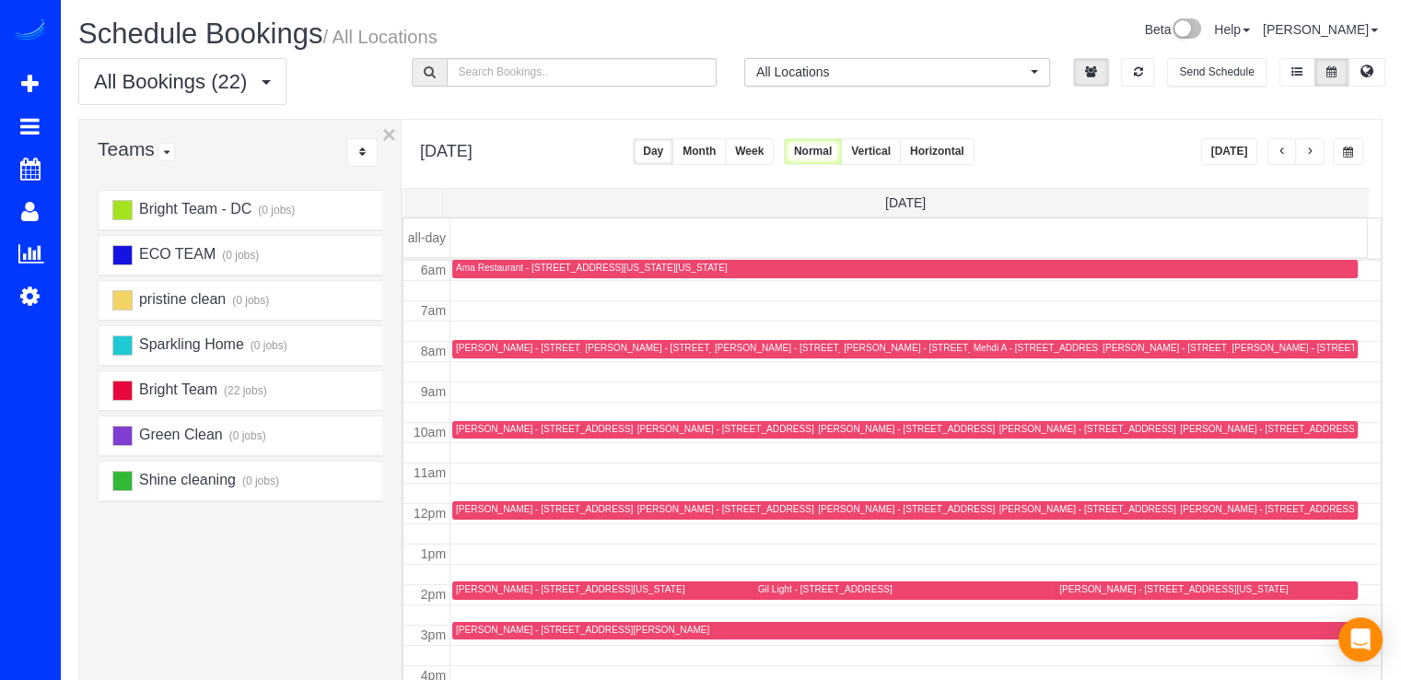
click at [1280, 145] on button "button" at bounding box center [1282, 151] width 29 height 27
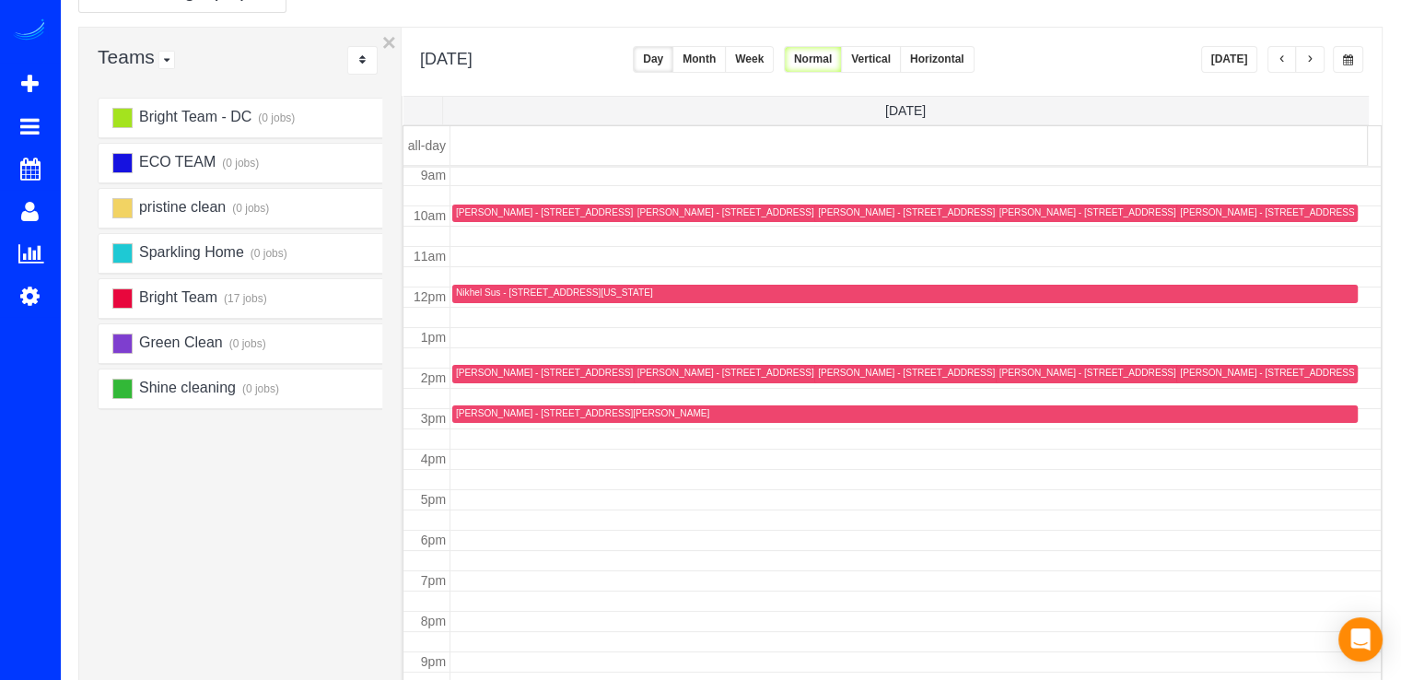
scroll to position [182, 0]
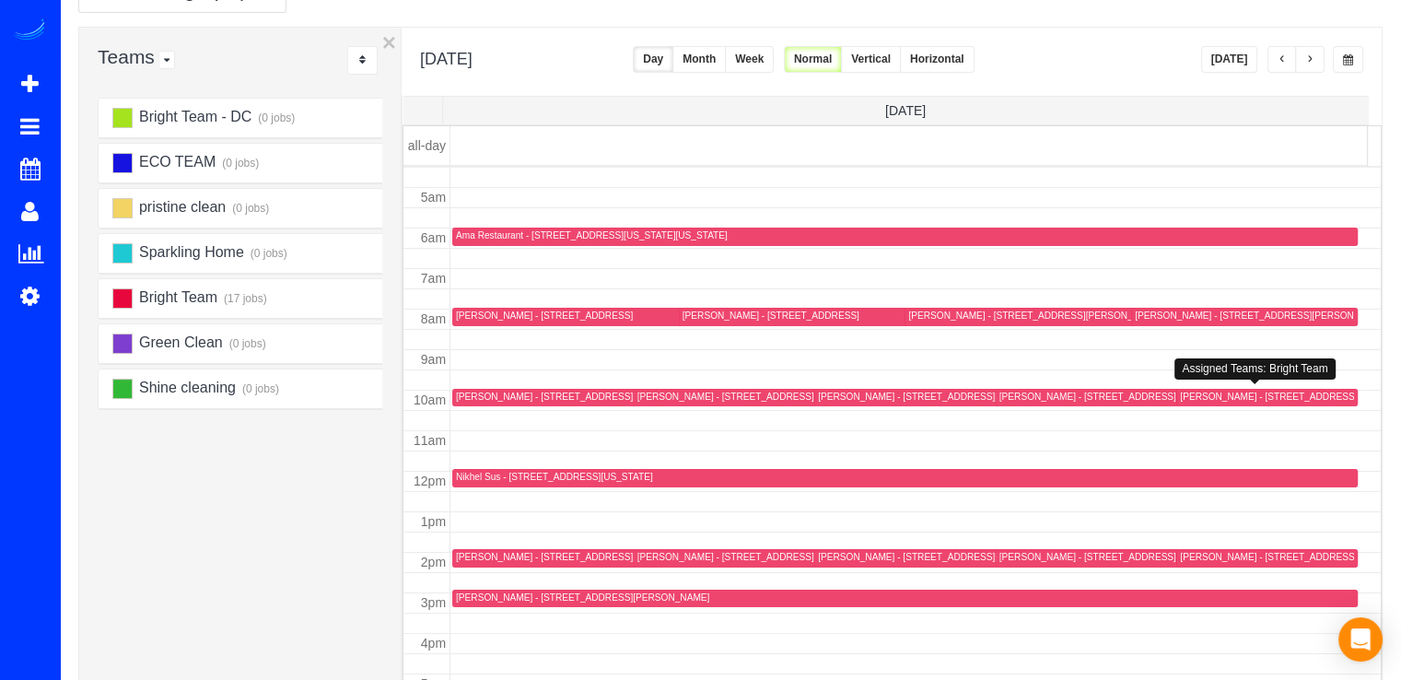
click at [1203, 394] on div "William Reilly - 15408 Quail Run Dr, Gaithersburg, MD 20878" at bounding box center [1268, 397] width 177 height 12
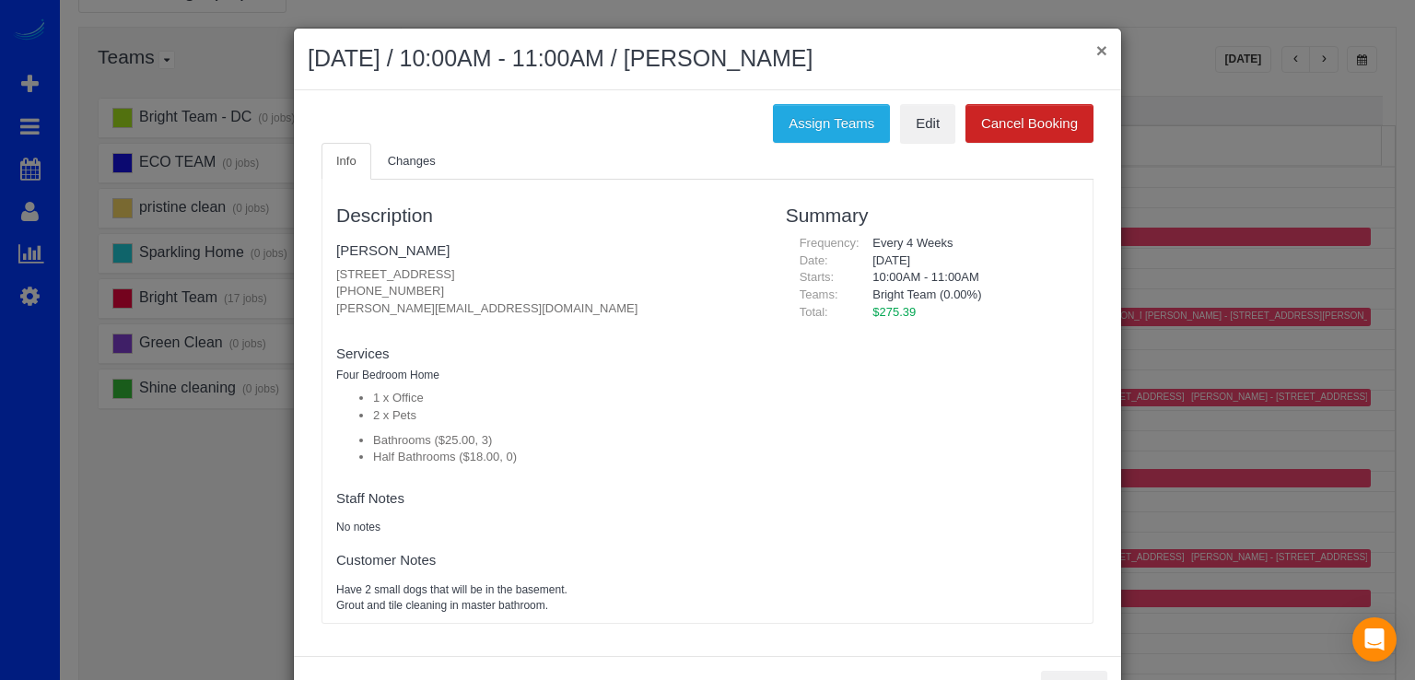
click at [1096, 46] on button "×" at bounding box center [1101, 50] width 11 height 19
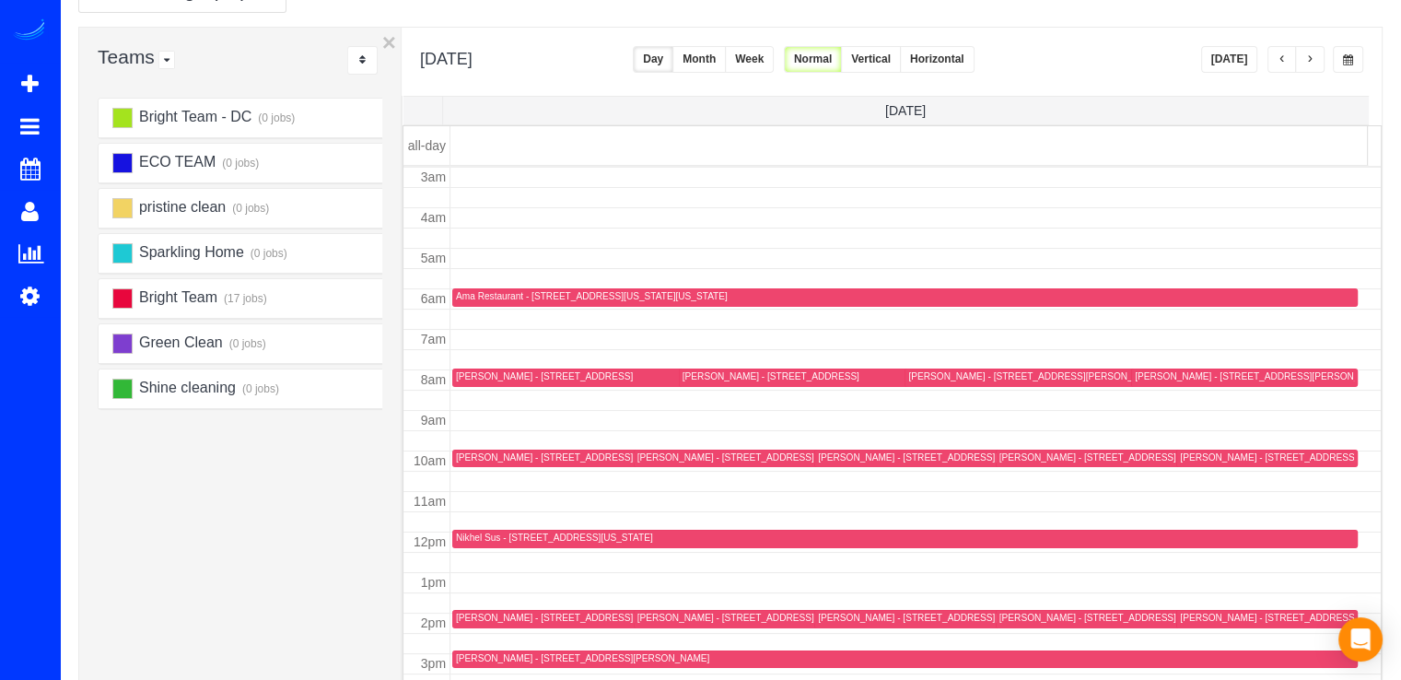
scroll to position [90, 0]
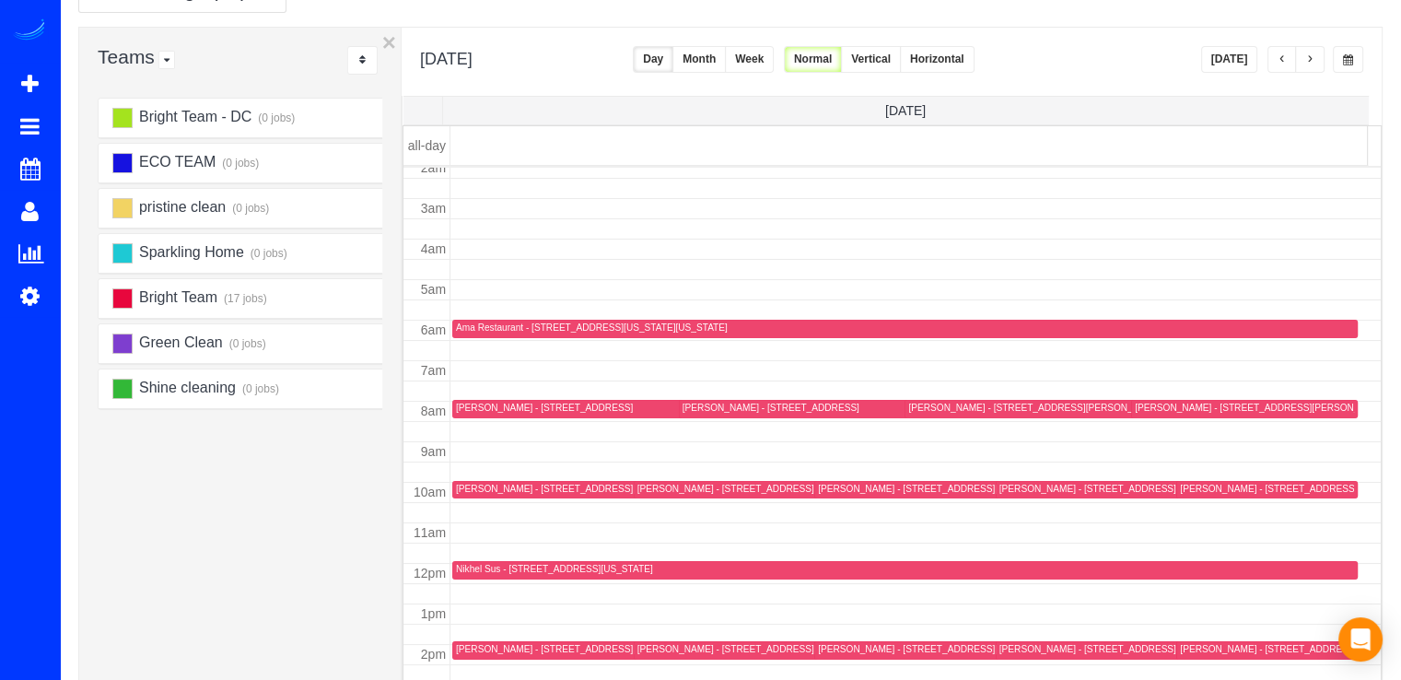
click at [1316, 48] on button "button" at bounding box center [1309, 59] width 29 height 27
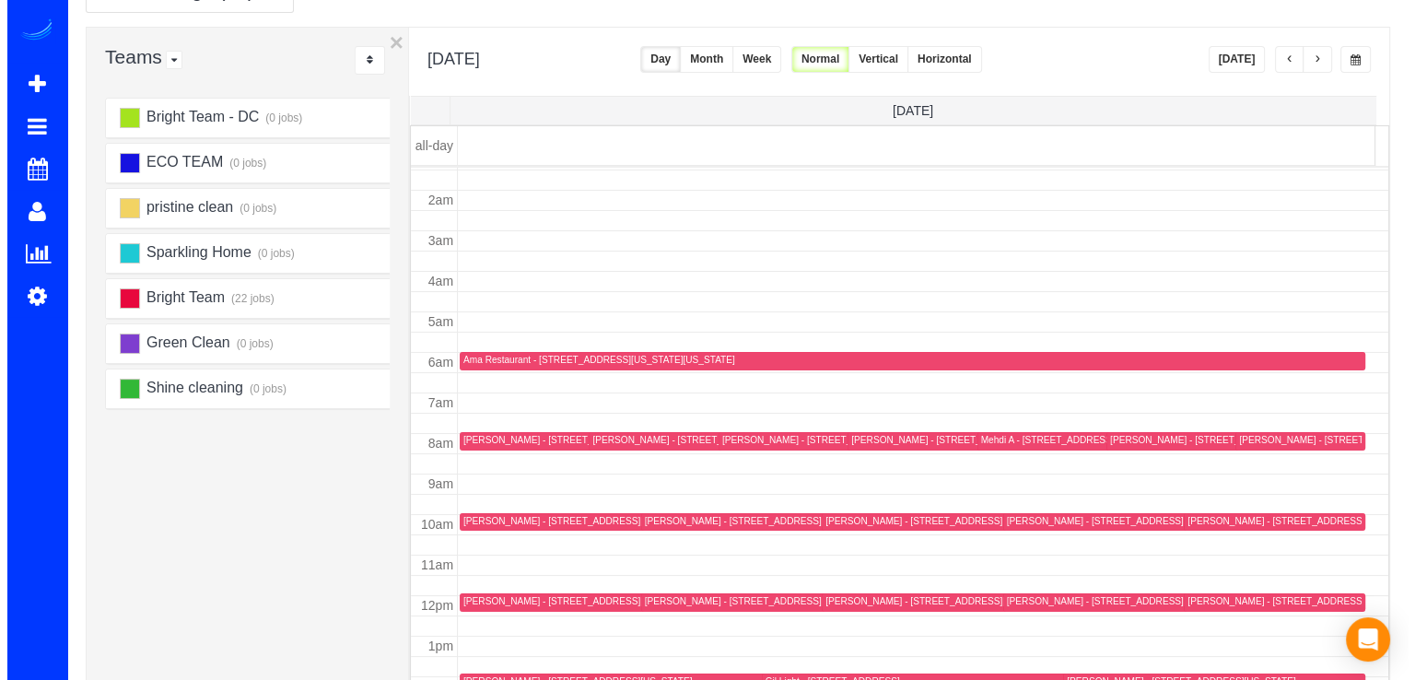
scroll to position [150, 0]
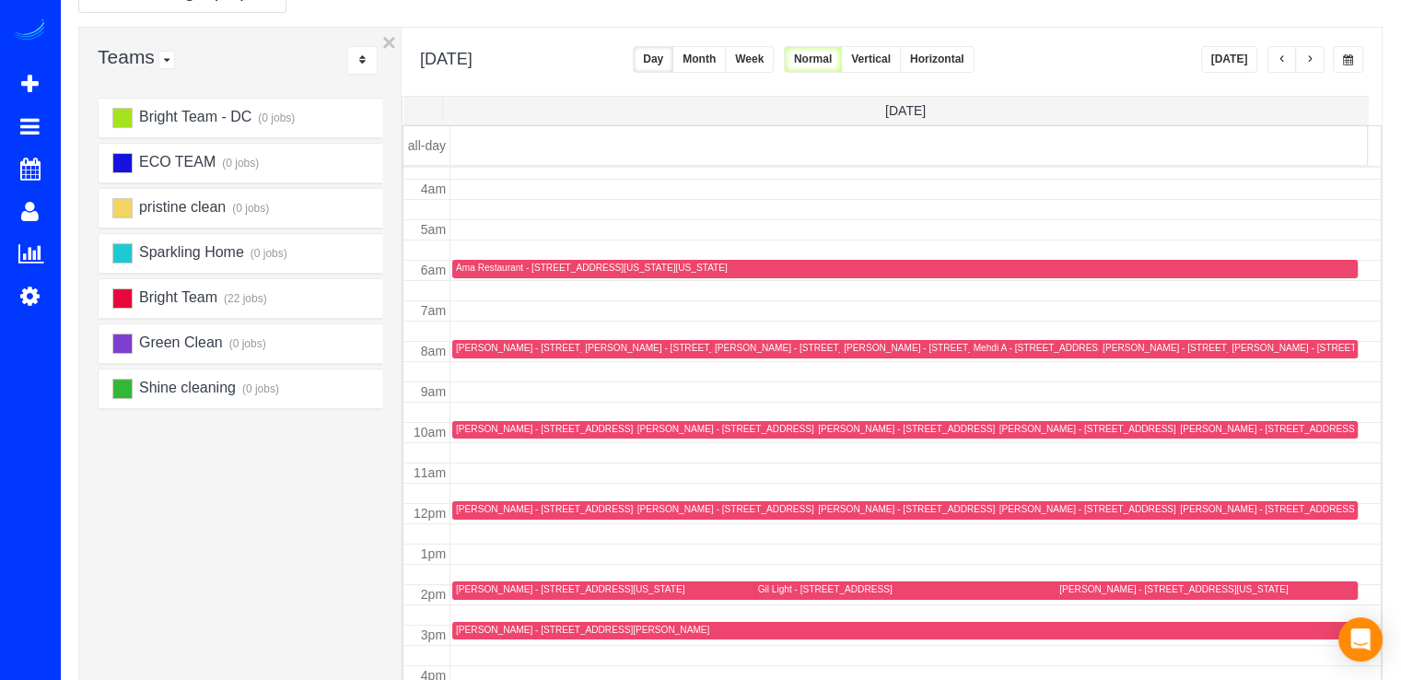
click at [725, 345] on div "Jeff Smith - 15812 Thistlebridge Dr, Rockville, MD 20853" at bounding box center [803, 348] width 177 height 12
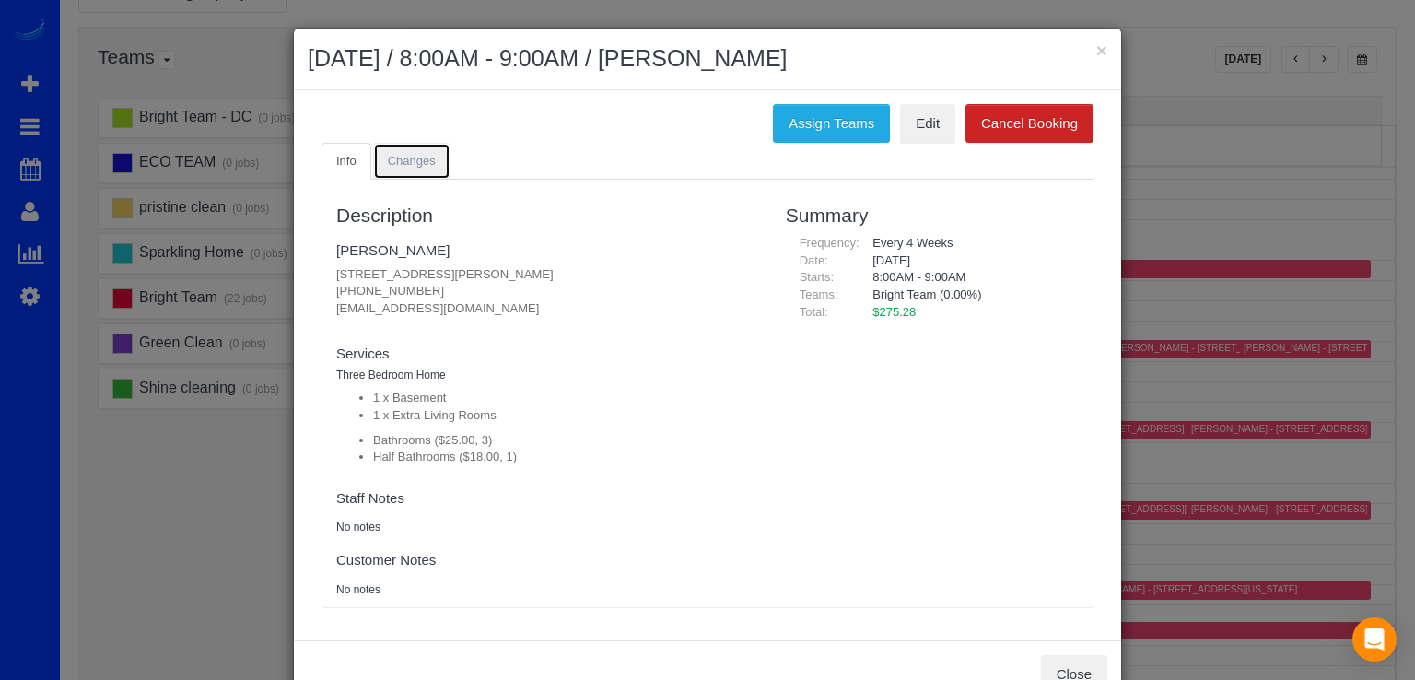
click at [393, 170] on link "Changes" at bounding box center [411, 162] width 77 height 38
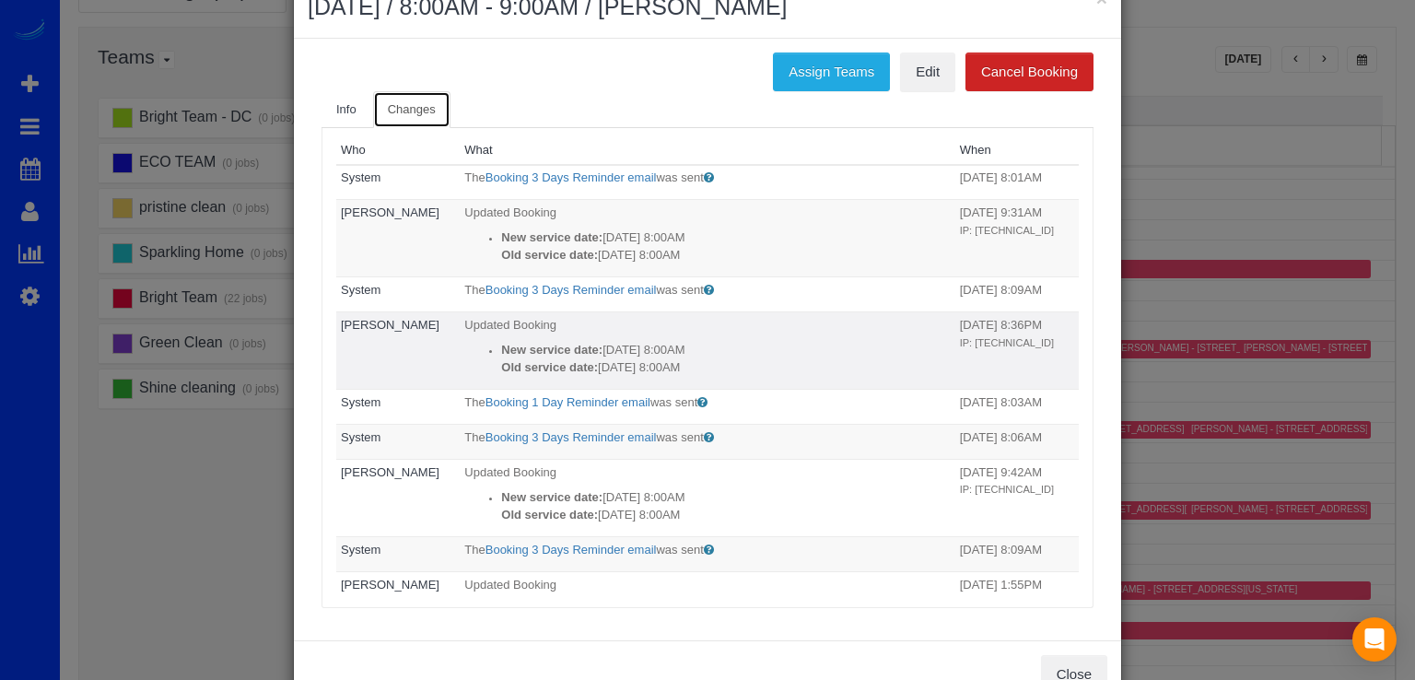
scroll to position [0, 0]
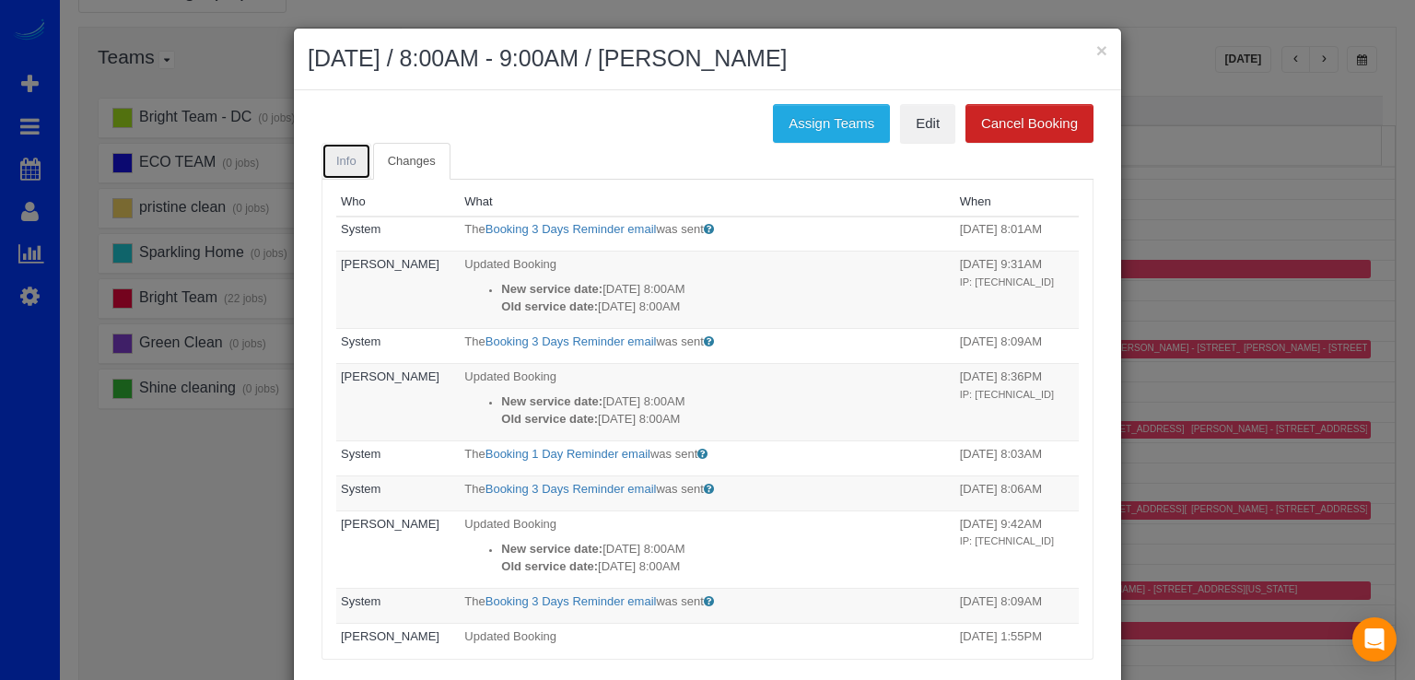
click at [337, 160] on span "Info" at bounding box center [346, 161] width 20 height 14
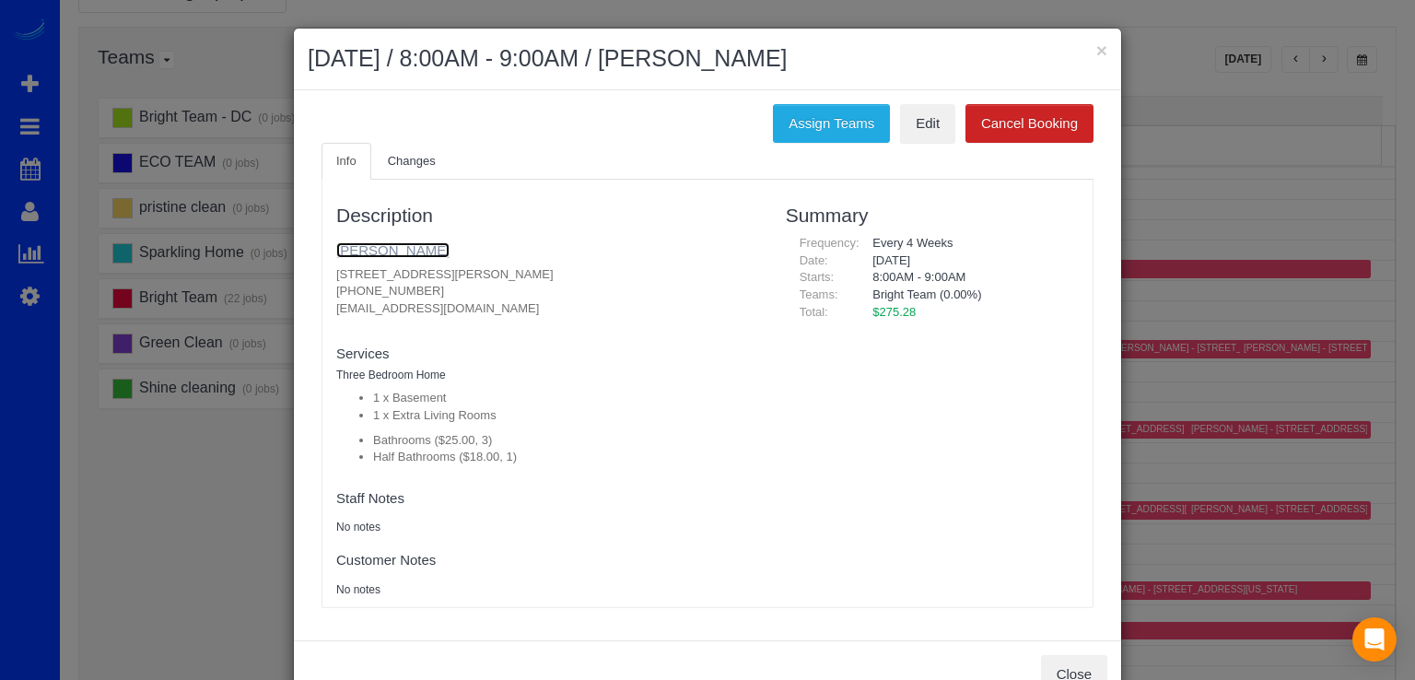
click at [365, 243] on link "Jeff Smith" at bounding box center [392, 250] width 113 height 16
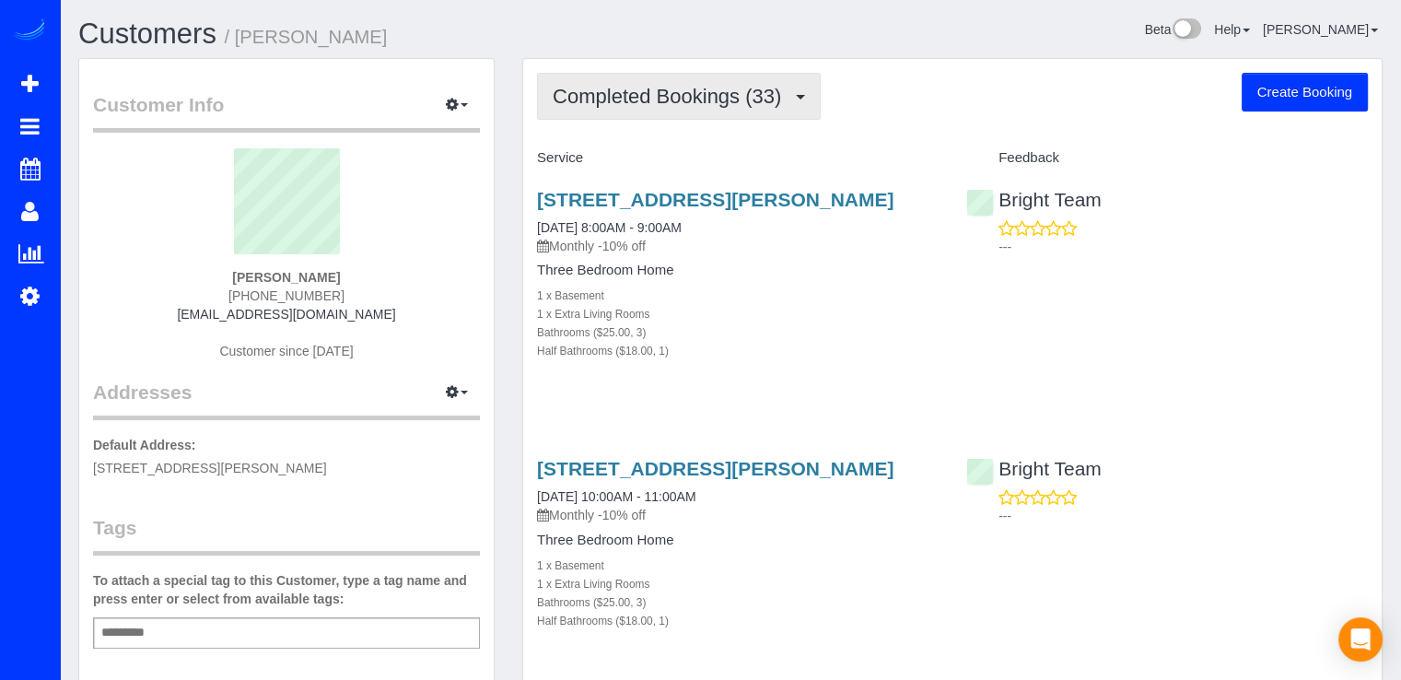
click at [748, 114] on button "Completed Bookings (33)" at bounding box center [679, 96] width 284 height 47
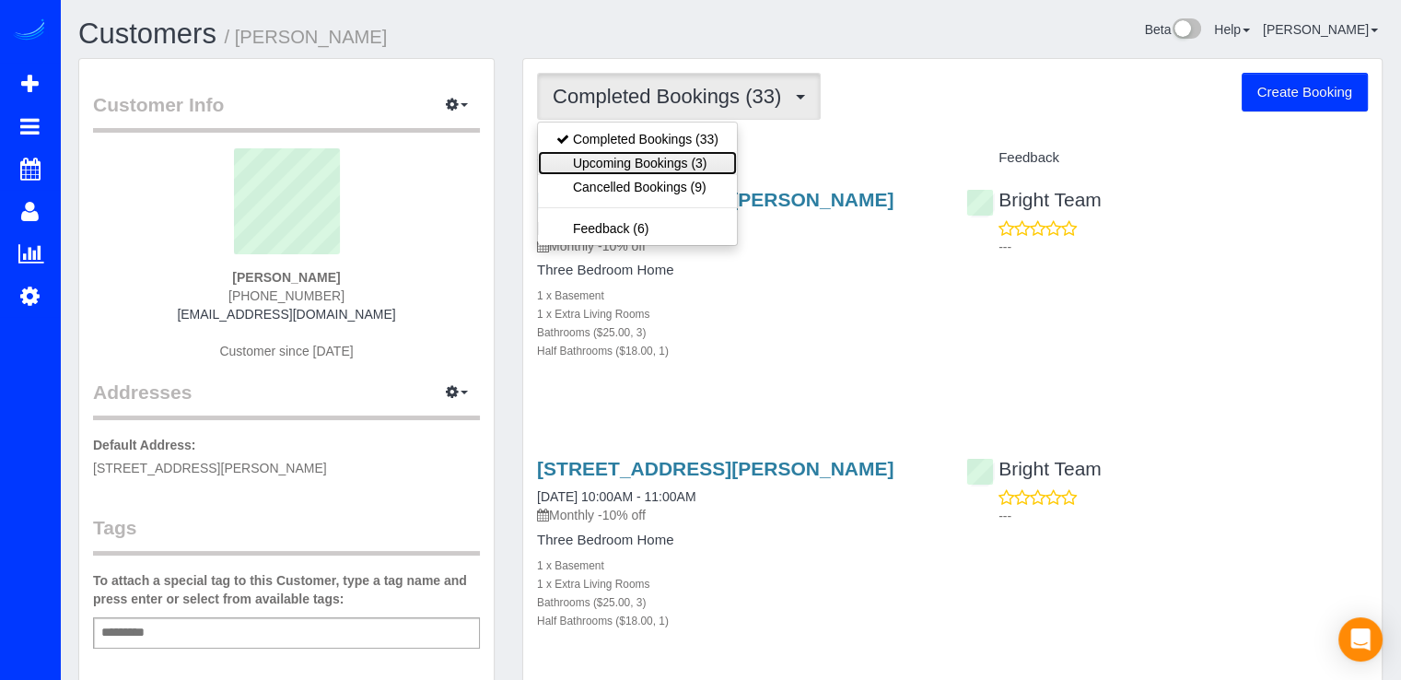
click at [715, 165] on link "Upcoming Bookings (3)" at bounding box center [637, 163] width 199 height 24
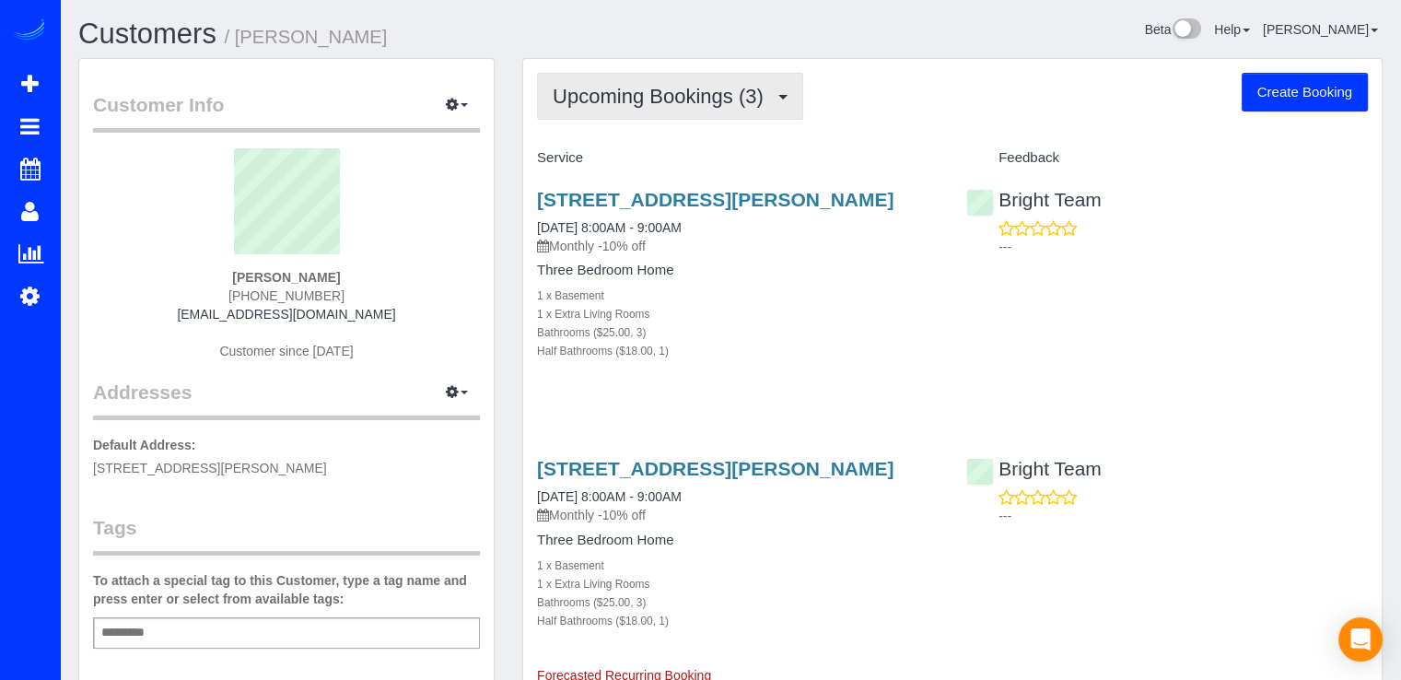
click at [755, 87] on span "Upcoming Bookings (3)" at bounding box center [663, 96] width 220 height 23
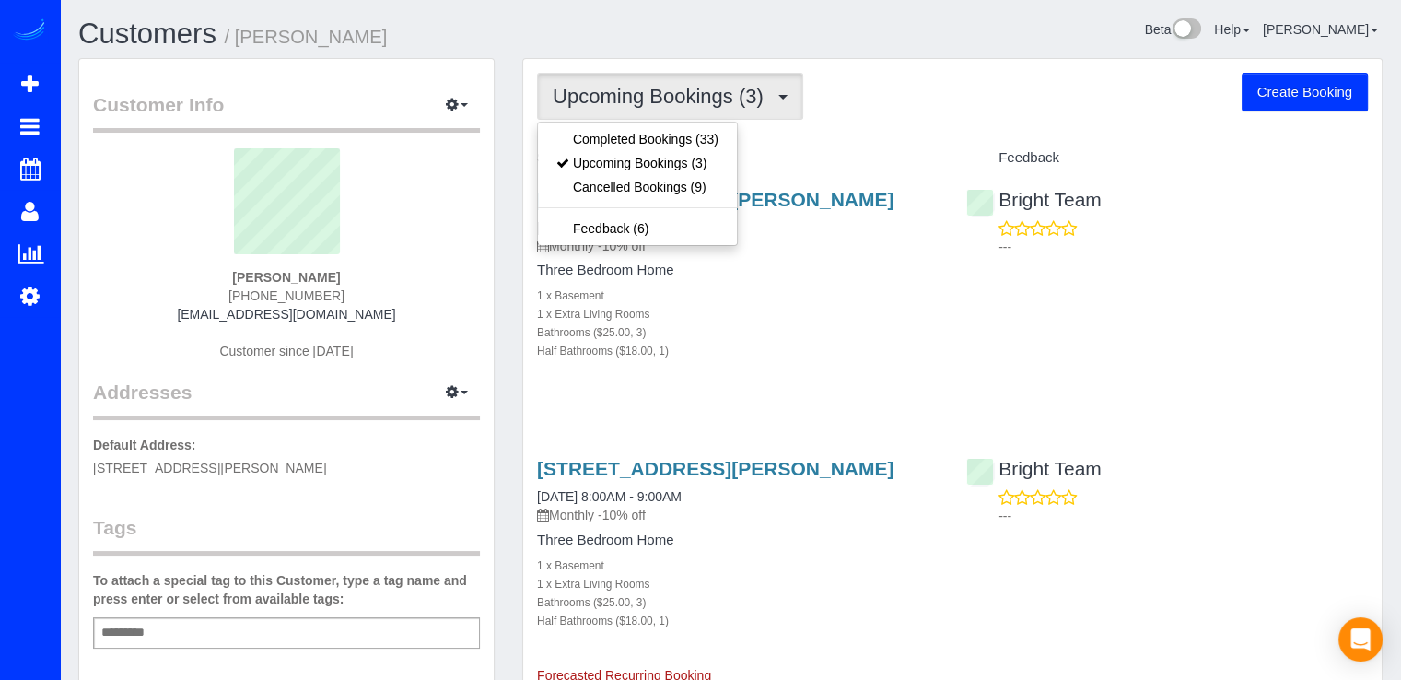
click at [833, 108] on div "Upcoming Bookings (3) Completed Bookings (33) Upcoming Bookings (3) Cancelled B…" at bounding box center [952, 96] width 831 height 47
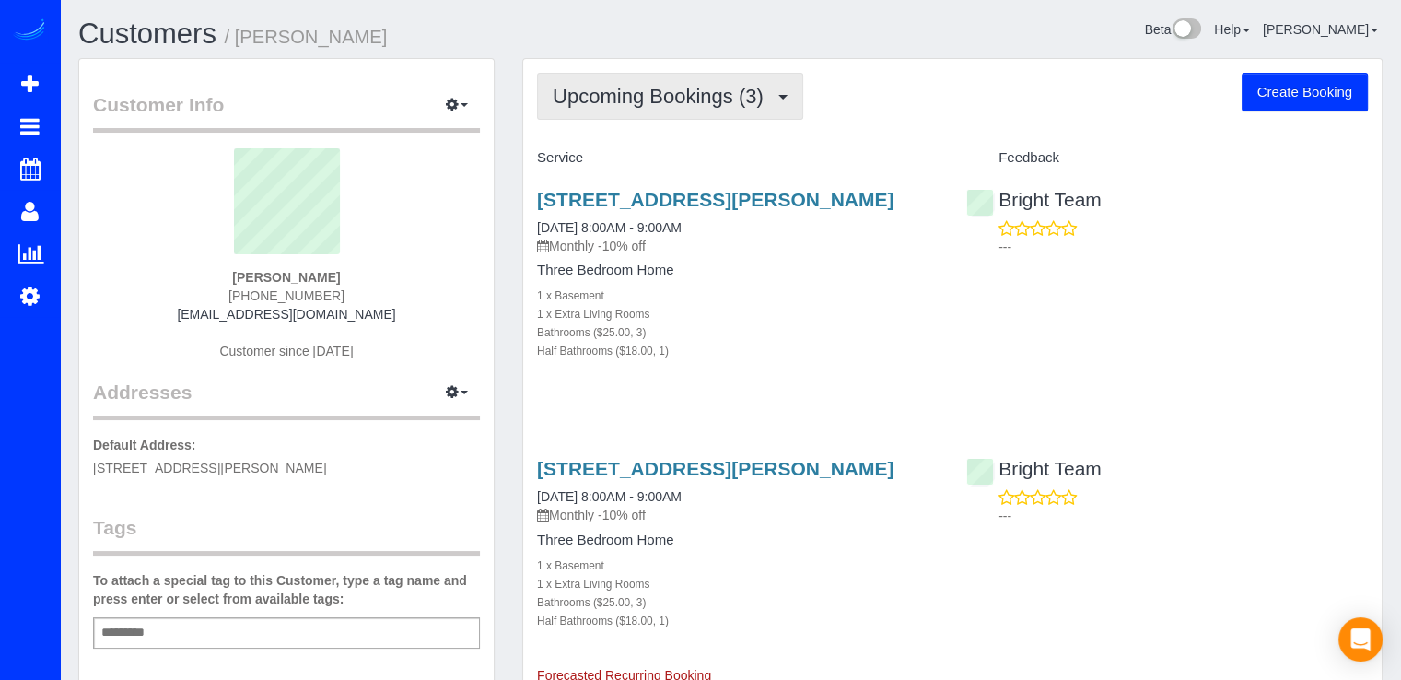
drag, startPoint x: 787, startPoint y: 98, endPoint x: 756, endPoint y: 99, distance: 30.5
click at [782, 98] on button "Upcoming Bookings (3)" at bounding box center [670, 96] width 266 height 47
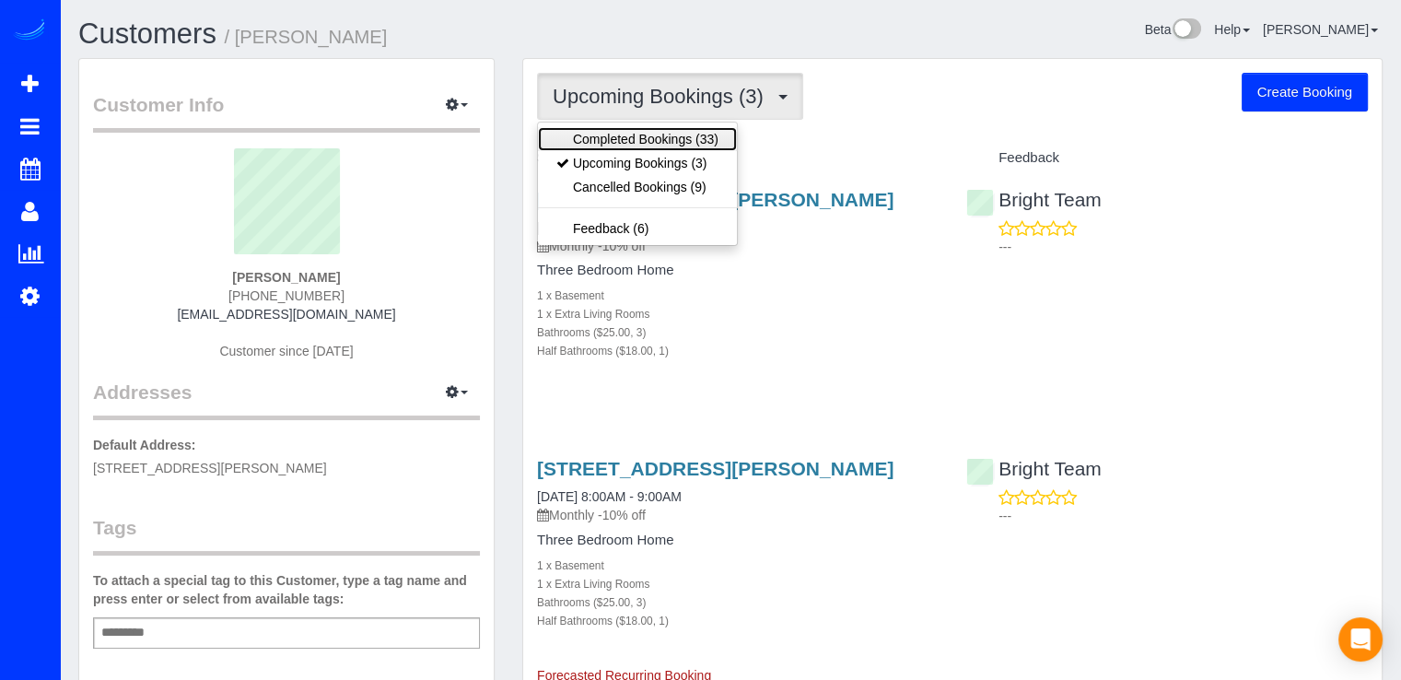
click at [704, 129] on link "Completed Bookings (33)" at bounding box center [637, 139] width 199 height 24
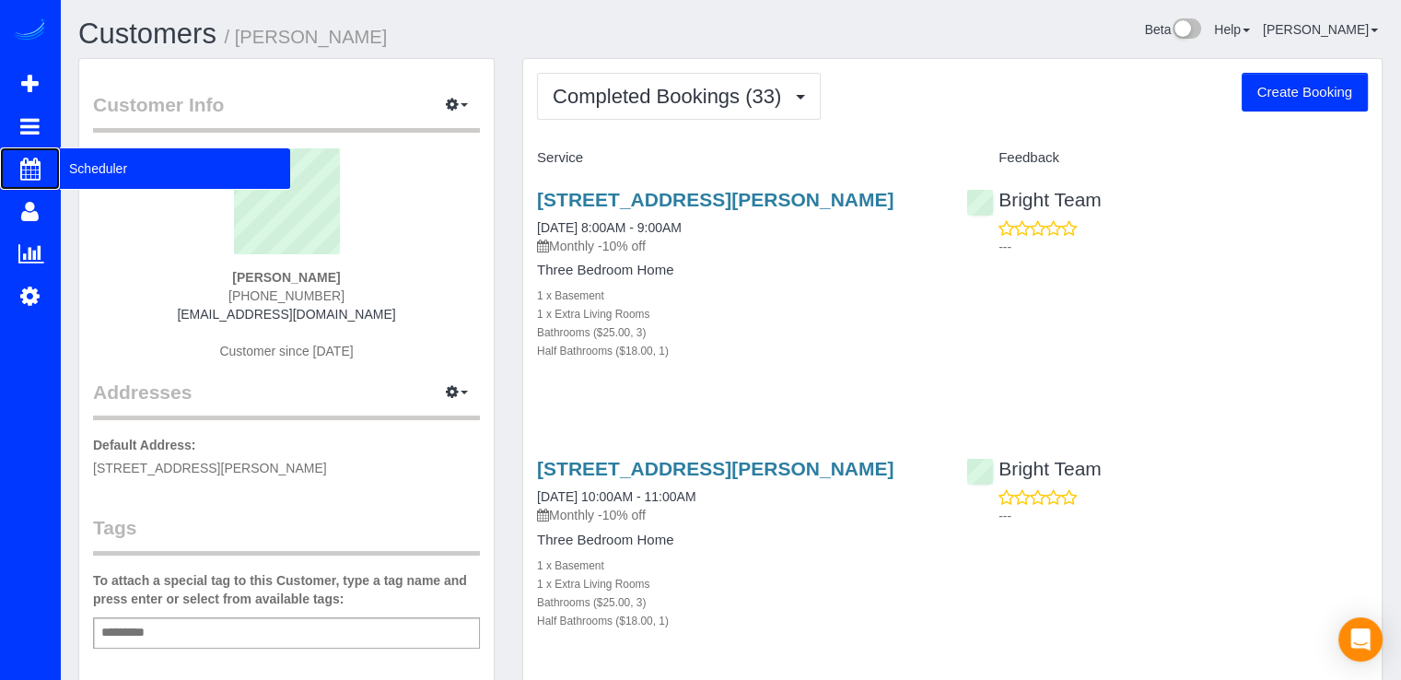
click at [92, 170] on span "Scheduler" at bounding box center [175, 168] width 230 height 42
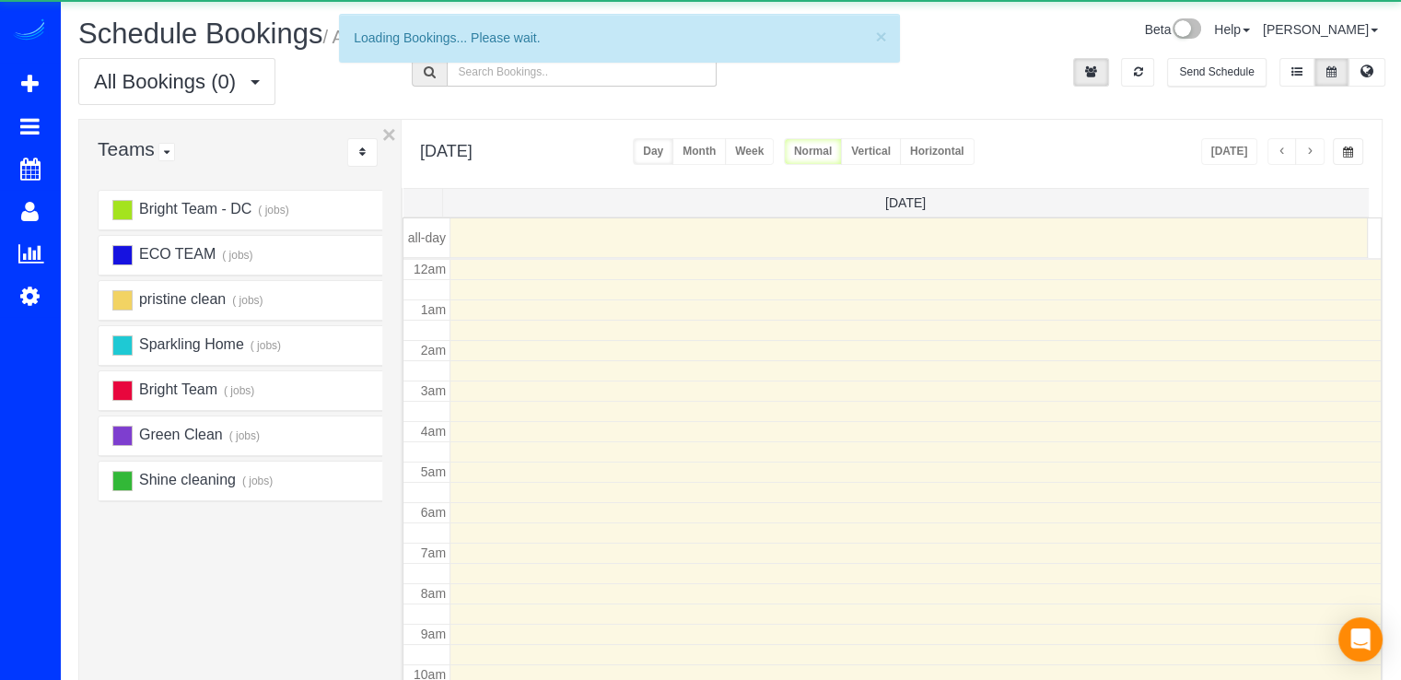
scroll to position [242, 0]
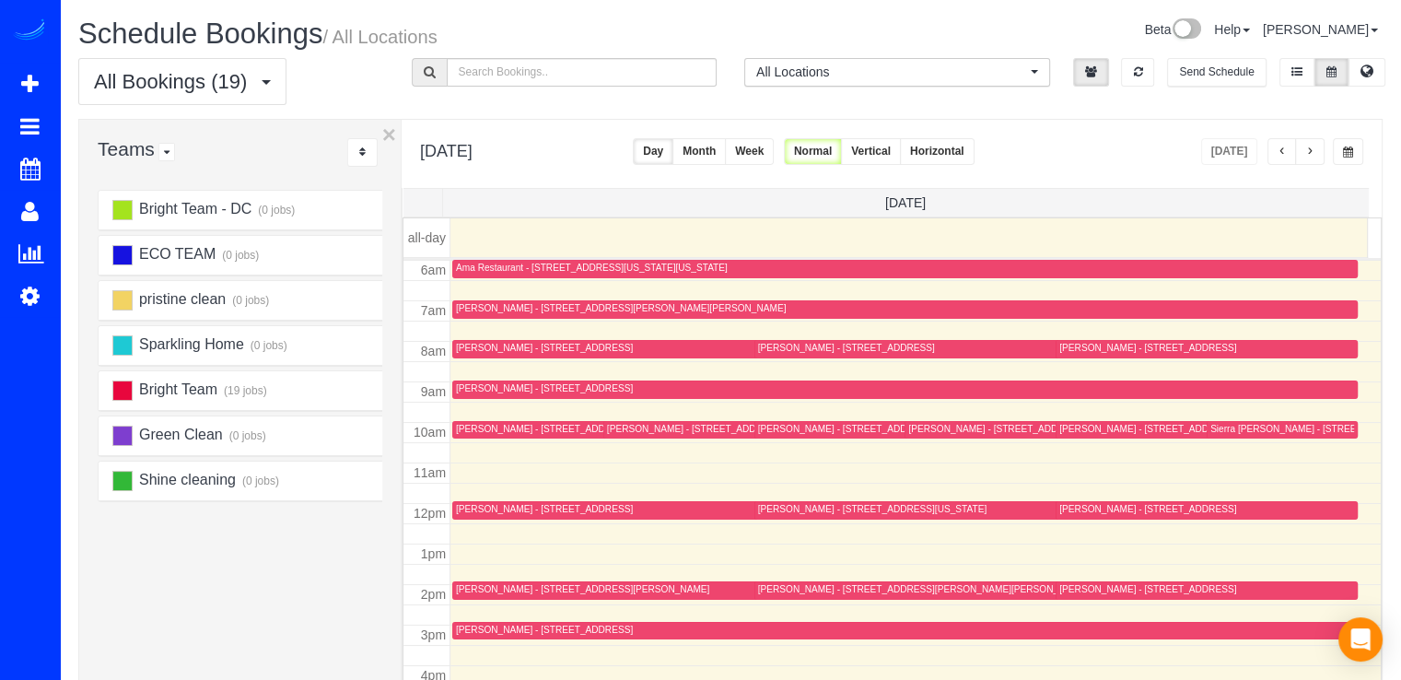
click at [1314, 156] on span "button" at bounding box center [1309, 151] width 9 height 11
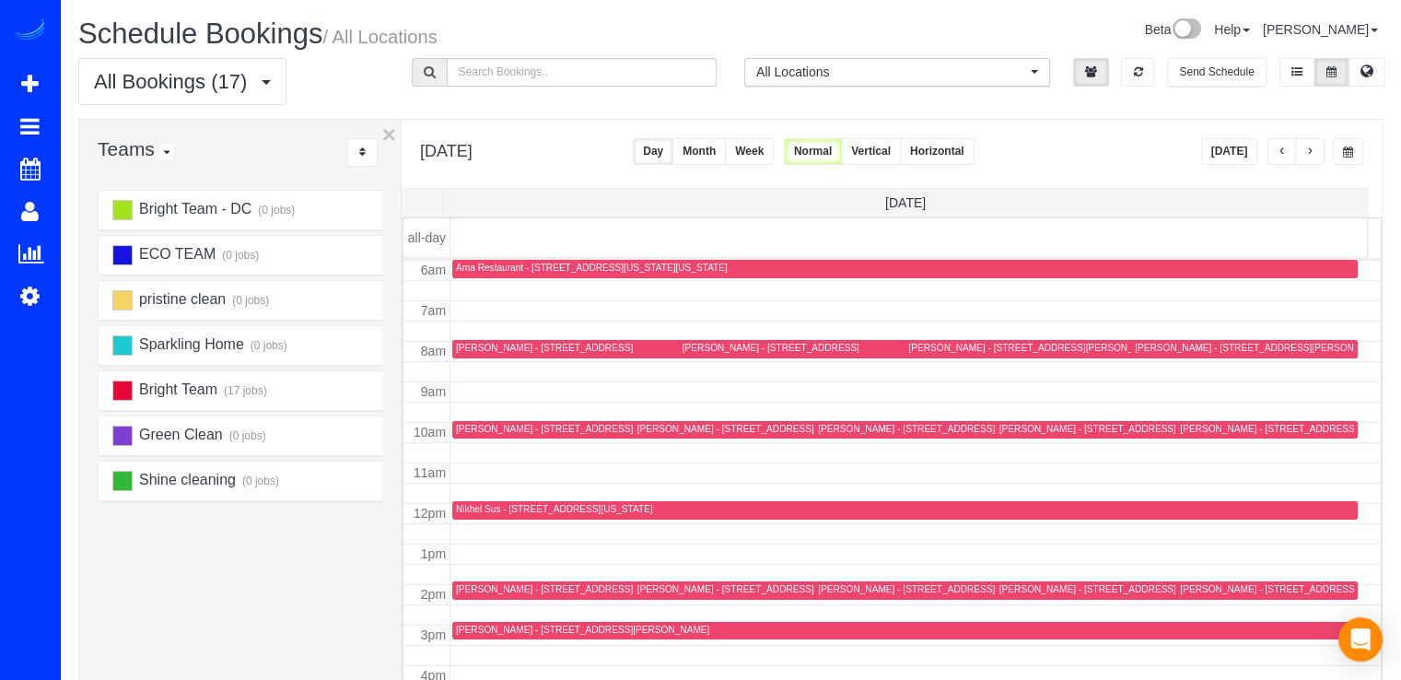
click at [1313, 155] on span "button" at bounding box center [1309, 151] width 9 height 11
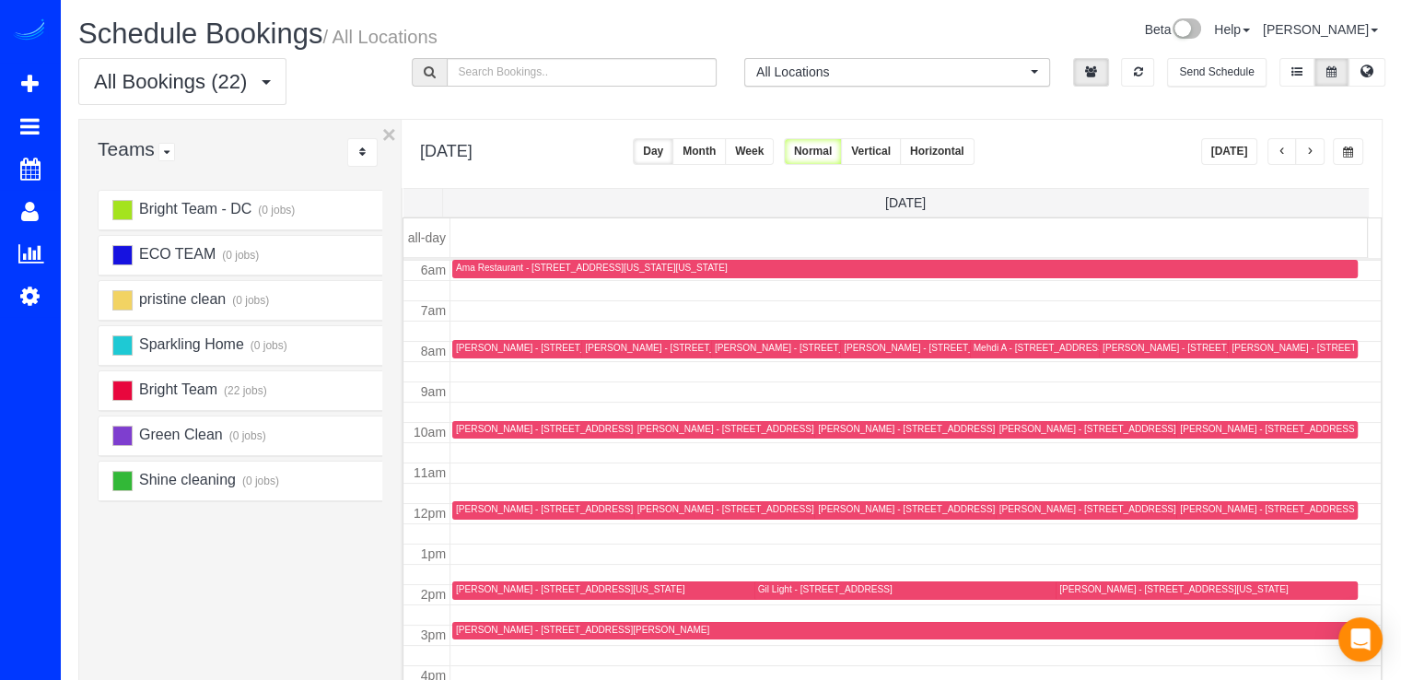
click at [732, 348] on div "Jeff Smith - 15812 Thistlebridge Dr, Rockville, MD 20853" at bounding box center [803, 348] width 177 height 12
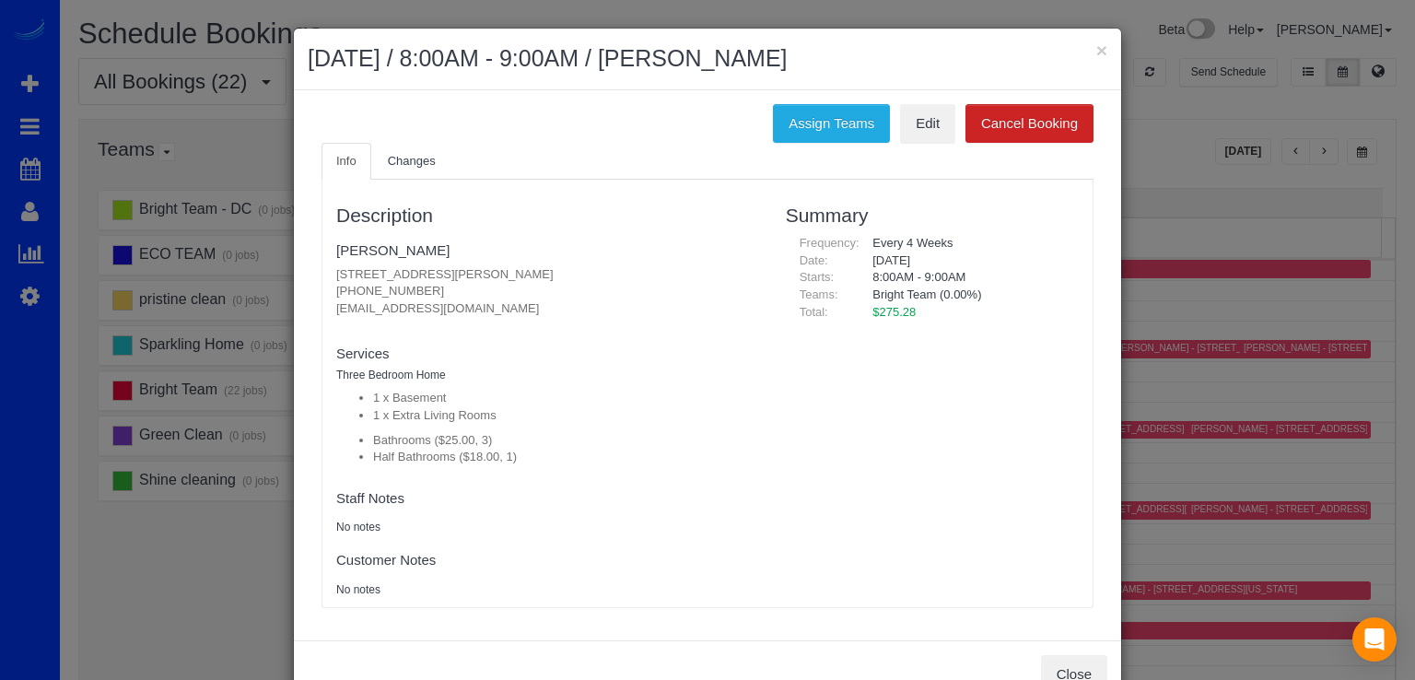
drag, startPoint x: 324, startPoint y: 310, endPoint x: 498, endPoint y: 326, distance: 174.8
click at [516, 316] on div "Description Jeff Smith 15812 Thistlebridge Dr, Rockville, MD 20853 (240) 447-70…" at bounding box center [547, 393] width 450 height 409
copy fieldset "jbrightfin@gmail.com new customer"
click at [1098, 53] on button "×" at bounding box center [1101, 50] width 11 height 19
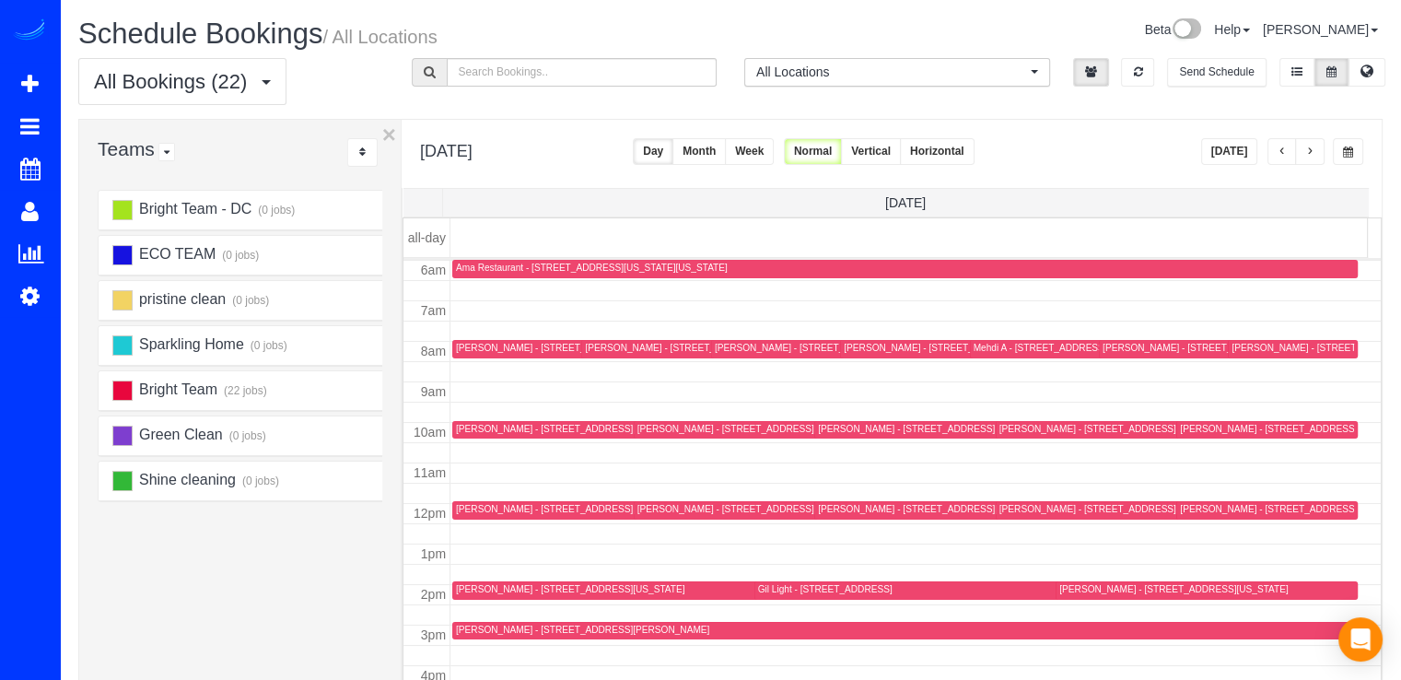
click at [715, 347] on div "Jeff Smith - 15812 Thistlebridge Dr, Rockville, MD 20853" at bounding box center [803, 348] width 177 height 12
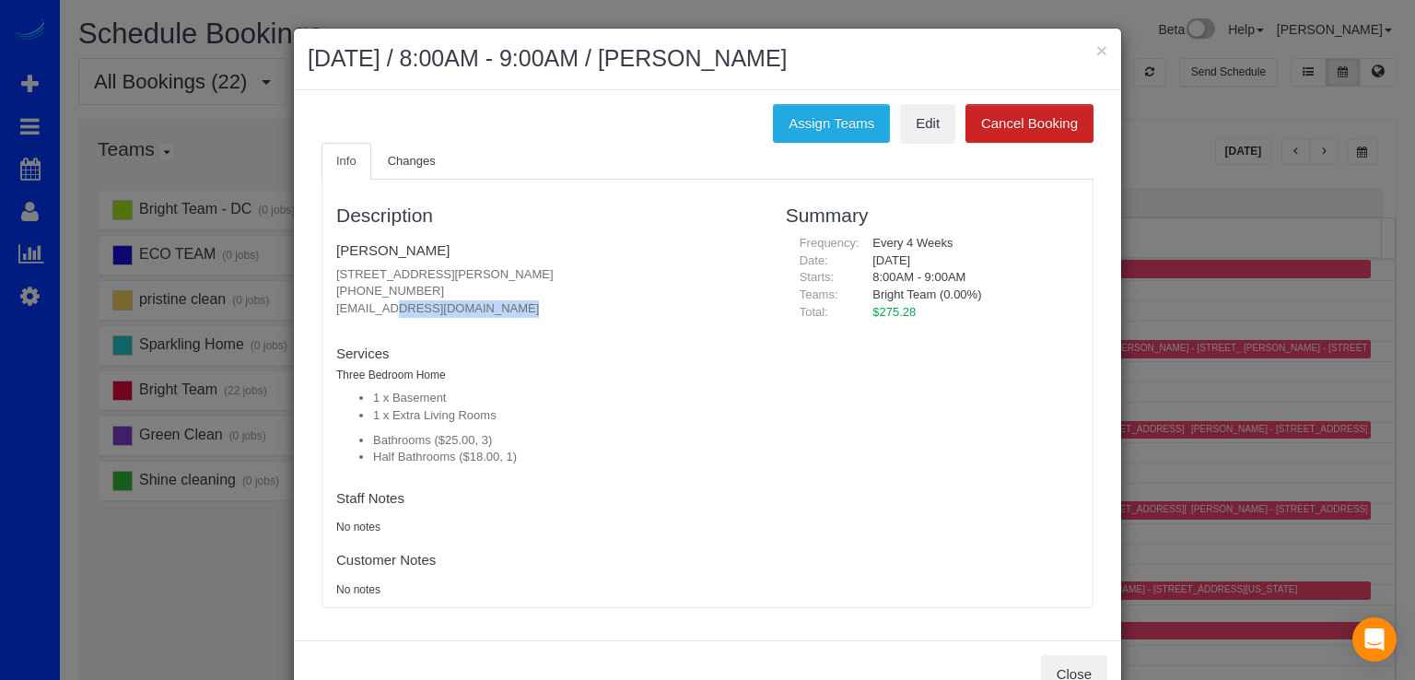
drag, startPoint x: 317, startPoint y: 315, endPoint x: 509, endPoint y: 322, distance: 192.6
click at [509, 322] on div "Description Jeff Smith 15812 Thistlebridge Dr, Rockville, MD 20853 (240) 447-70…" at bounding box center [547, 393] width 450 height 409
copy fieldset "jbrightfin@gmail.com new customer"
click at [1097, 59] on button "×" at bounding box center [1101, 50] width 11 height 19
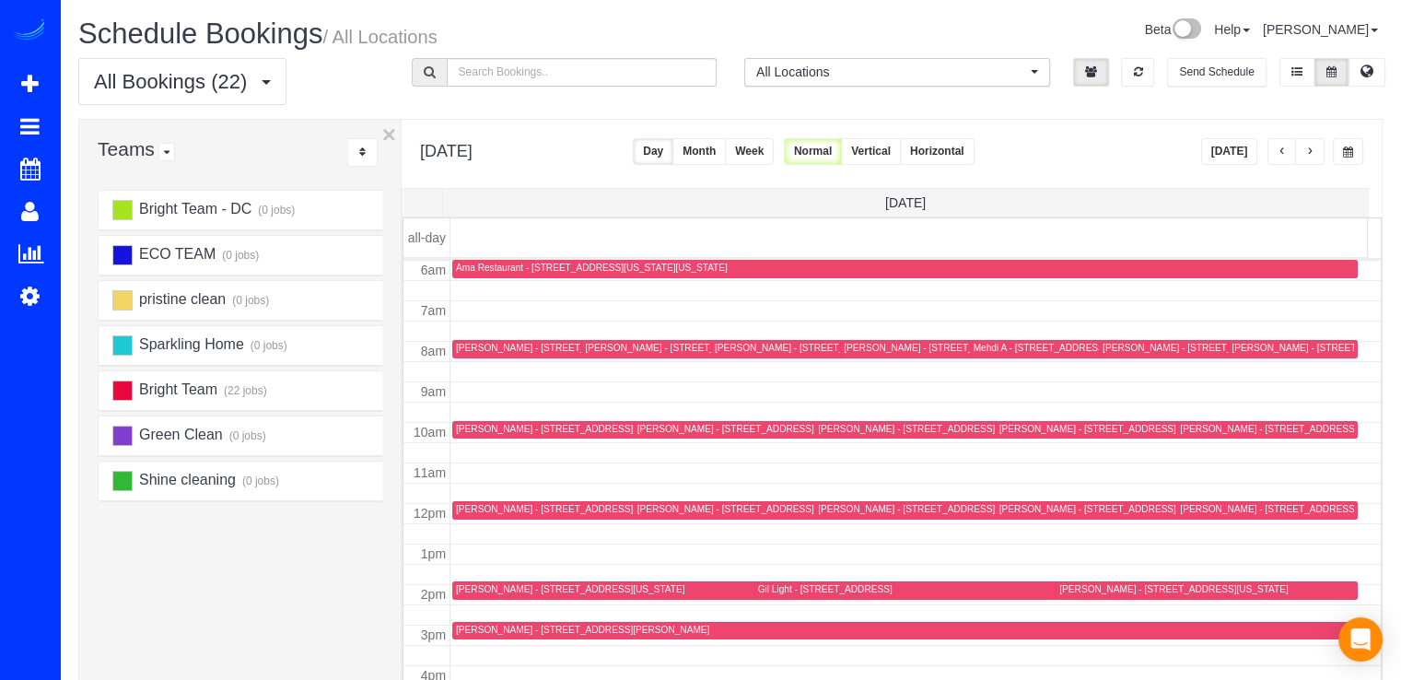
click at [460, 632] on div "Ben Wright - 8028 Lilly Stone Dr, Bethesda, MD 20817" at bounding box center [582, 630] width 253 height 12
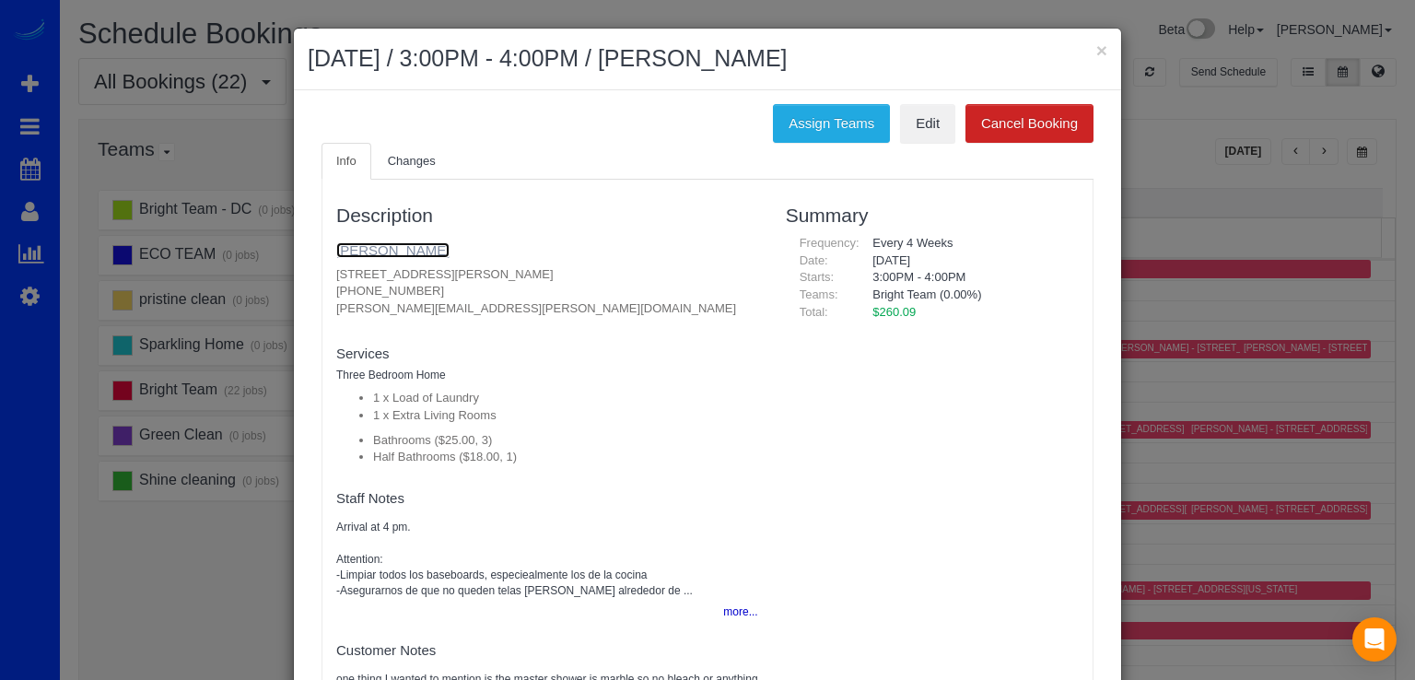
click at [384, 242] on link "[PERSON_NAME]" at bounding box center [392, 250] width 113 height 16
click at [1090, 52] on div "× September 05, 2025 / 3:00PM - 4:00PM / Ben Wright" at bounding box center [707, 60] width 827 height 62
click at [1096, 47] on button "×" at bounding box center [1101, 50] width 11 height 19
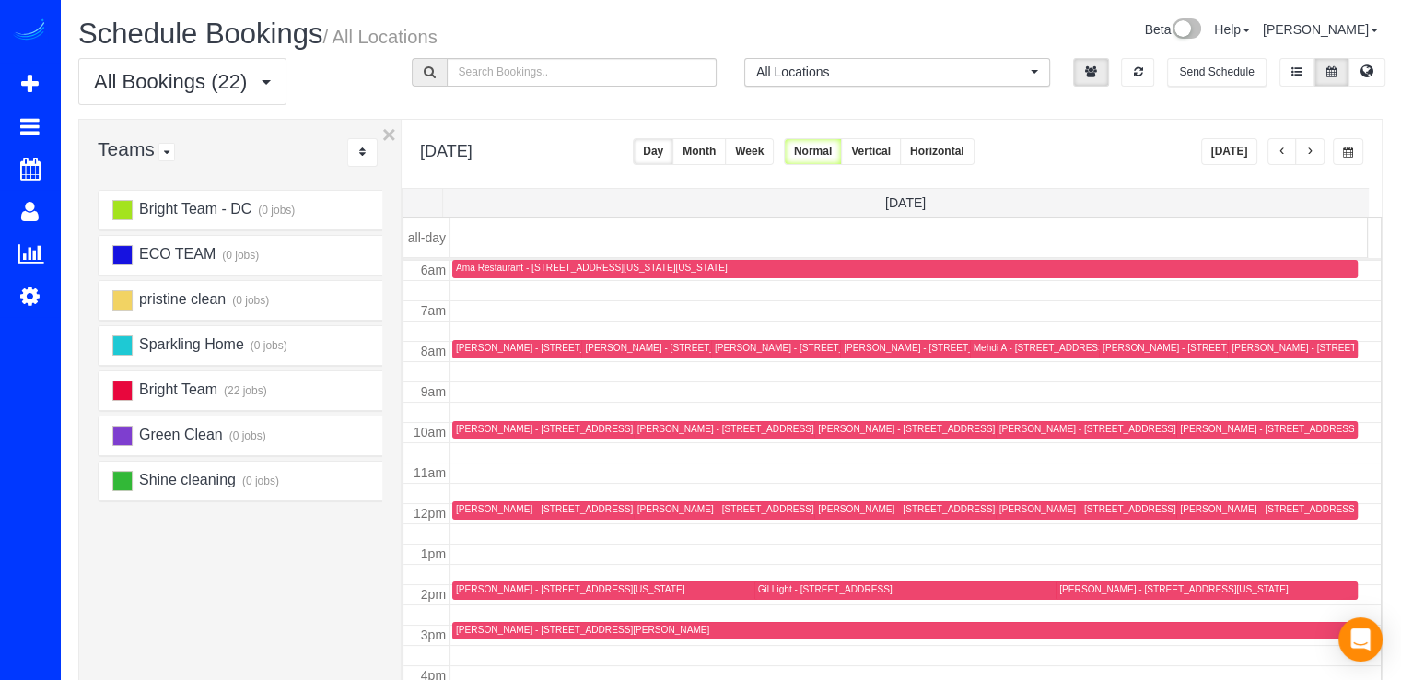
click at [1316, 159] on button "button" at bounding box center [1309, 151] width 29 height 27
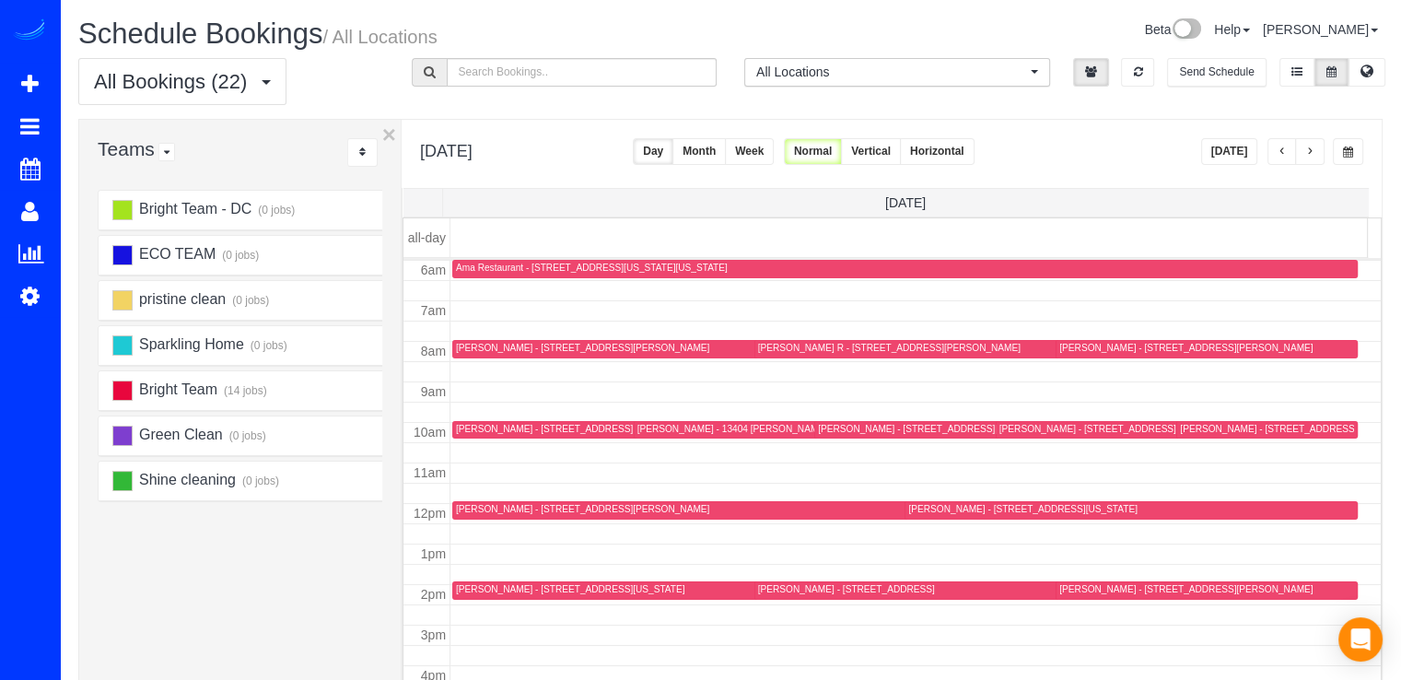
click at [1316, 160] on button "button" at bounding box center [1309, 151] width 29 height 27
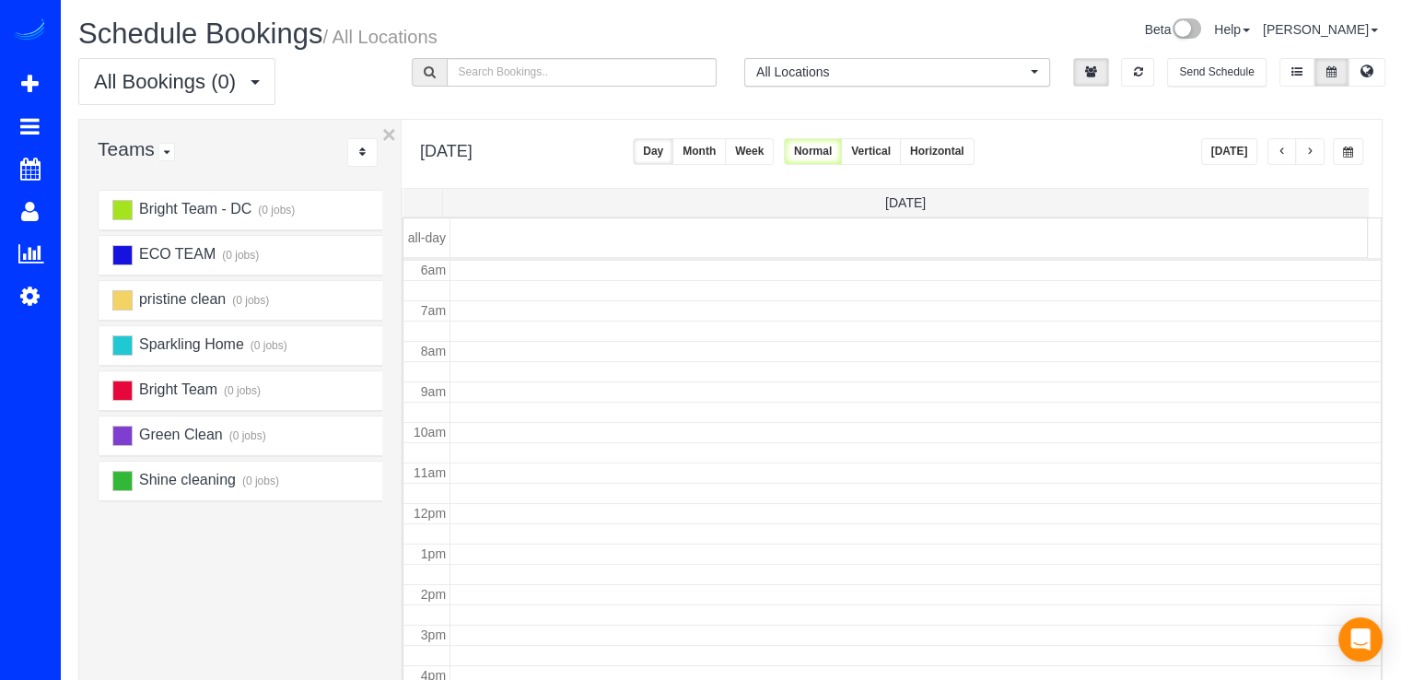
click at [1321, 150] on button "button" at bounding box center [1309, 151] width 29 height 27
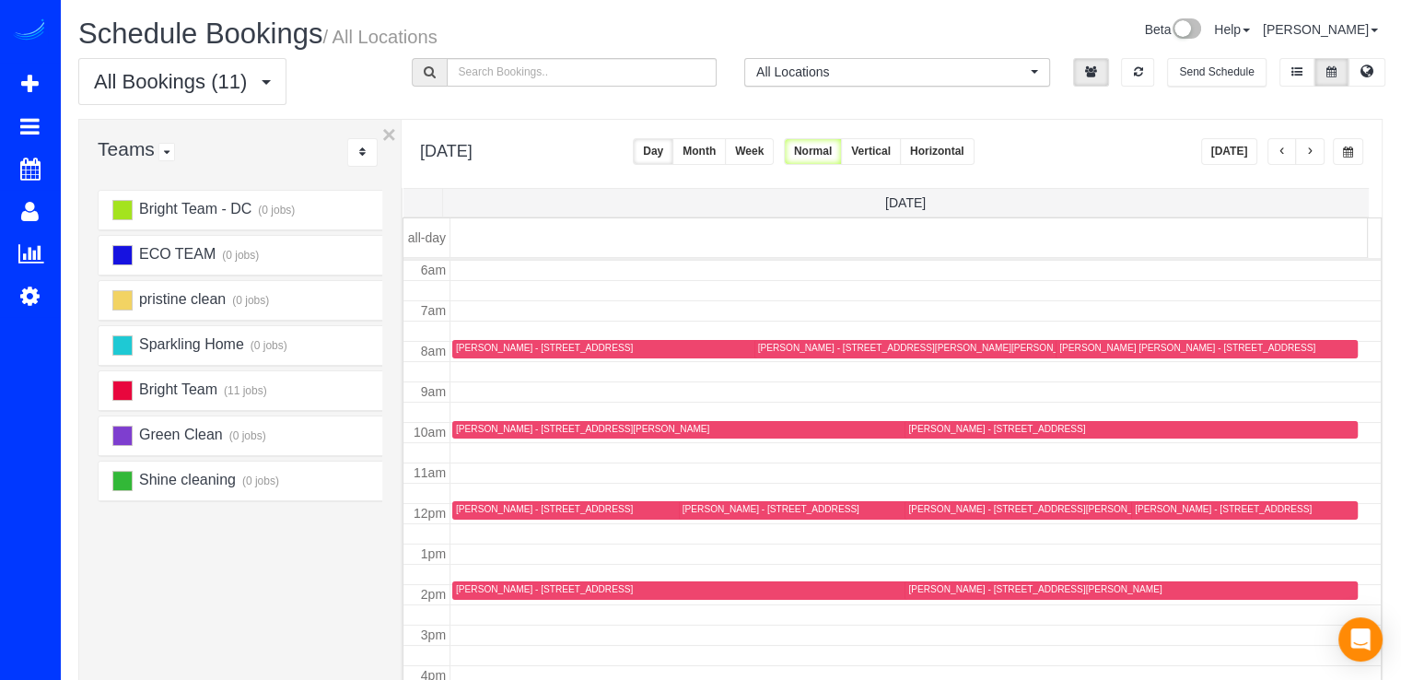
click at [1314, 148] on span "button" at bounding box center [1309, 151] width 9 height 11
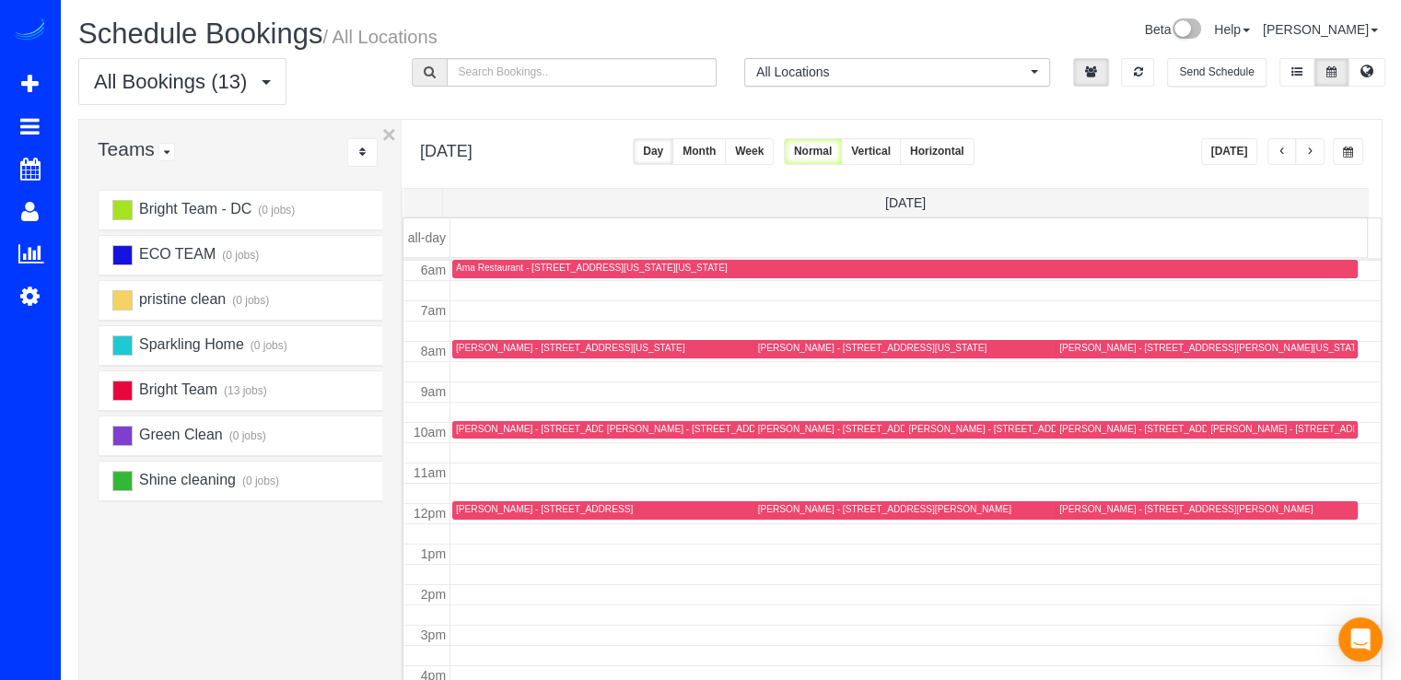
click at [1320, 156] on button "button" at bounding box center [1309, 151] width 29 height 27
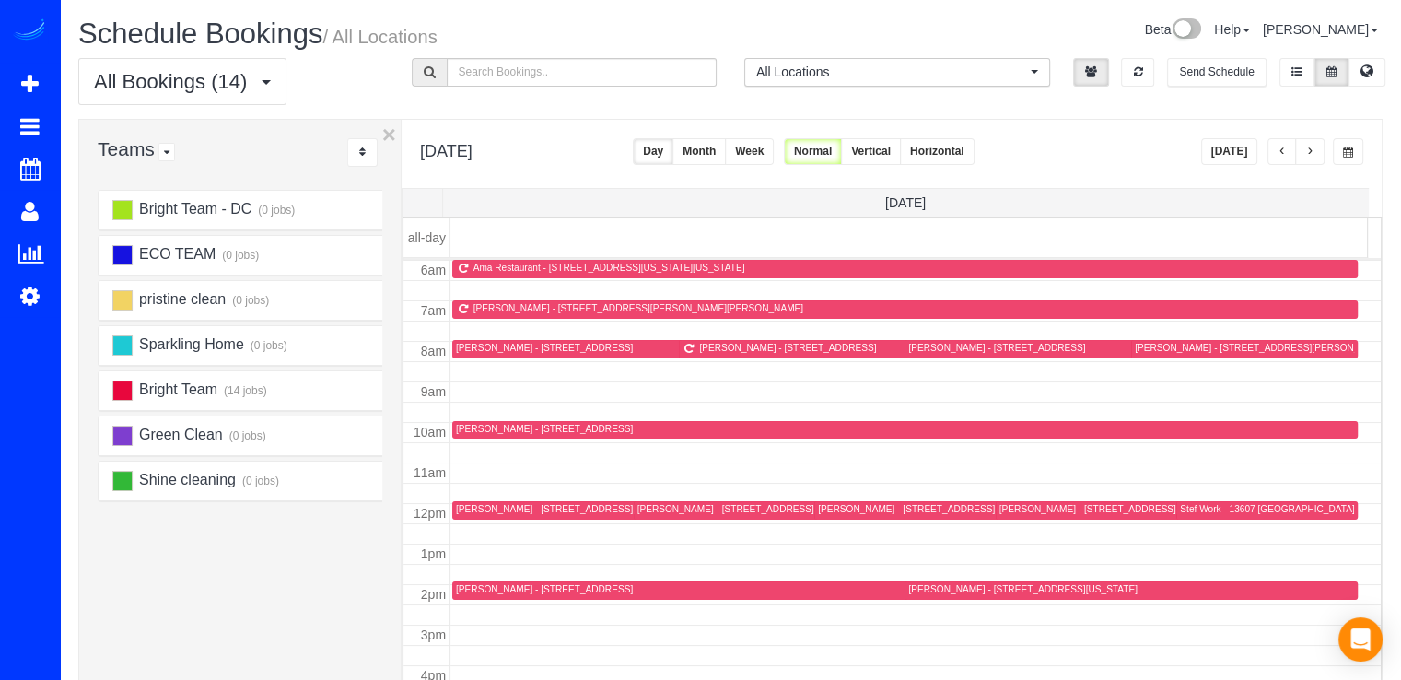
click at [1316, 156] on button "button" at bounding box center [1309, 151] width 29 height 27
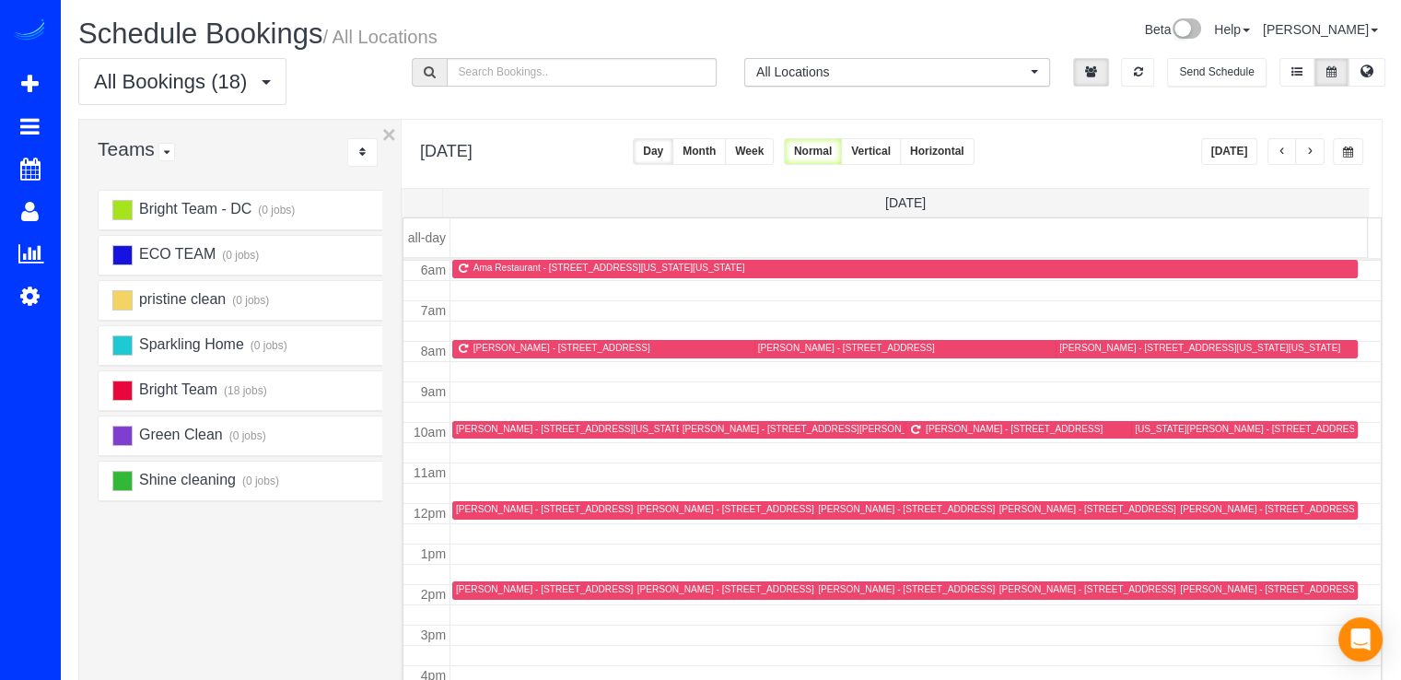
click at [1245, 157] on button "Today" at bounding box center [1229, 151] width 57 height 27
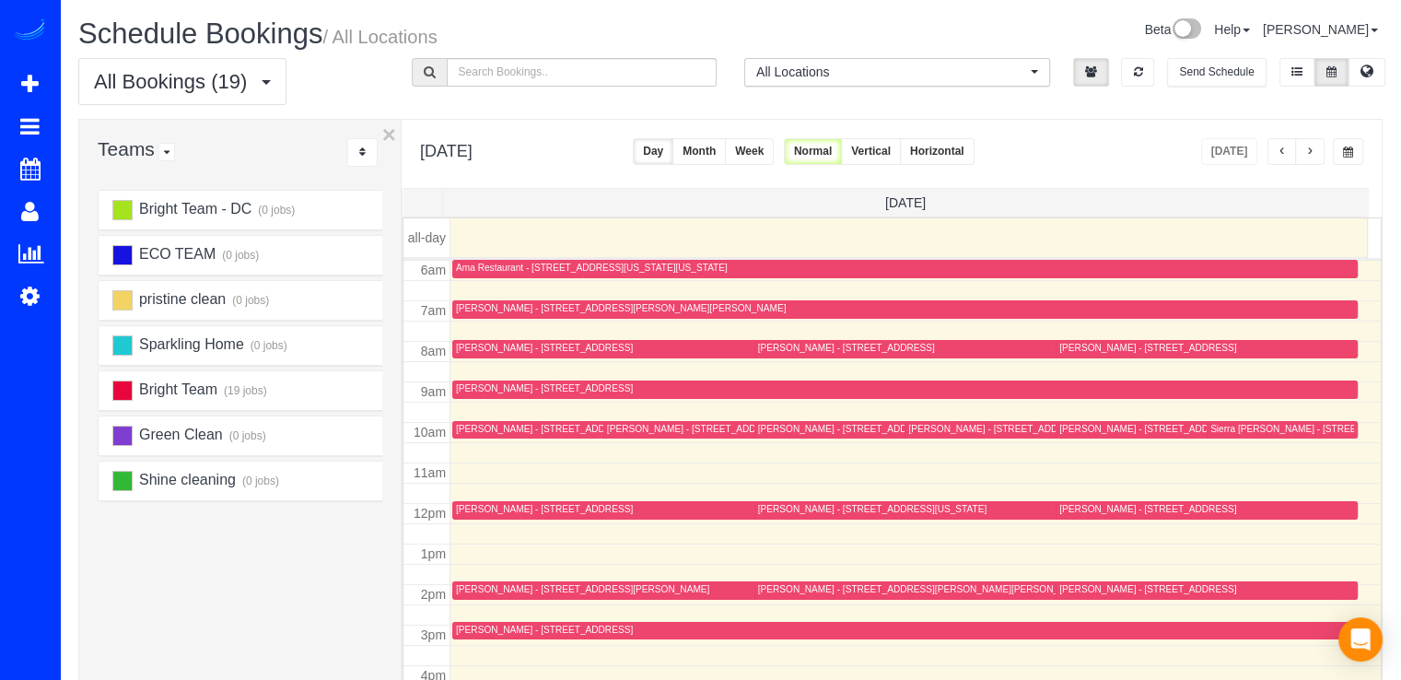
click at [1311, 156] on span "button" at bounding box center [1309, 151] width 9 height 11
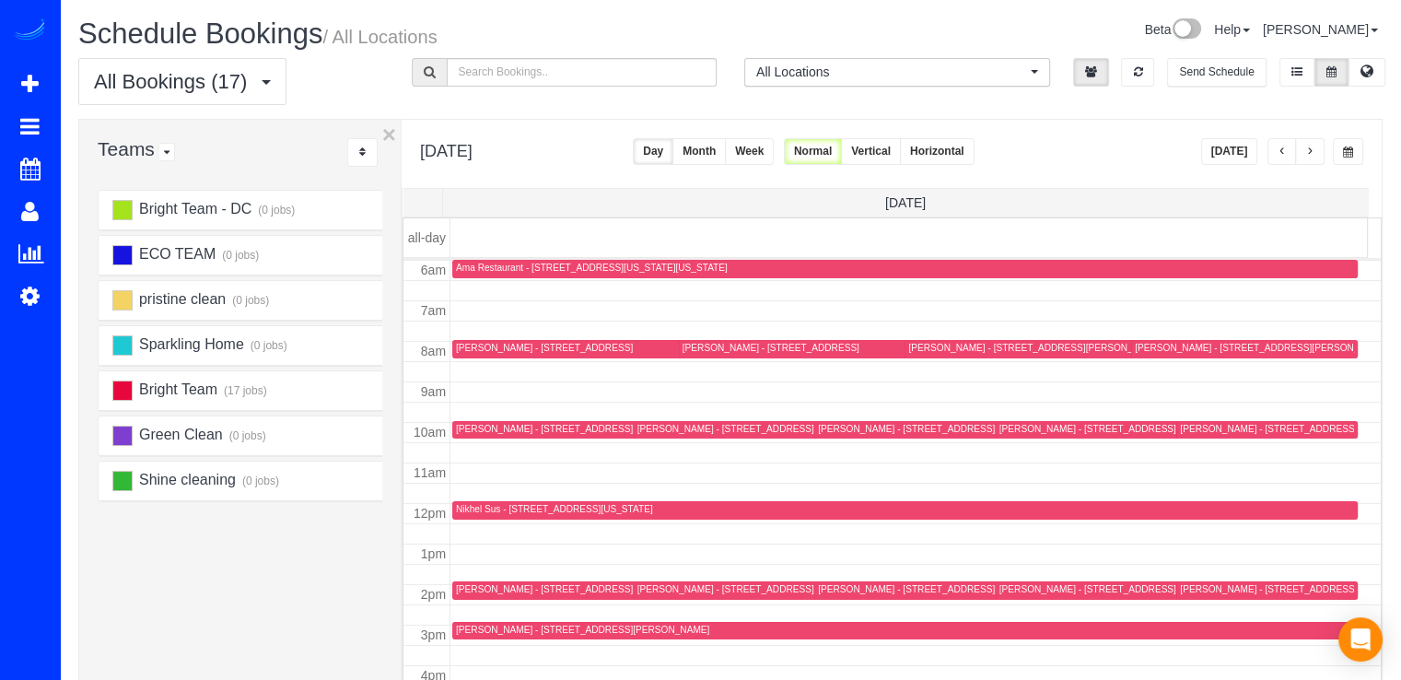
click at [1319, 135] on div "Thursday, Sep 4, 2025 Today Day Month Week Normal Vertical Horizontal" at bounding box center [892, 154] width 980 height 68
click at [1319, 141] on button "button" at bounding box center [1309, 151] width 29 height 27
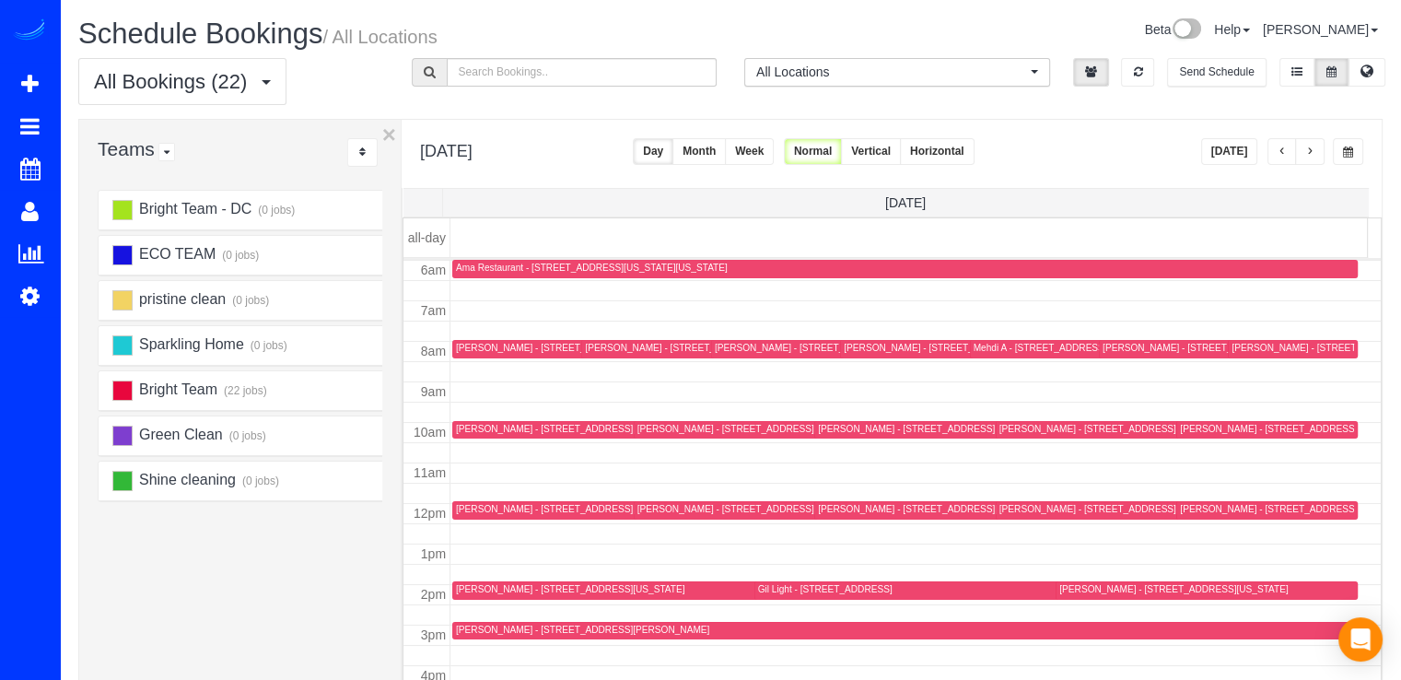
click at [848, 509] on div "Margaret Youngblood - 407 11th St Se, Washington, DC 20003" at bounding box center [932, 509] width 228 height 12
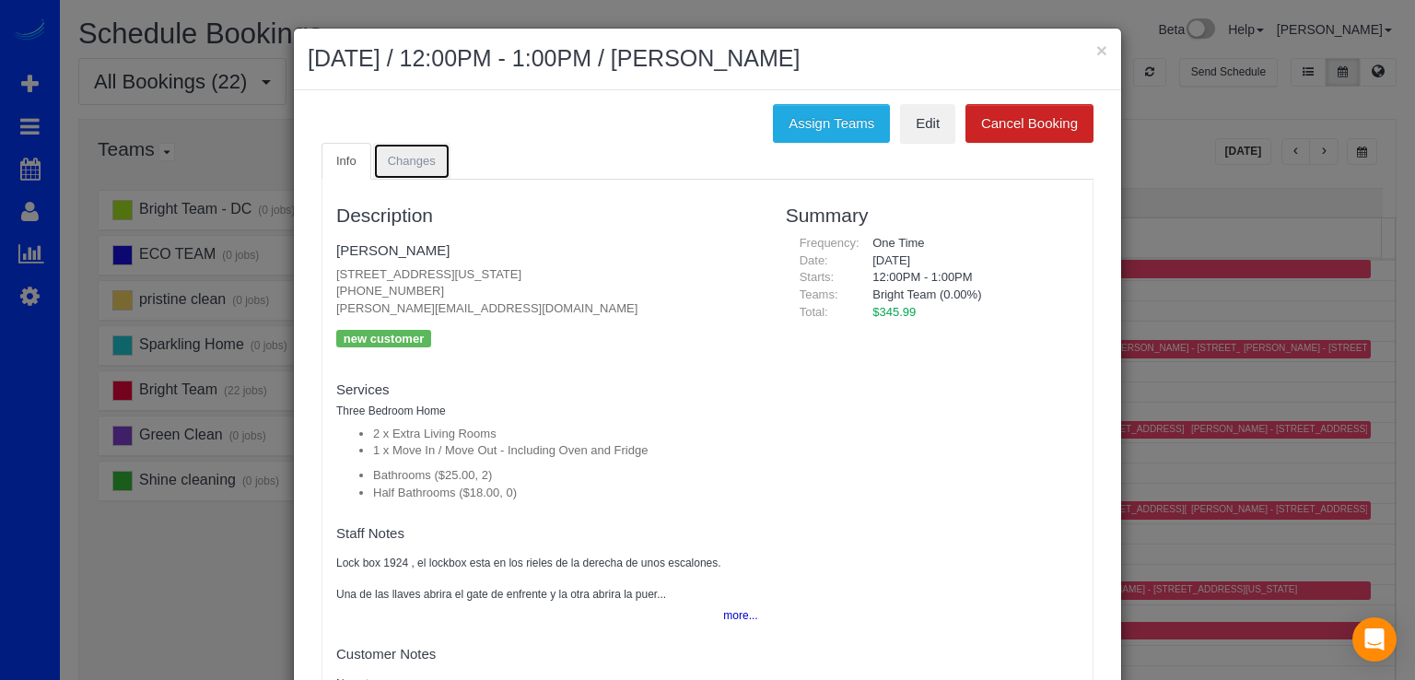
click at [396, 178] on link "Changes" at bounding box center [411, 162] width 77 height 38
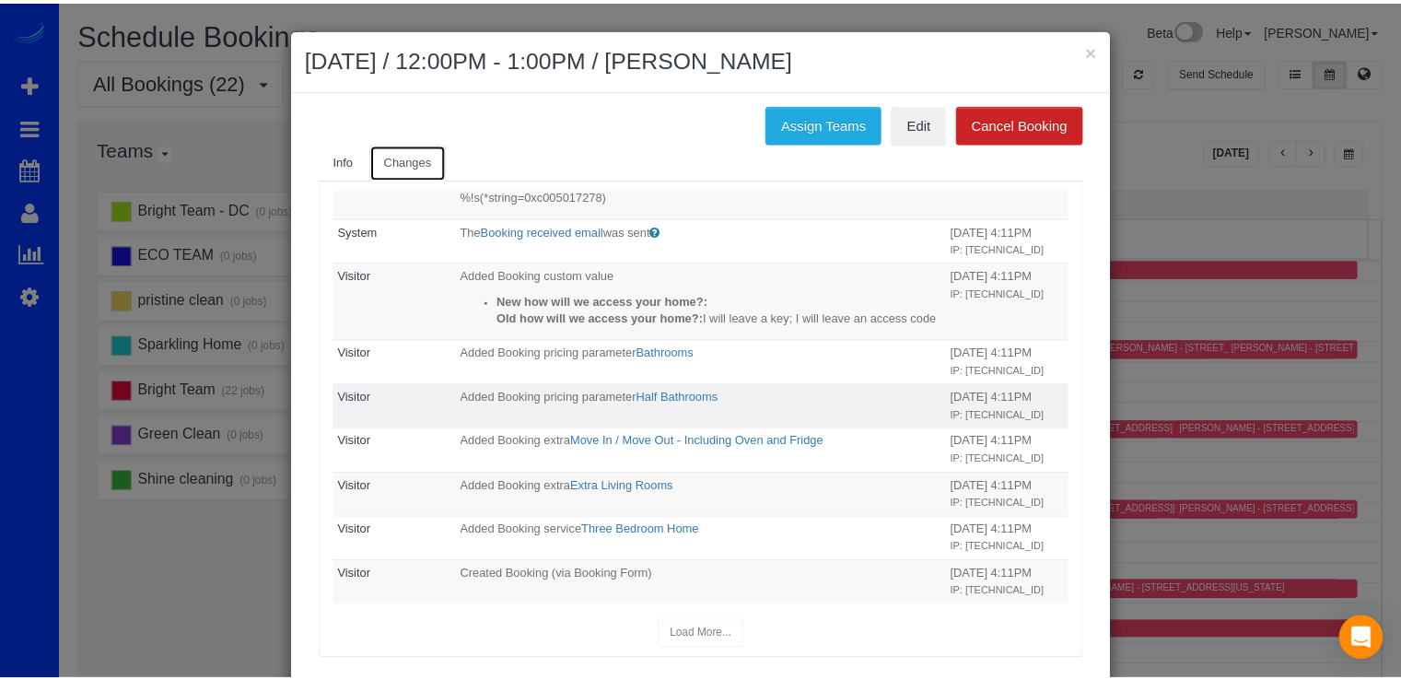
scroll to position [773, 0]
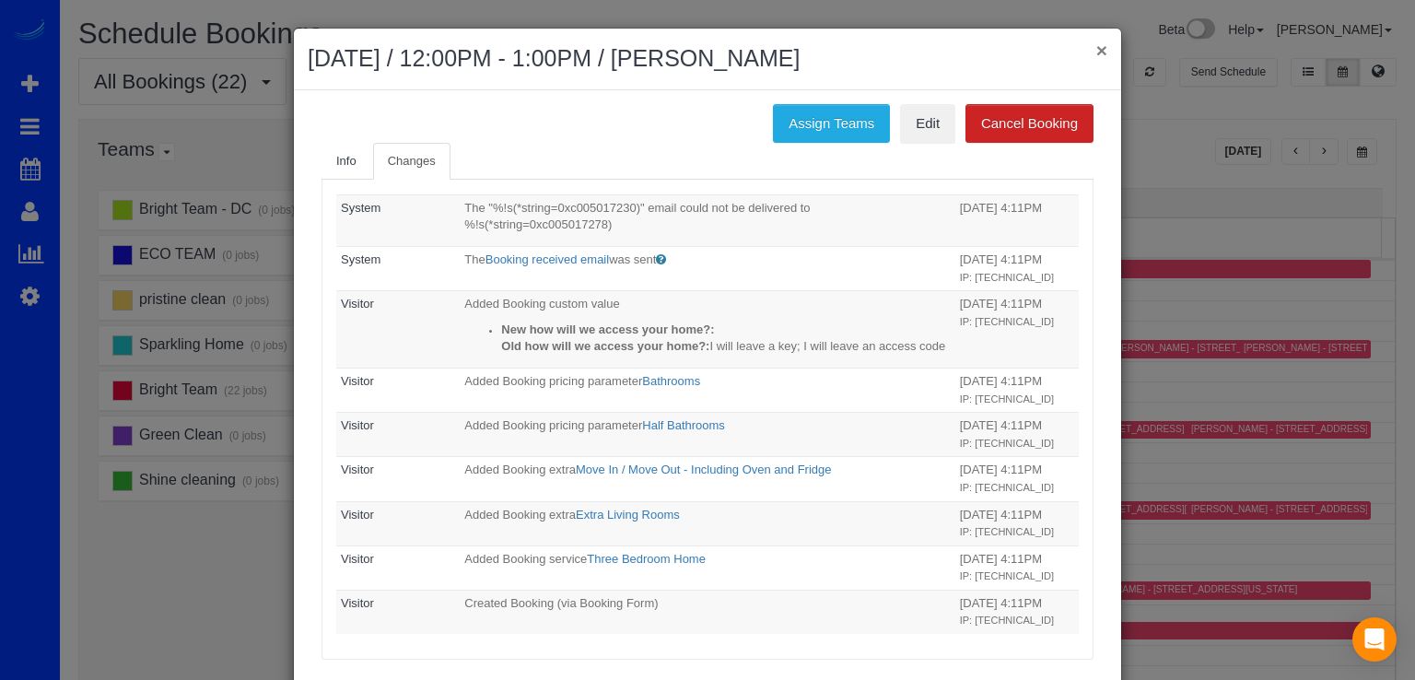
click at [1096, 50] on button "×" at bounding box center [1101, 50] width 11 height 19
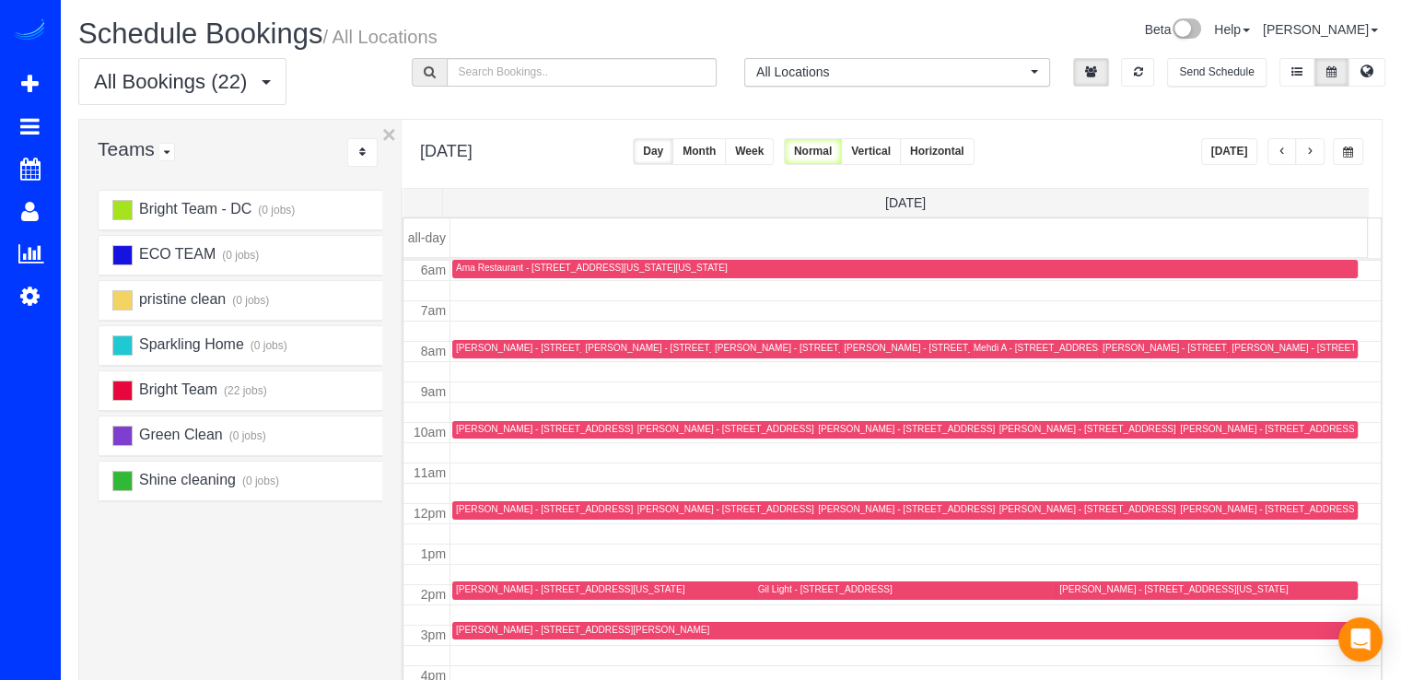
click at [1280, 150] on span "button" at bounding box center [1282, 151] width 9 height 11
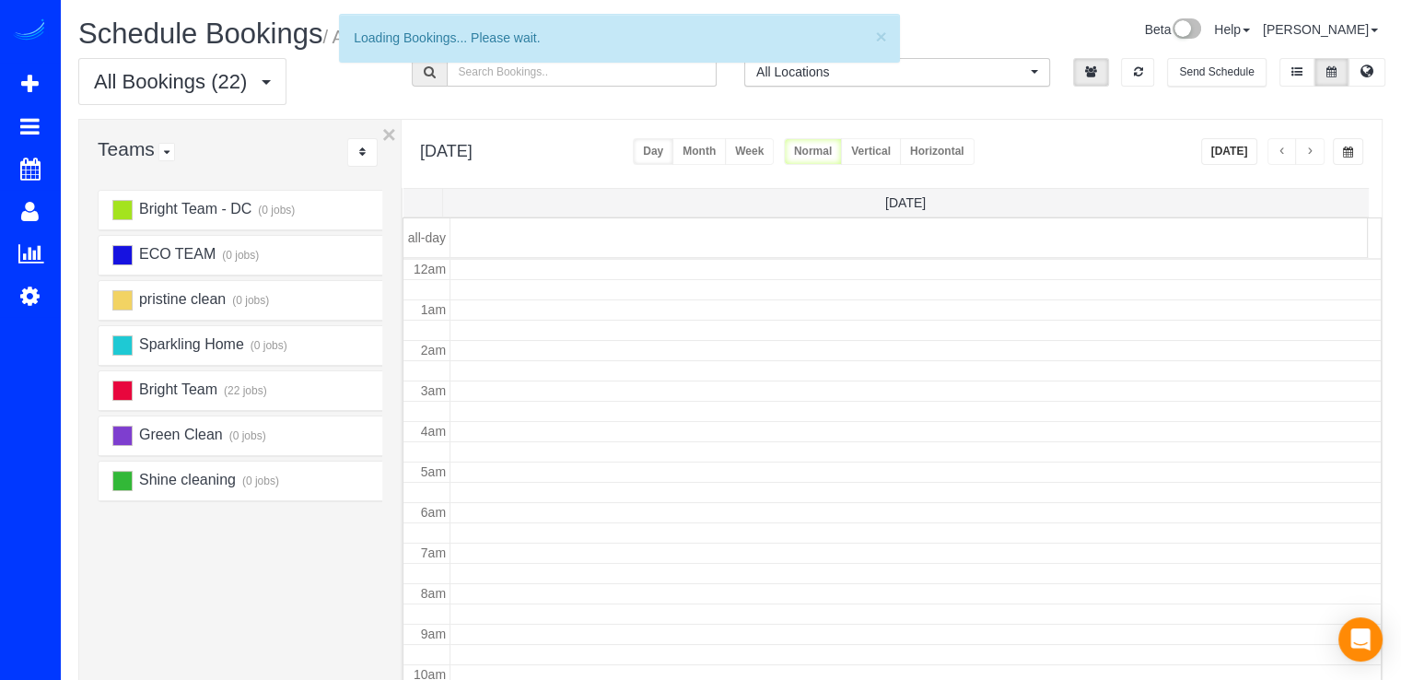
scroll to position [242, 0]
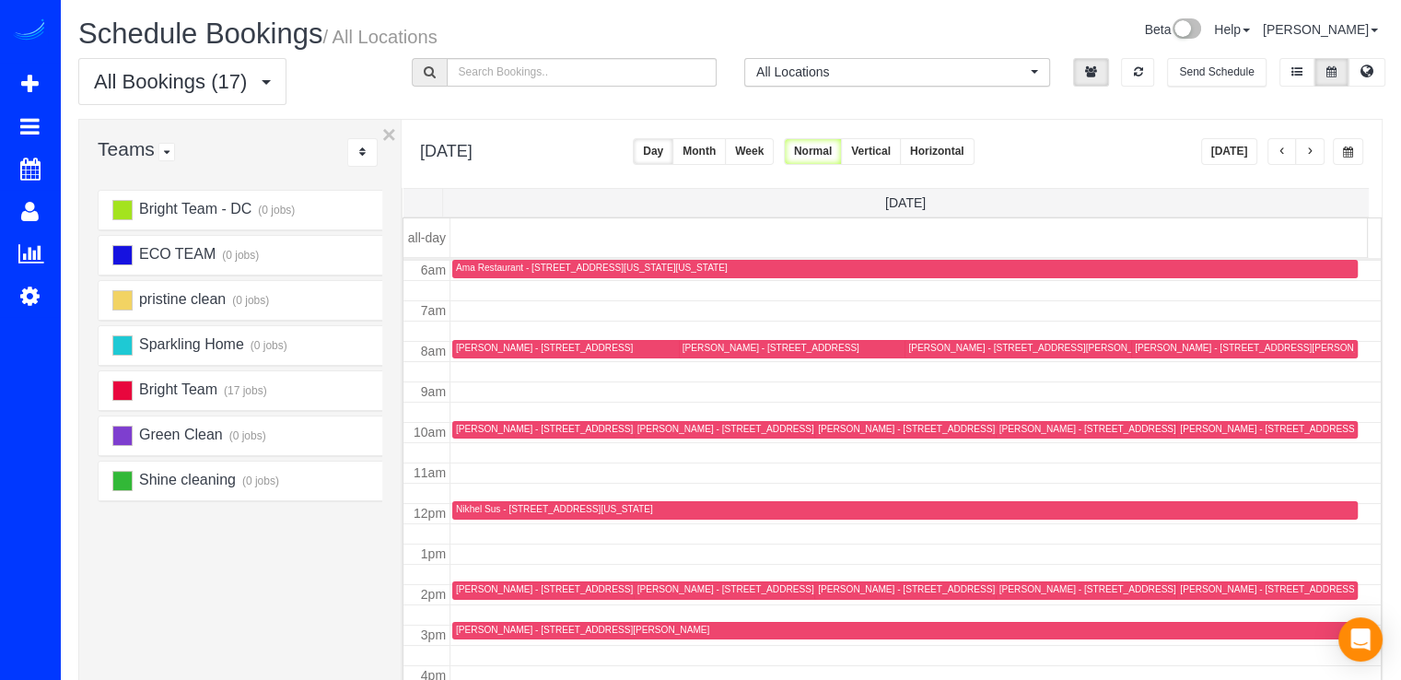
click at [1187, 595] on div "Susanne Anderson - 19017 St Albert Dr, Brookville, MD 20833" at bounding box center [1267, 590] width 174 height 14
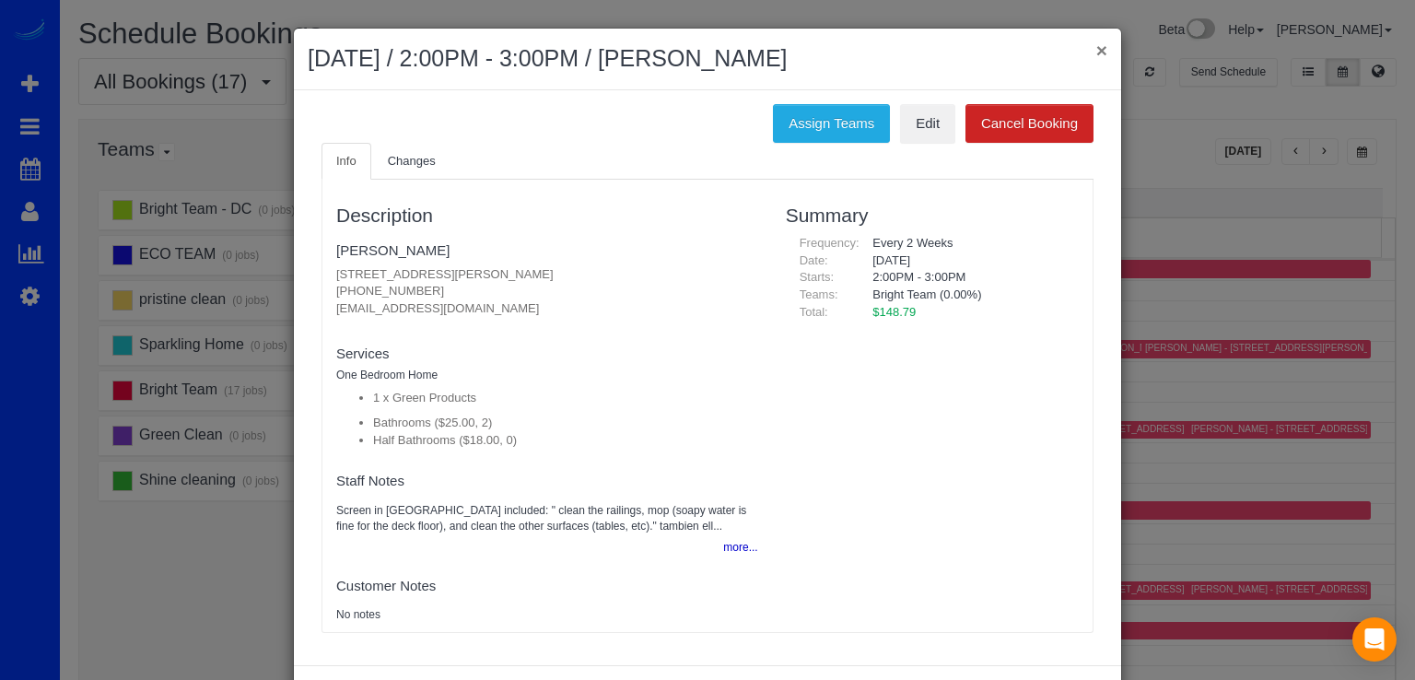
click at [1096, 52] on button "×" at bounding box center [1101, 50] width 11 height 19
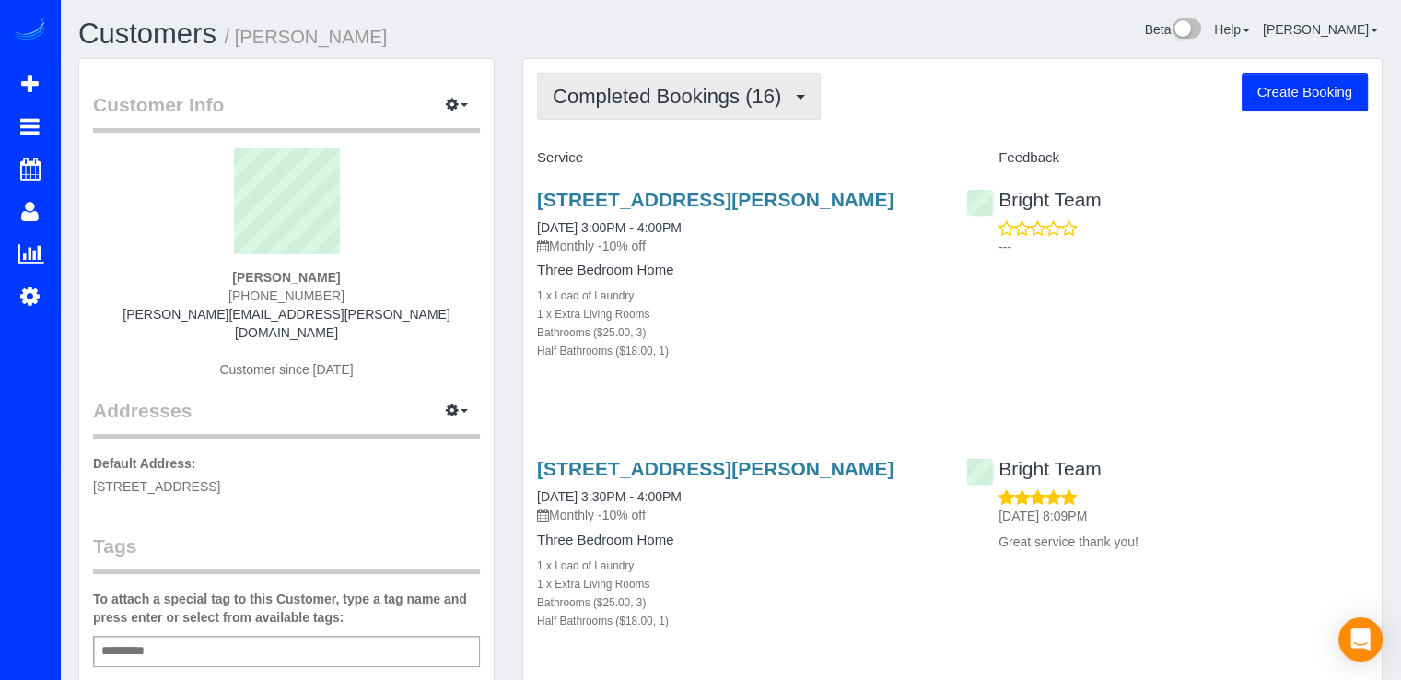
click at [686, 88] on span "Completed Bookings (16)" at bounding box center [672, 96] width 238 height 23
